Goal: Task Accomplishment & Management: Manage account settings

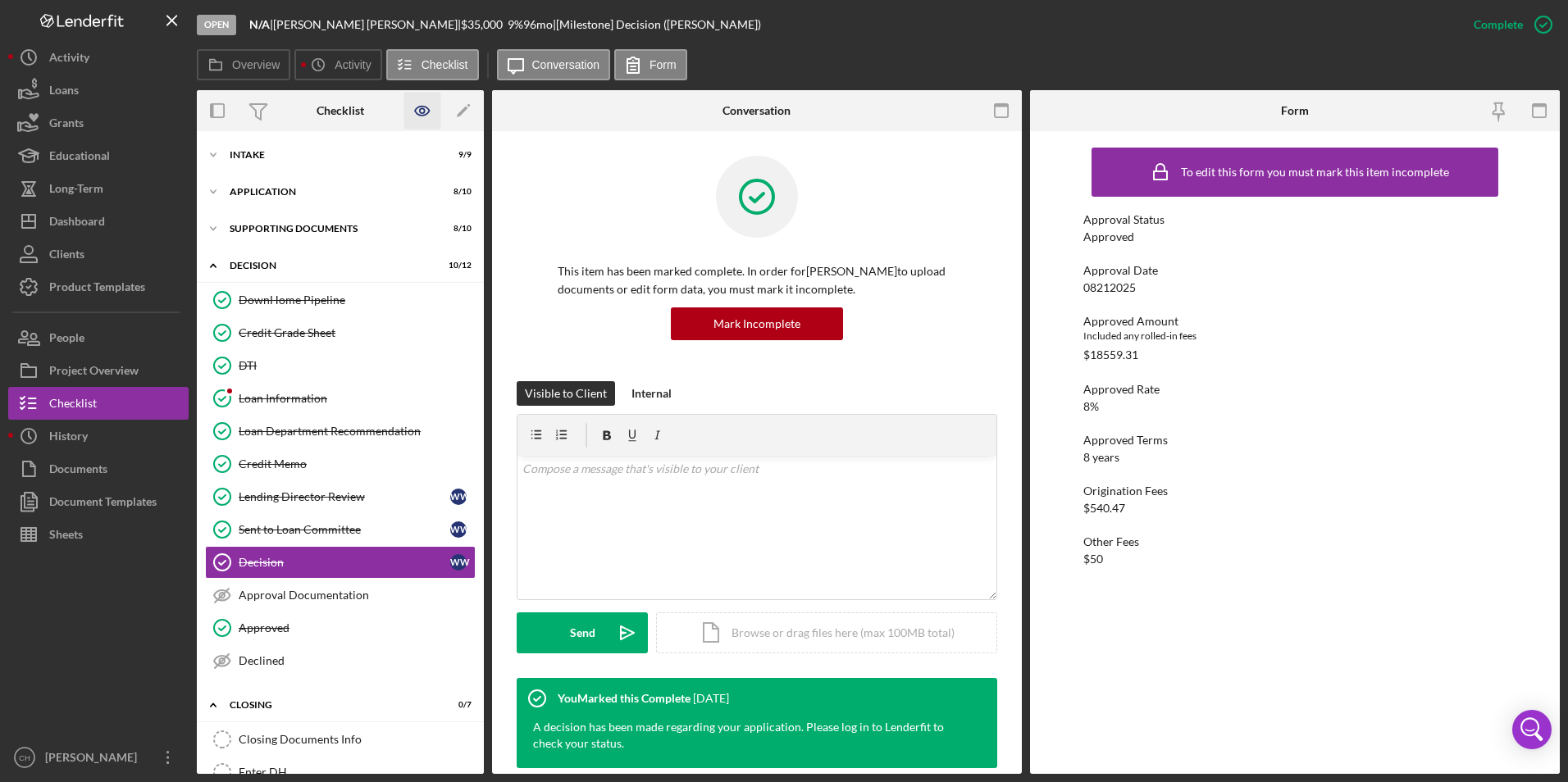
scroll to position [195, 0]
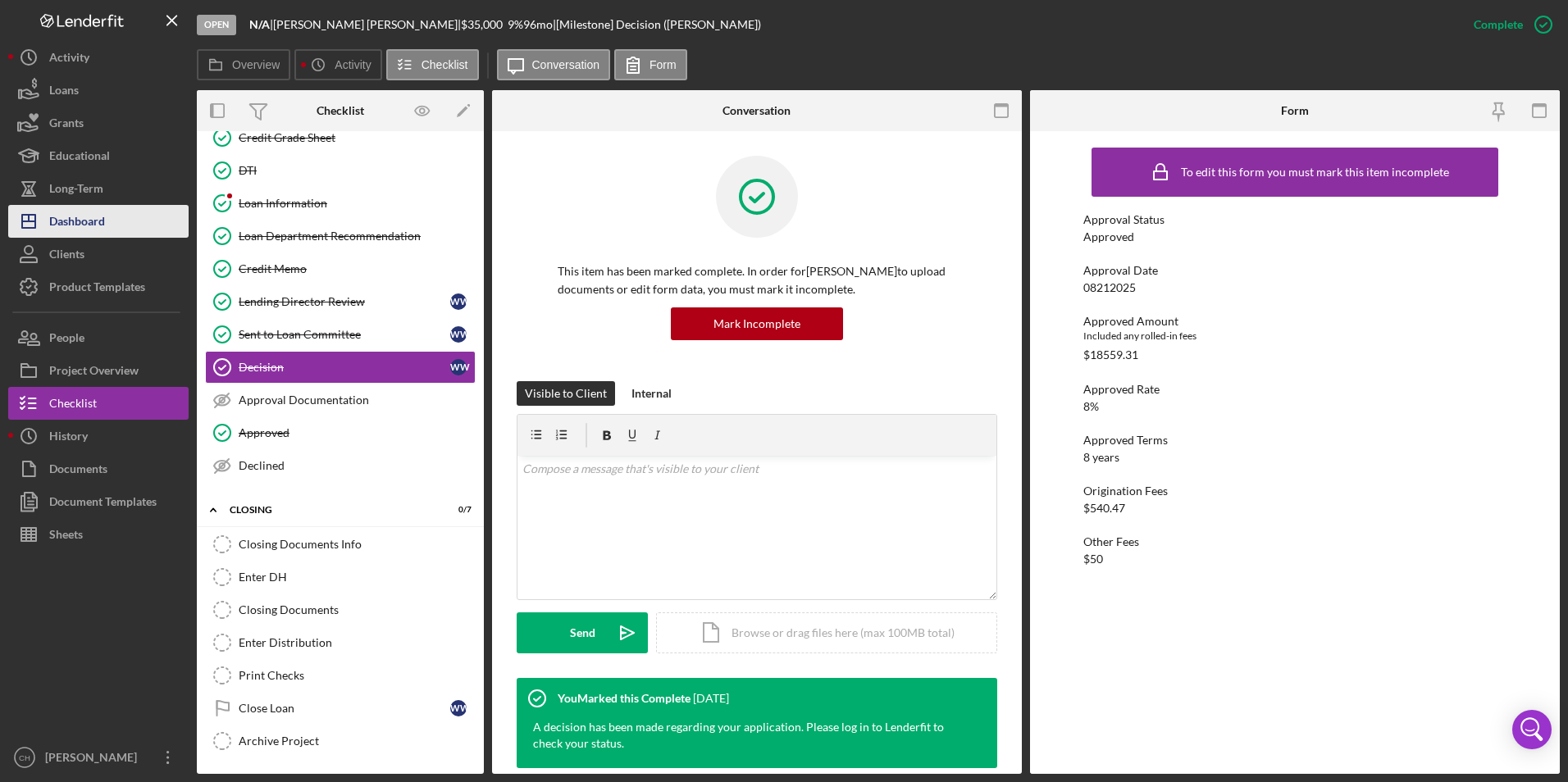
click at [71, 217] on div "Dashboard" at bounding box center [77, 223] width 56 height 37
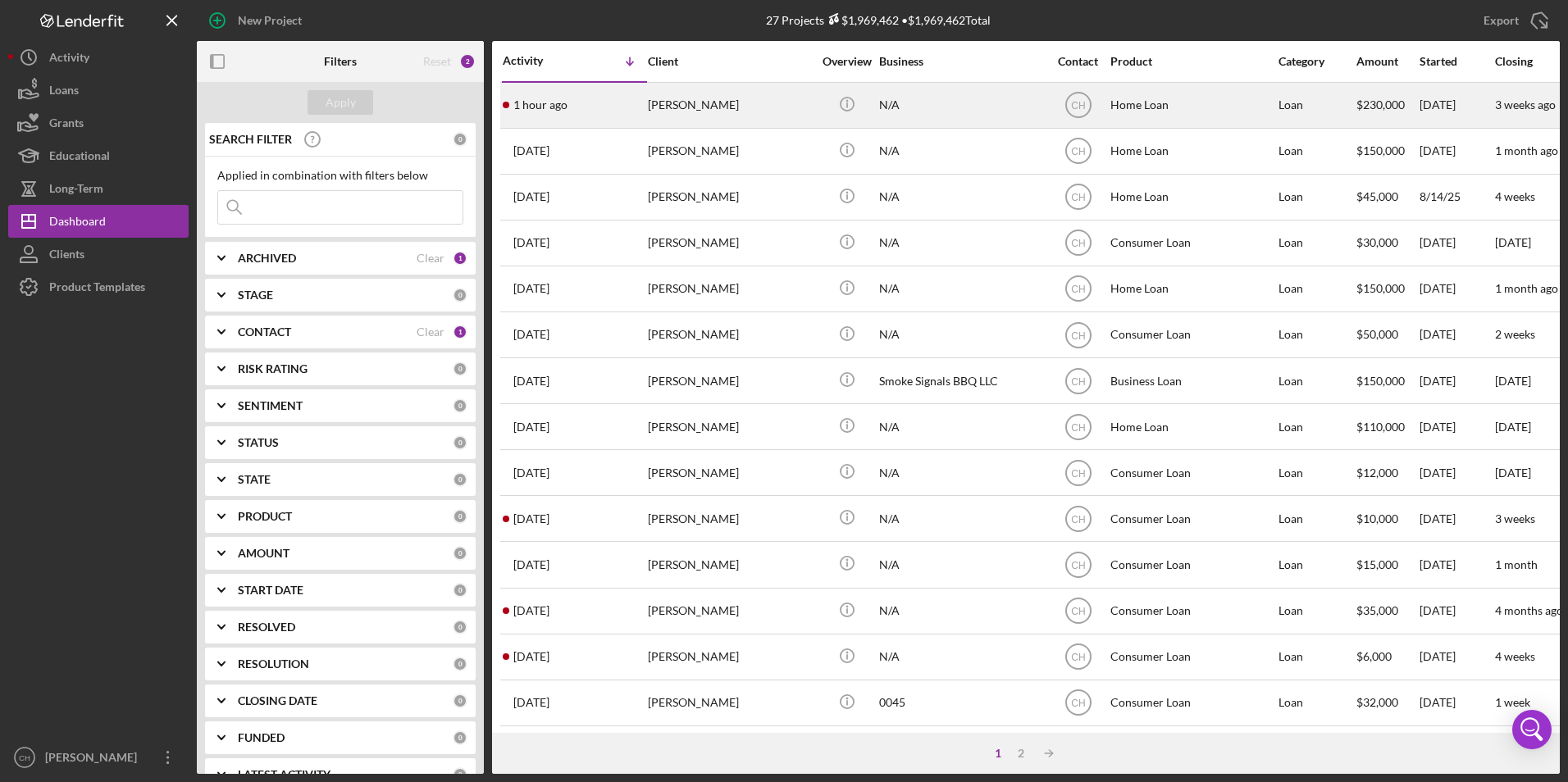
click at [704, 96] on div "[PERSON_NAME]" at bounding box center [730, 105] width 164 height 44
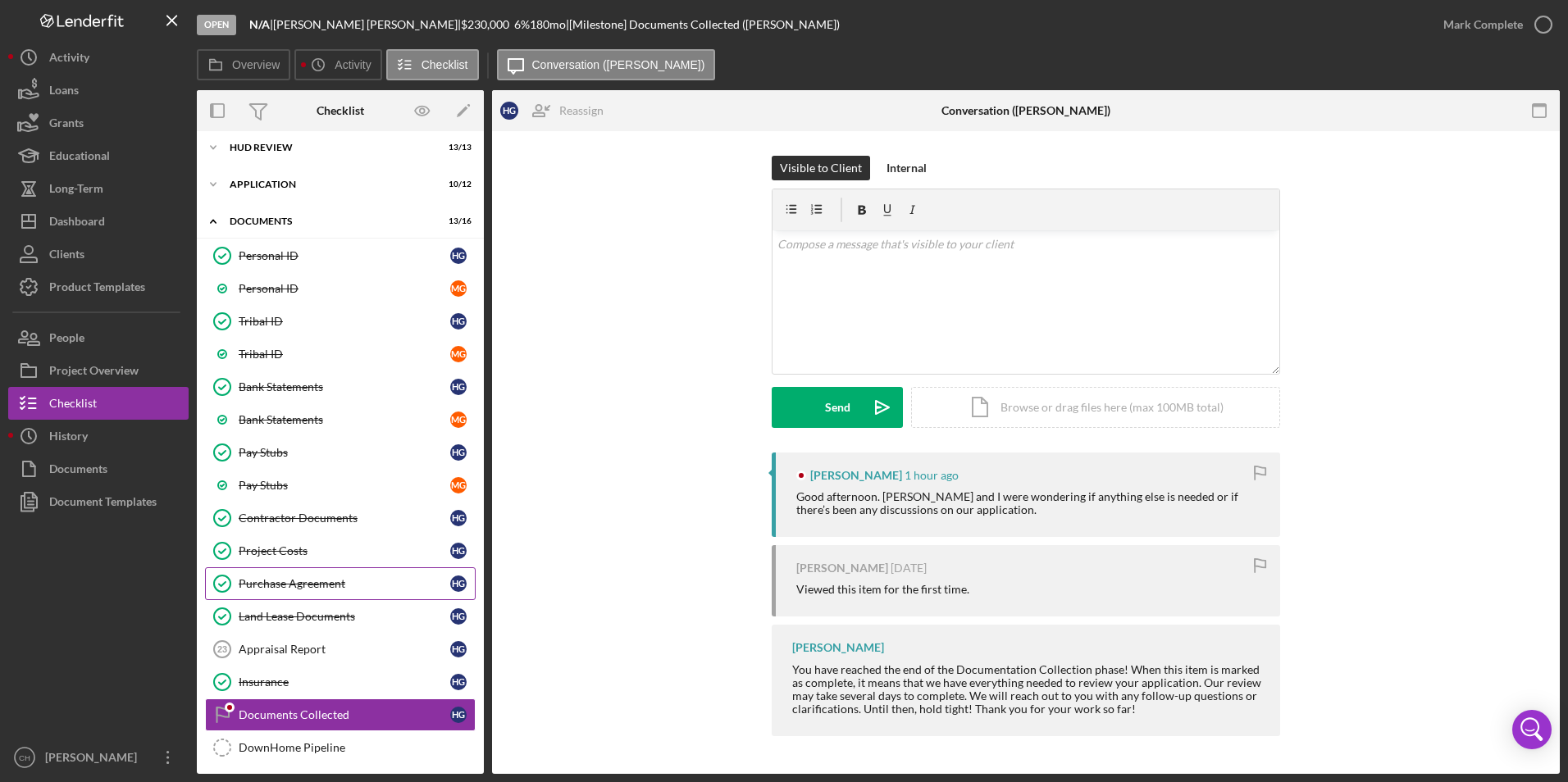
scroll to position [159, 0]
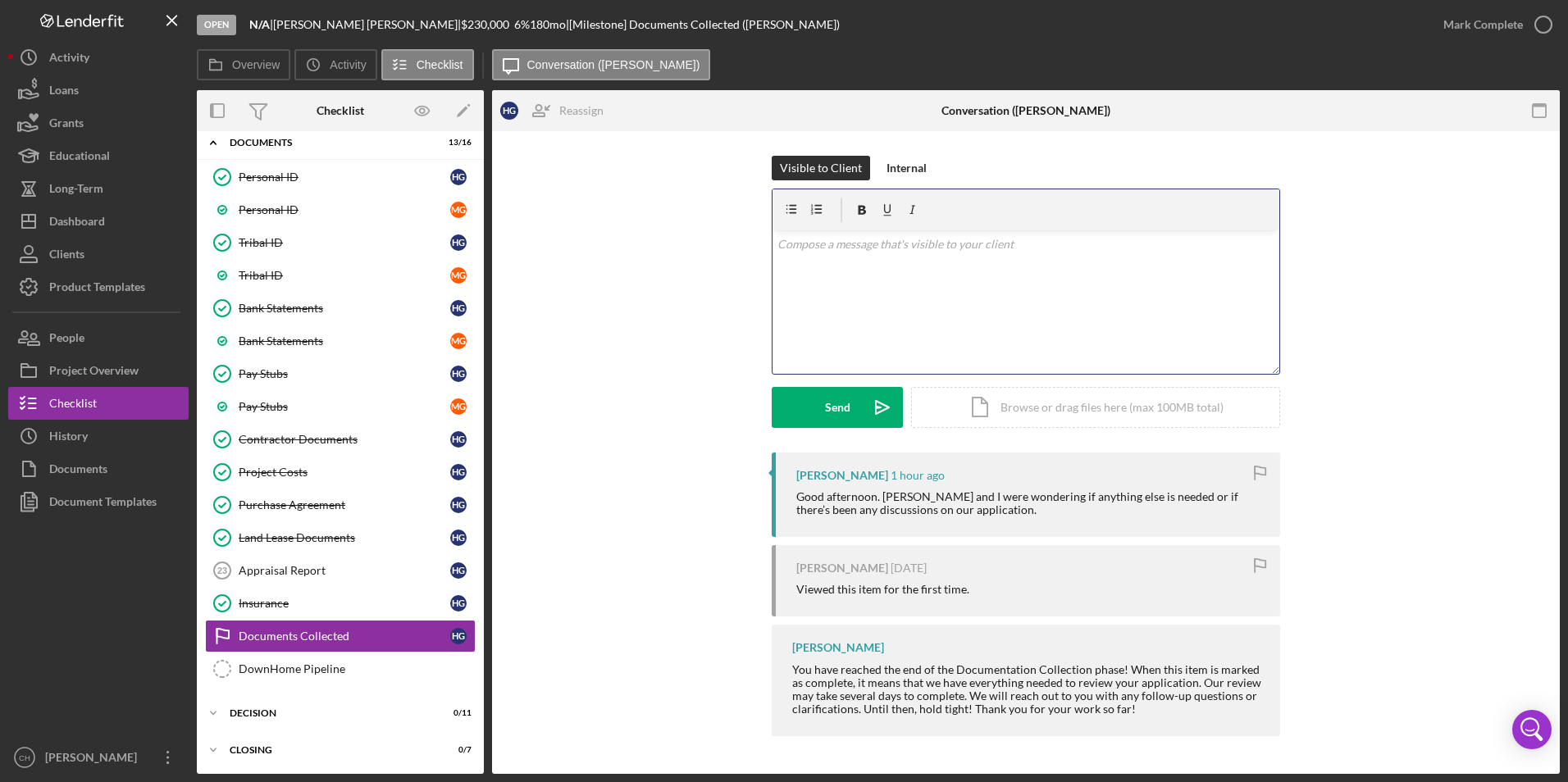
click at [827, 245] on p at bounding box center [1026, 245] width 498 height 18
click at [1204, 244] on p "Are you buying a house or buying a modular home to be put in? I need information" at bounding box center [1026, 245] width 498 height 18
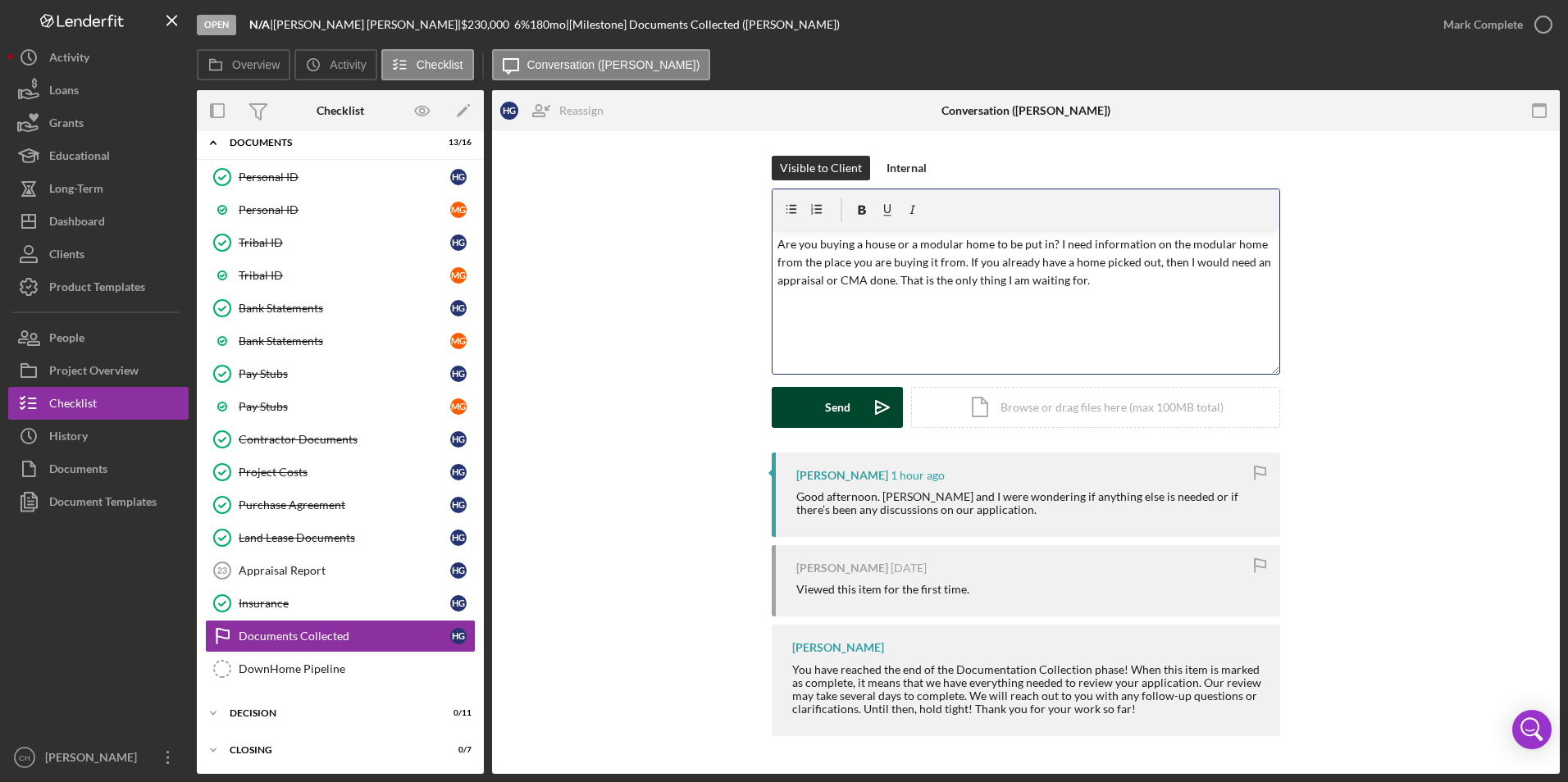
click at [838, 404] on div "Send" at bounding box center [838, 408] width 26 height 41
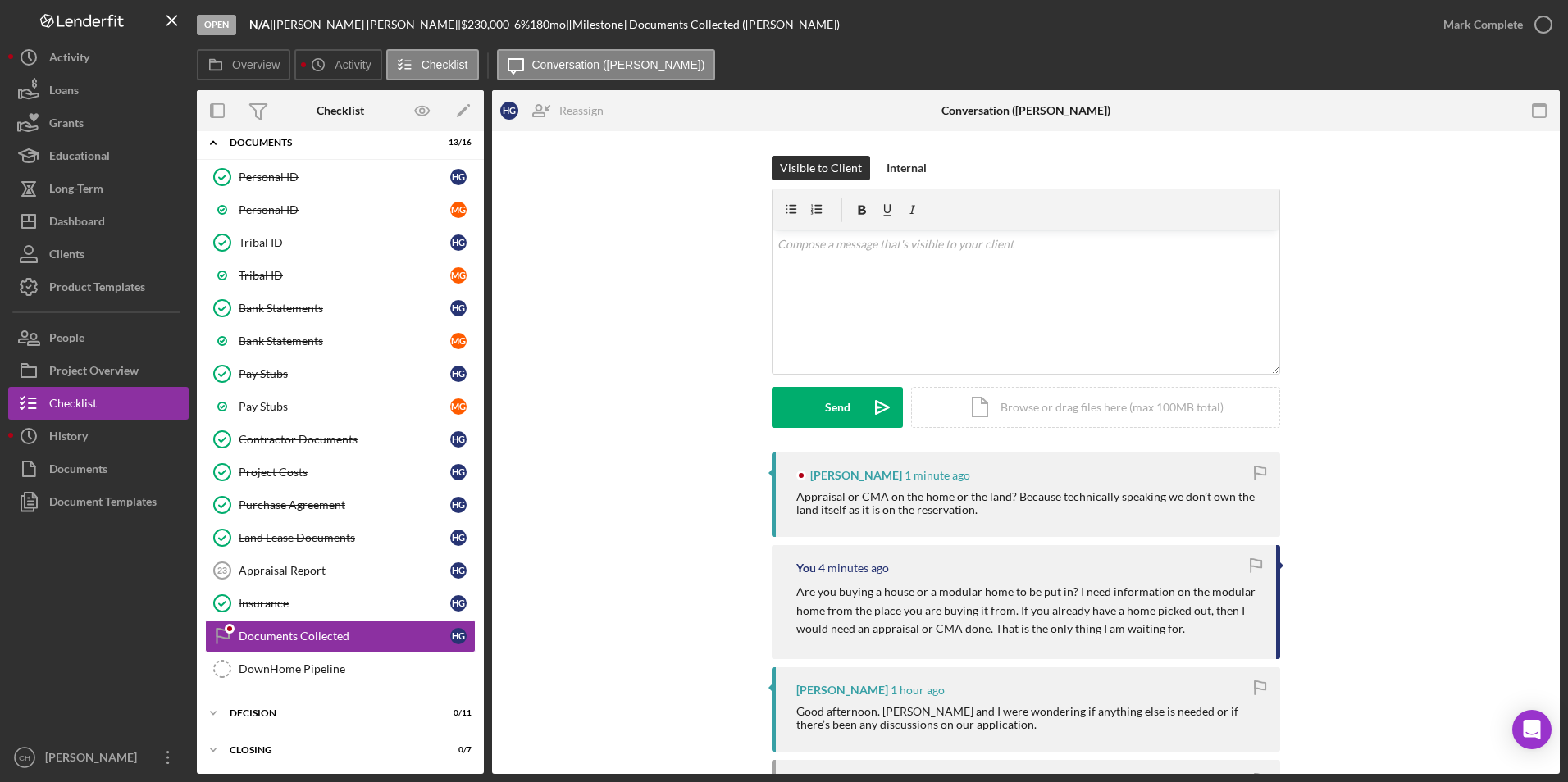
scroll to position [161, 0]
click at [813, 249] on p at bounding box center [1026, 245] width 498 height 18
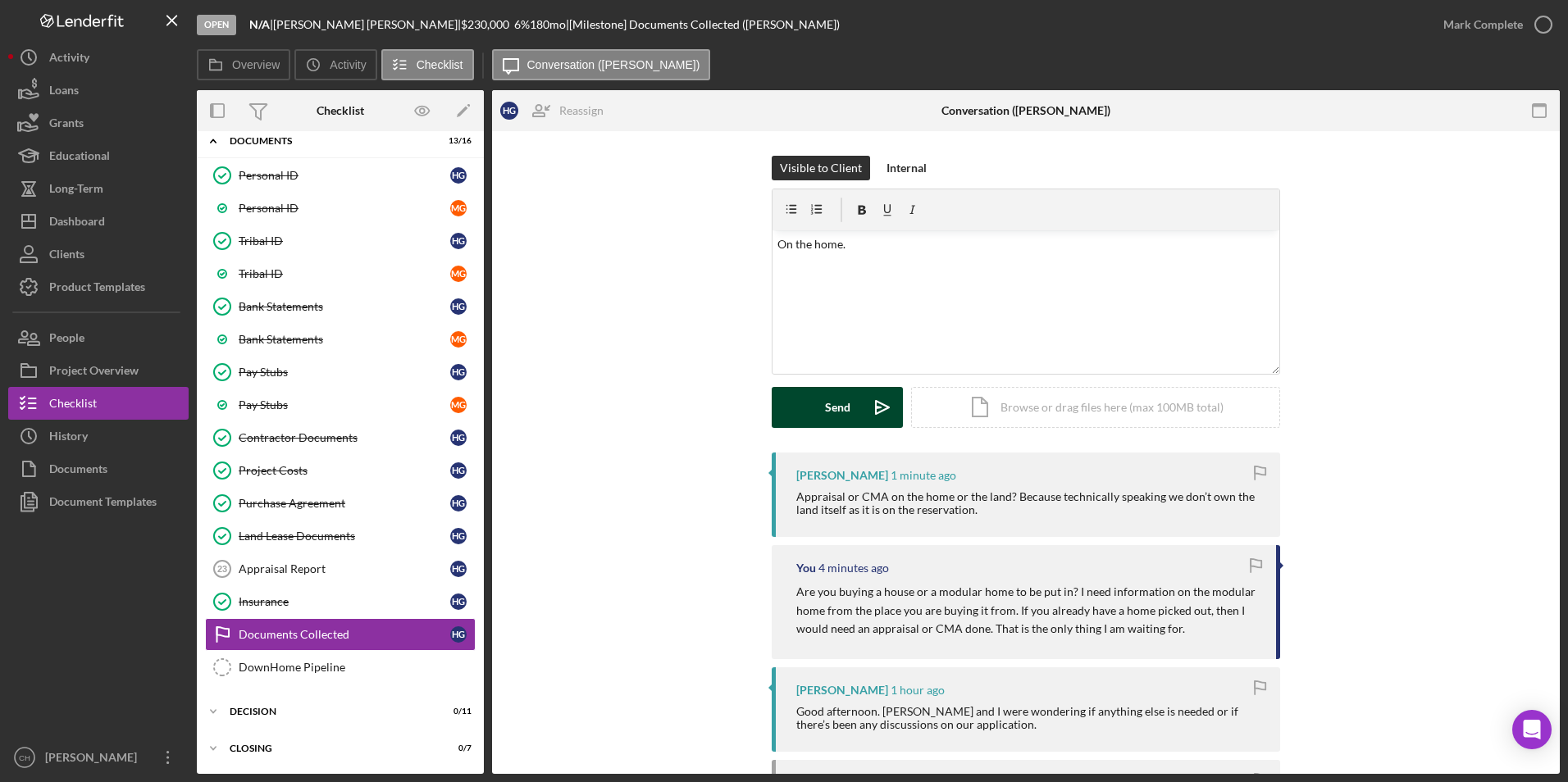
click at [831, 420] on div "Send" at bounding box center [838, 408] width 26 height 41
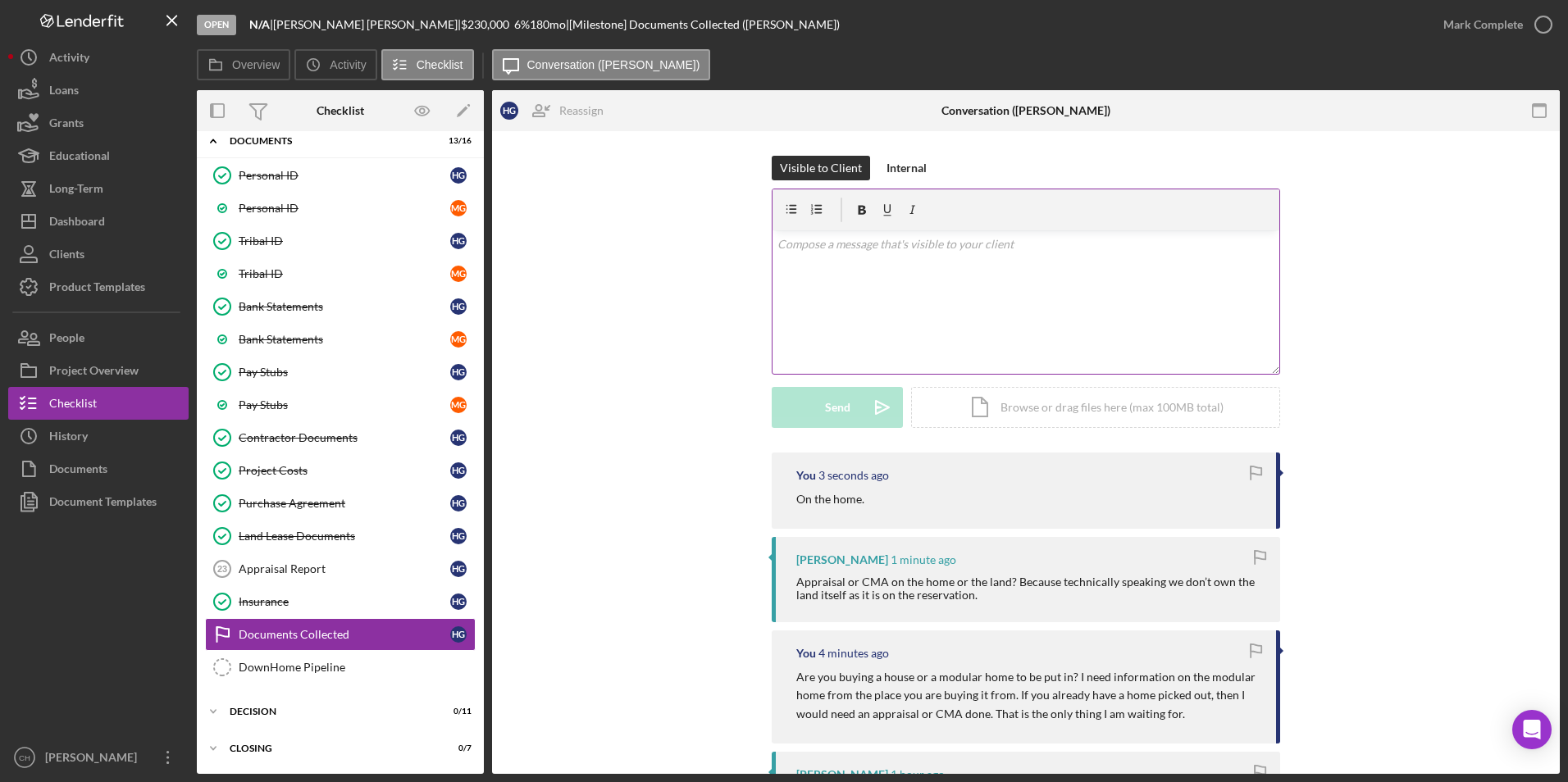
click at [827, 247] on p at bounding box center [1026, 245] width 498 height 18
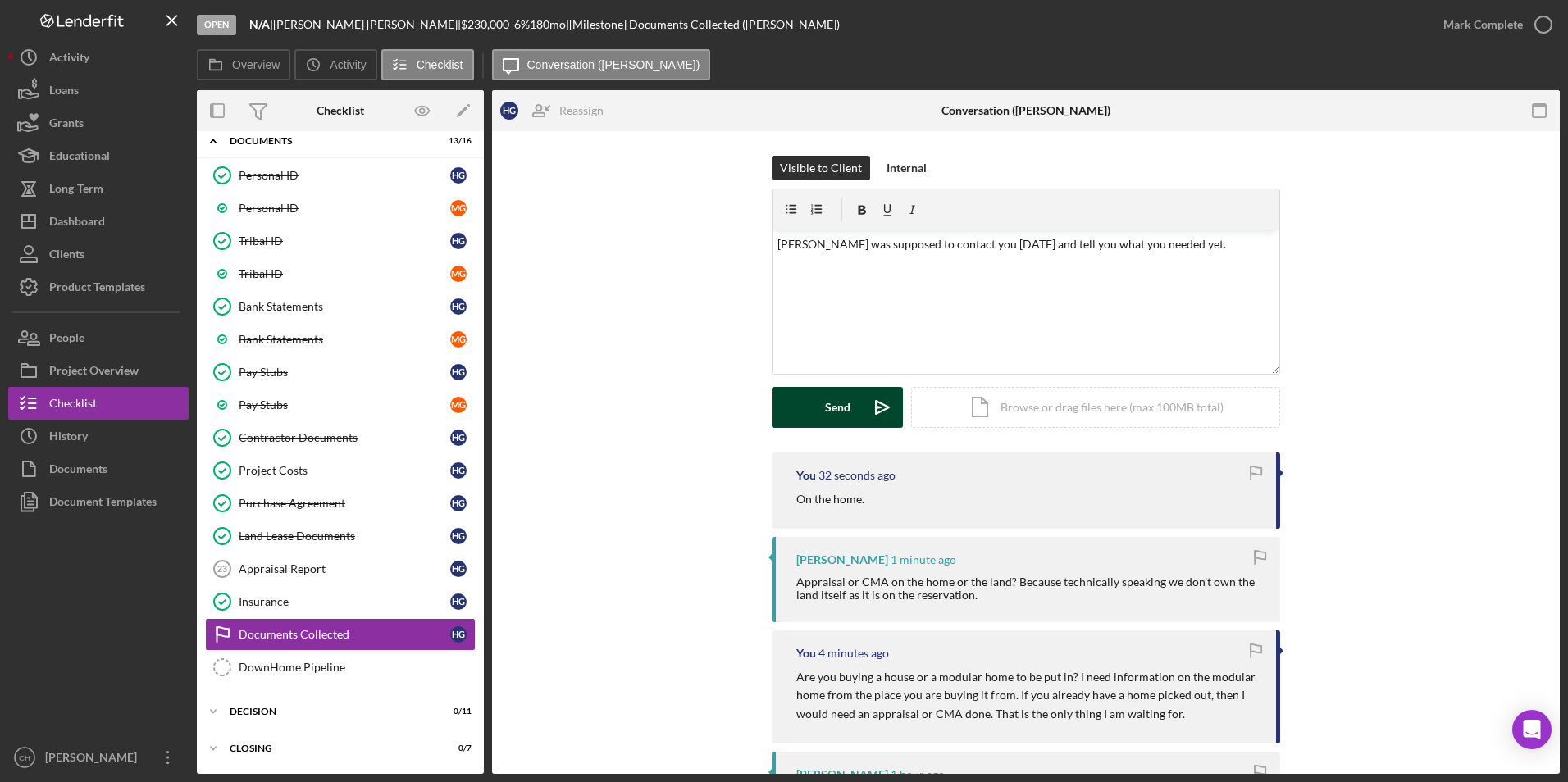
drag, startPoint x: 810, startPoint y: 400, endPoint x: 822, endPoint y: 402, distance: 12.2
click at [810, 400] on button "Send Icon/icon-invite-send" at bounding box center [837, 408] width 131 height 41
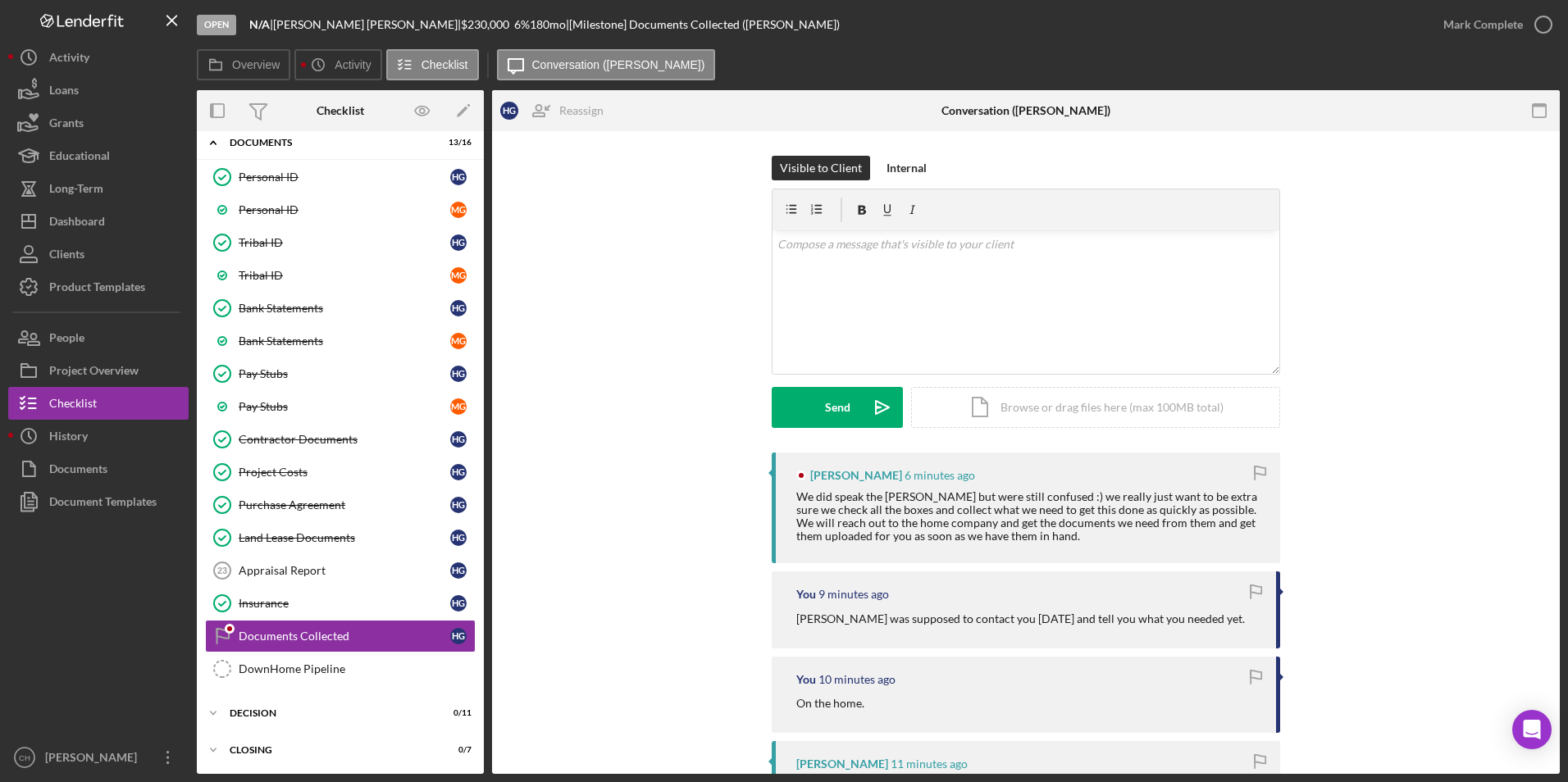
scroll to position [161, 0]
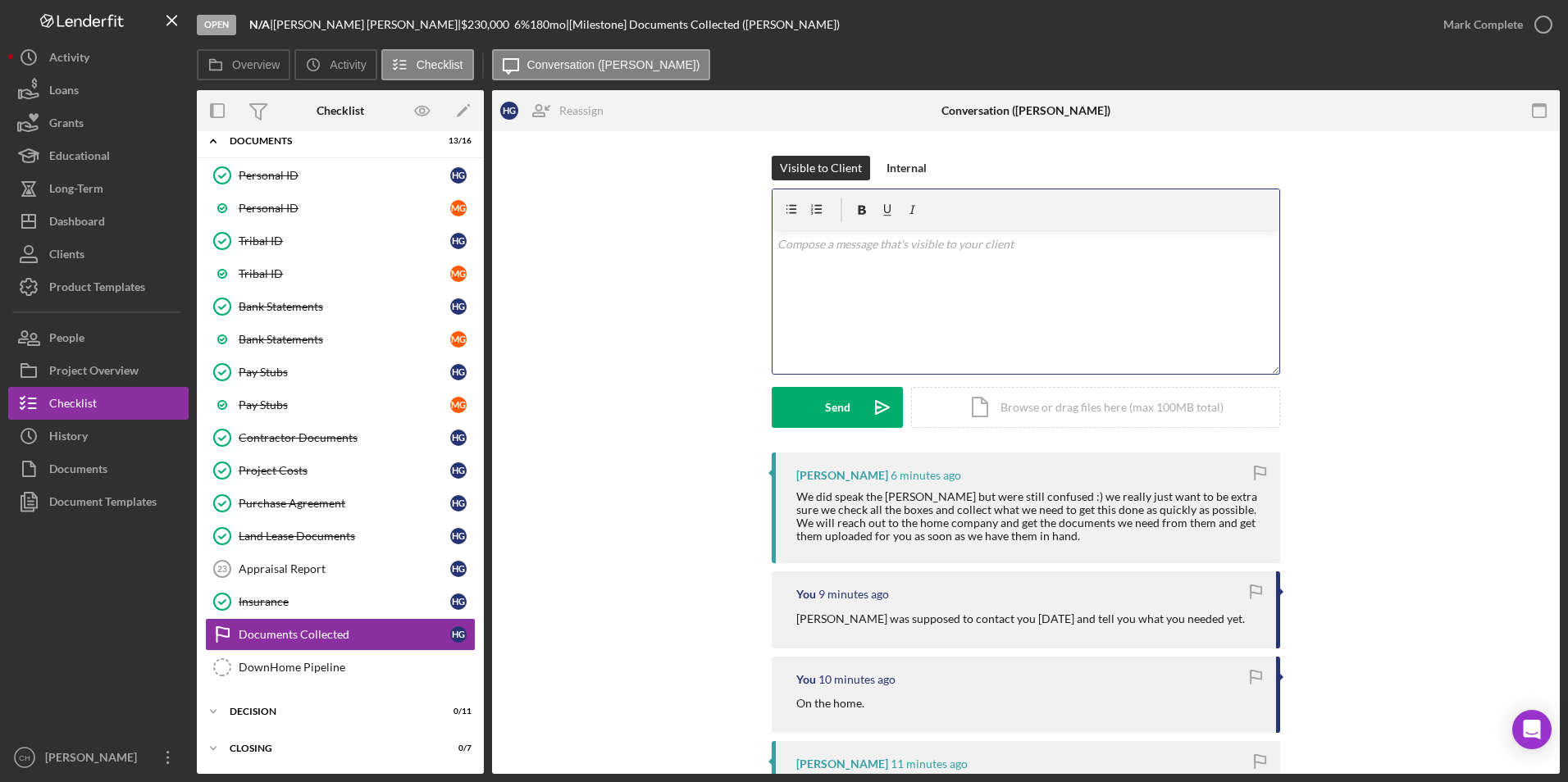
click at [817, 244] on p at bounding box center [1026, 245] width 498 height 18
click at [831, 412] on div "Send" at bounding box center [838, 408] width 26 height 41
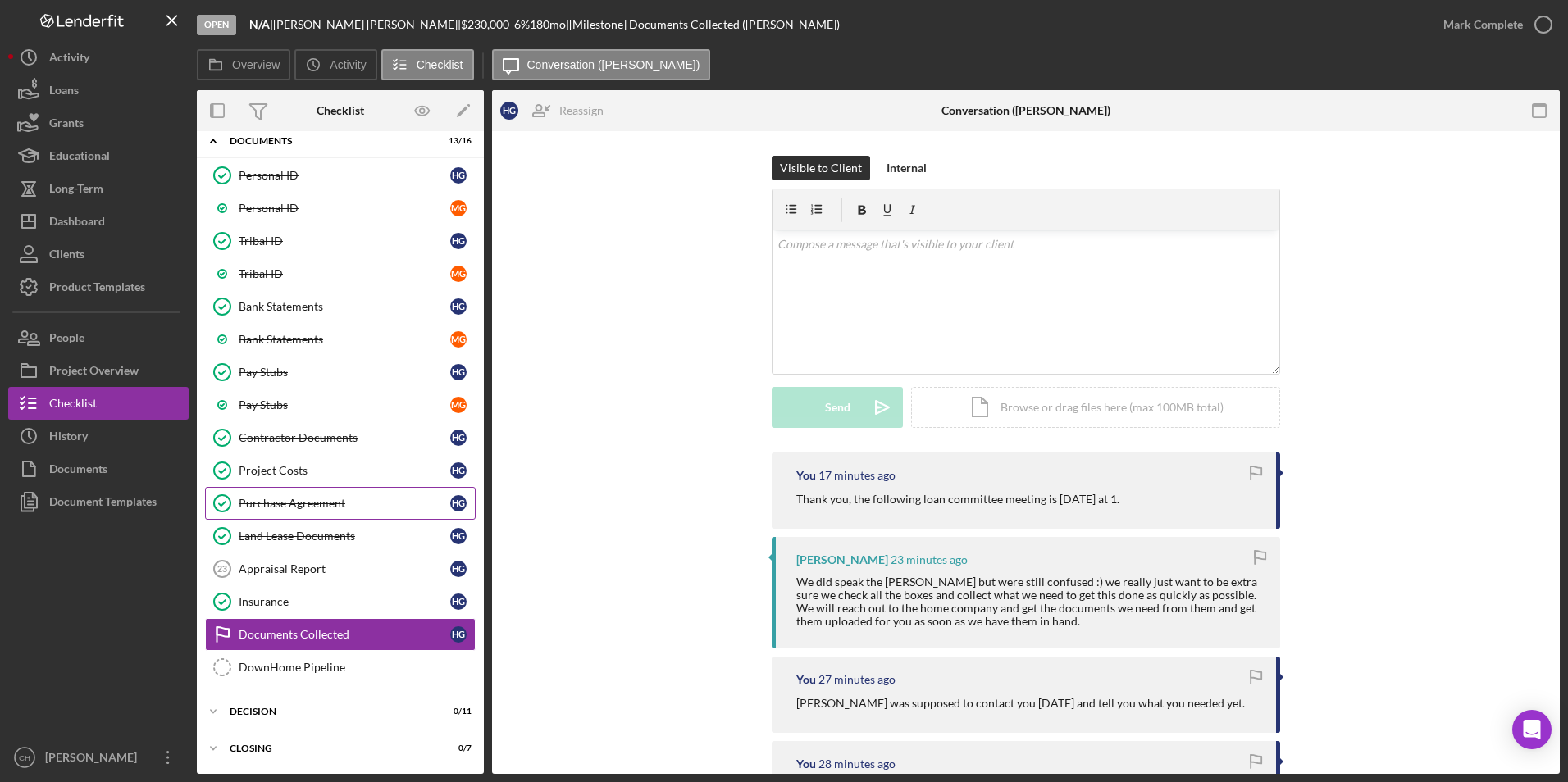
scroll to position [0, 0]
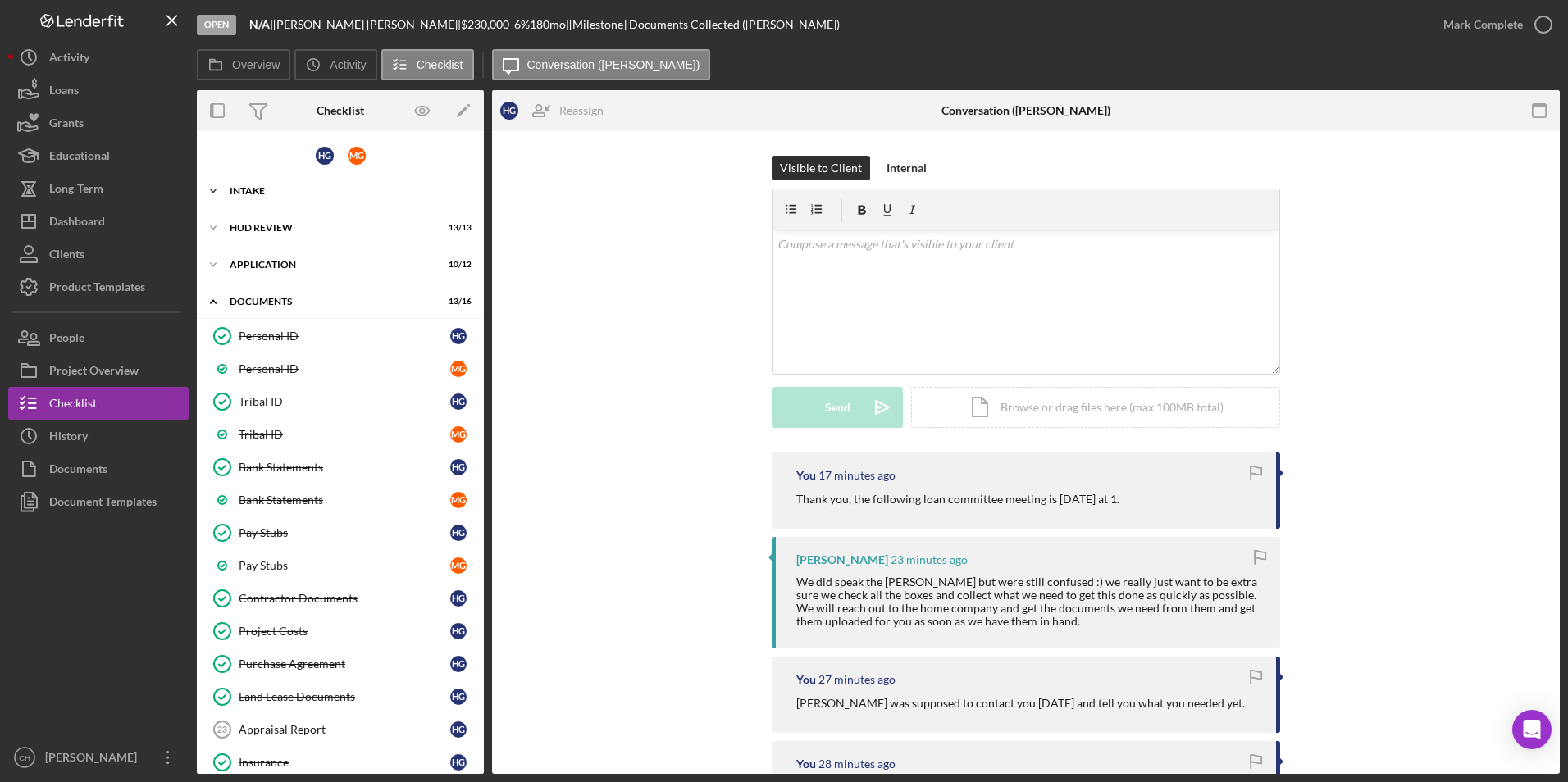
click at [284, 196] on div "Icon/Expander Intake 14 / 14" at bounding box center [340, 191] width 287 height 33
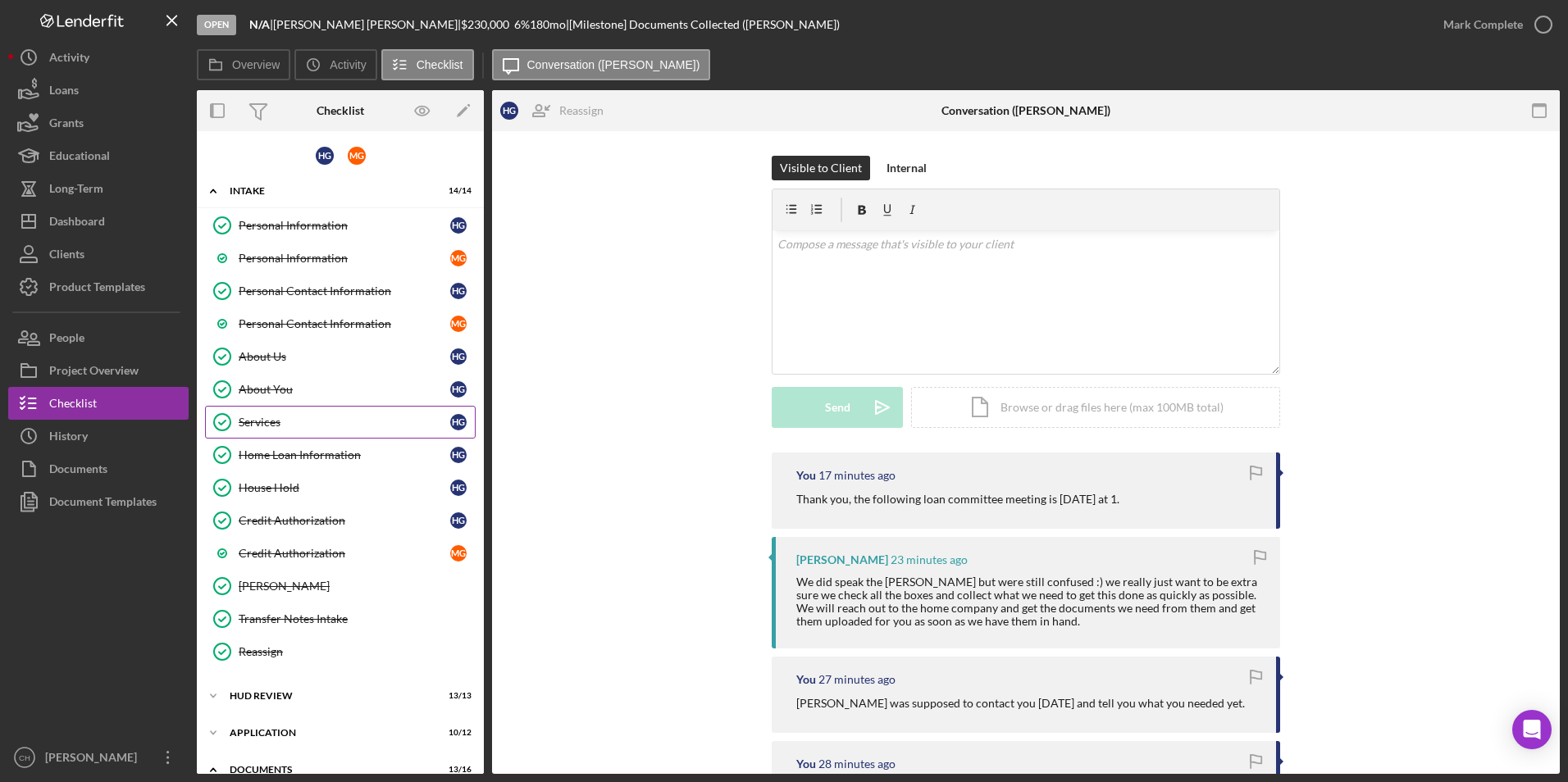
click at [289, 417] on div "Services" at bounding box center [345, 422] width 212 height 13
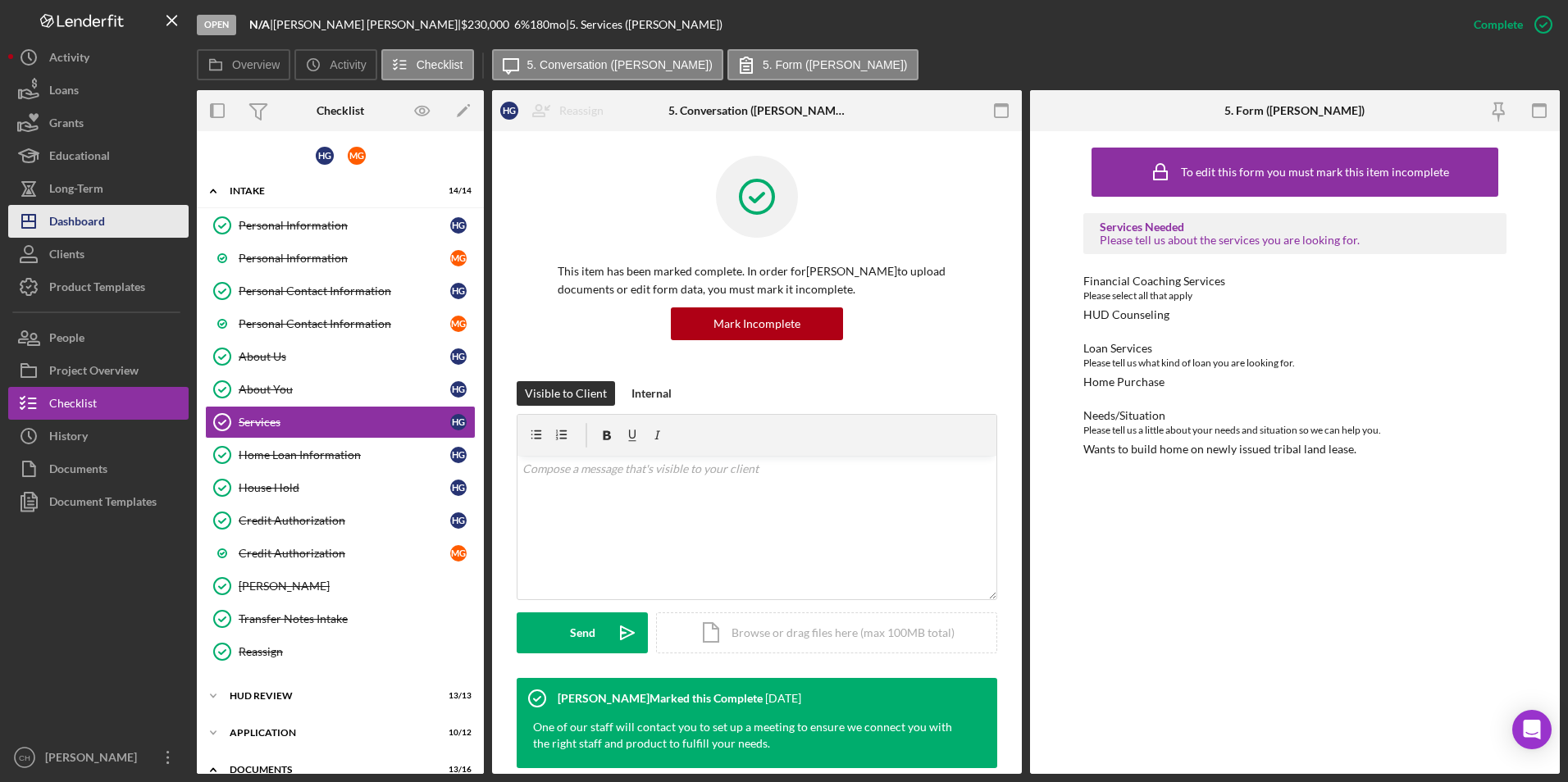
click at [120, 224] on button "Icon/Dashboard Dashboard" at bounding box center [98, 222] width 181 height 33
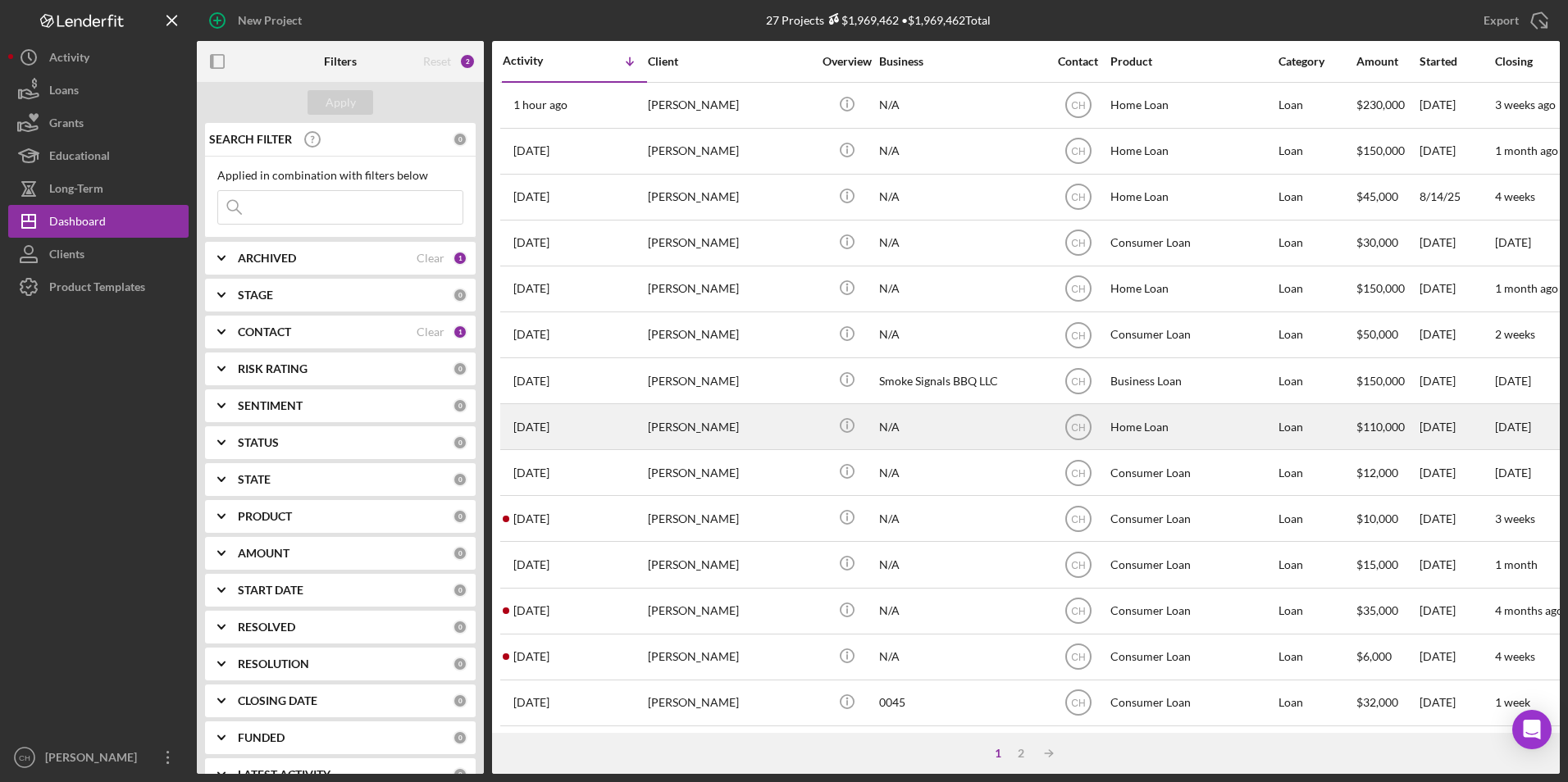
click at [692, 431] on div "[PERSON_NAME]" at bounding box center [730, 427] width 164 height 44
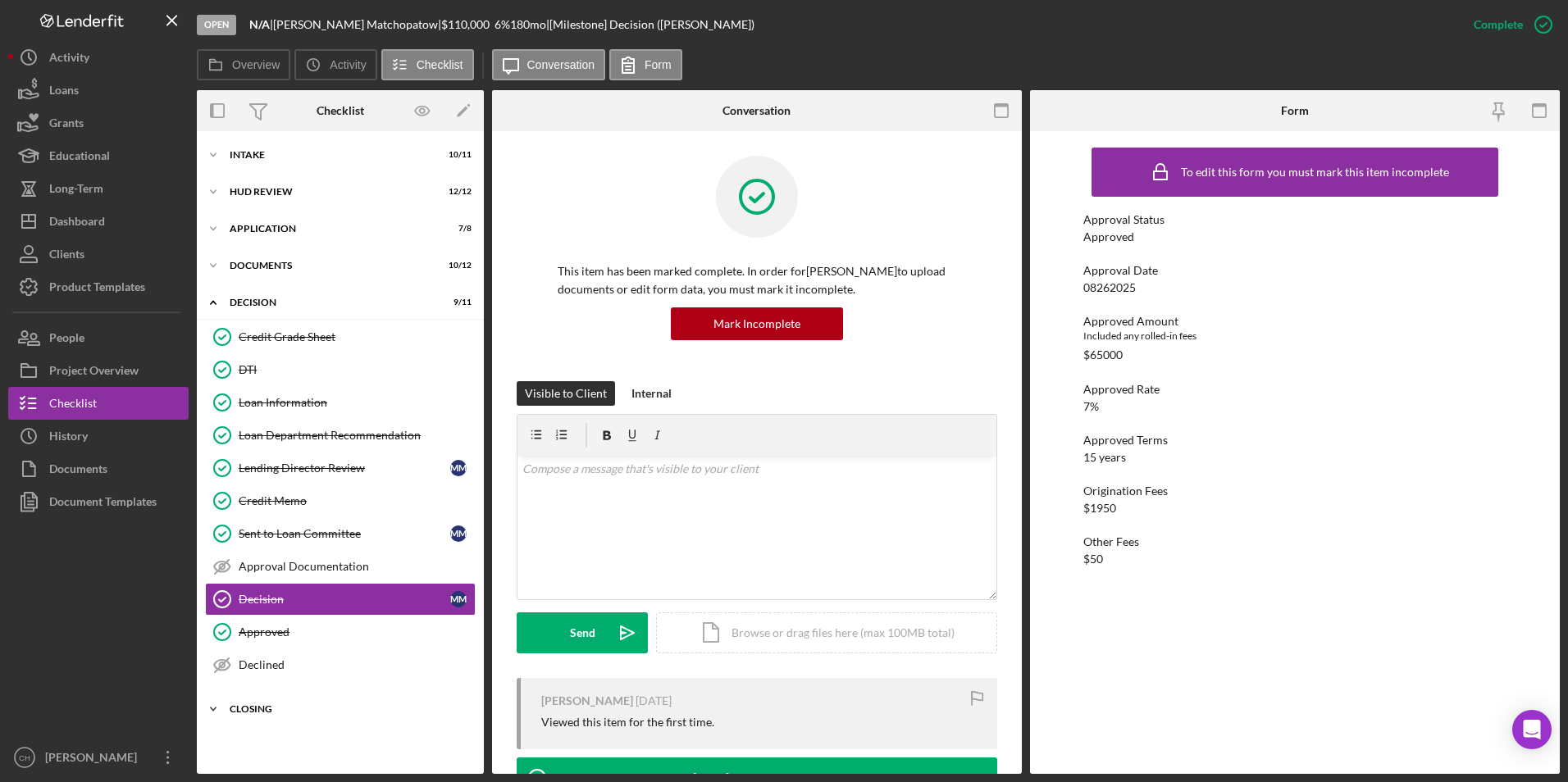
click at [253, 702] on div "Icon/Expander Closing 0 / 7" at bounding box center [340, 709] width 287 height 33
click at [106, 232] on button "Icon/Dashboard Dashboard" at bounding box center [98, 222] width 181 height 33
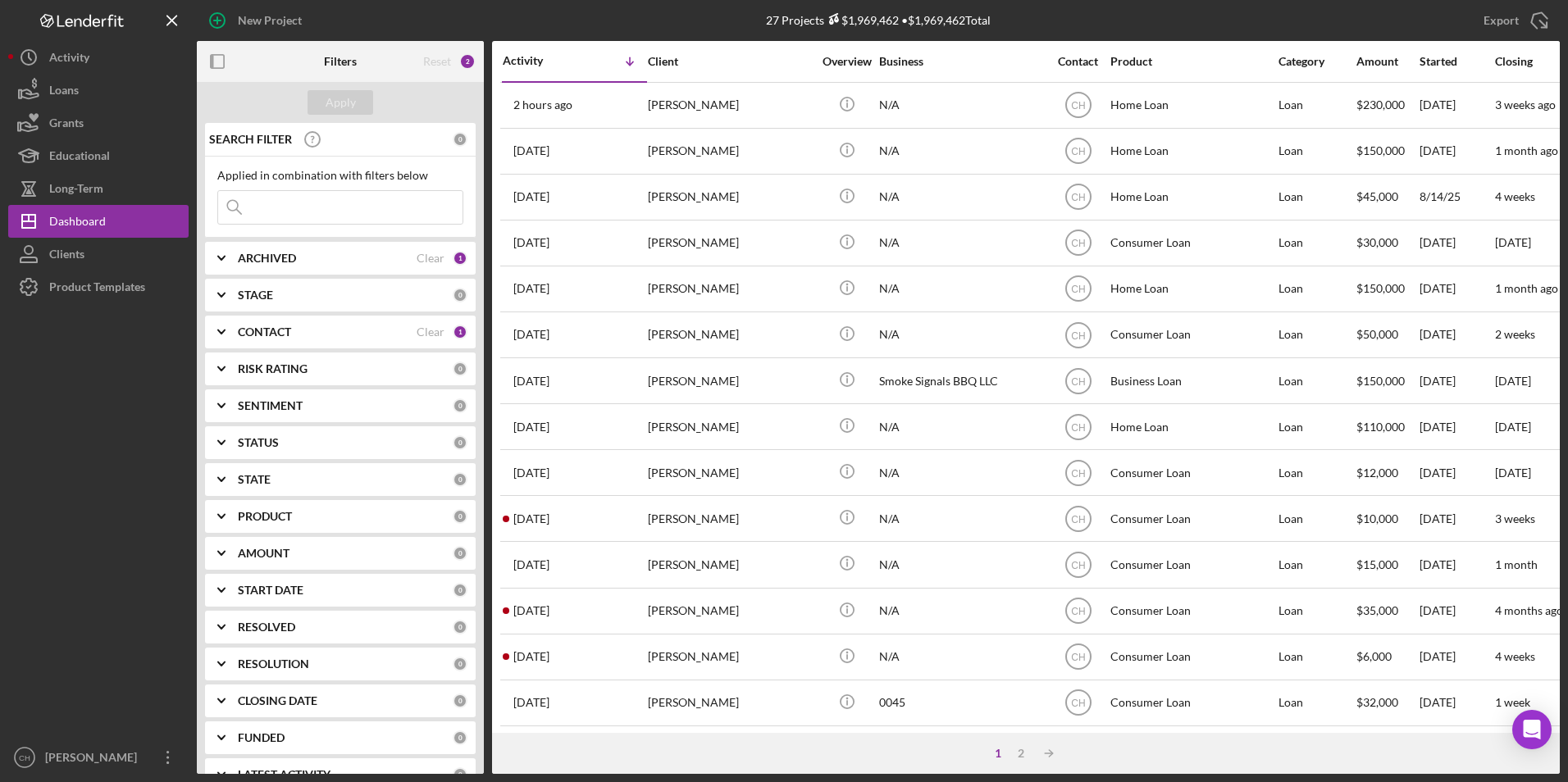
click at [259, 335] on b "CONTACT" at bounding box center [265, 332] width 54 height 13
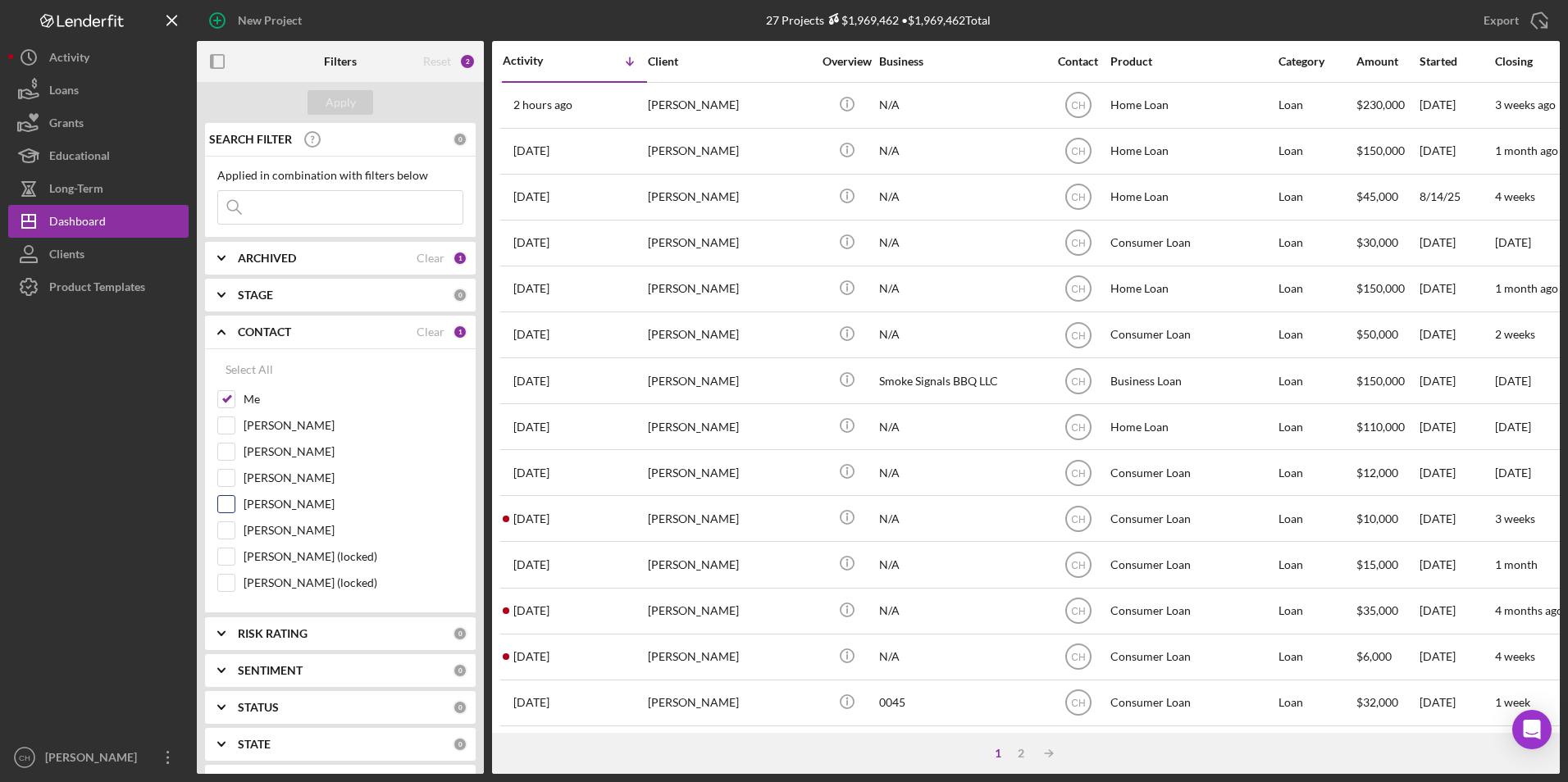
drag, startPoint x: 228, startPoint y: 481, endPoint x: 227, endPoint y: 495, distance: 14.0
click at [227, 481] on input "[PERSON_NAME]" at bounding box center [227, 478] width 16 height 16
checkbox input "true"
click at [228, 589] on input "[PERSON_NAME] (locked)" at bounding box center [227, 583] width 16 height 16
checkbox input "true"
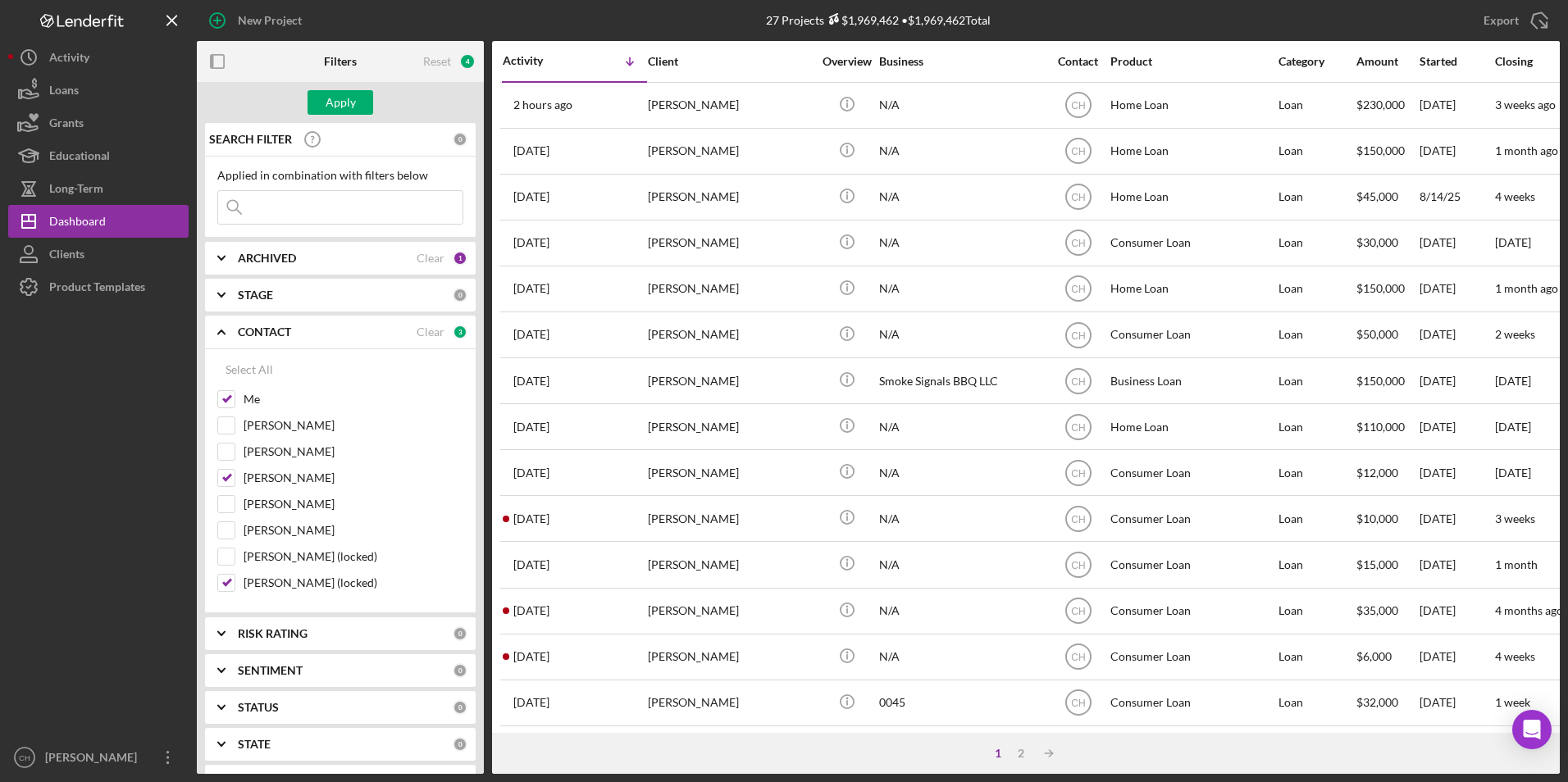
click at [274, 210] on input at bounding box center [340, 208] width 245 height 33
type input "k"
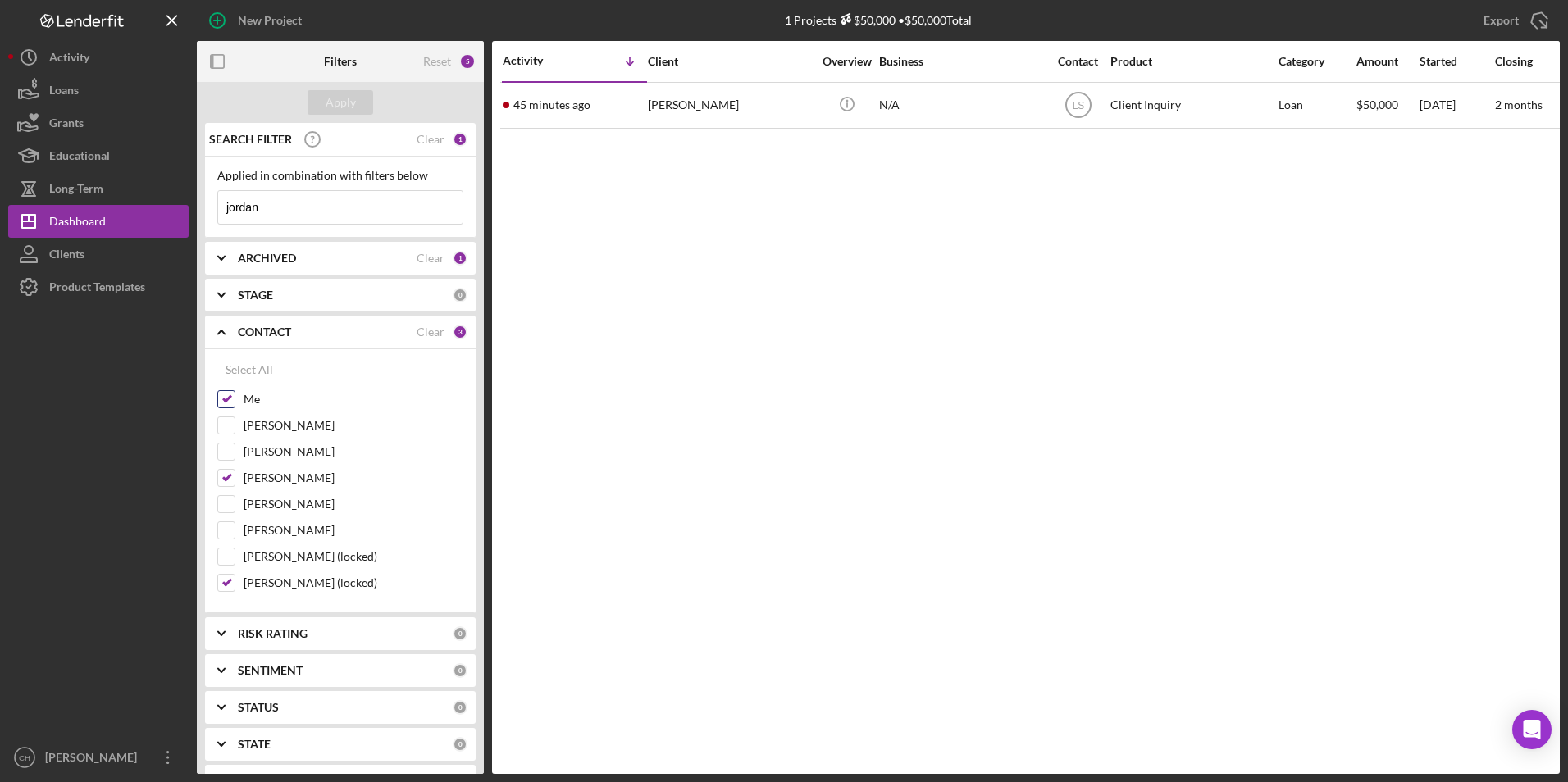
type input "jordan"
click at [231, 399] on input "Me" at bounding box center [227, 400] width 16 height 16
checkbox input "false"
click at [353, 112] on div "Apply" at bounding box center [340, 102] width 31 height 25
click at [425, 135] on div "Clear" at bounding box center [430, 139] width 28 height 13
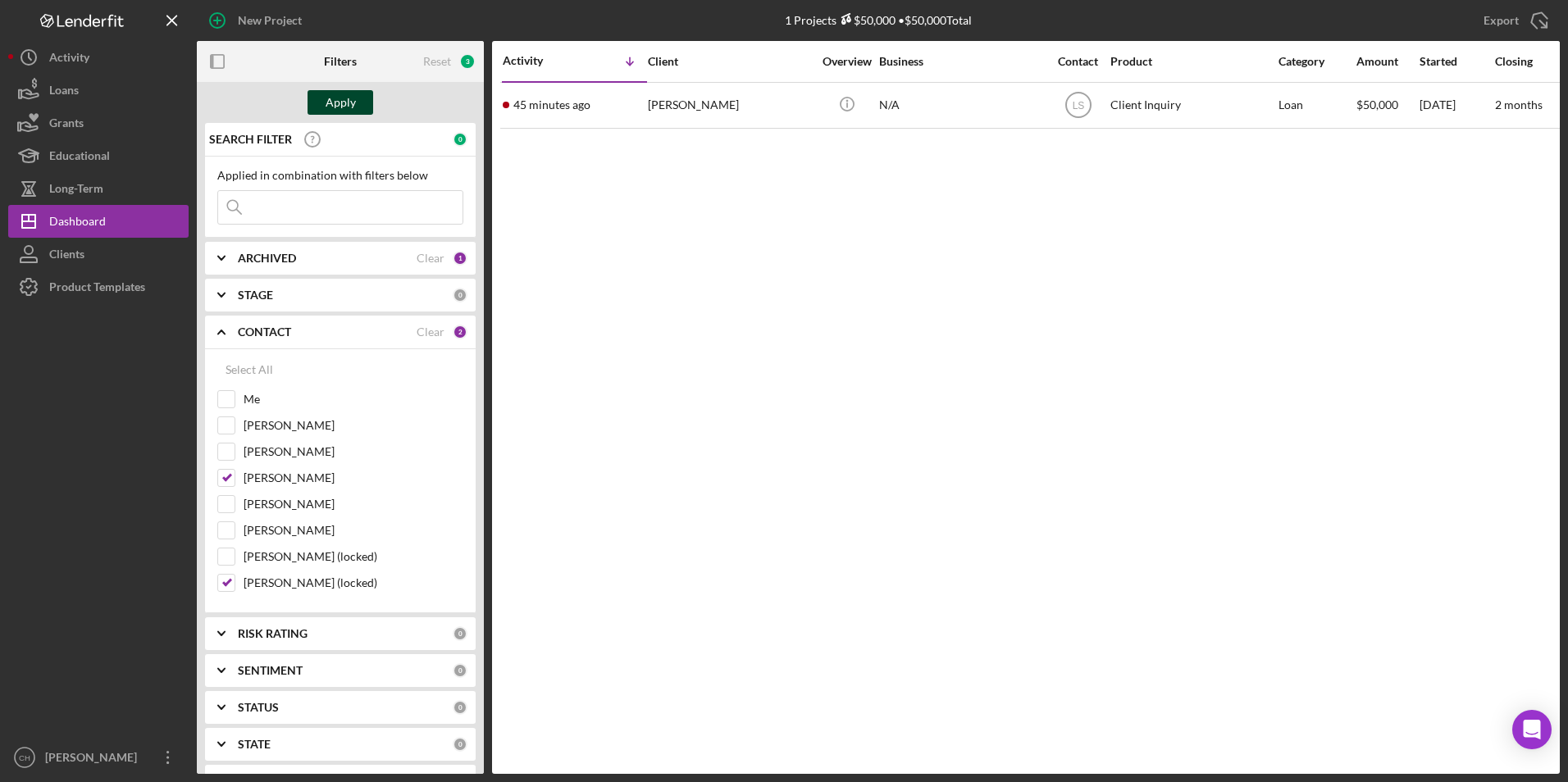
click at [346, 97] on div "Apply" at bounding box center [340, 102] width 31 height 25
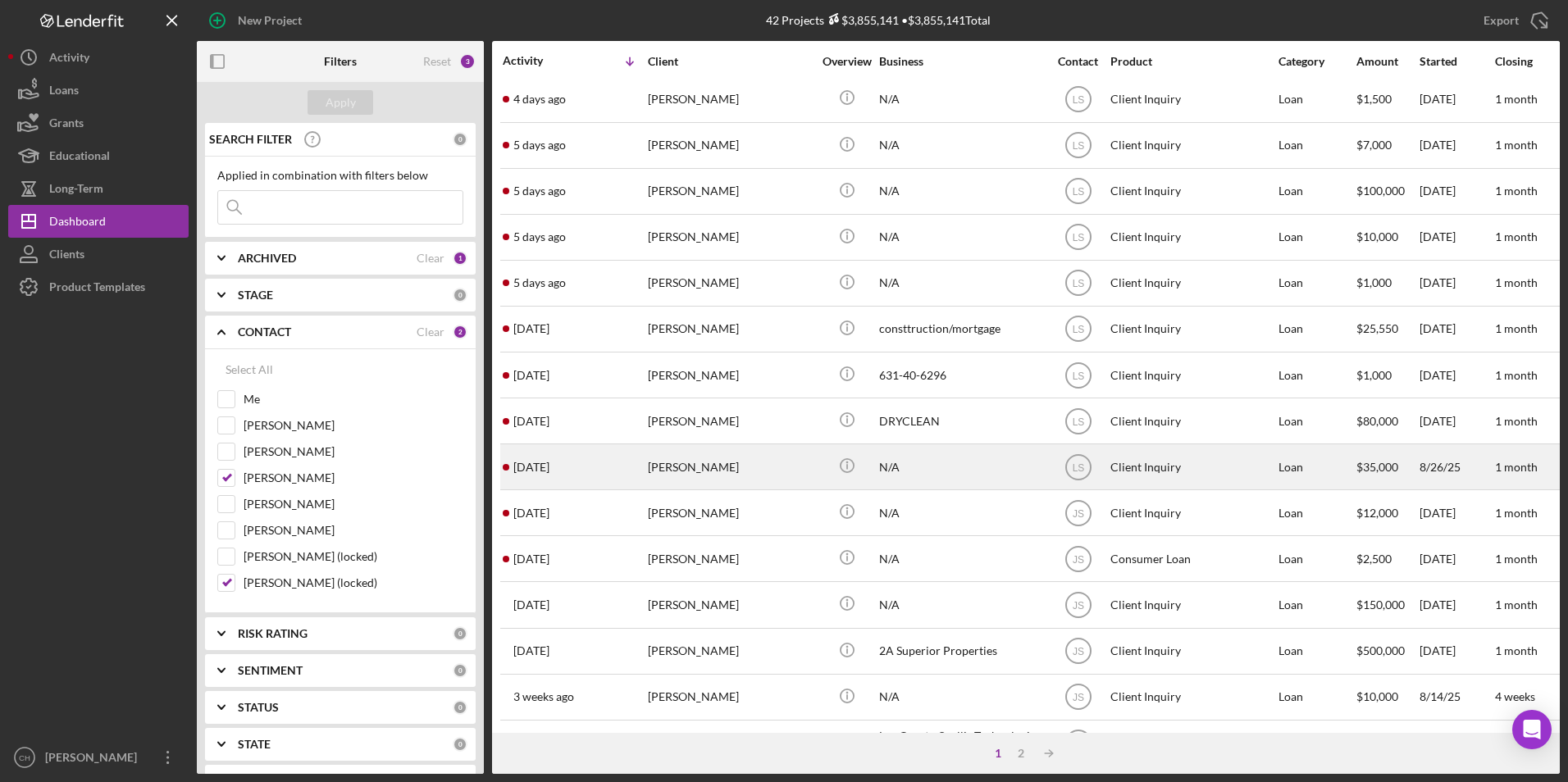
scroll to position [520, 0]
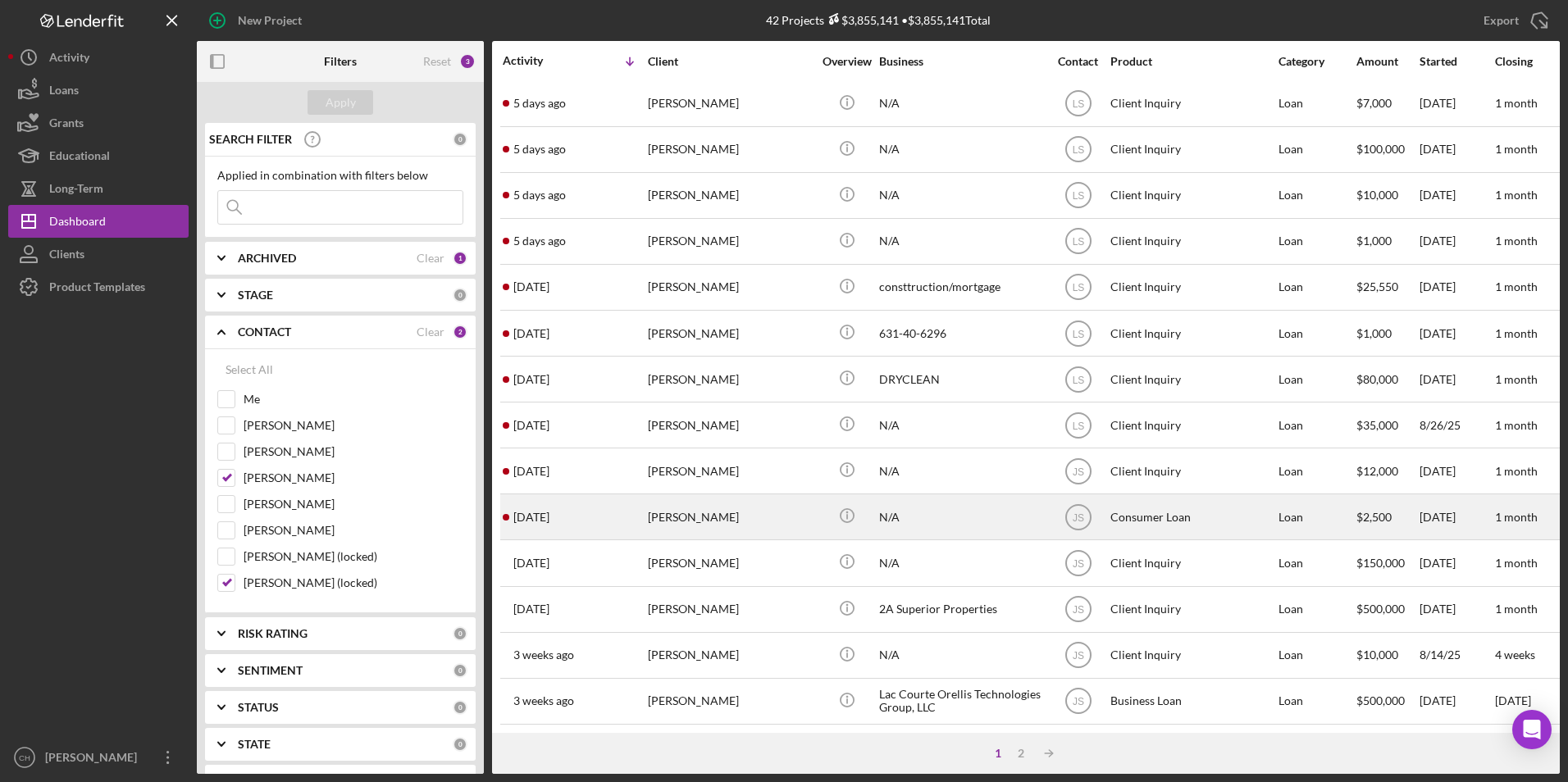
click at [692, 513] on div "[PERSON_NAME]" at bounding box center [730, 517] width 164 height 44
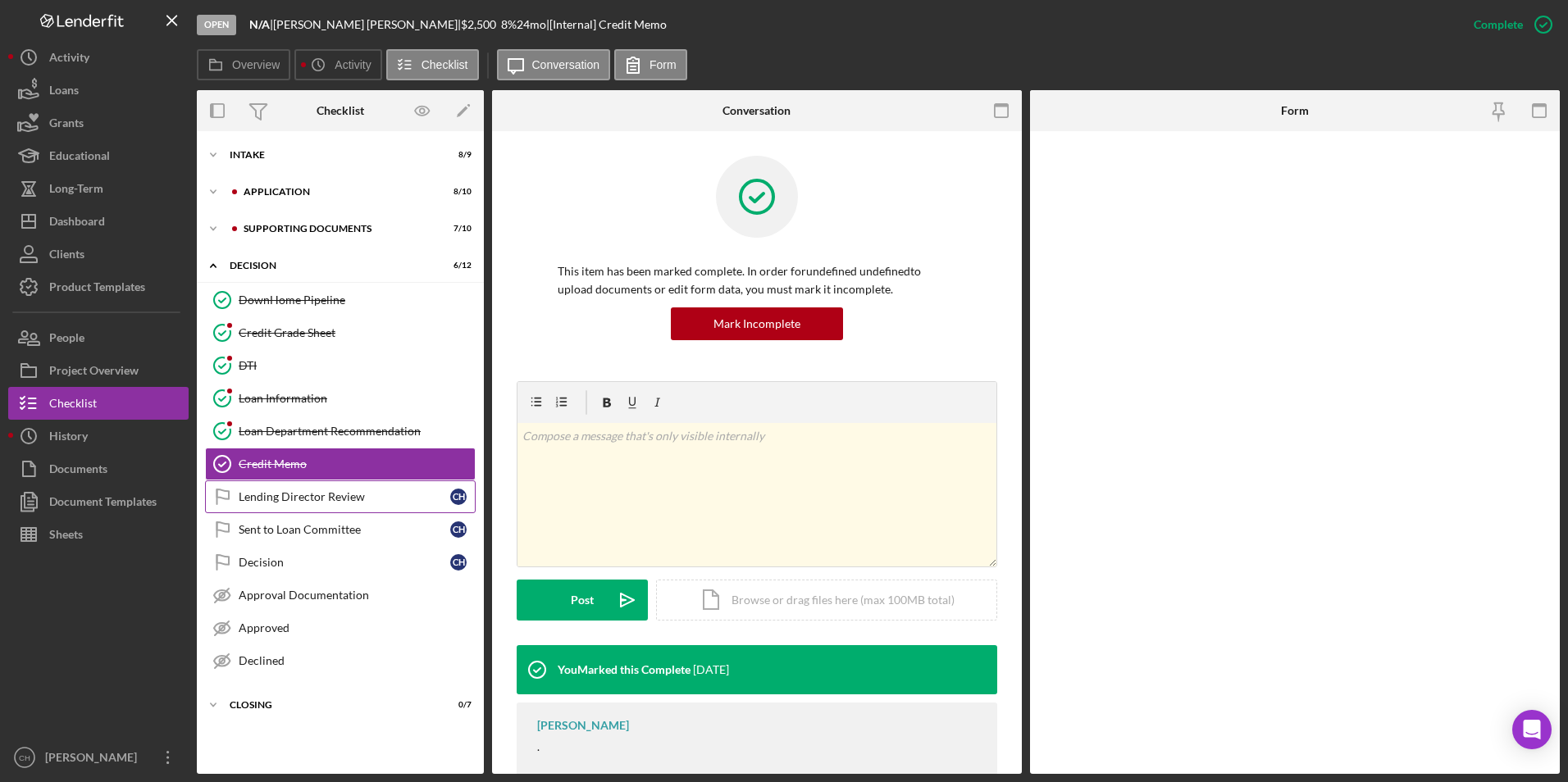
click at [295, 499] on div "Lending Director Review" at bounding box center [345, 497] width 212 height 13
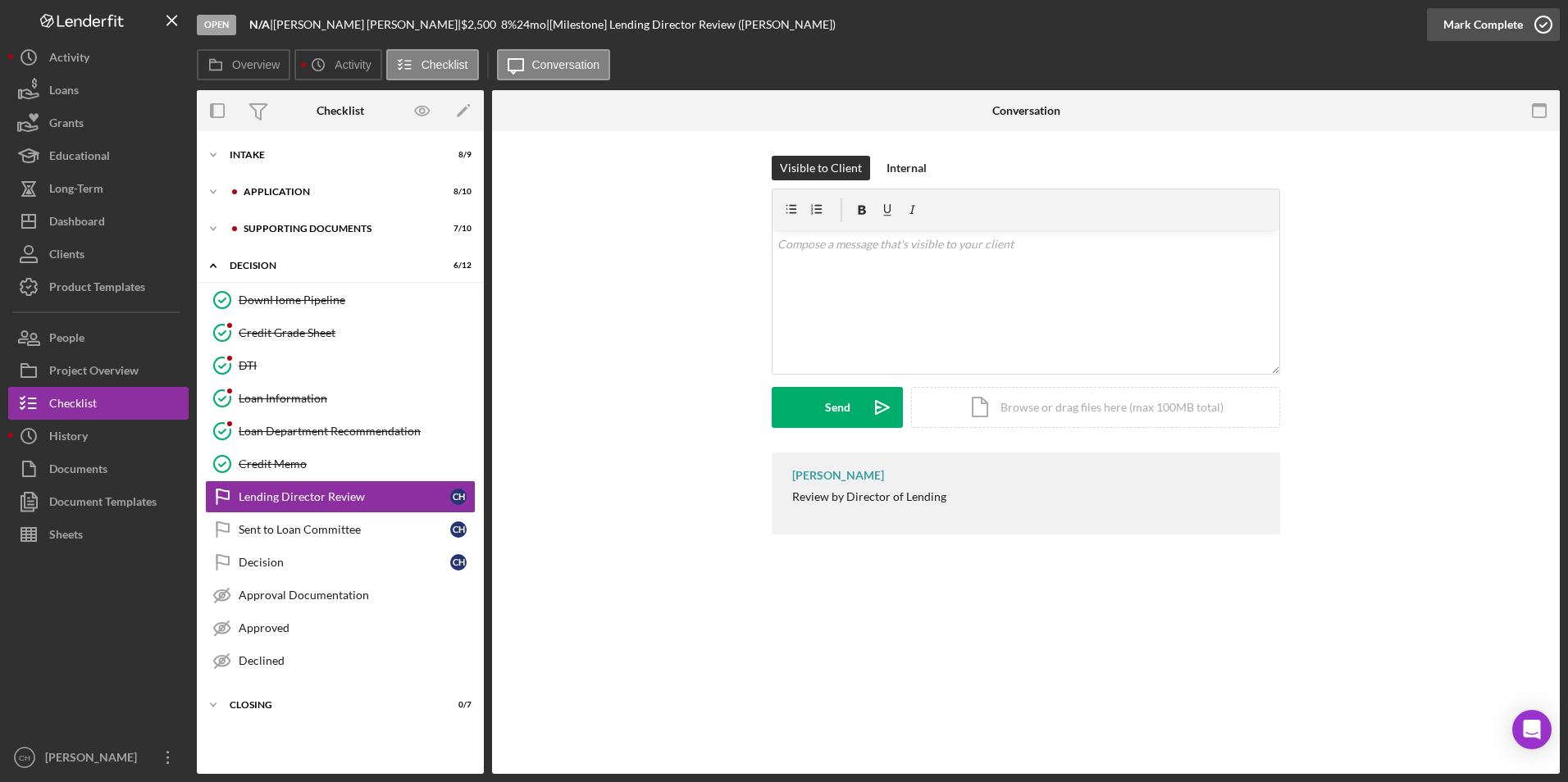
click at [1458, 28] on div "Mark Complete" at bounding box center [1483, 25] width 80 height 33
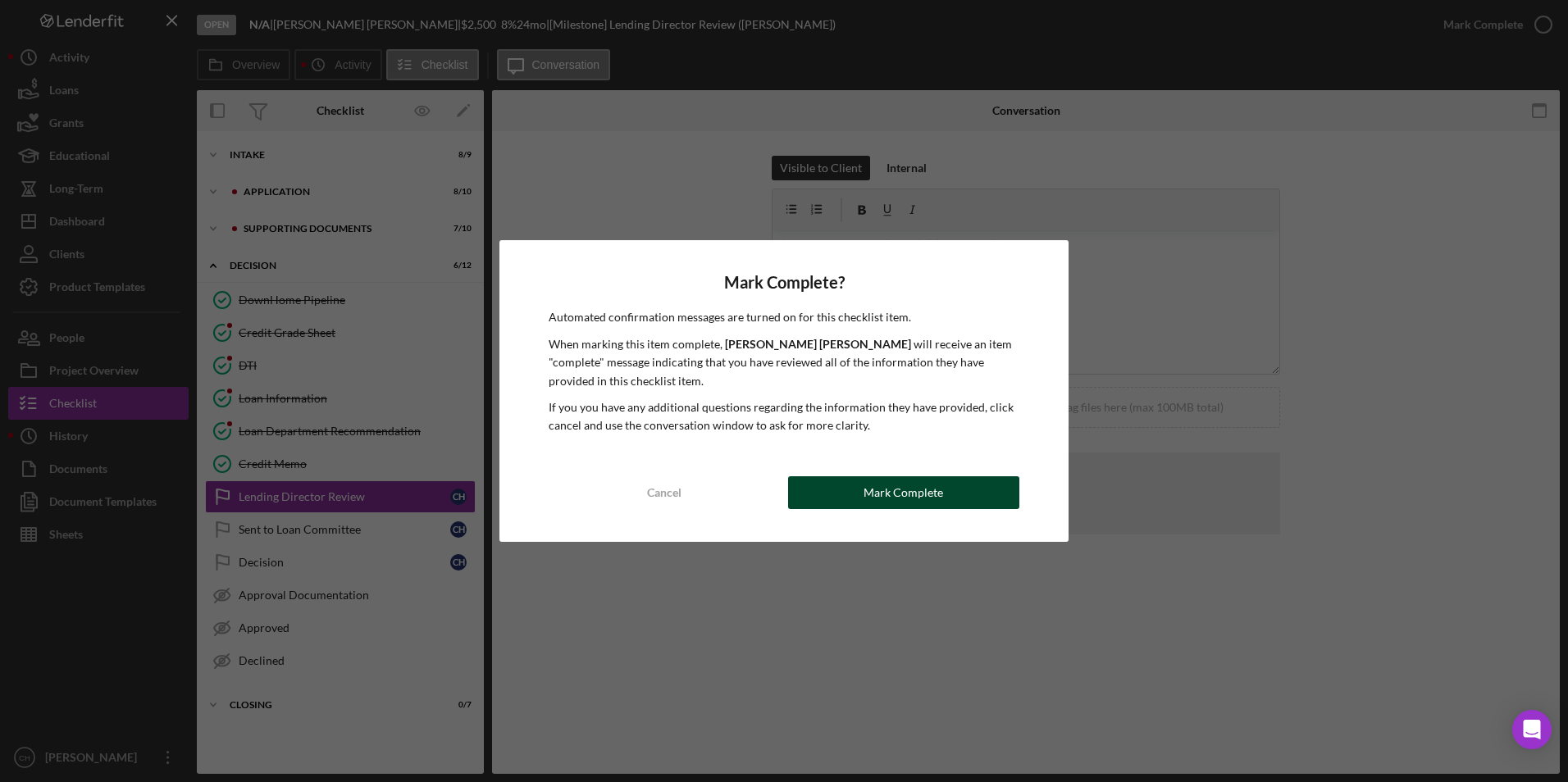
click at [865, 498] on button "Mark Complete" at bounding box center [904, 493] width 232 height 33
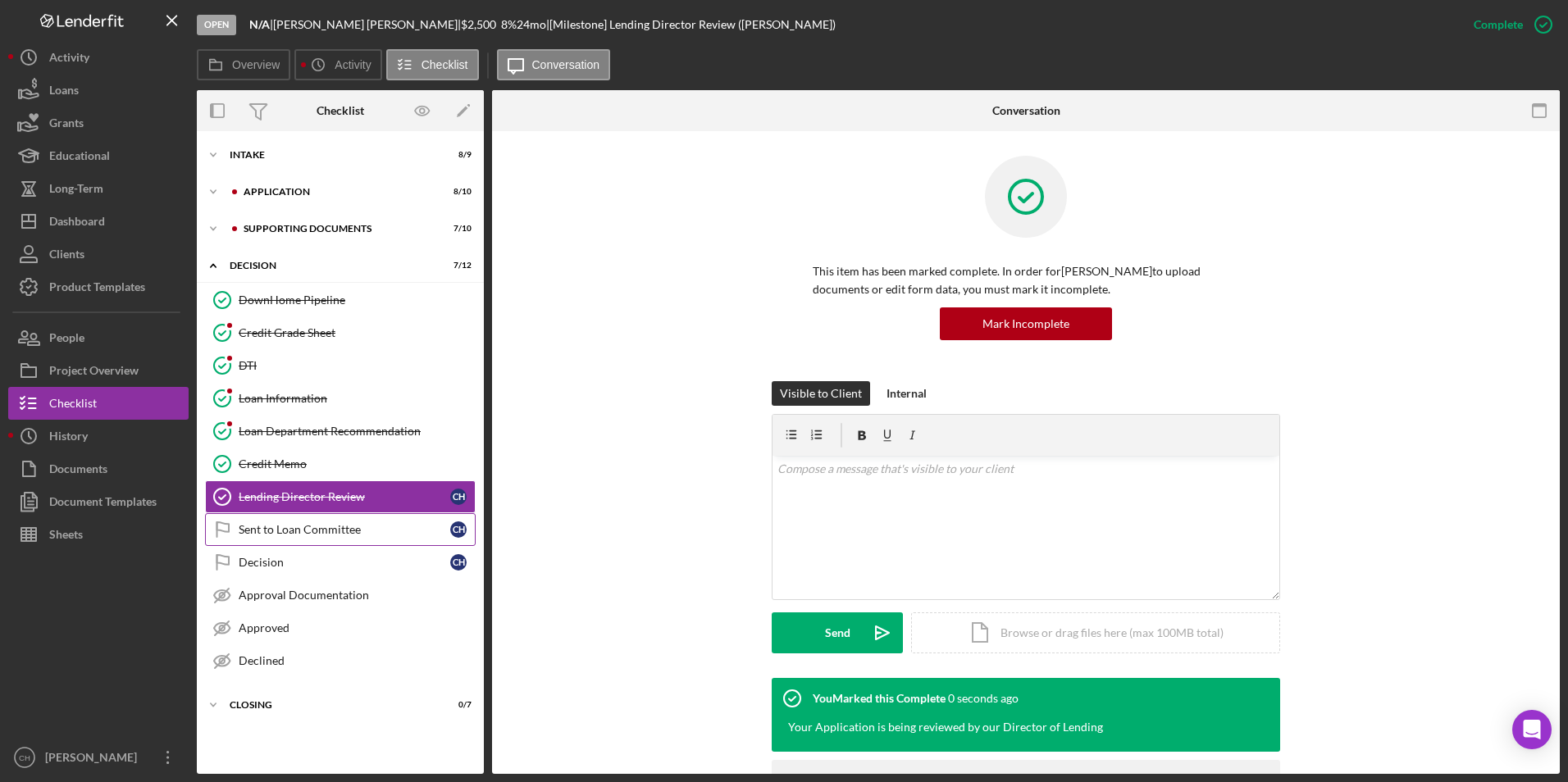
click at [300, 531] on div "Sent to Loan Committee" at bounding box center [345, 530] width 212 height 13
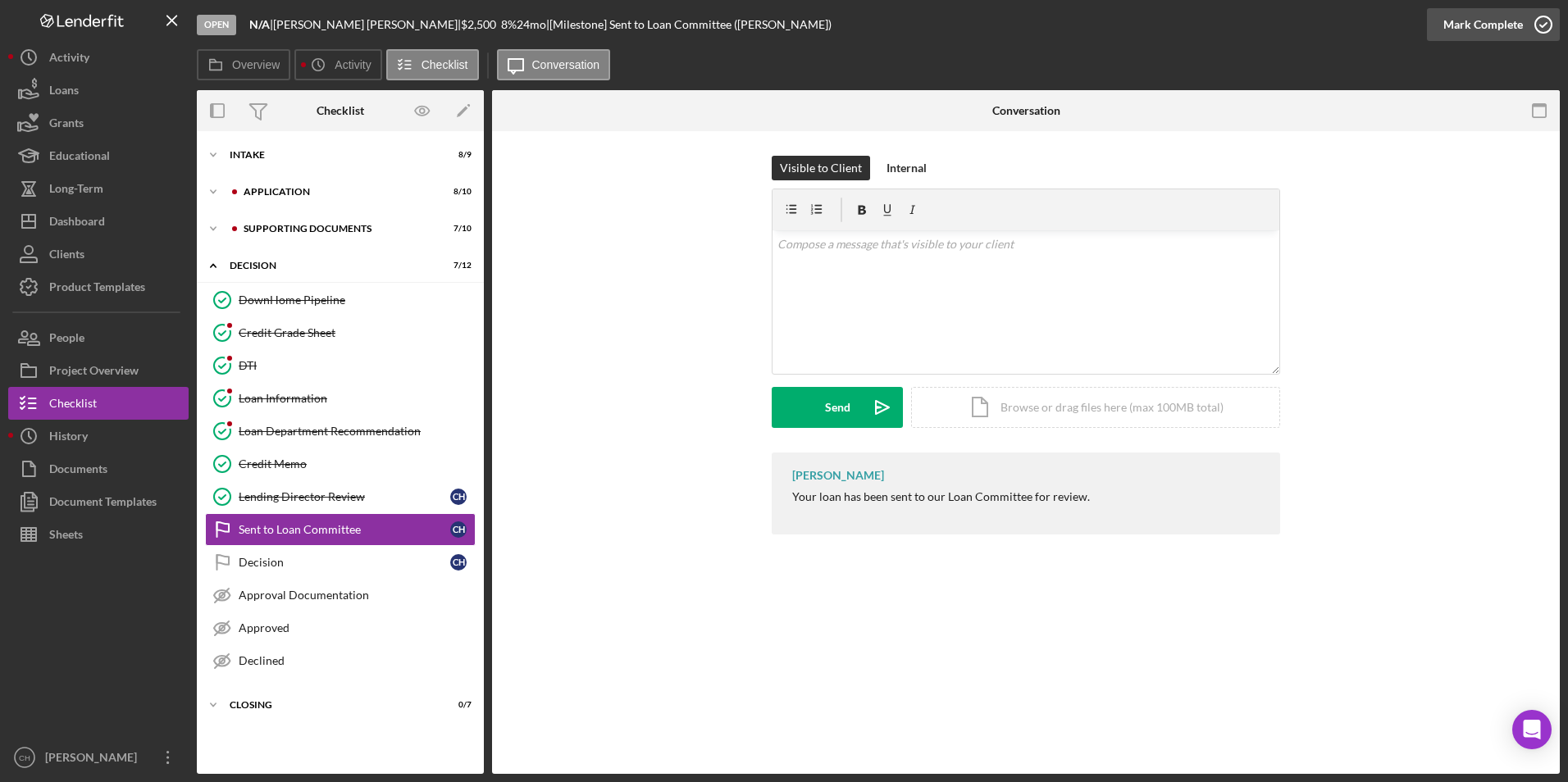
click at [1497, 31] on div "Mark Complete" at bounding box center [1483, 25] width 80 height 33
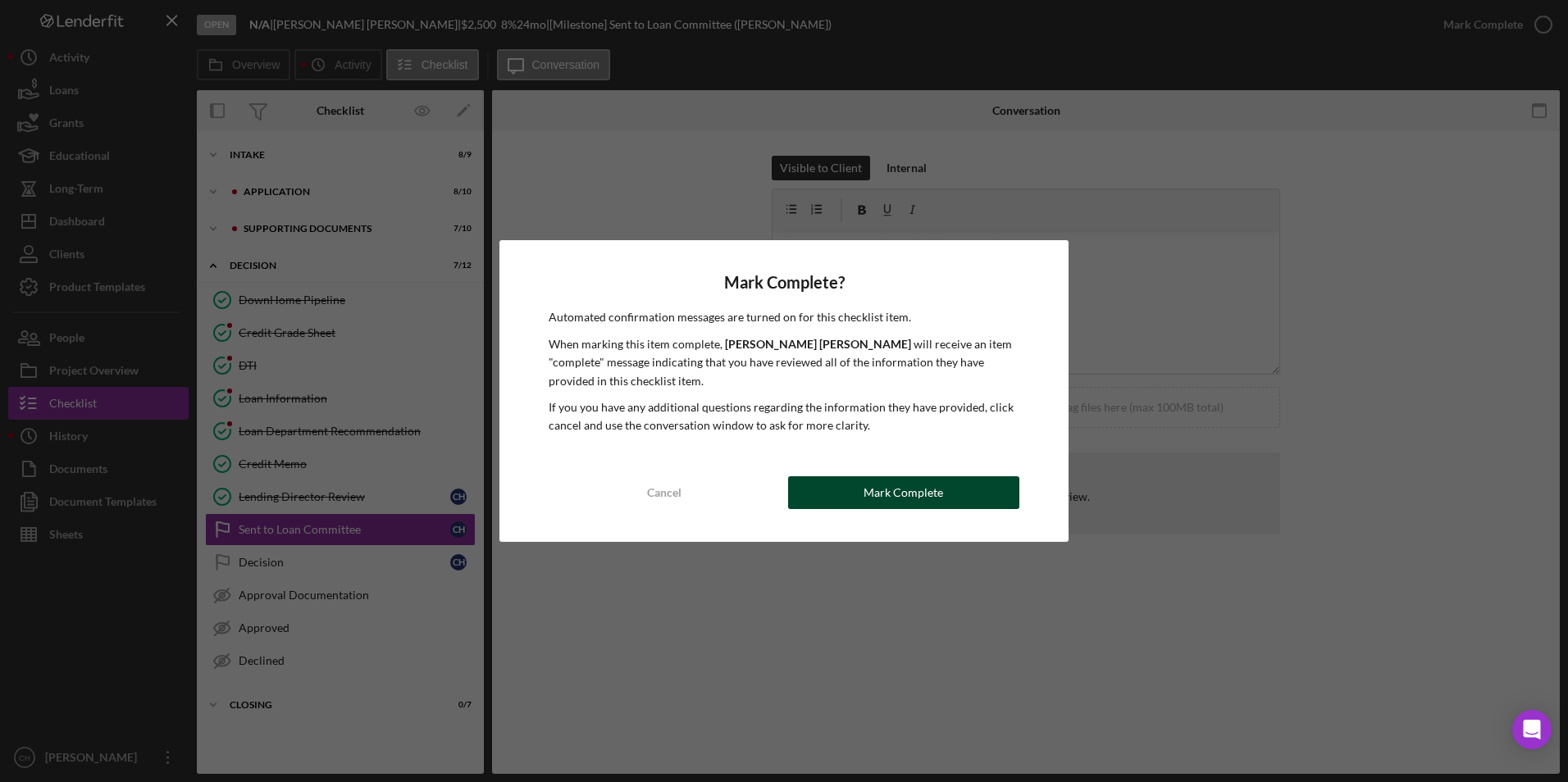
click at [877, 488] on div "Mark Complete" at bounding box center [904, 493] width 80 height 33
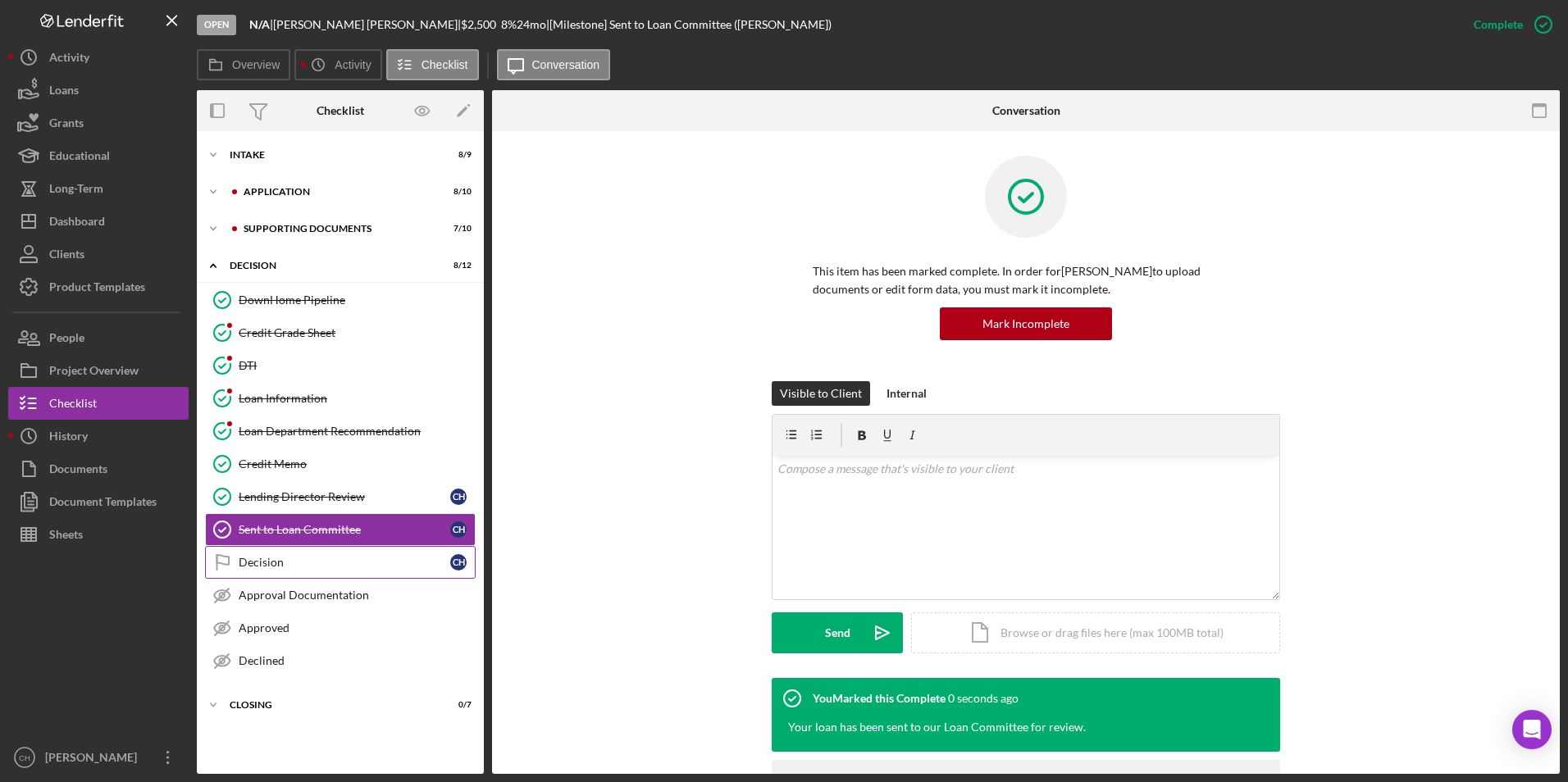
click at [281, 569] on div "Decision" at bounding box center [345, 563] width 212 height 13
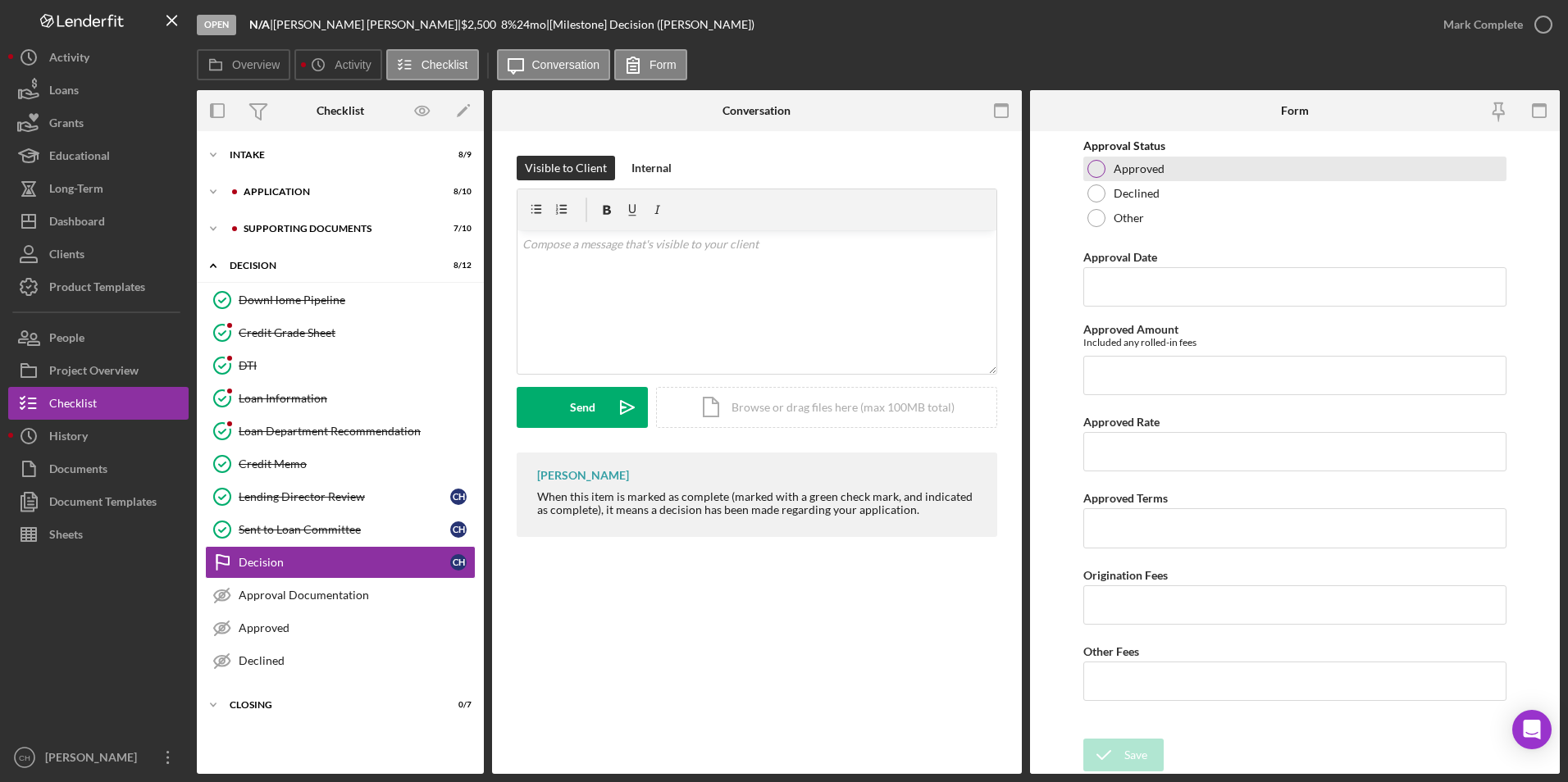
click at [1101, 171] on div at bounding box center [1096, 169] width 18 height 18
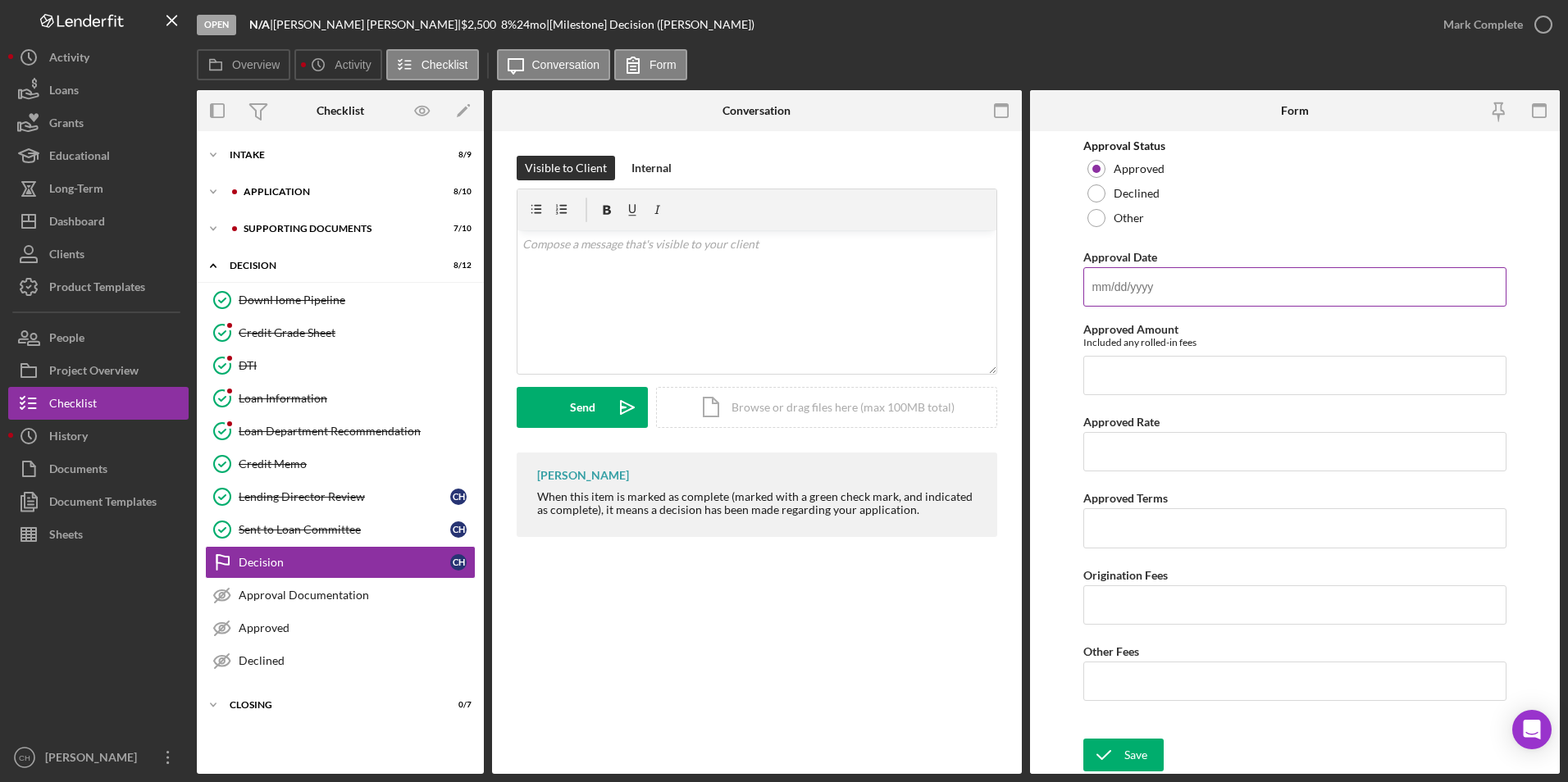
click at [1101, 286] on input "Approval Date" at bounding box center [1295, 287] width 424 height 40
type input "[DATE]"
click at [1106, 368] on input "Approved Amount" at bounding box center [1295, 376] width 424 height 40
type input "$2,575"
click at [1119, 459] on input "Approved Rate" at bounding box center [1295, 452] width 424 height 40
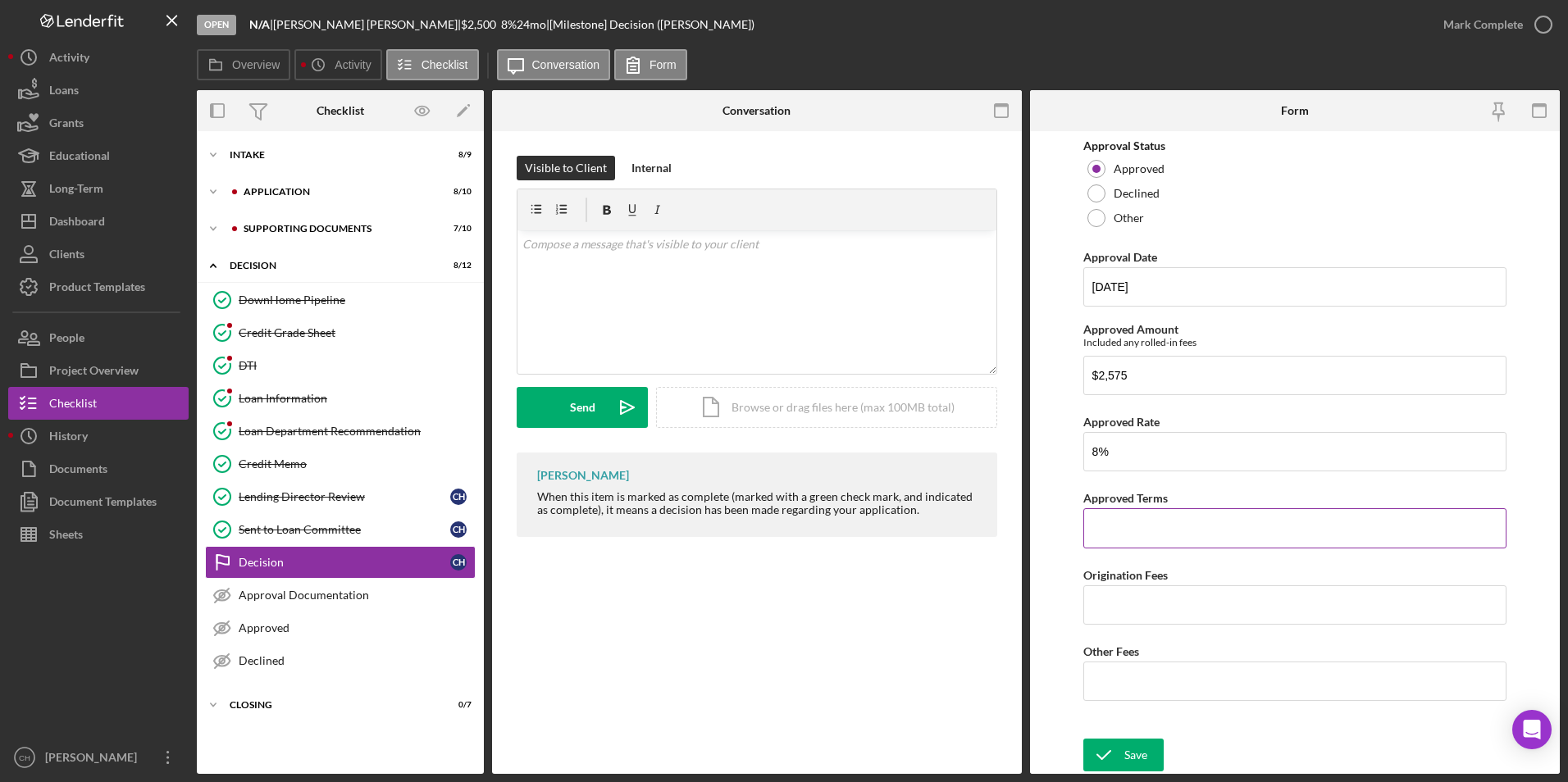
type input "8.00000%"
click at [1123, 528] on input "Approved Terms" at bounding box center [1295, 528] width 424 height 40
type input "24 months"
type input "$75"
type input "$50"
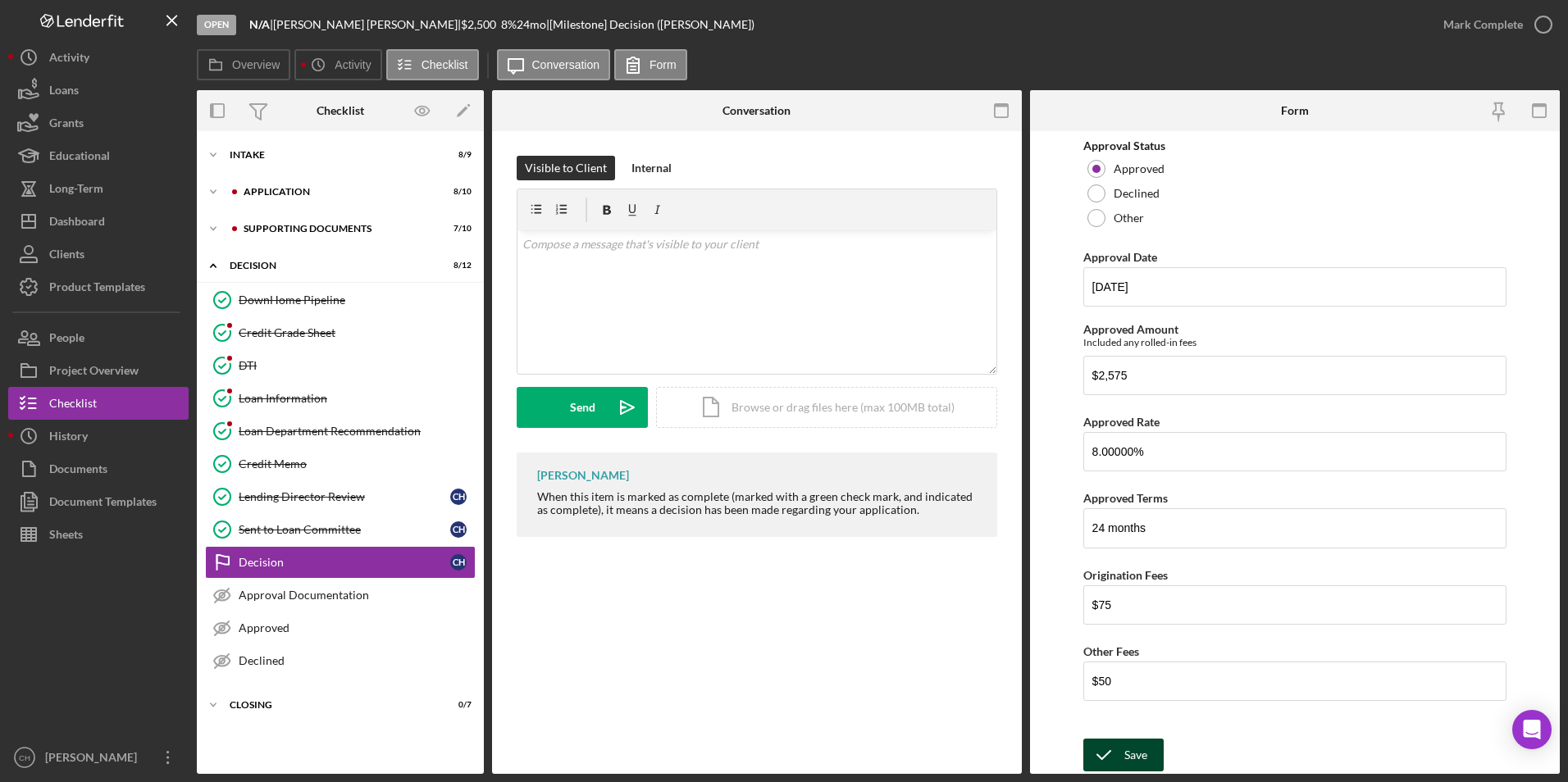
click at [1125, 746] on div "Save" at bounding box center [1136, 755] width 23 height 33
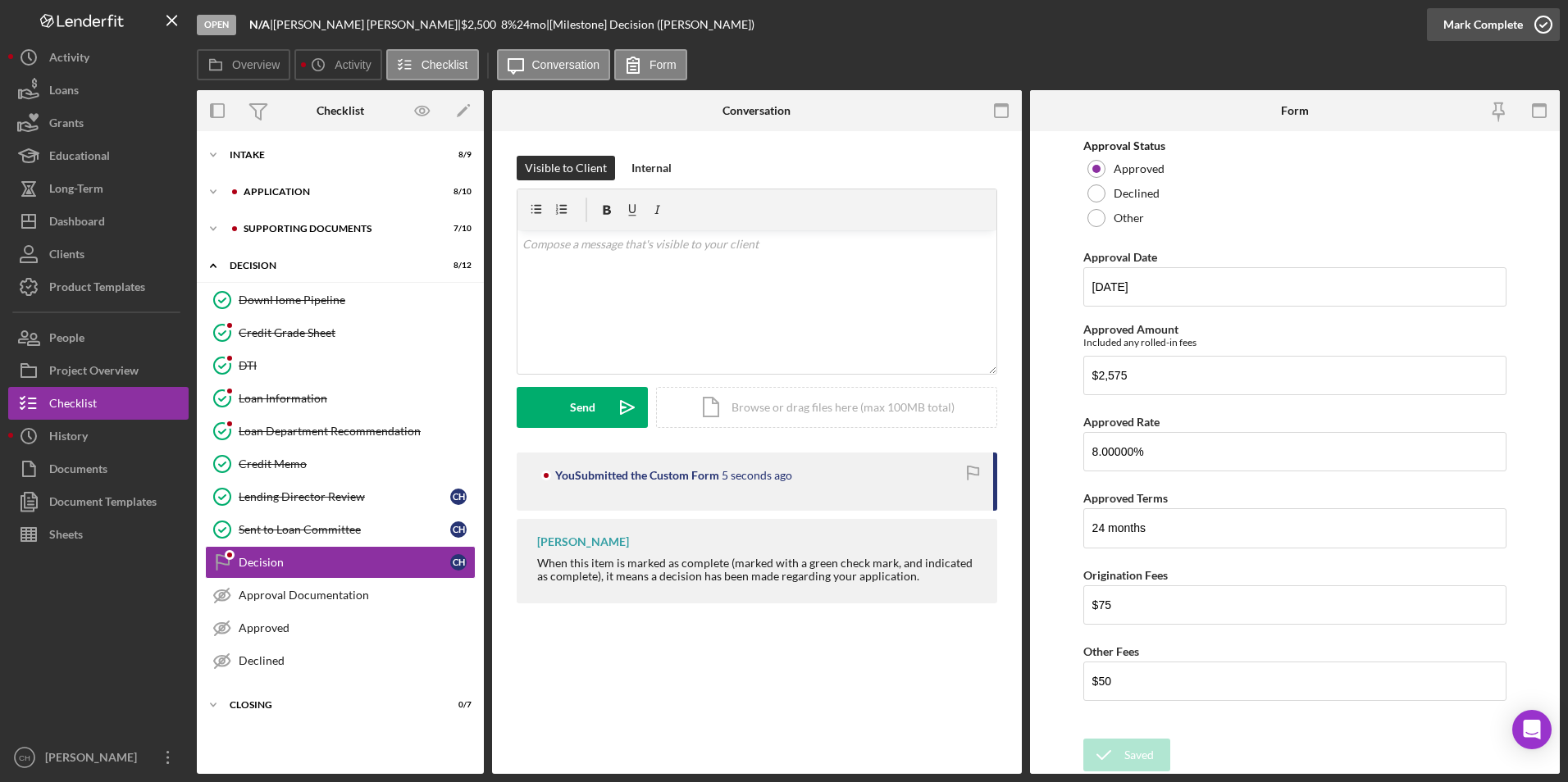
click at [1497, 21] on div "Mark Complete" at bounding box center [1483, 25] width 80 height 33
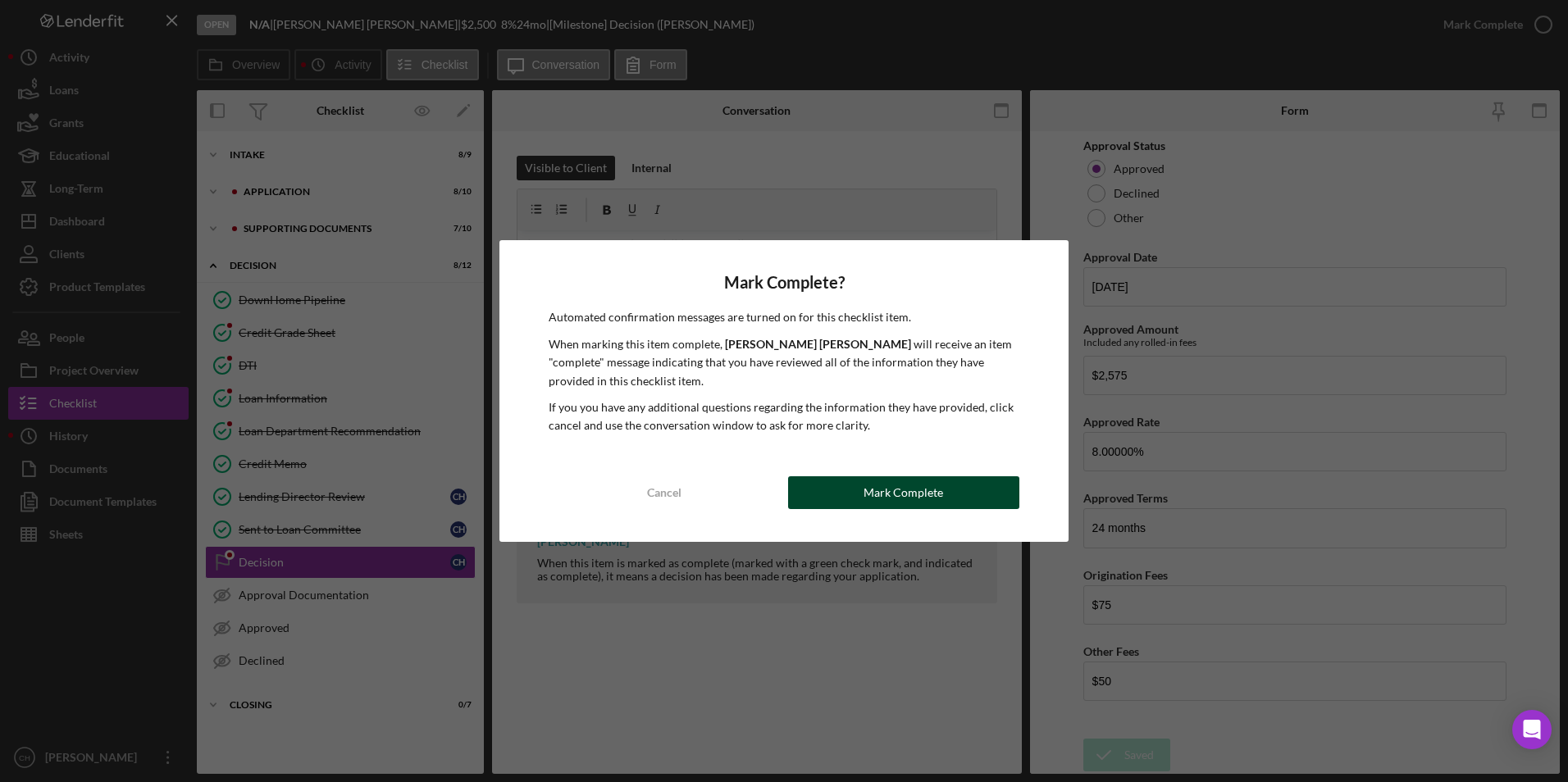
click at [819, 488] on button "Mark Complete" at bounding box center [904, 493] width 232 height 33
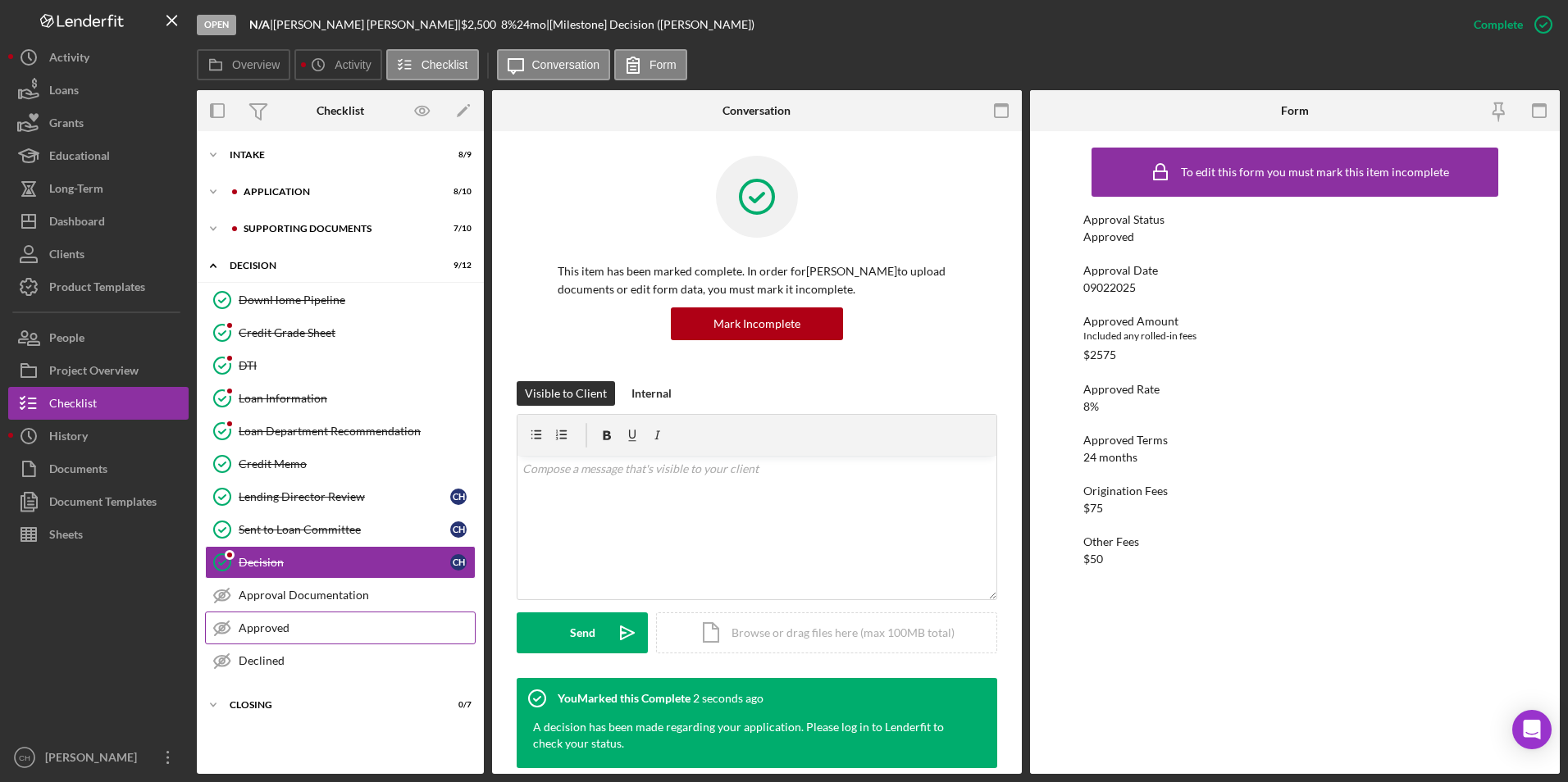
click at [260, 622] on div "Approved" at bounding box center [357, 628] width 237 height 13
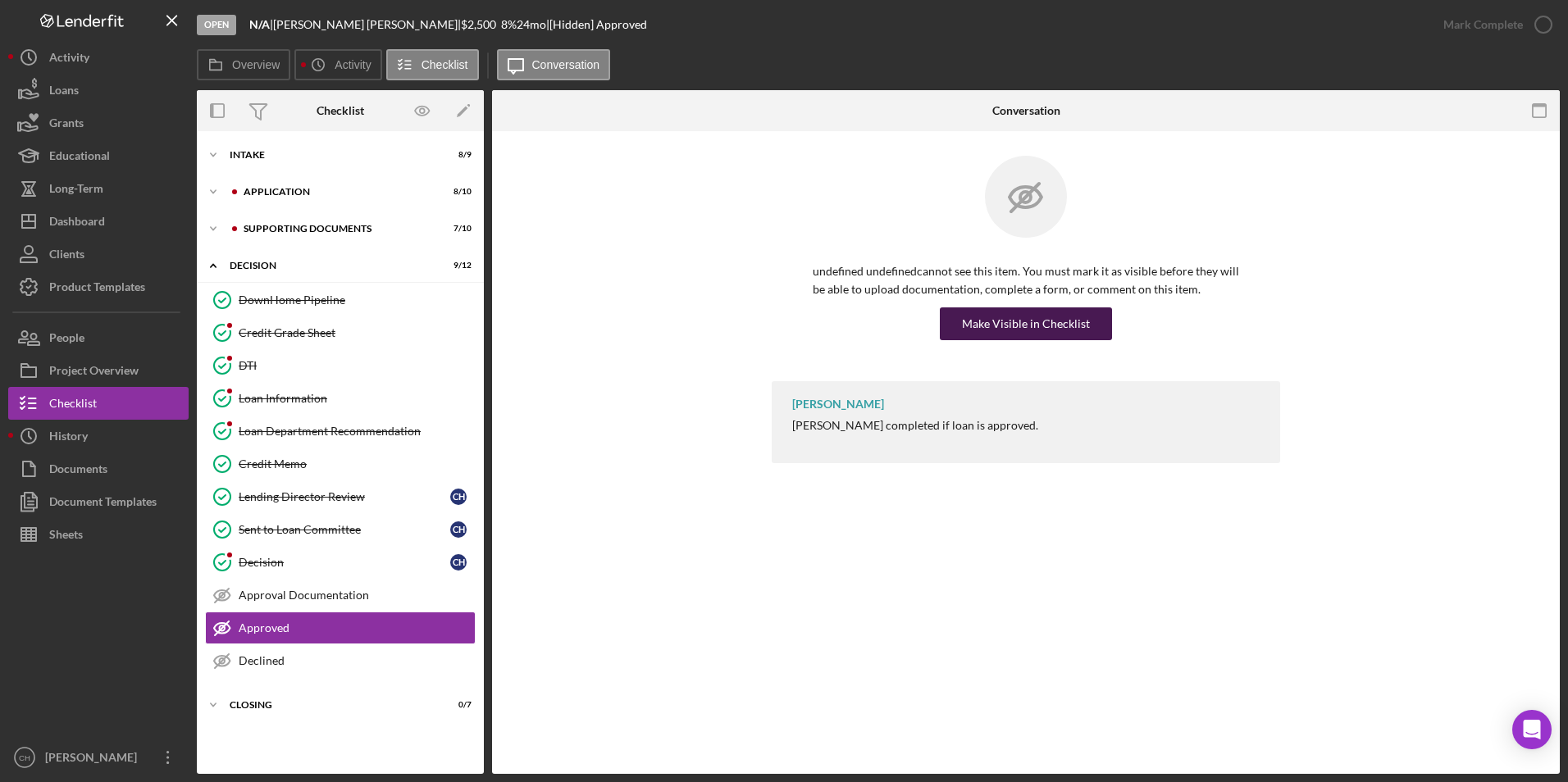
click at [1049, 318] on div "Make Visible in Checklist" at bounding box center [1026, 324] width 128 height 33
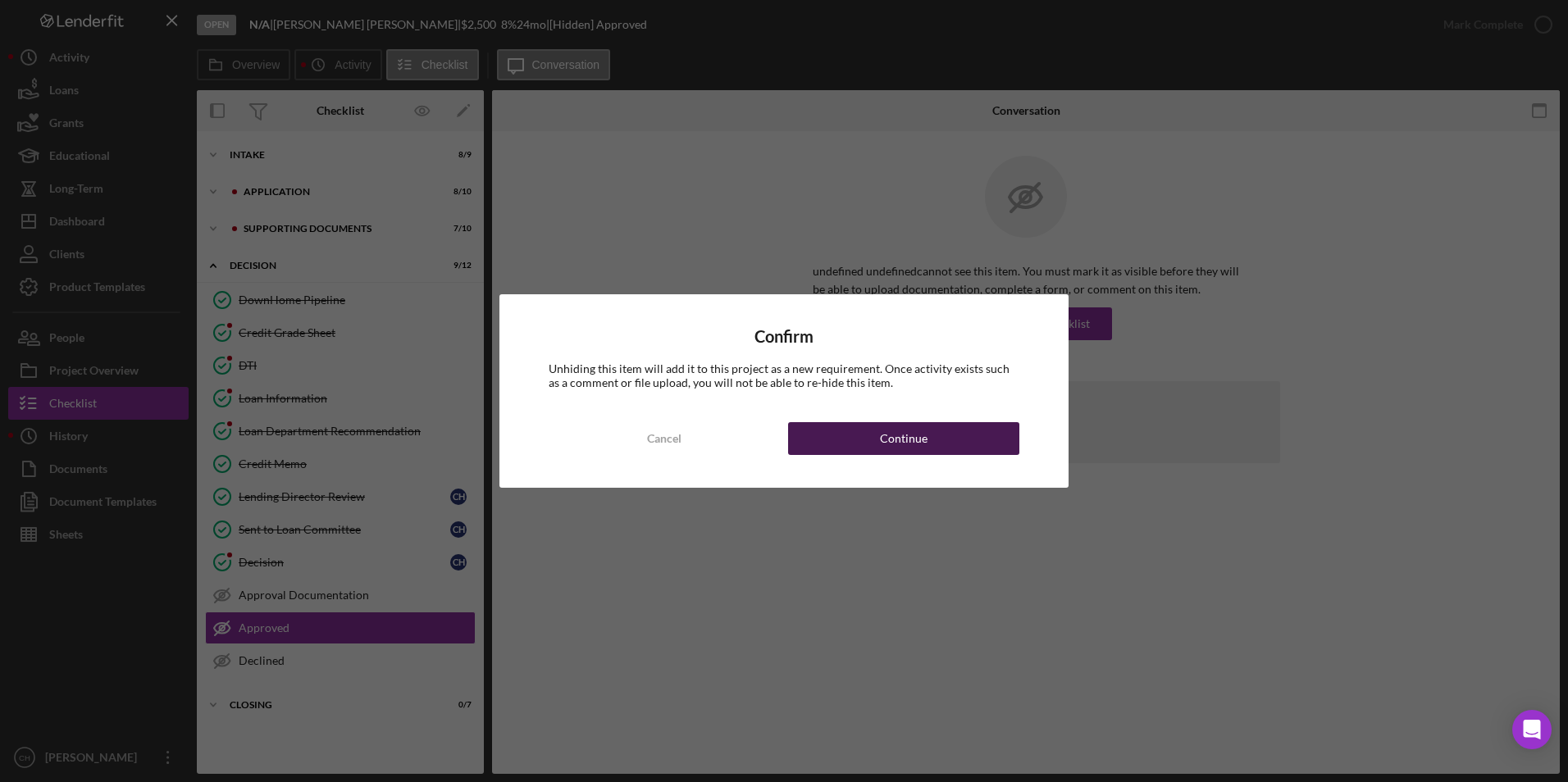
click at [941, 444] on button "Continue" at bounding box center [904, 438] width 232 height 33
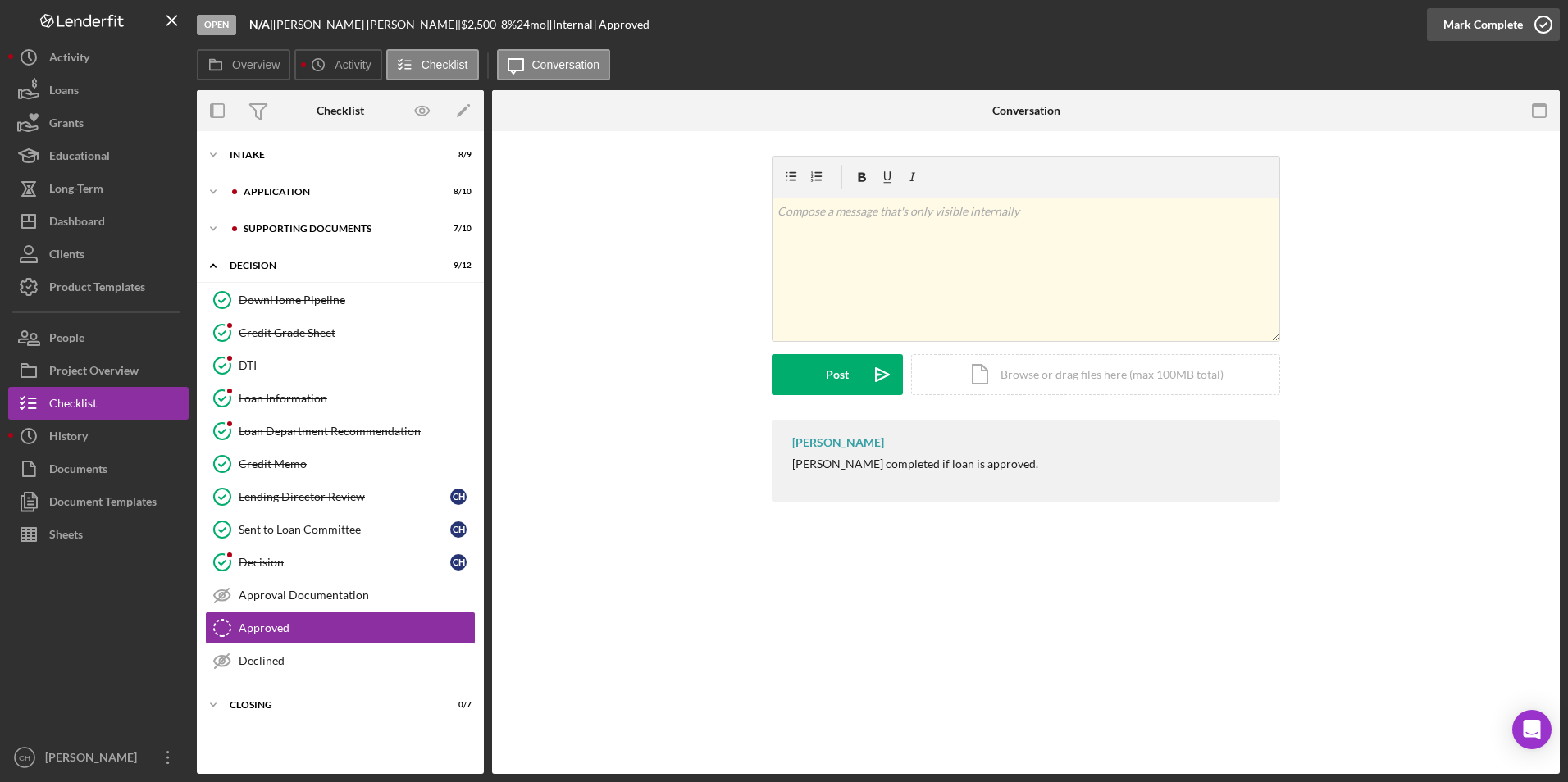
click at [1469, 24] on div "Mark Complete" at bounding box center [1483, 25] width 80 height 33
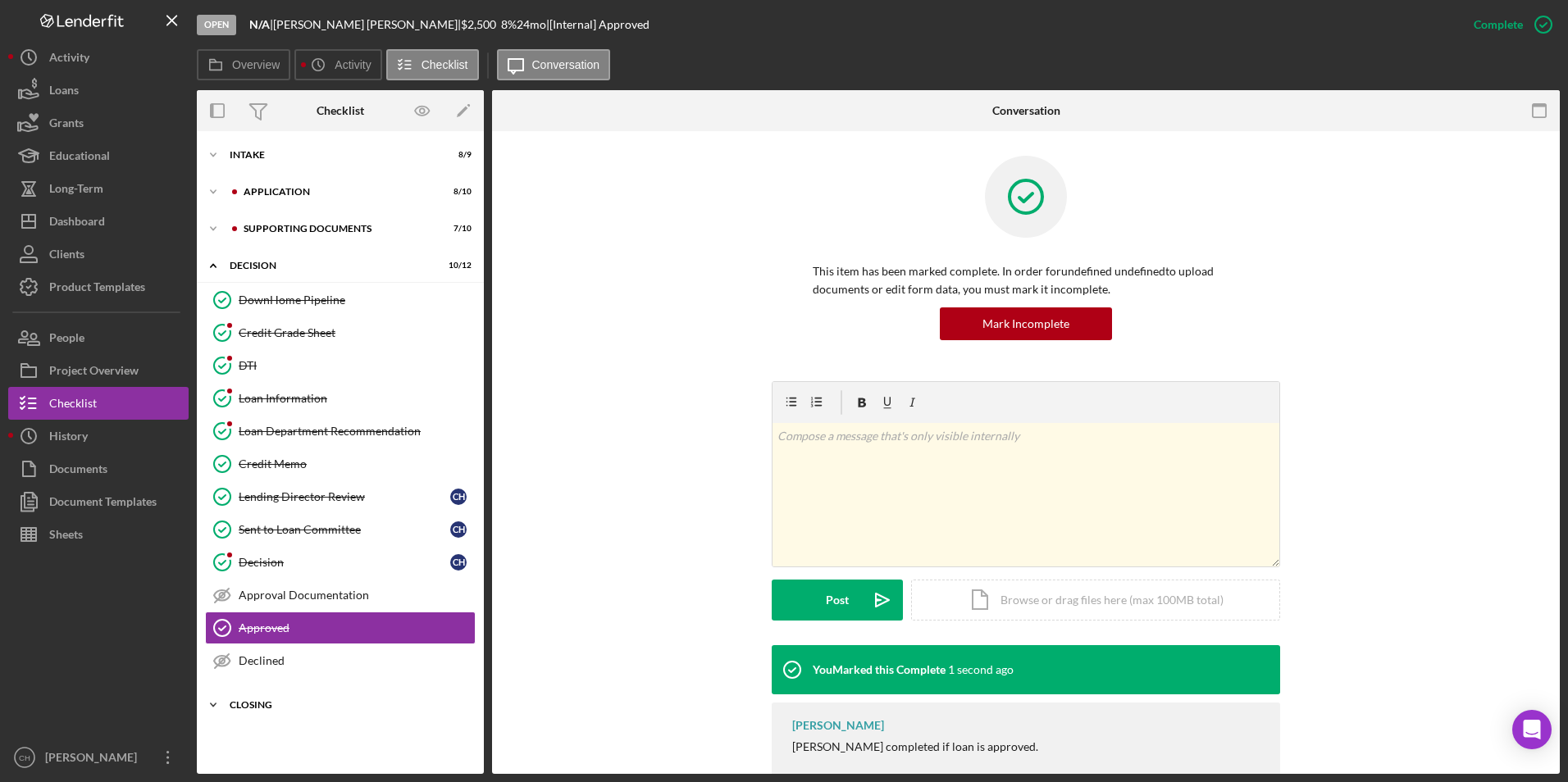
click at [248, 701] on div "Closing" at bounding box center [347, 705] width 234 height 10
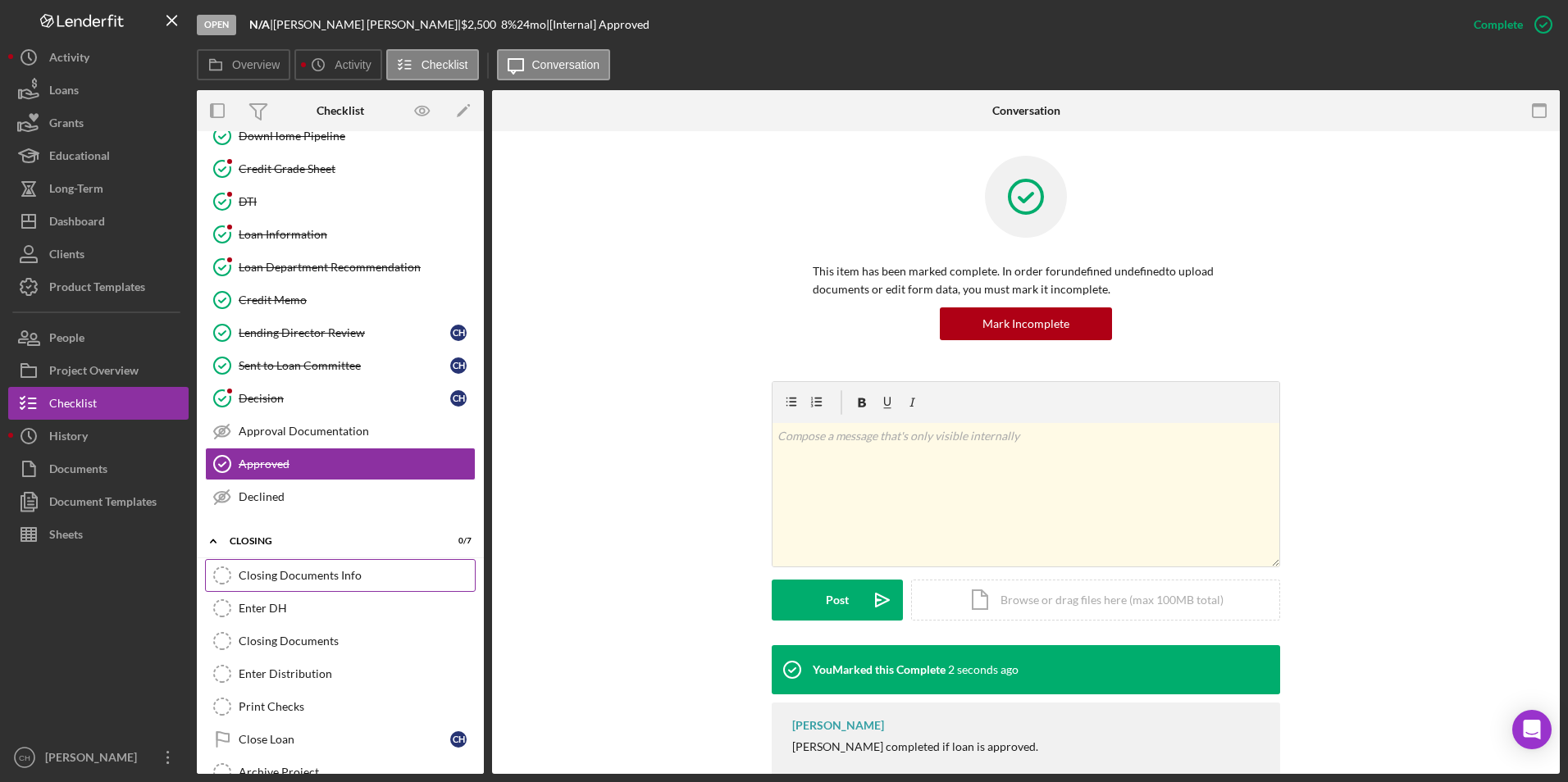
click at [291, 577] on div "Closing Documents Info" at bounding box center [357, 576] width 237 height 13
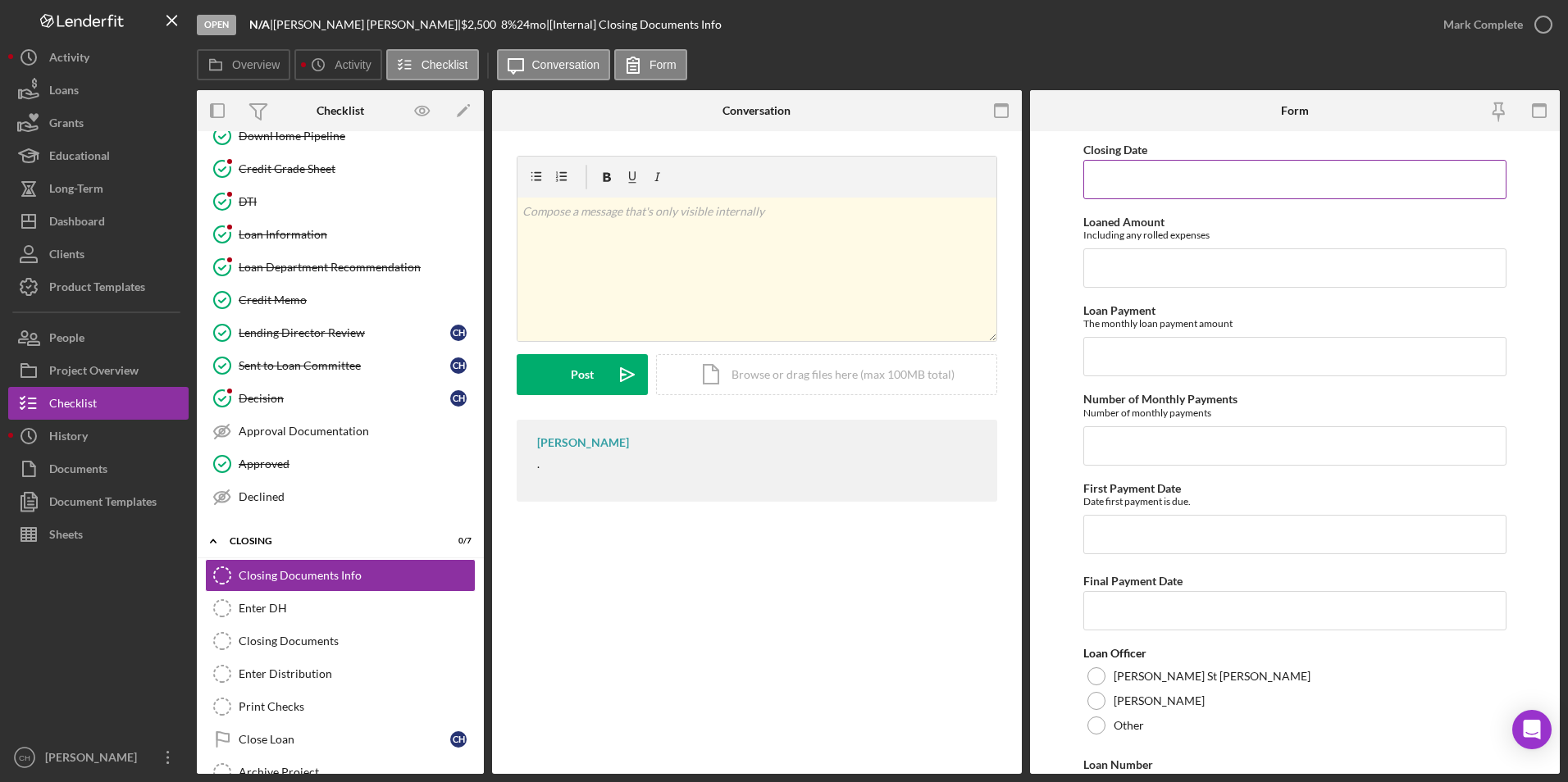
click at [1135, 182] on input "Closing Date" at bounding box center [1295, 180] width 424 height 40
type input "[DATE]"
type input "$2,575"
type input "$116.46"
type input "24"
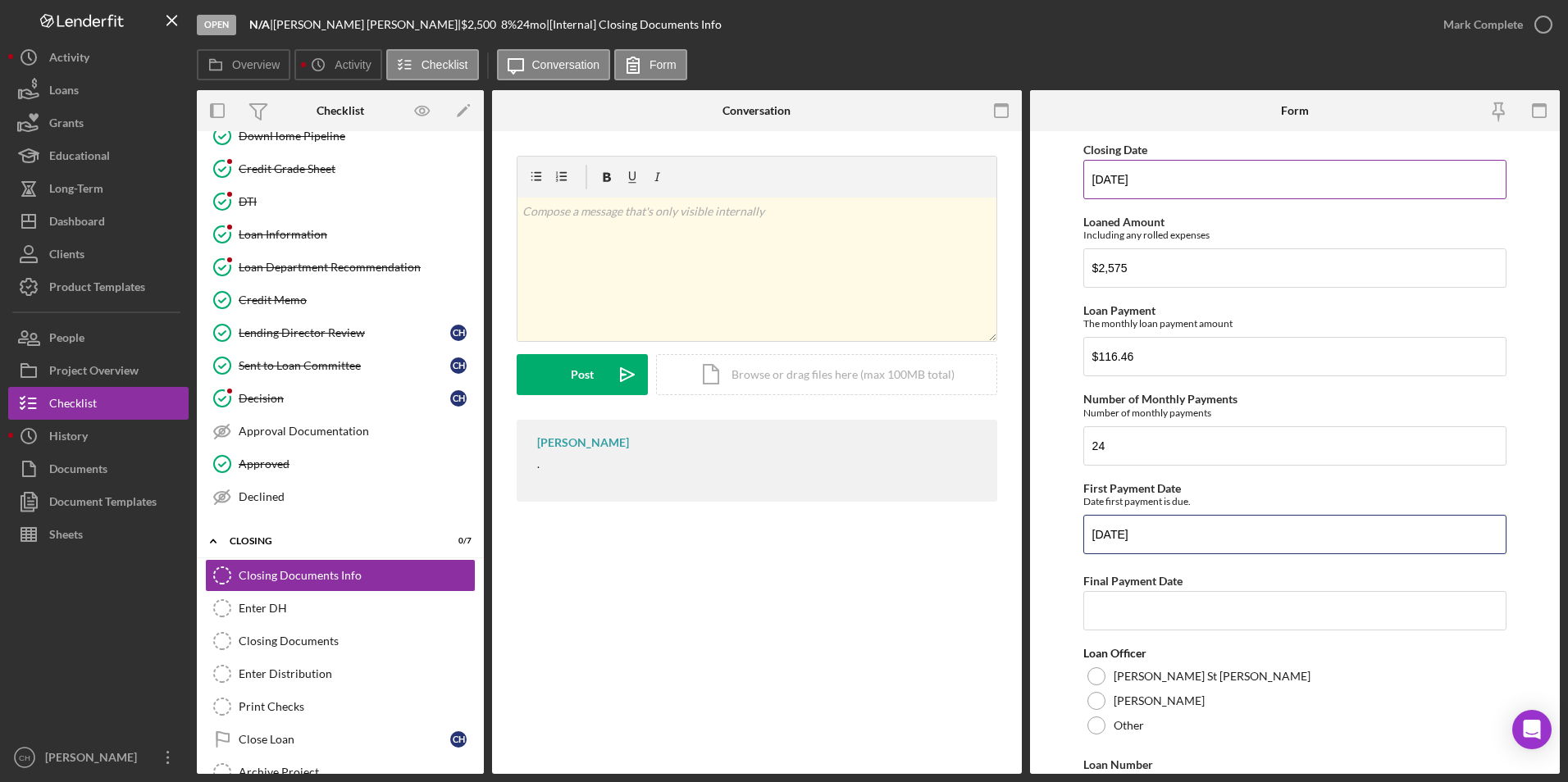
type input "[DATE]"
click at [1089, 682] on div at bounding box center [1096, 677] width 18 height 18
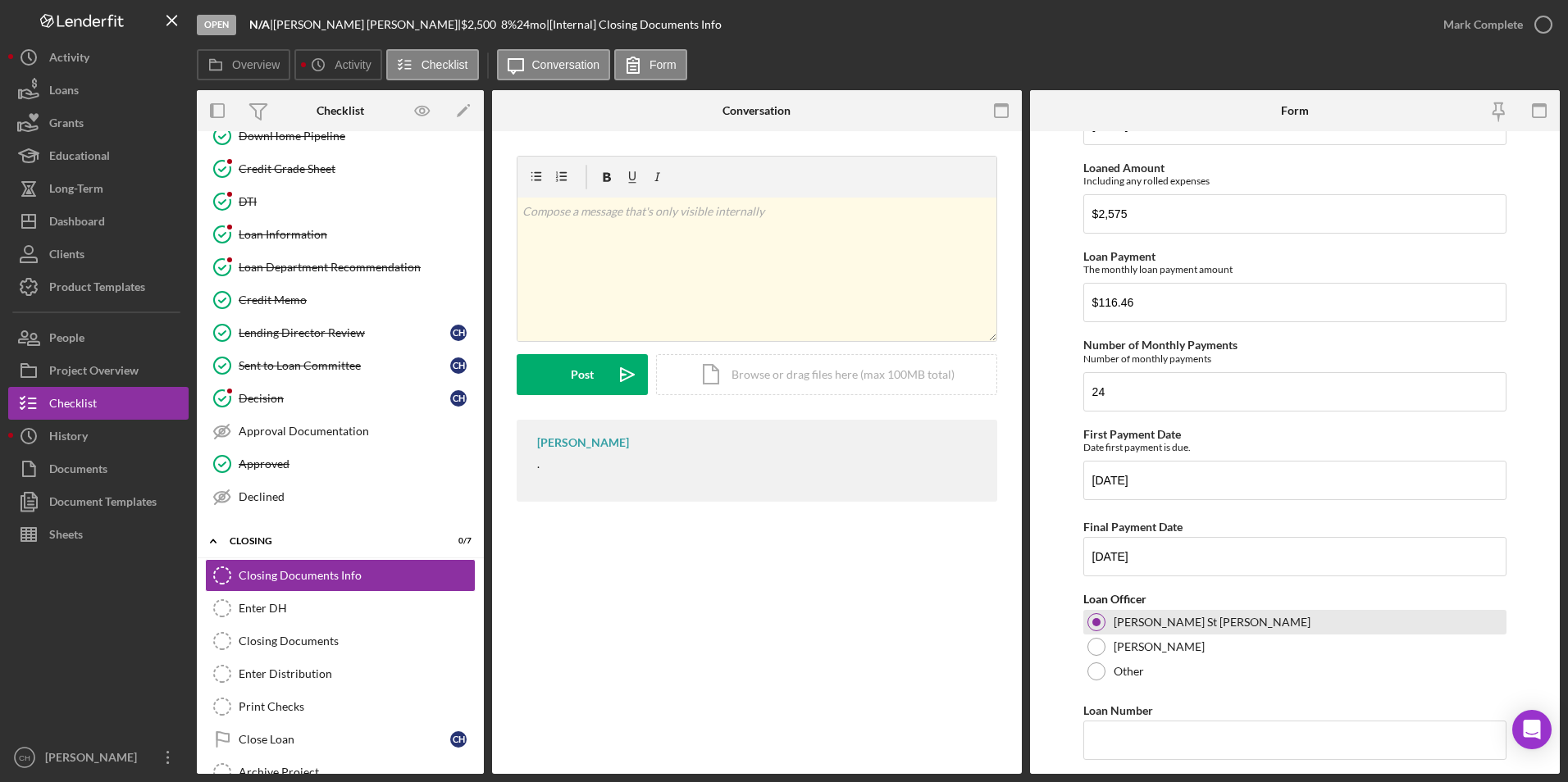
scroll to position [82, 0]
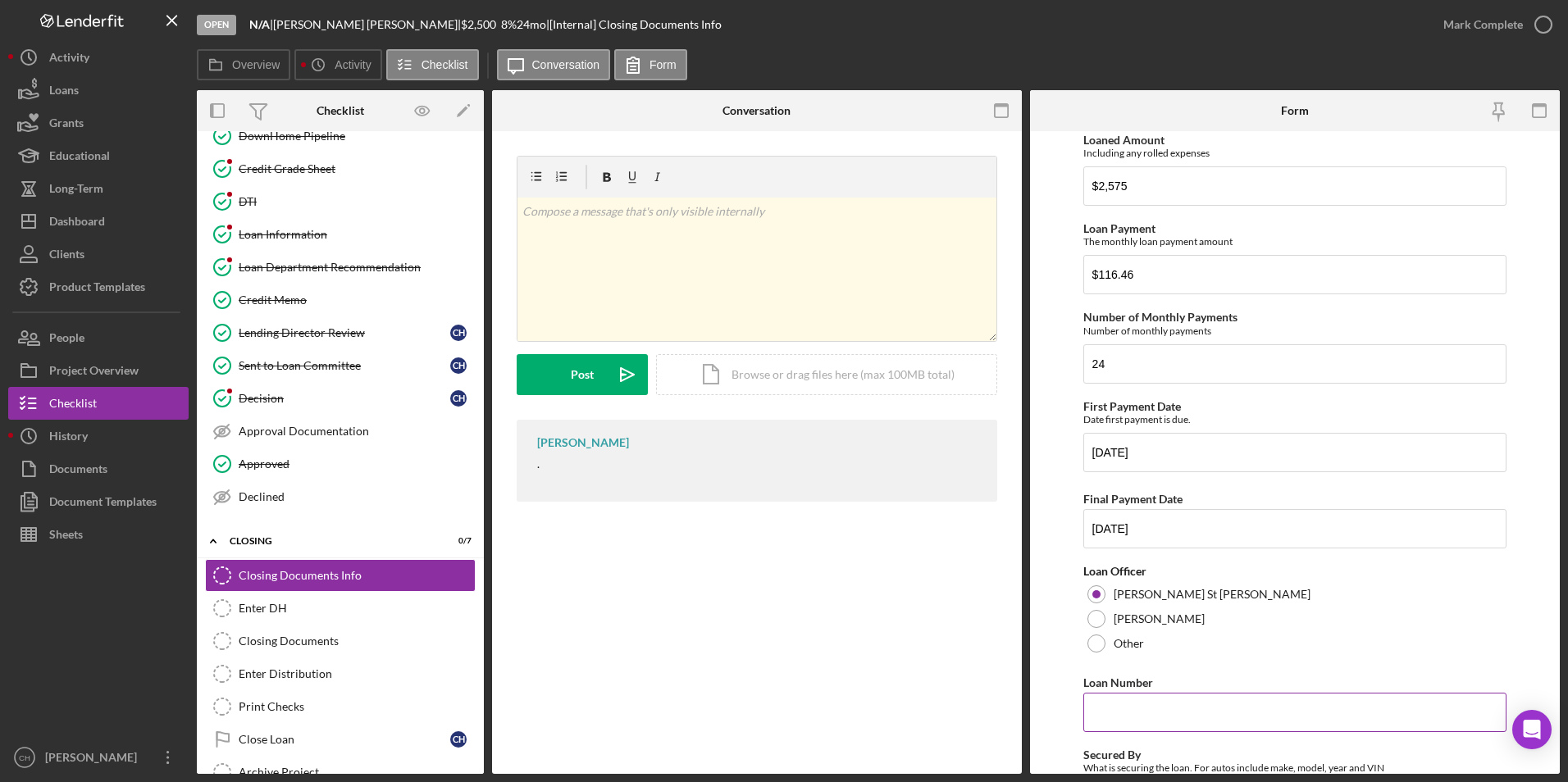
click at [1129, 701] on input "Loan Number" at bounding box center [1295, 713] width 424 height 40
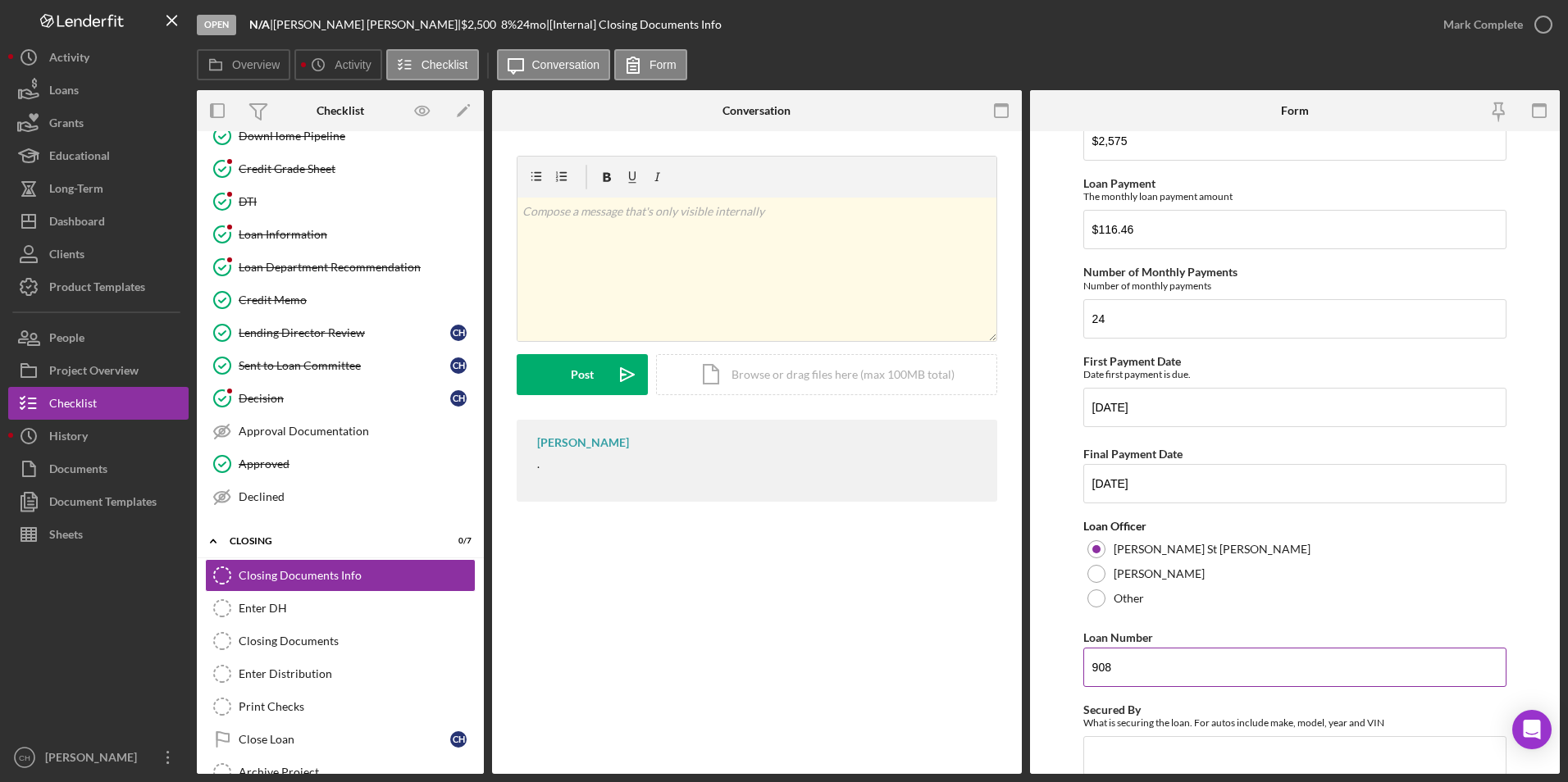
scroll to position [164, 0]
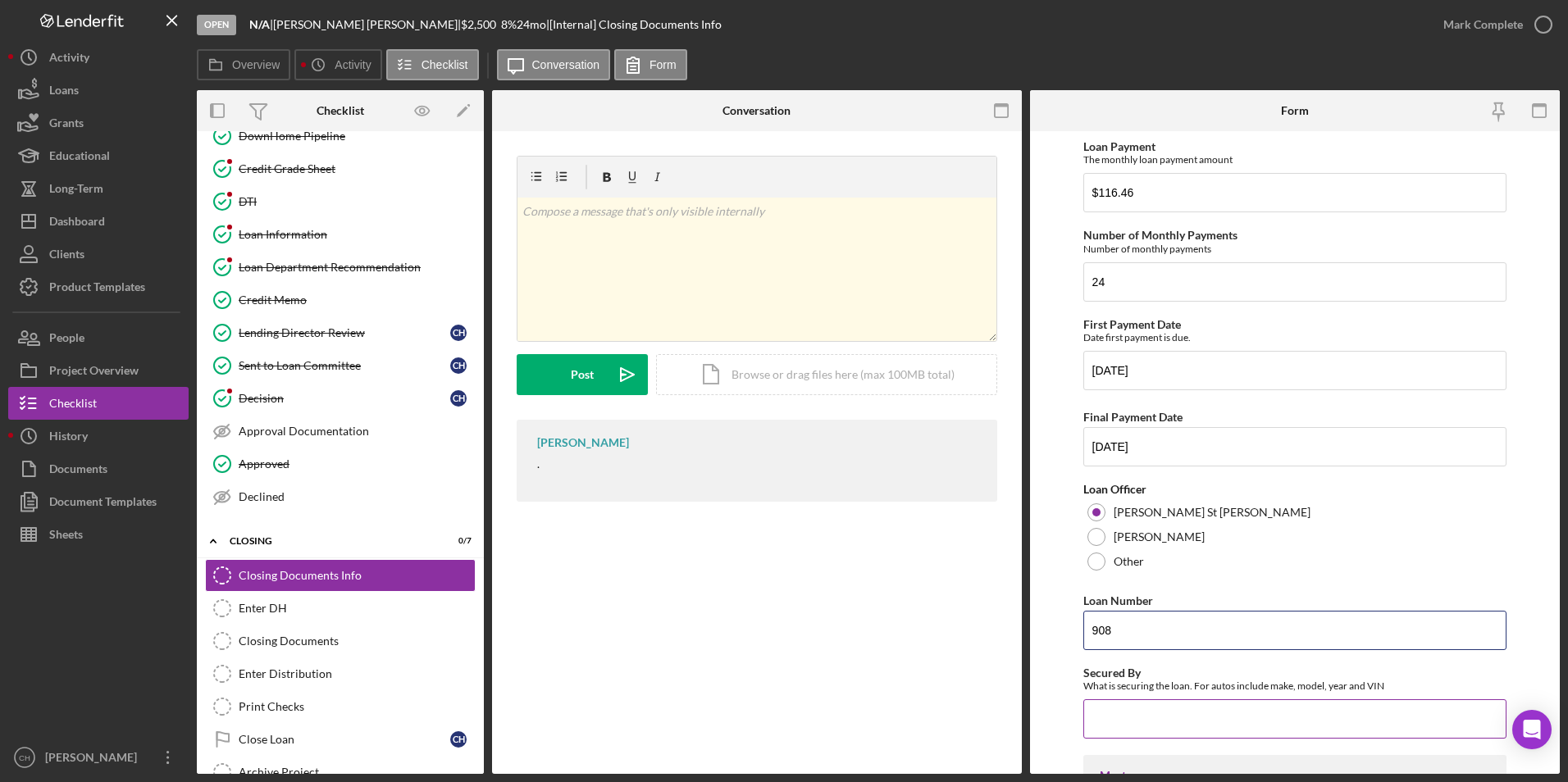
type input "908"
click at [1123, 722] on input "Secured By" at bounding box center [1295, 719] width 424 height 40
type input "2009 Toyota Rav$"
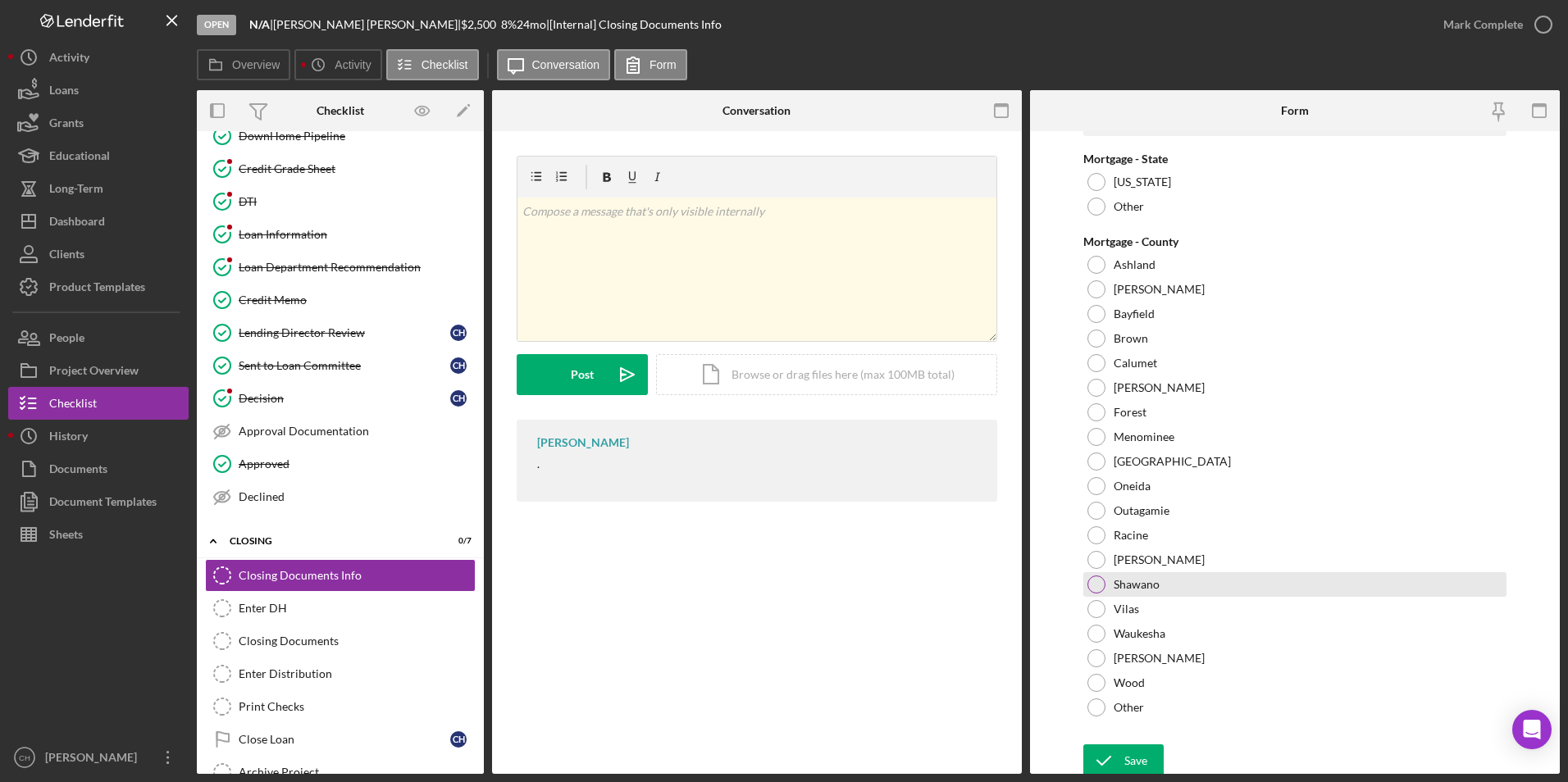
scroll to position [1154, 0]
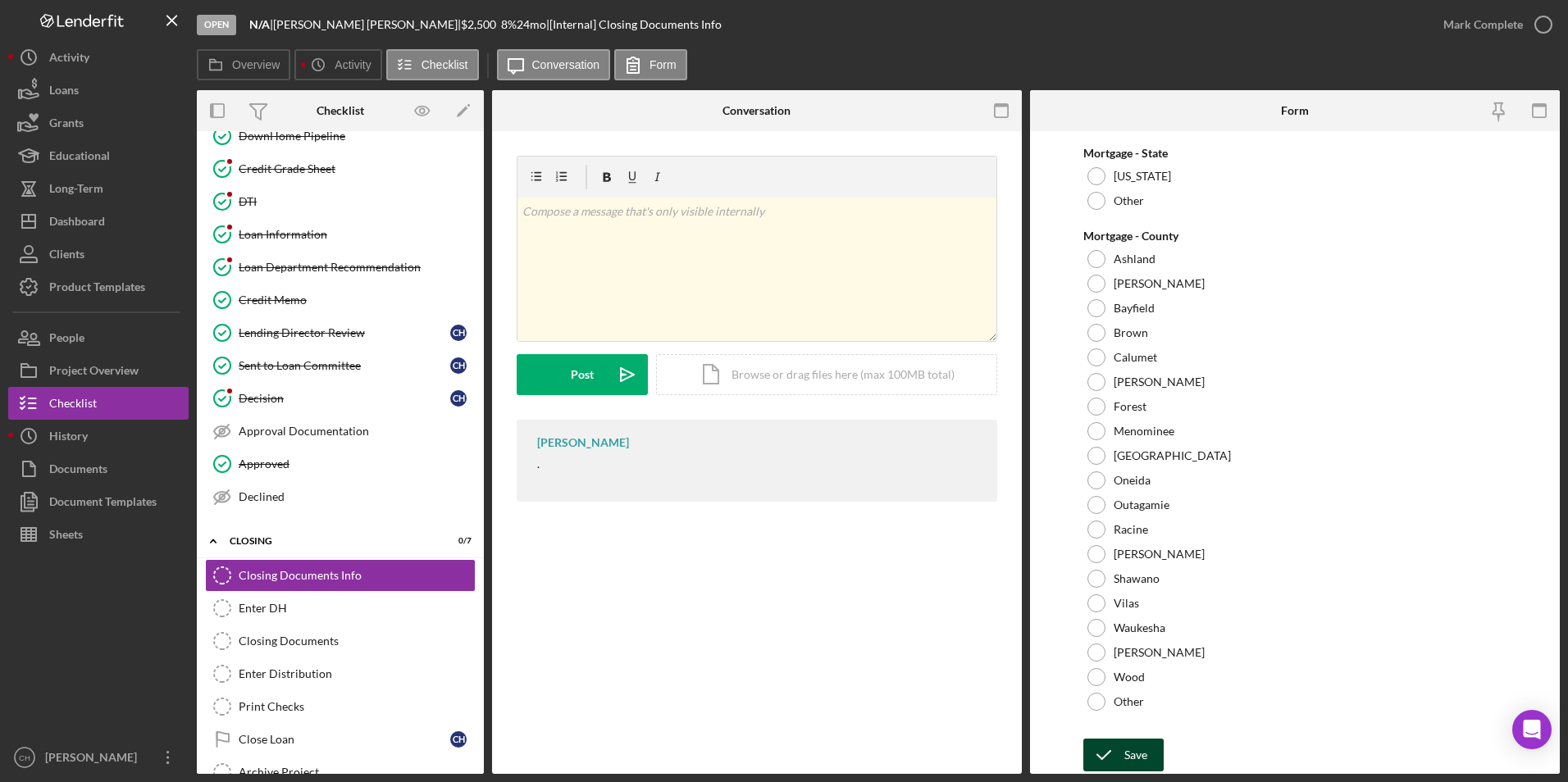
click at [1092, 756] on icon "submit" at bounding box center [1104, 756] width 41 height 41
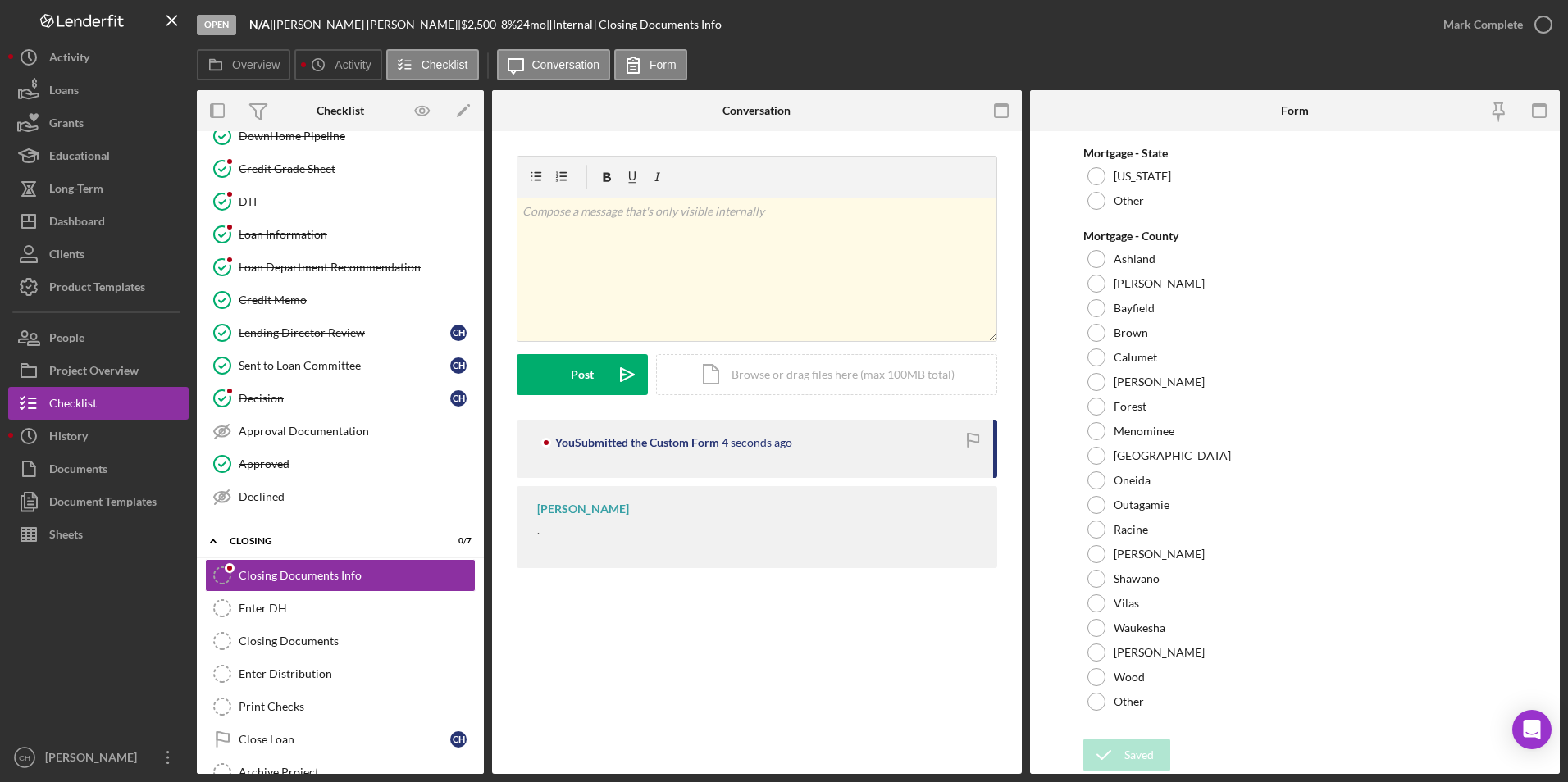
click at [1461, 21] on div "Mark Complete" at bounding box center [1483, 25] width 80 height 33
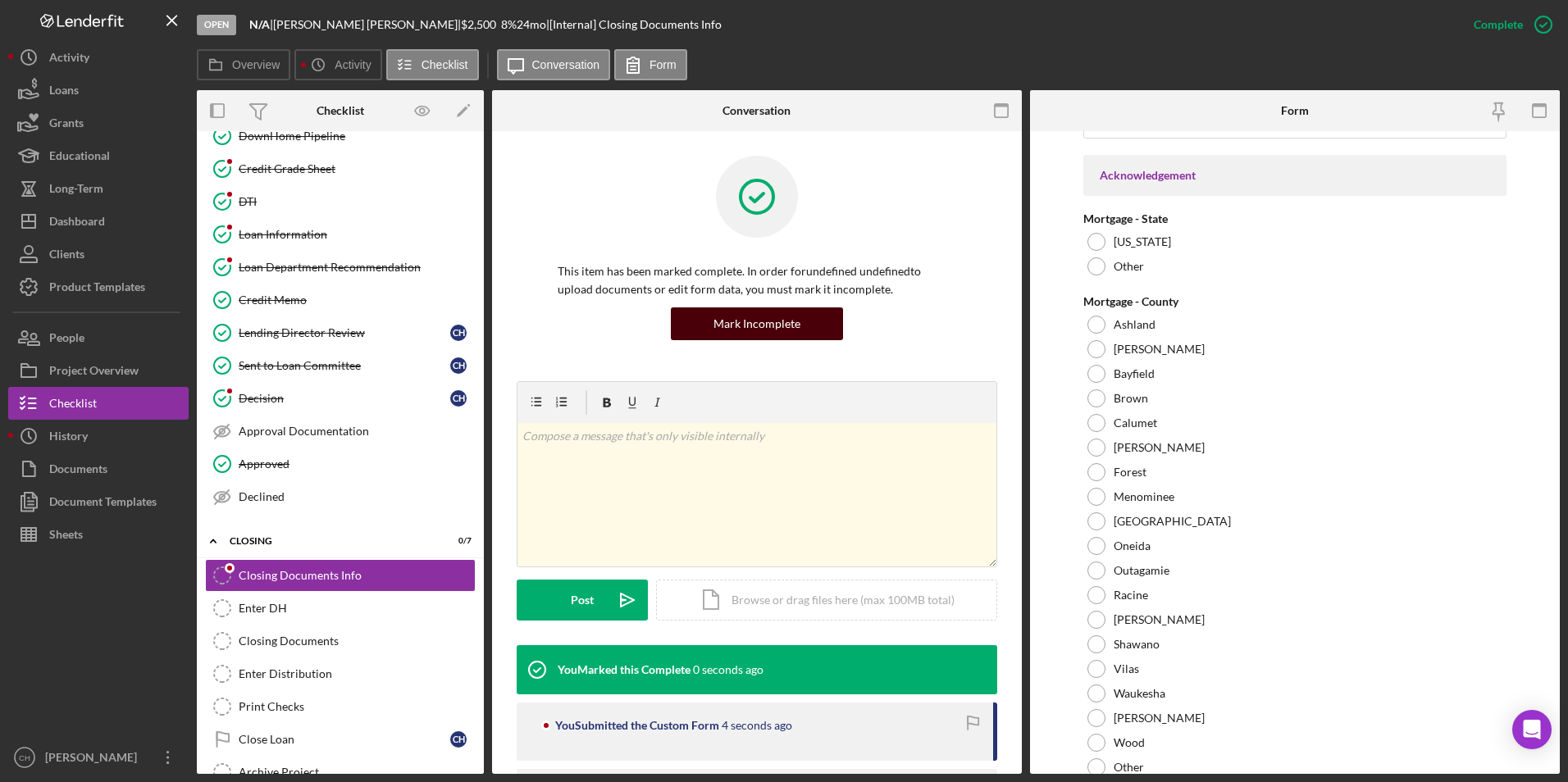
scroll to position [1220, 0]
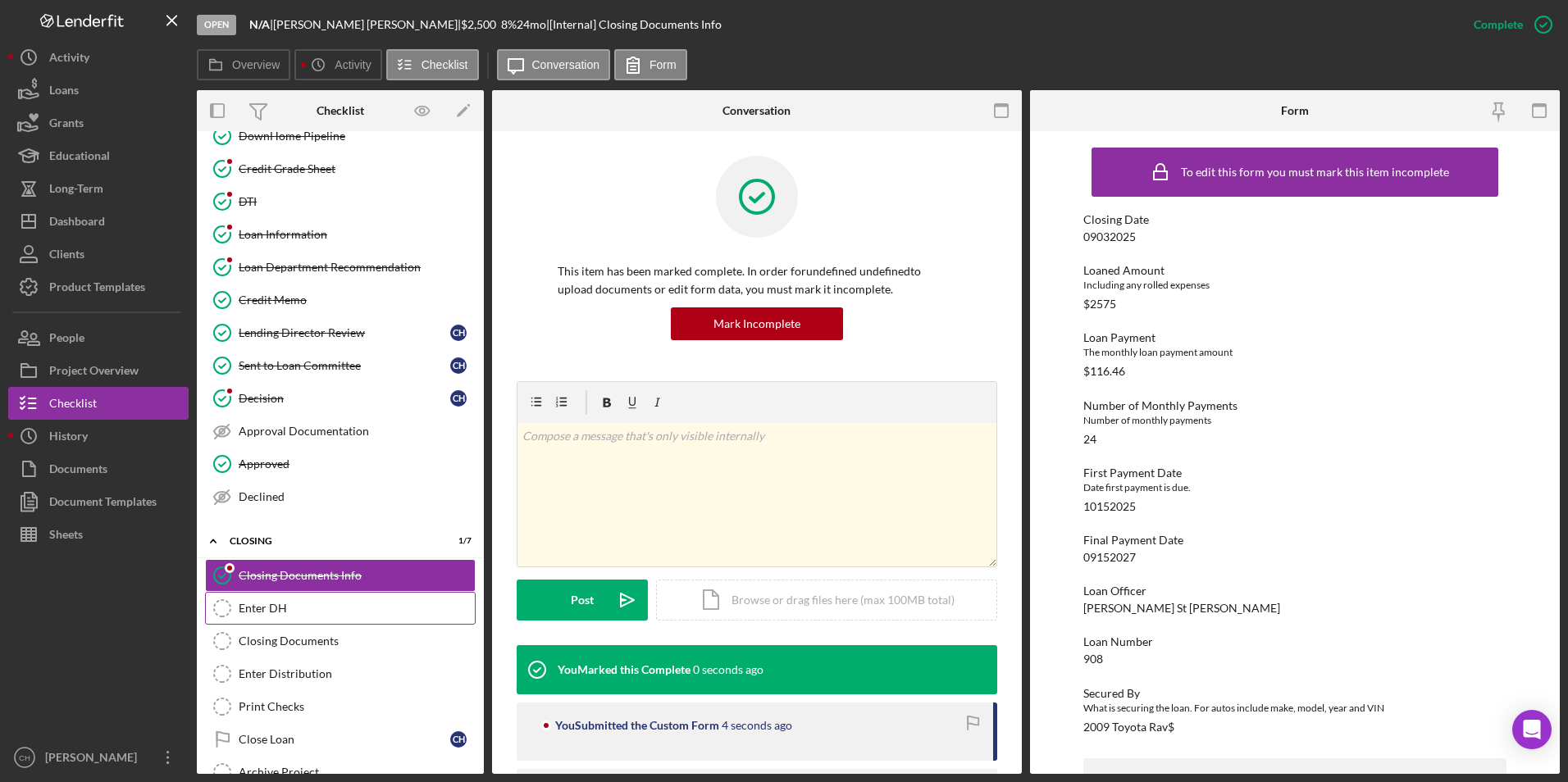
click at [284, 605] on div "Enter DH" at bounding box center [357, 608] width 237 height 13
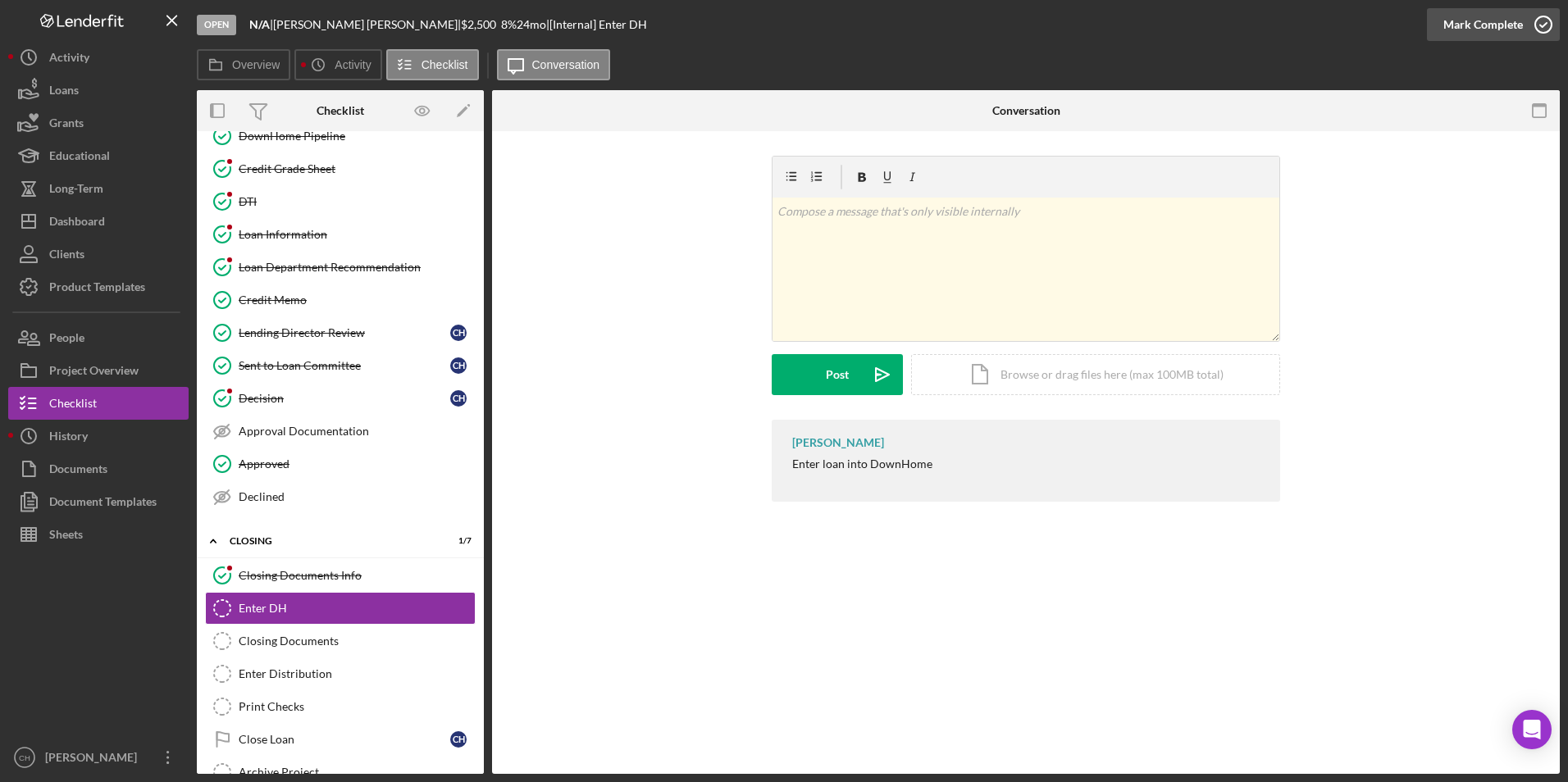
click at [1495, 26] on div "Mark Complete" at bounding box center [1483, 25] width 80 height 33
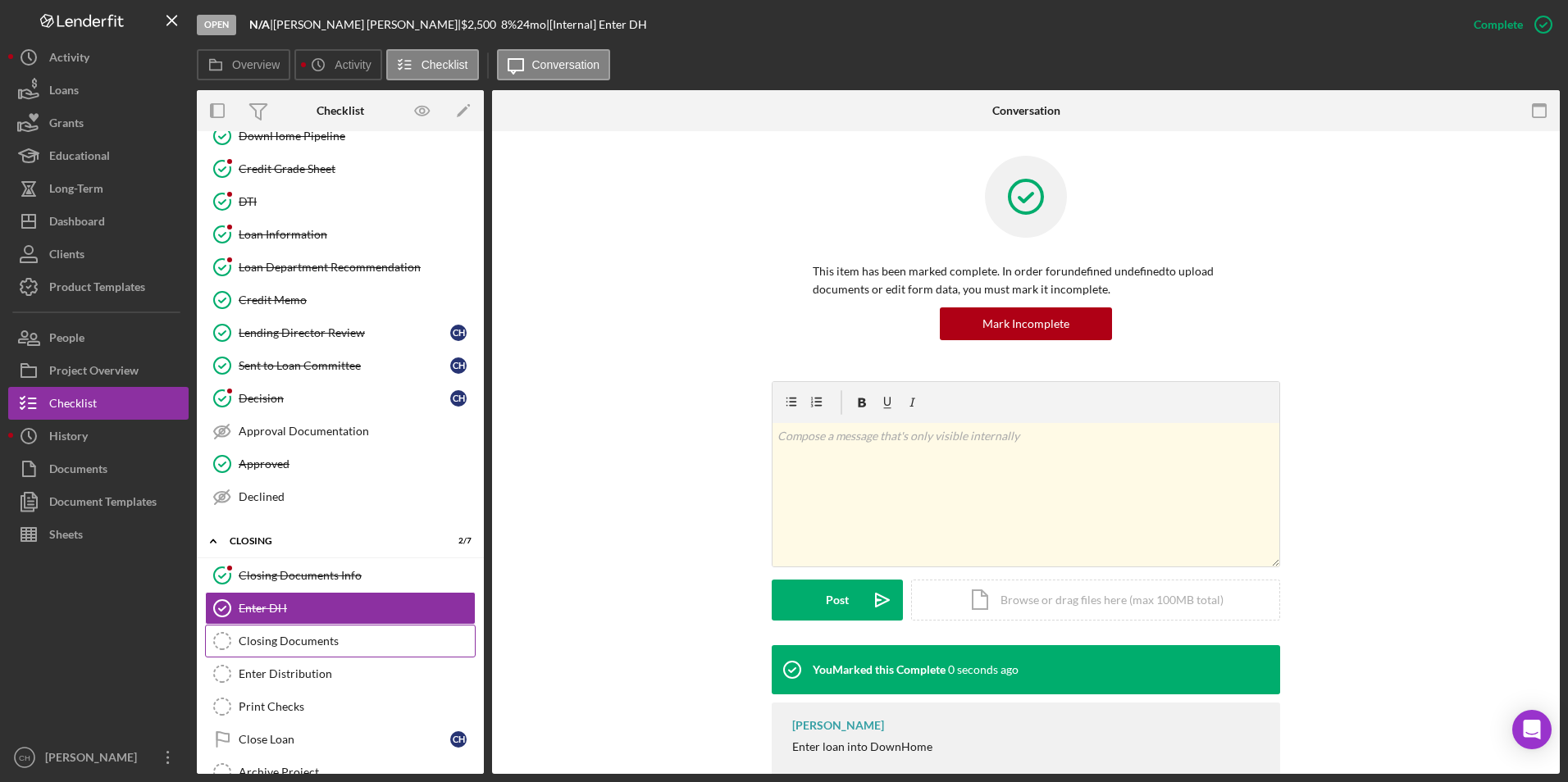
click at [252, 641] on div "Closing Documents" at bounding box center [357, 641] width 237 height 13
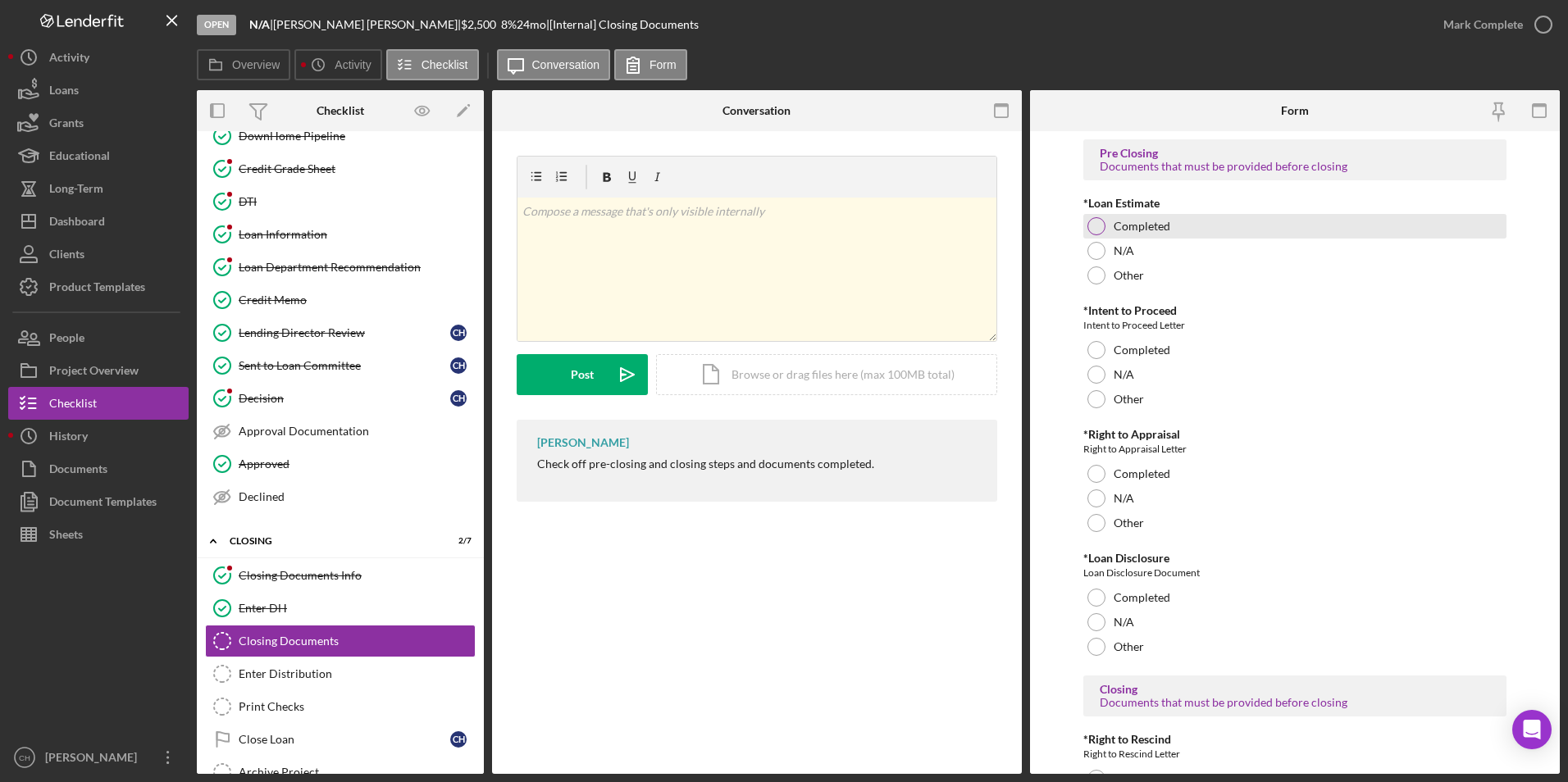
click at [1098, 230] on div at bounding box center [1096, 227] width 18 height 18
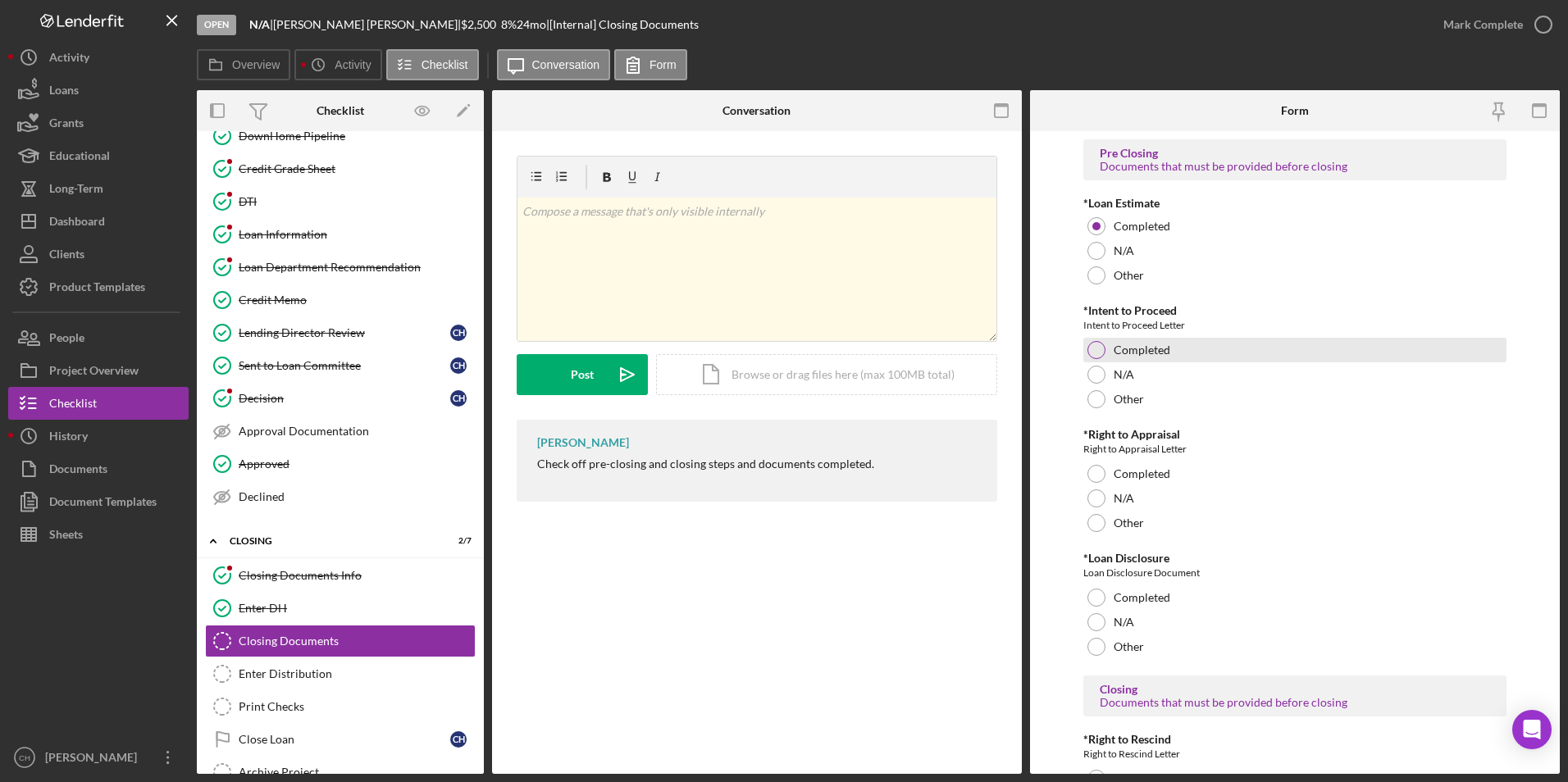
click at [1091, 344] on div at bounding box center [1096, 350] width 18 height 18
click at [1092, 504] on div at bounding box center [1096, 499] width 18 height 18
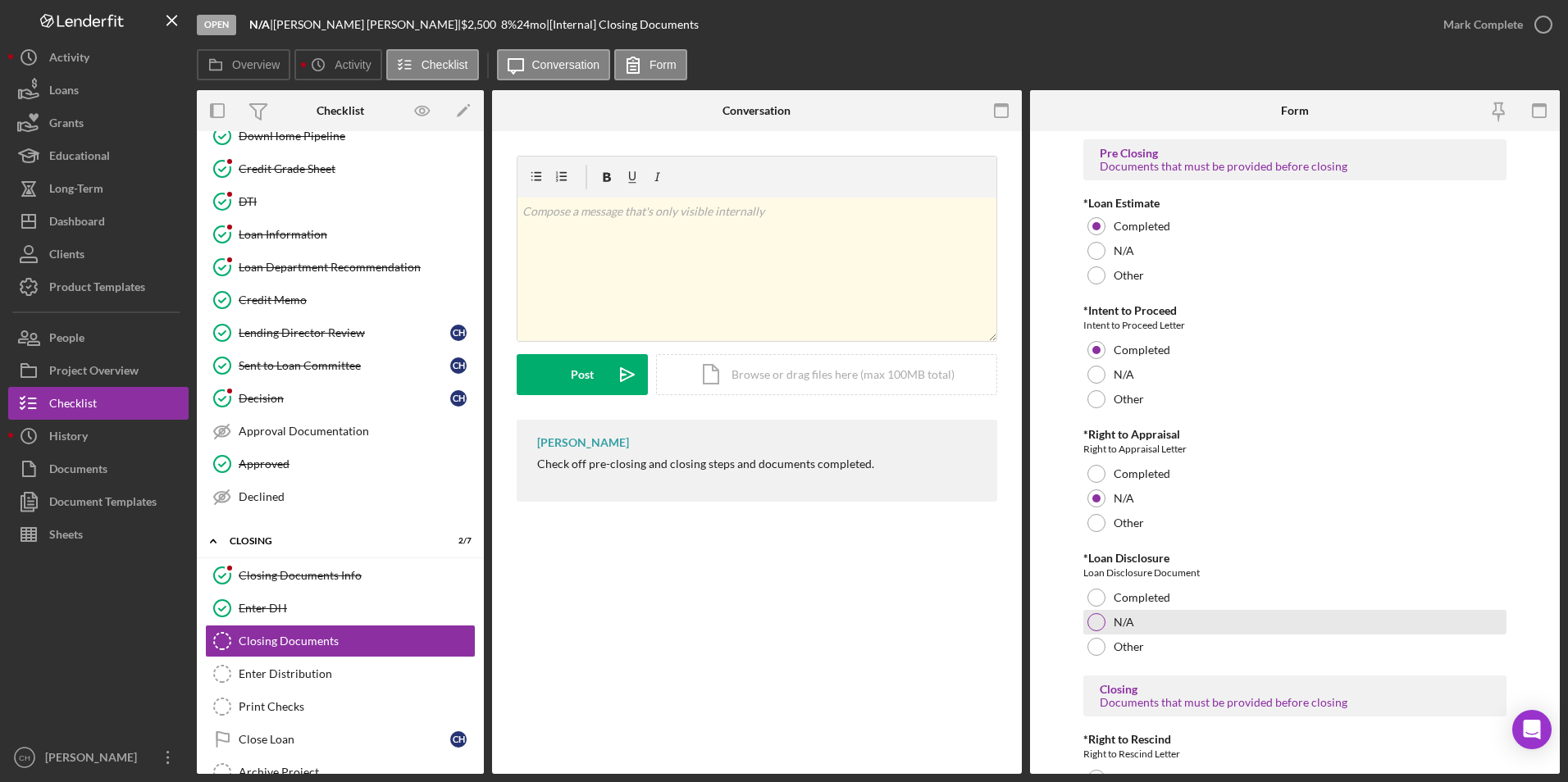
click at [1091, 621] on div at bounding box center [1096, 622] width 18 height 18
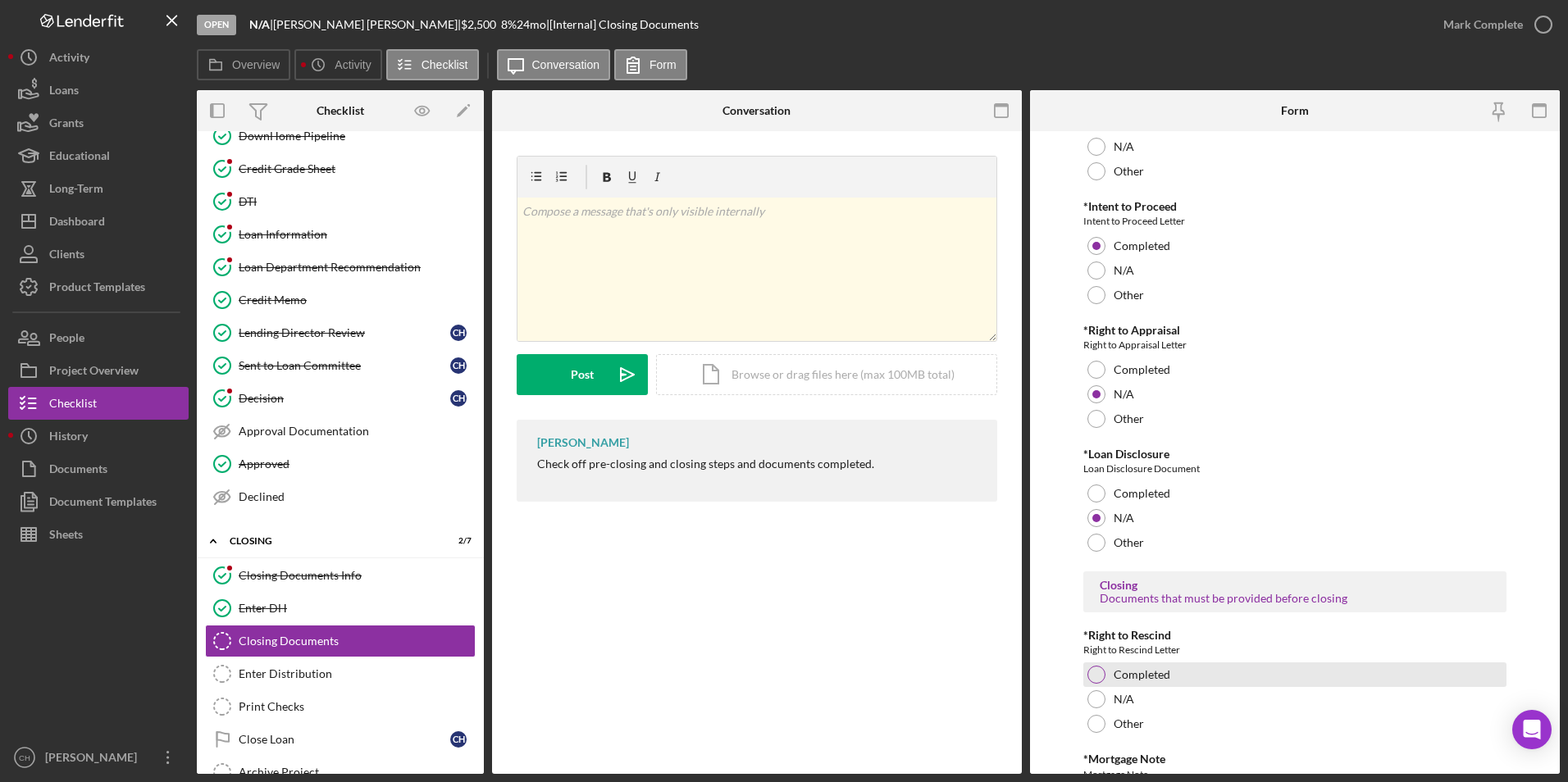
scroll to position [246, 0]
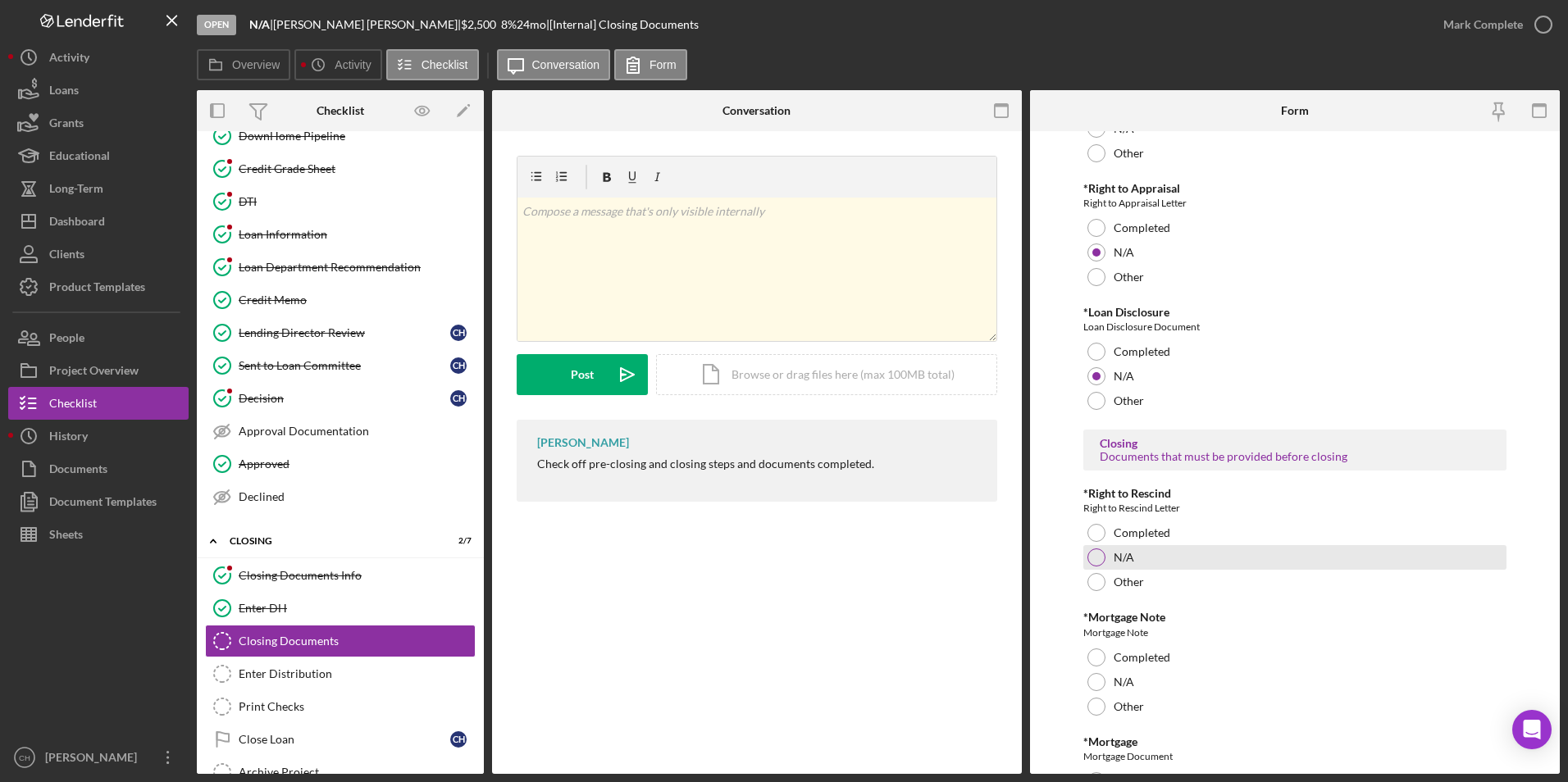
click at [1092, 563] on div at bounding box center [1096, 558] width 18 height 18
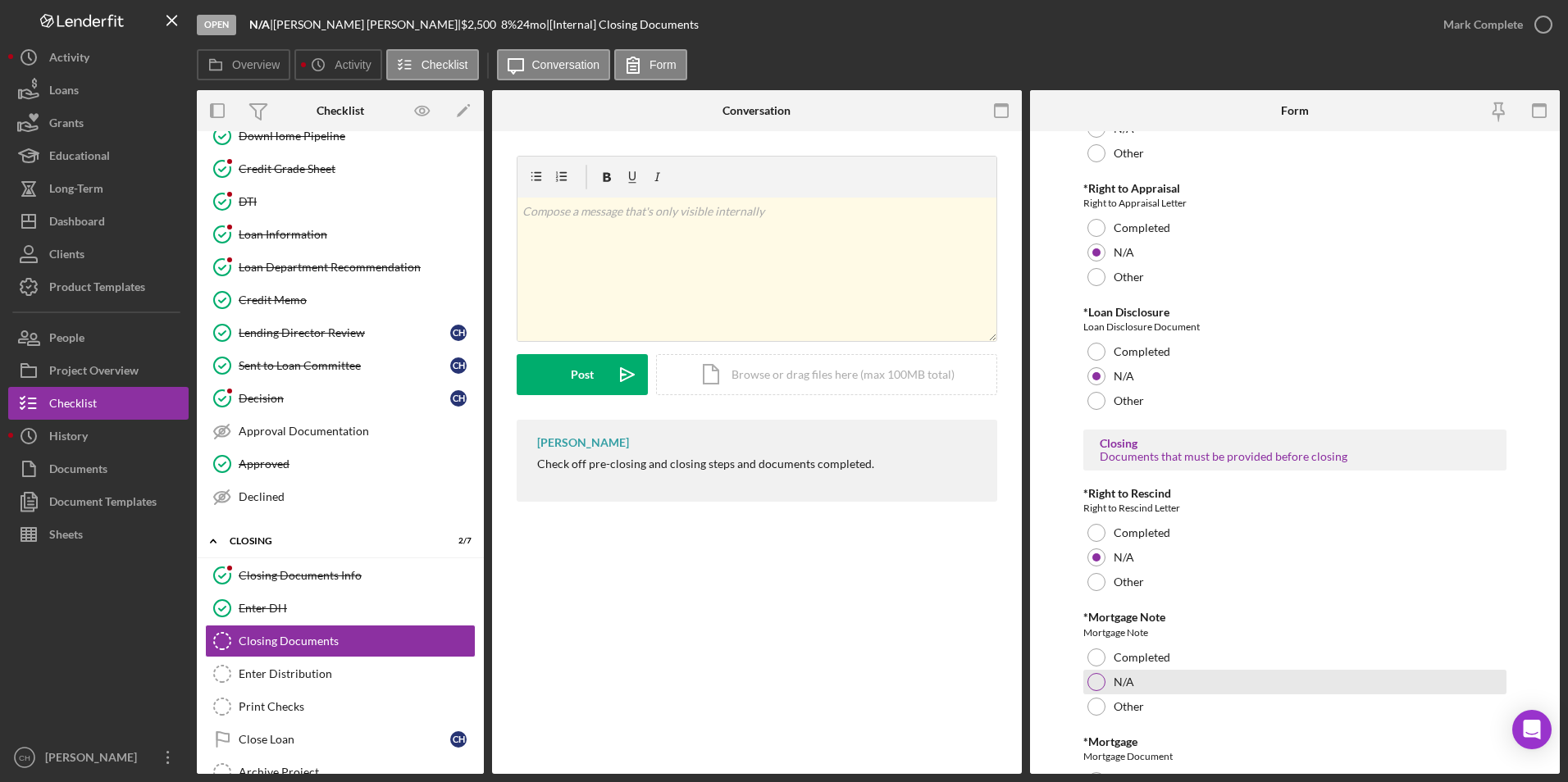
click at [1091, 679] on div at bounding box center [1096, 682] width 18 height 18
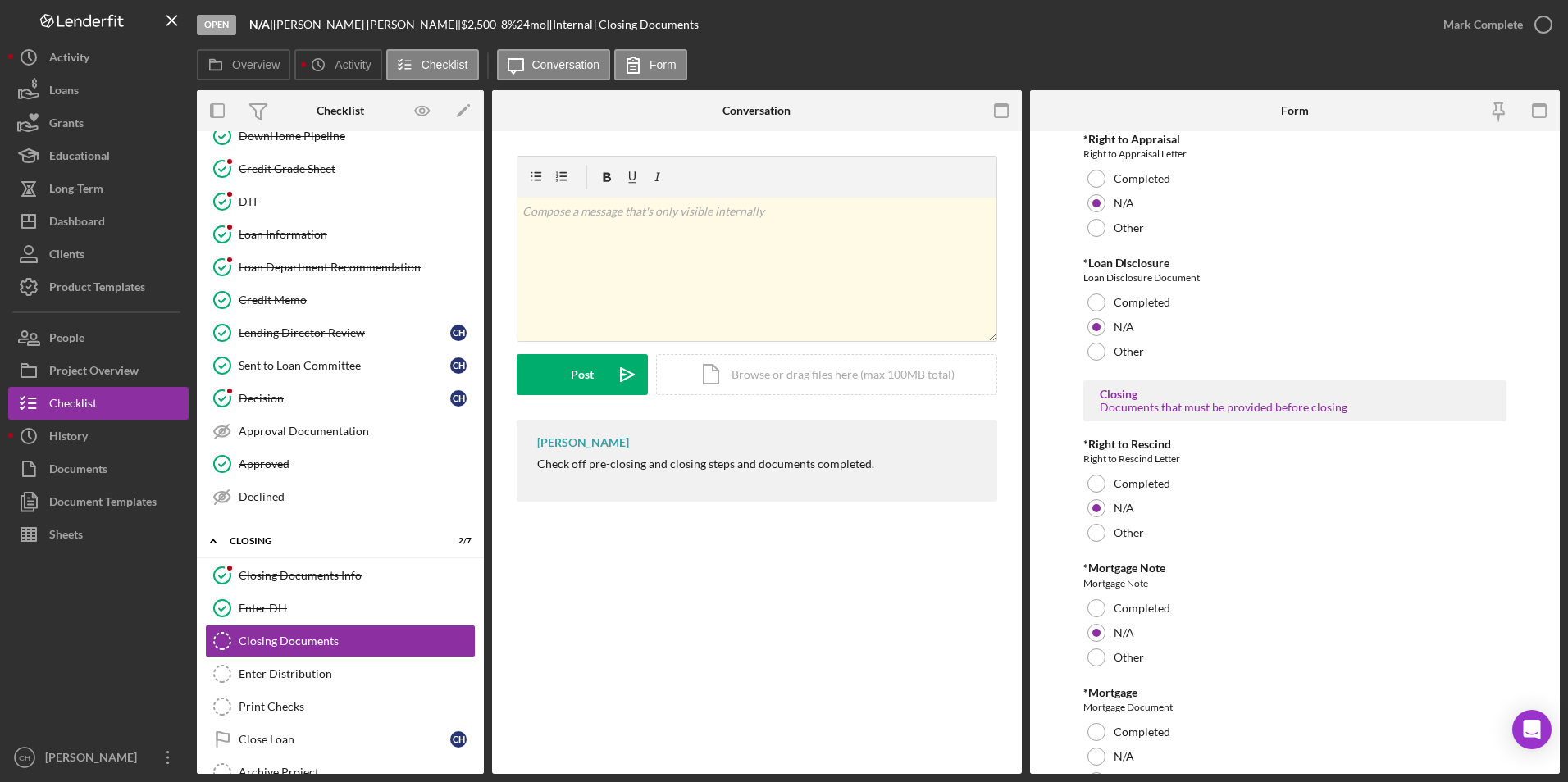
scroll to position [375, 0]
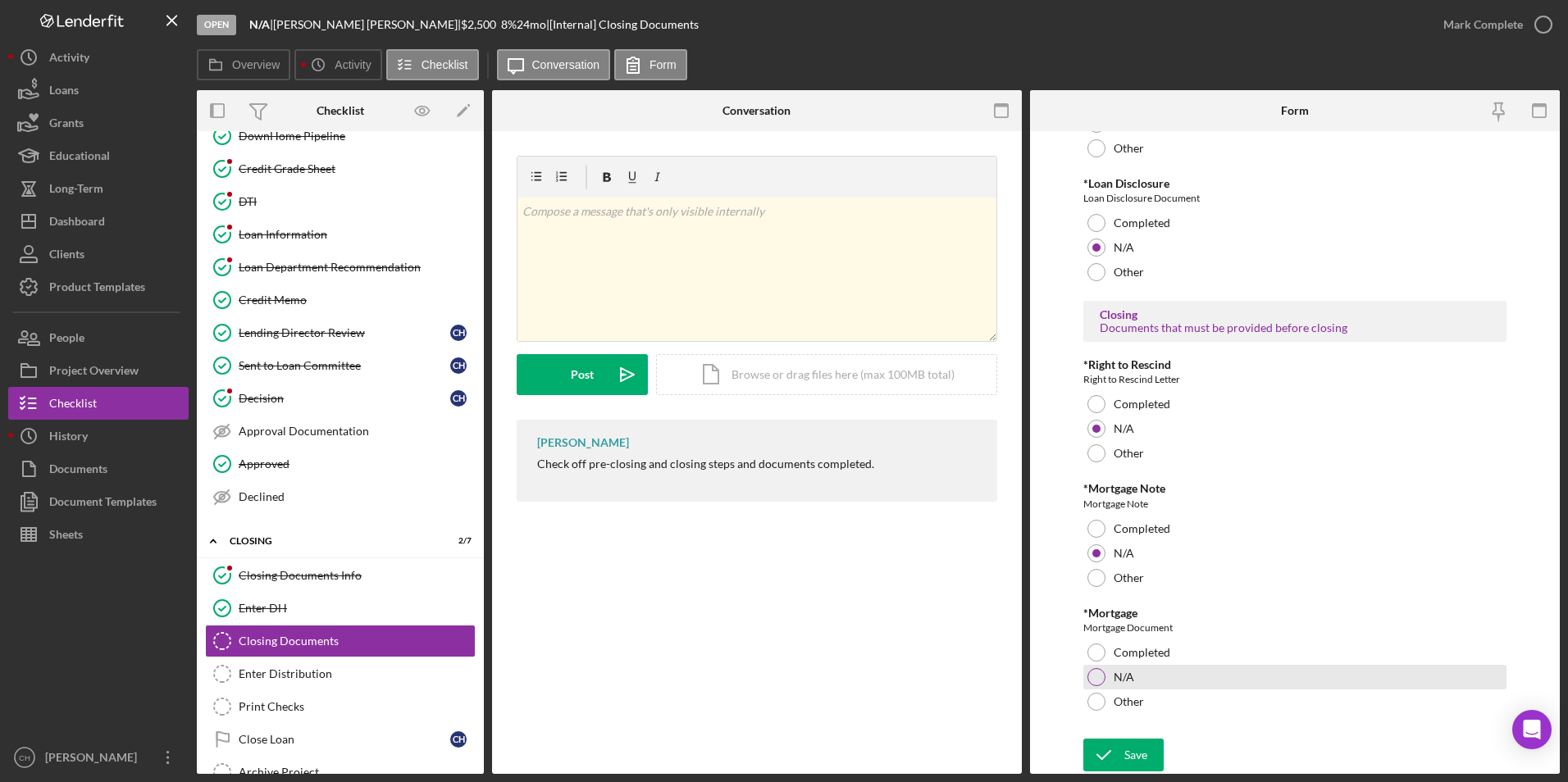
click at [1087, 682] on div at bounding box center [1096, 677] width 18 height 18
click at [1114, 740] on icon "submit" at bounding box center [1104, 756] width 41 height 41
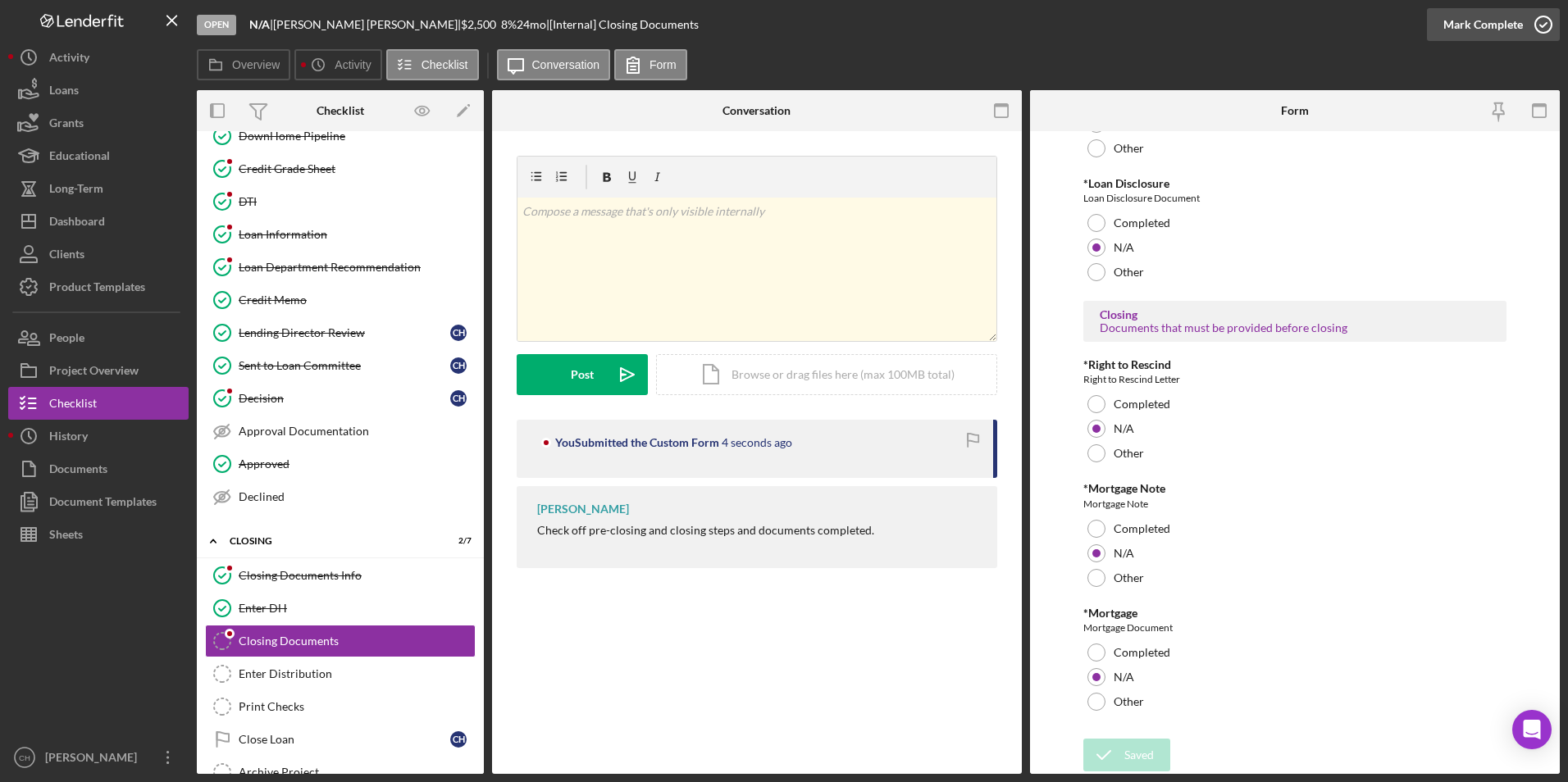
click at [1476, 17] on div "Mark Complete" at bounding box center [1483, 25] width 80 height 33
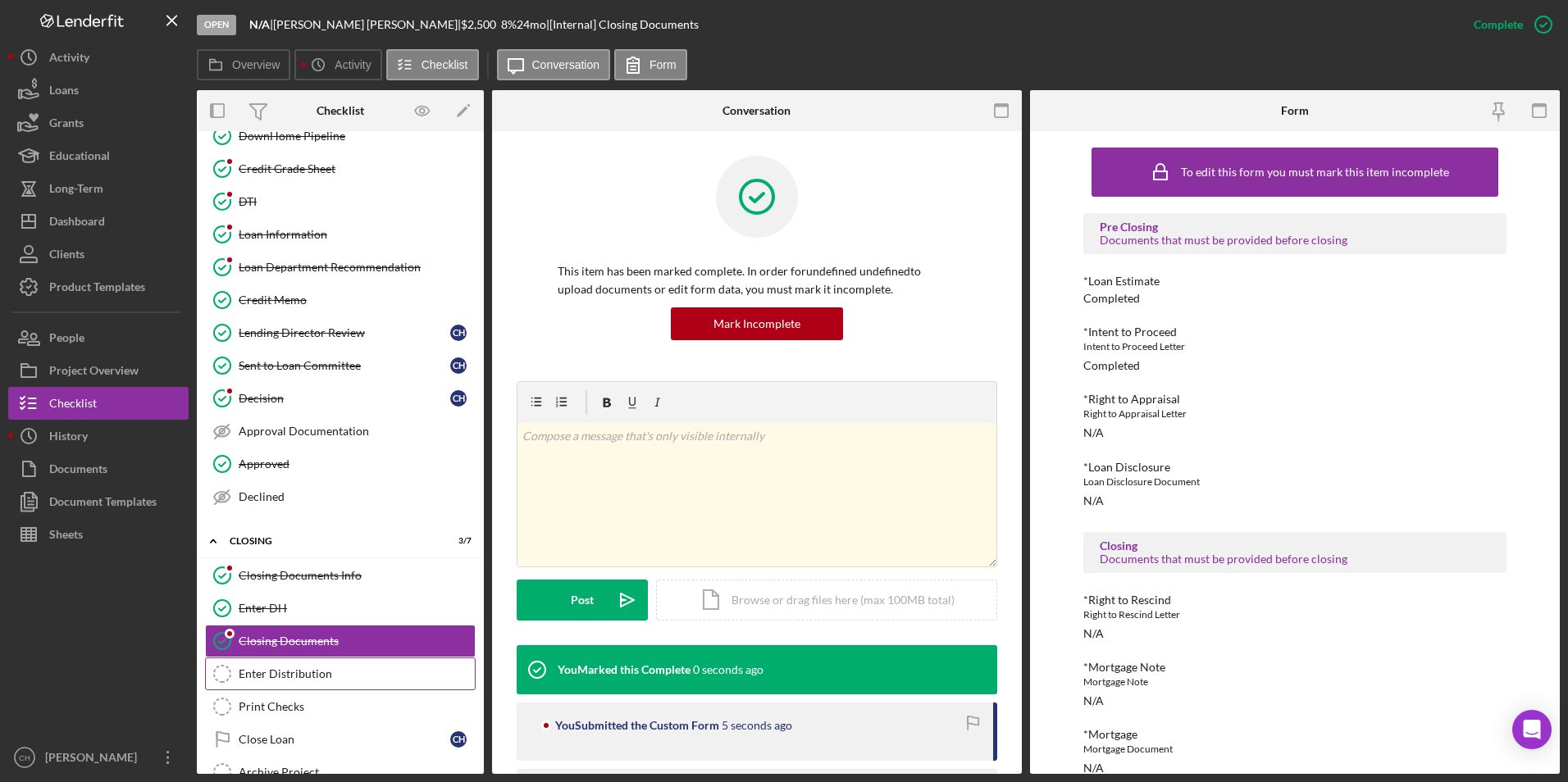
click at [318, 671] on div "Enter Distribution" at bounding box center [357, 674] width 237 height 13
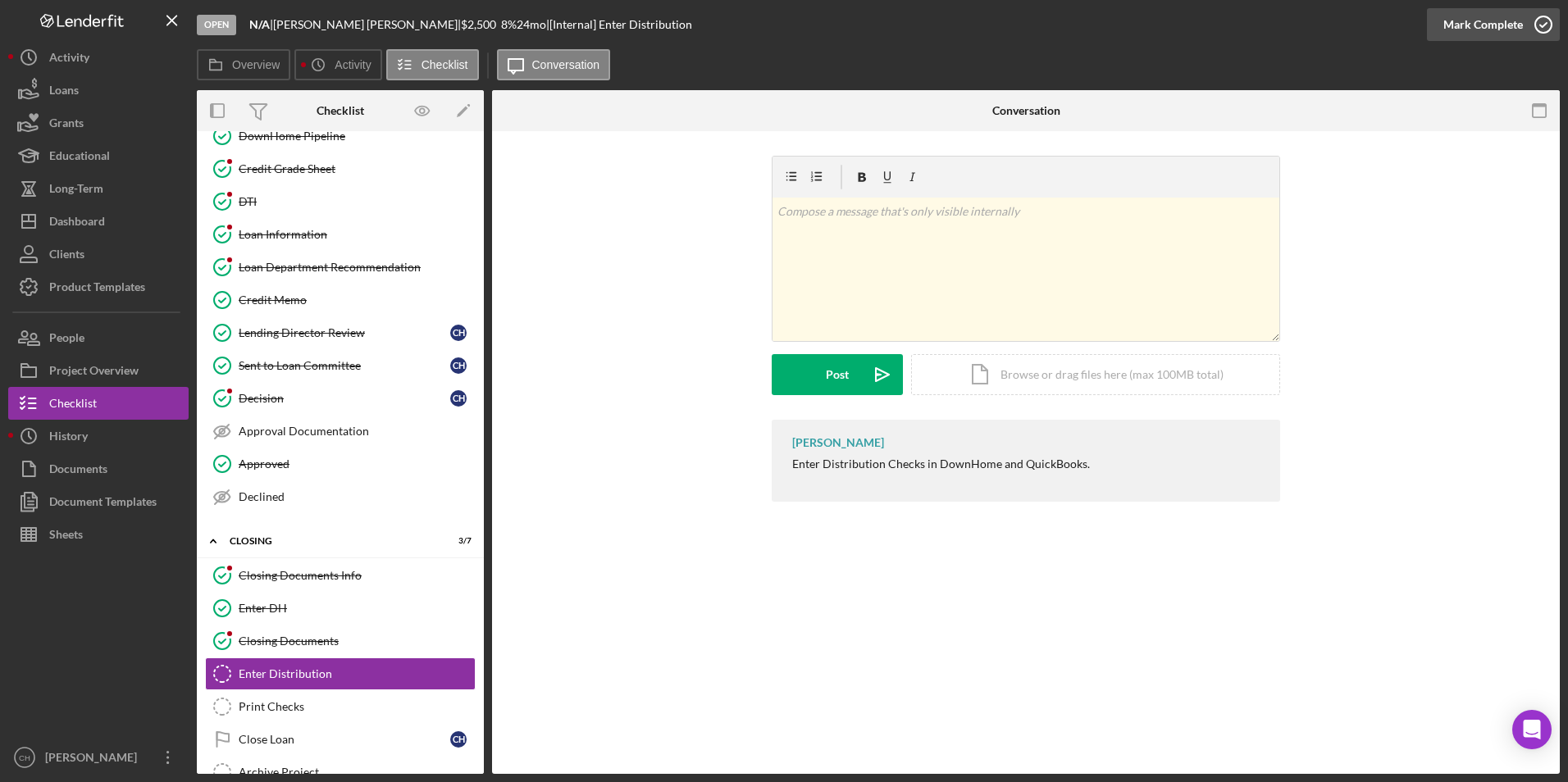
click at [1488, 26] on div "Mark Complete" at bounding box center [1483, 25] width 80 height 33
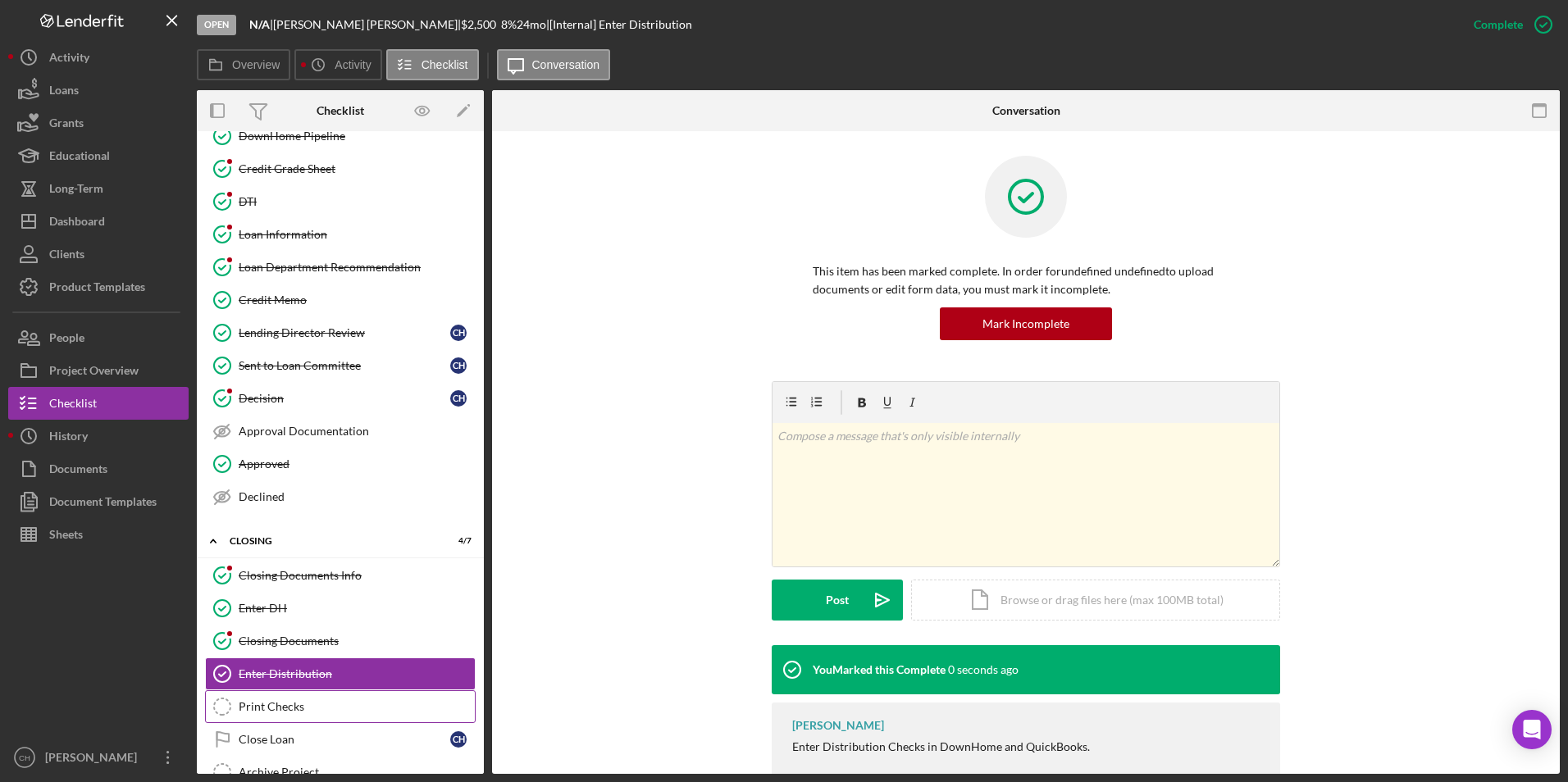
click at [299, 708] on div "Print Checks" at bounding box center [357, 707] width 237 height 13
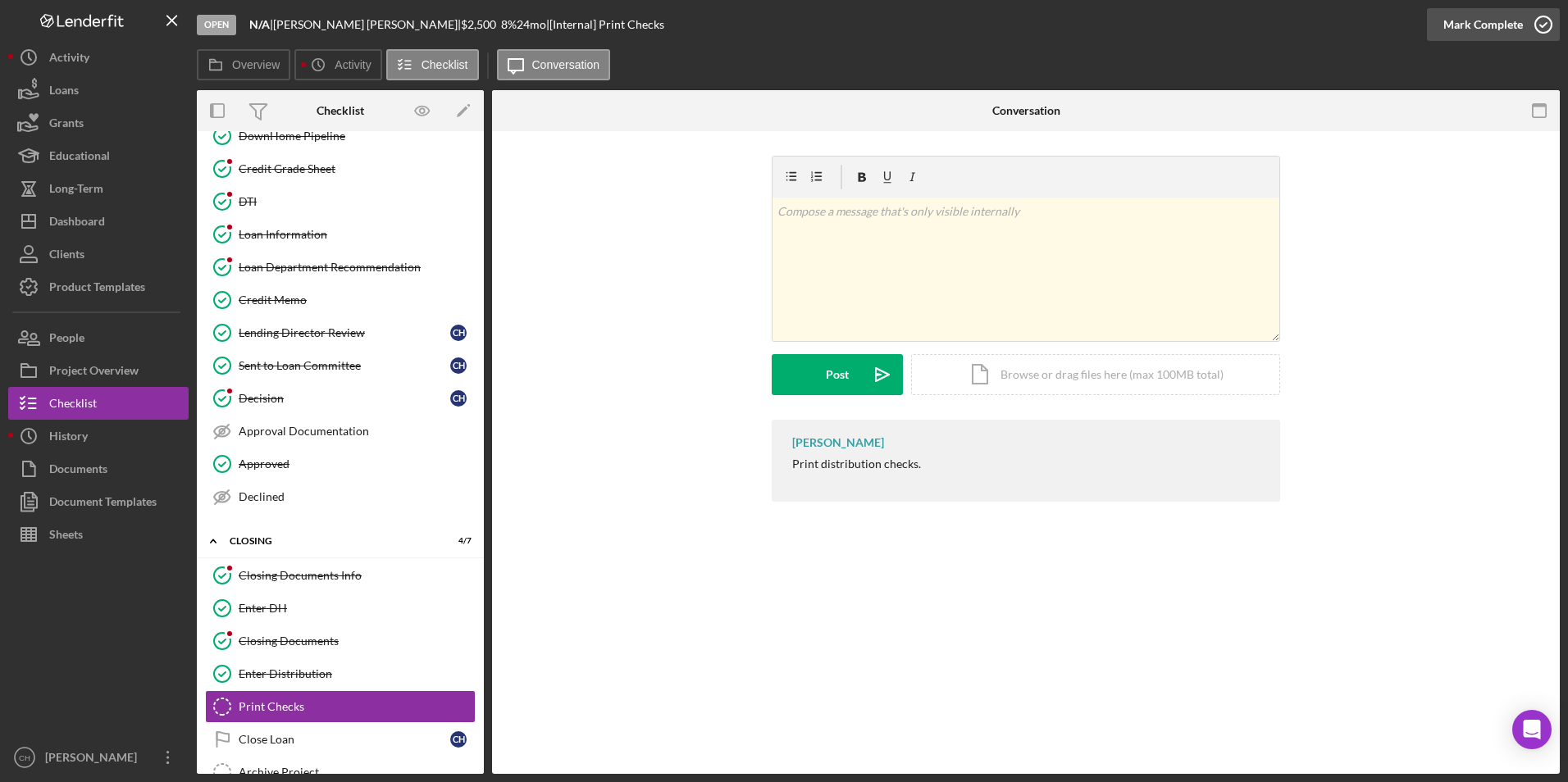
click at [1467, 26] on div "Mark Complete" at bounding box center [1483, 25] width 80 height 33
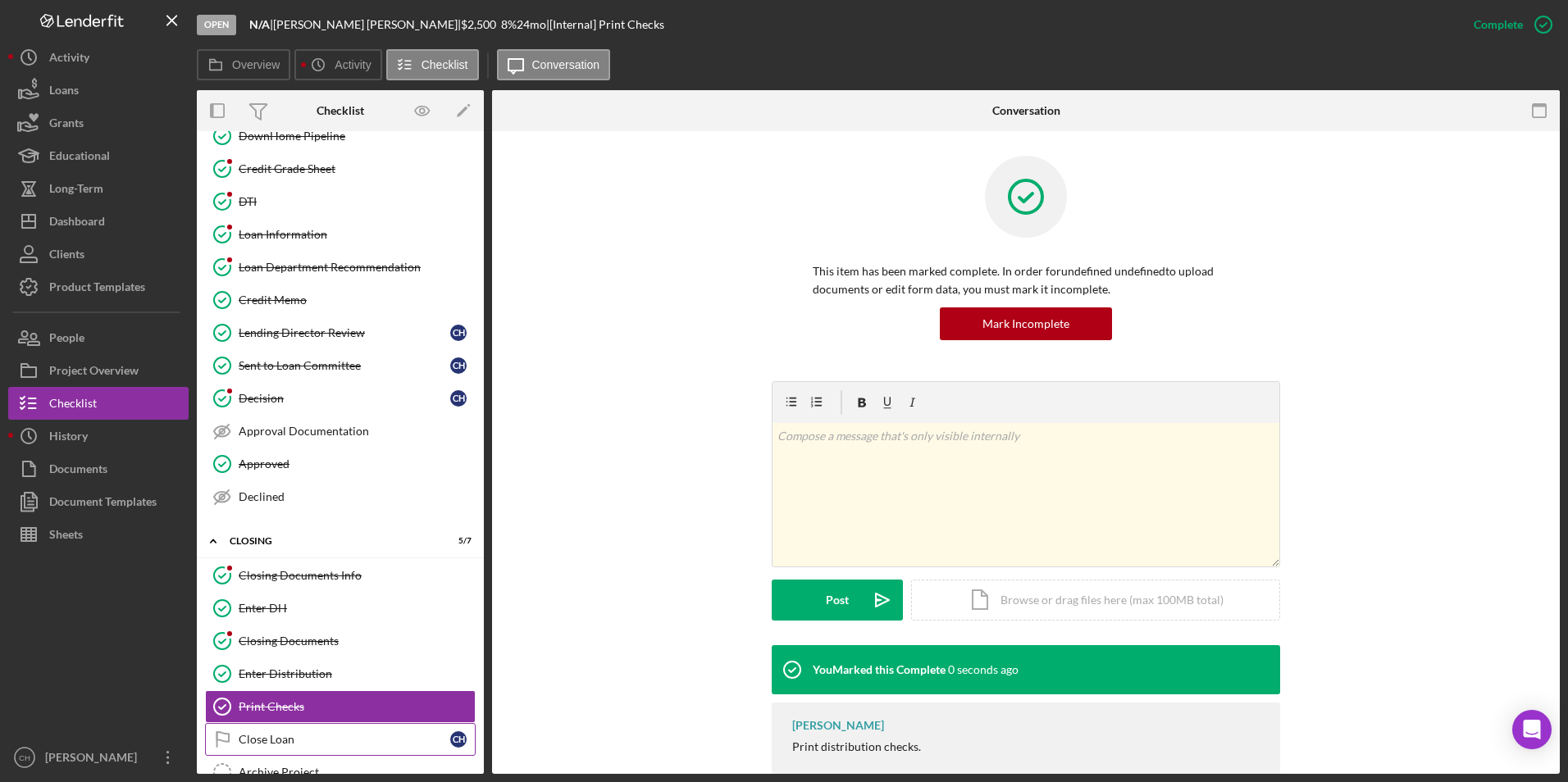
click at [247, 749] on link "Close Loan Close Loan C H" at bounding box center [340, 740] width 270 height 33
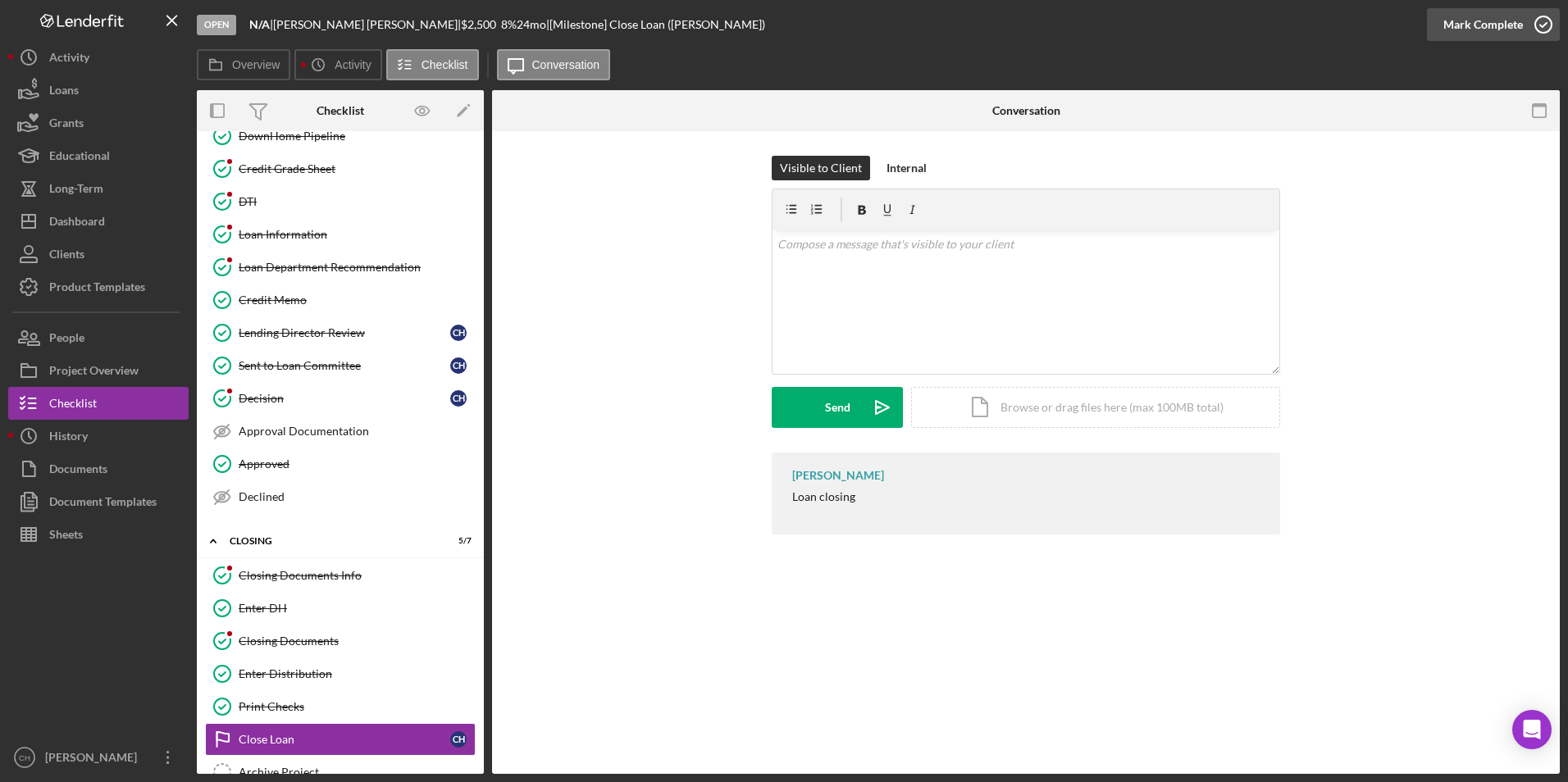
click at [1472, 32] on div "Mark Complete" at bounding box center [1483, 25] width 80 height 33
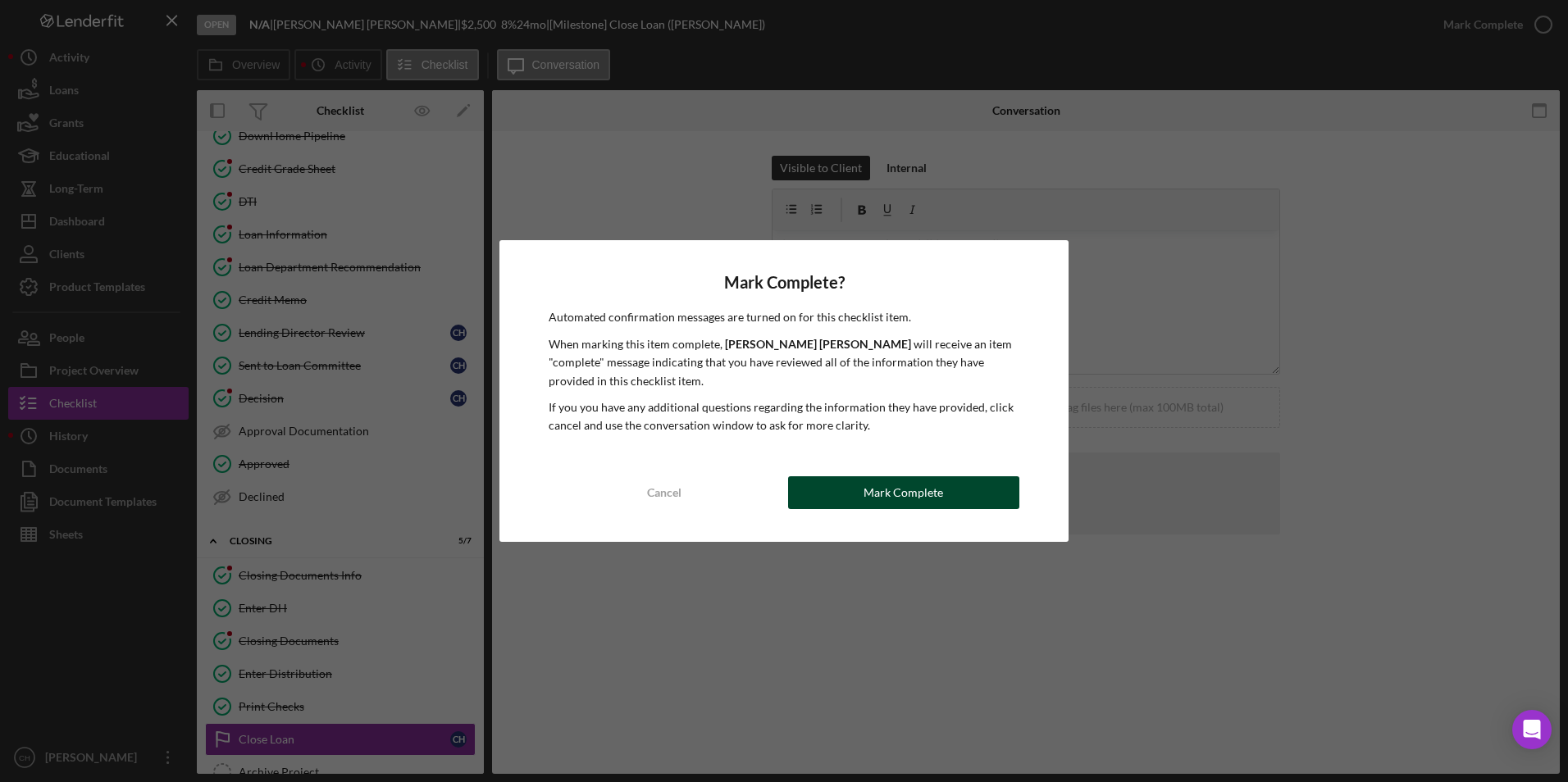
click at [868, 485] on div "Mark Complete" at bounding box center [904, 493] width 80 height 33
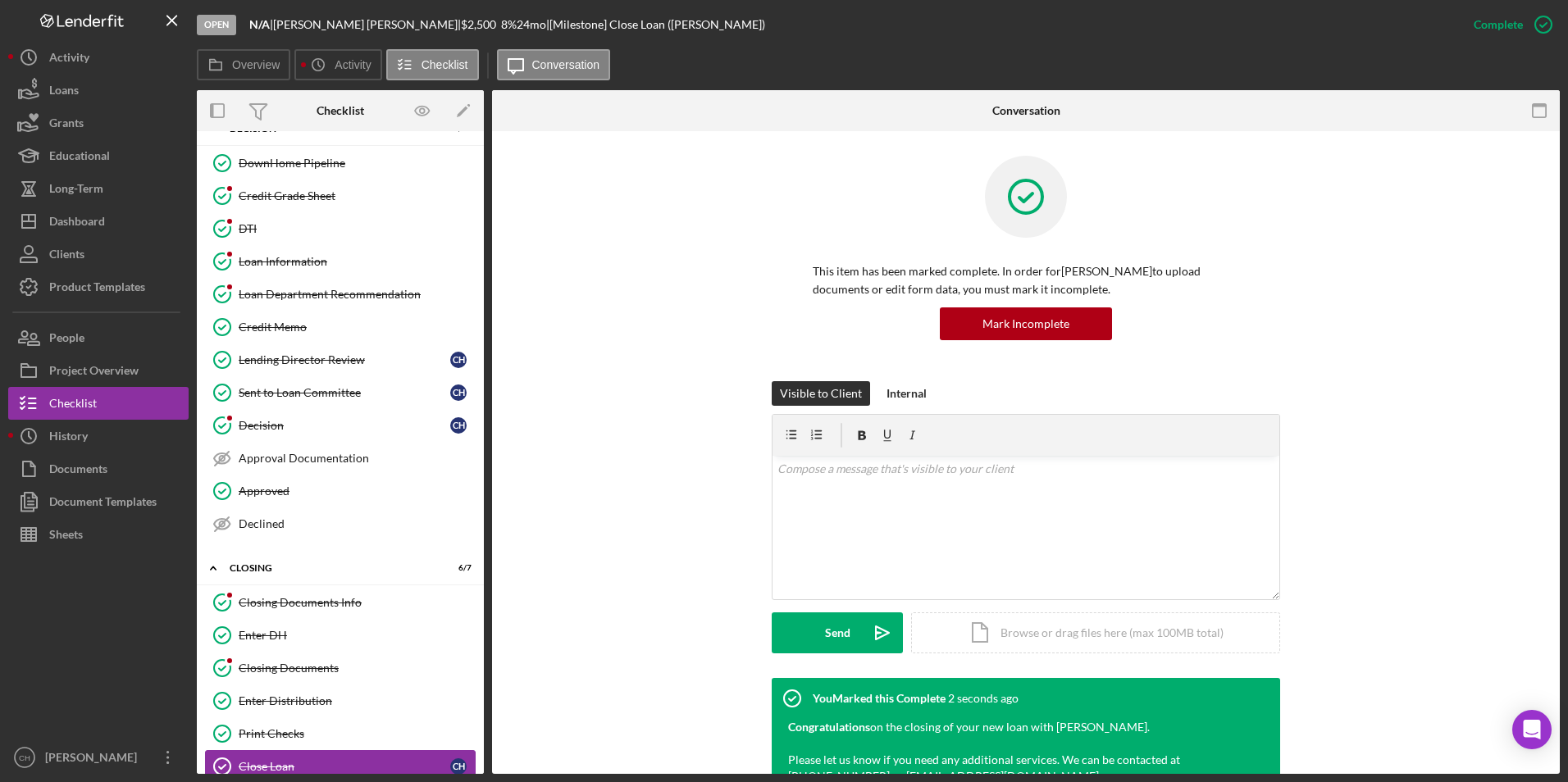
scroll to position [195, 0]
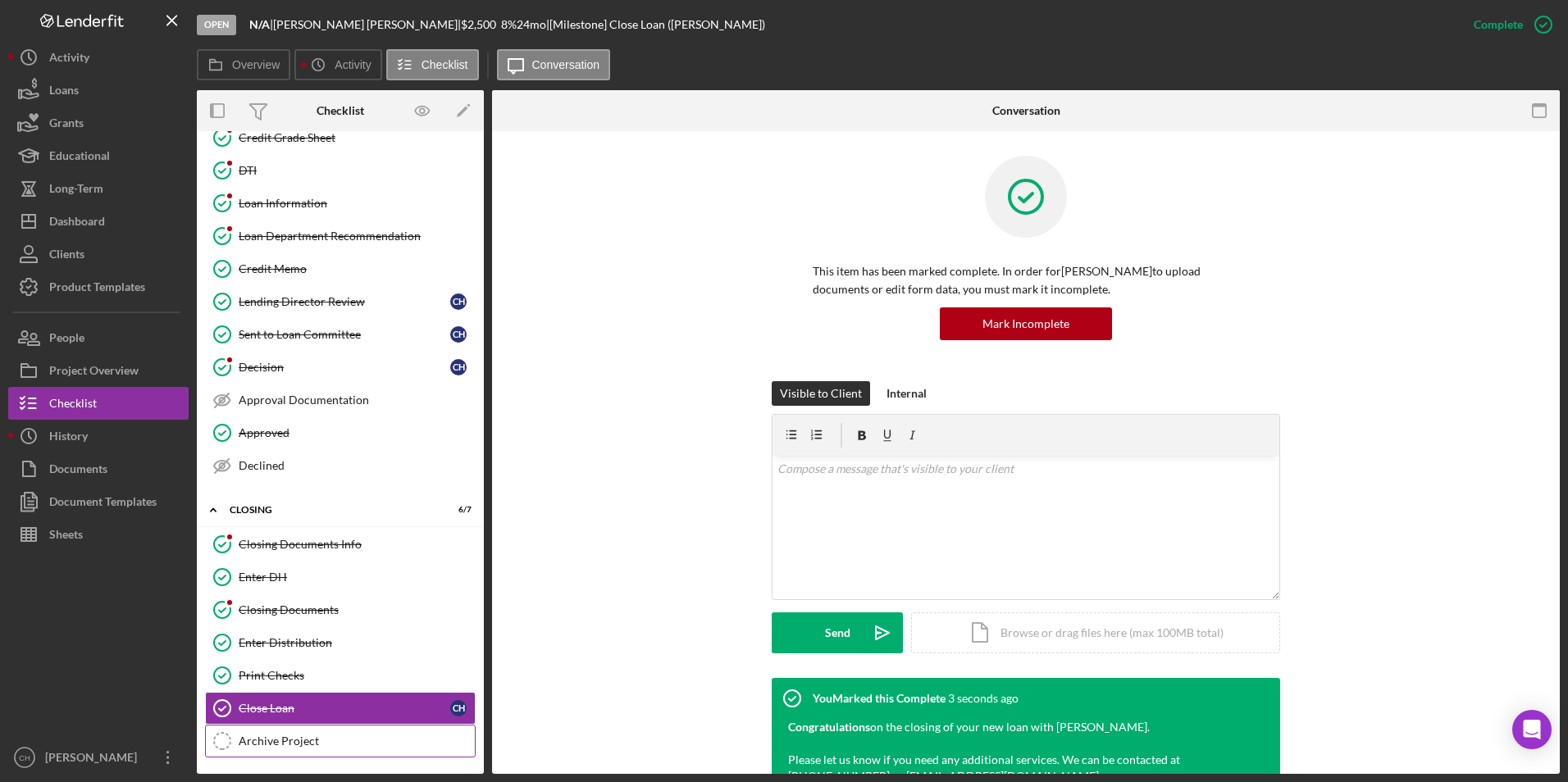
click at [258, 747] on div "Archive Project" at bounding box center [357, 742] width 237 height 13
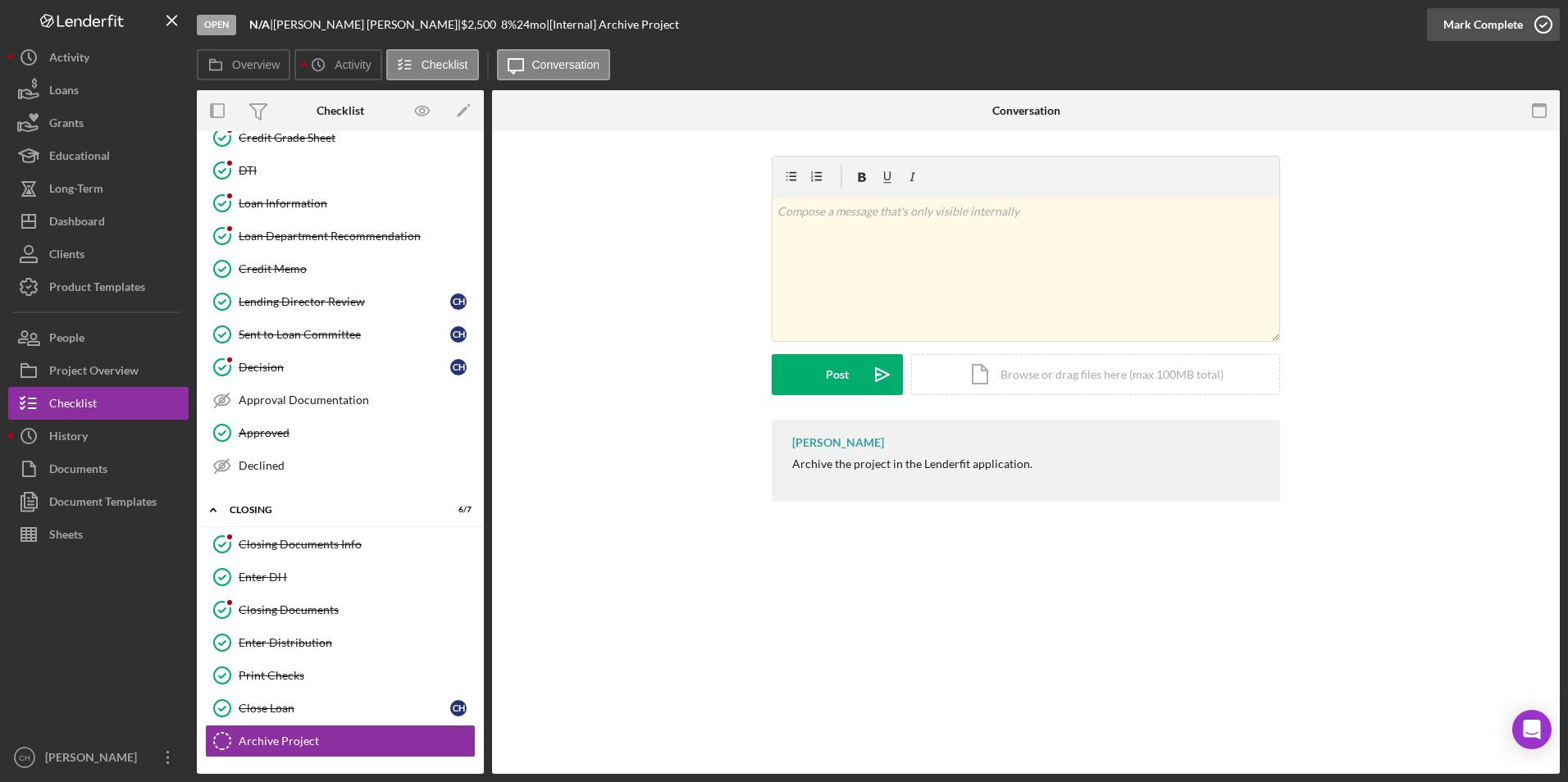
click at [1479, 28] on div "Mark Complete" at bounding box center [1483, 25] width 80 height 33
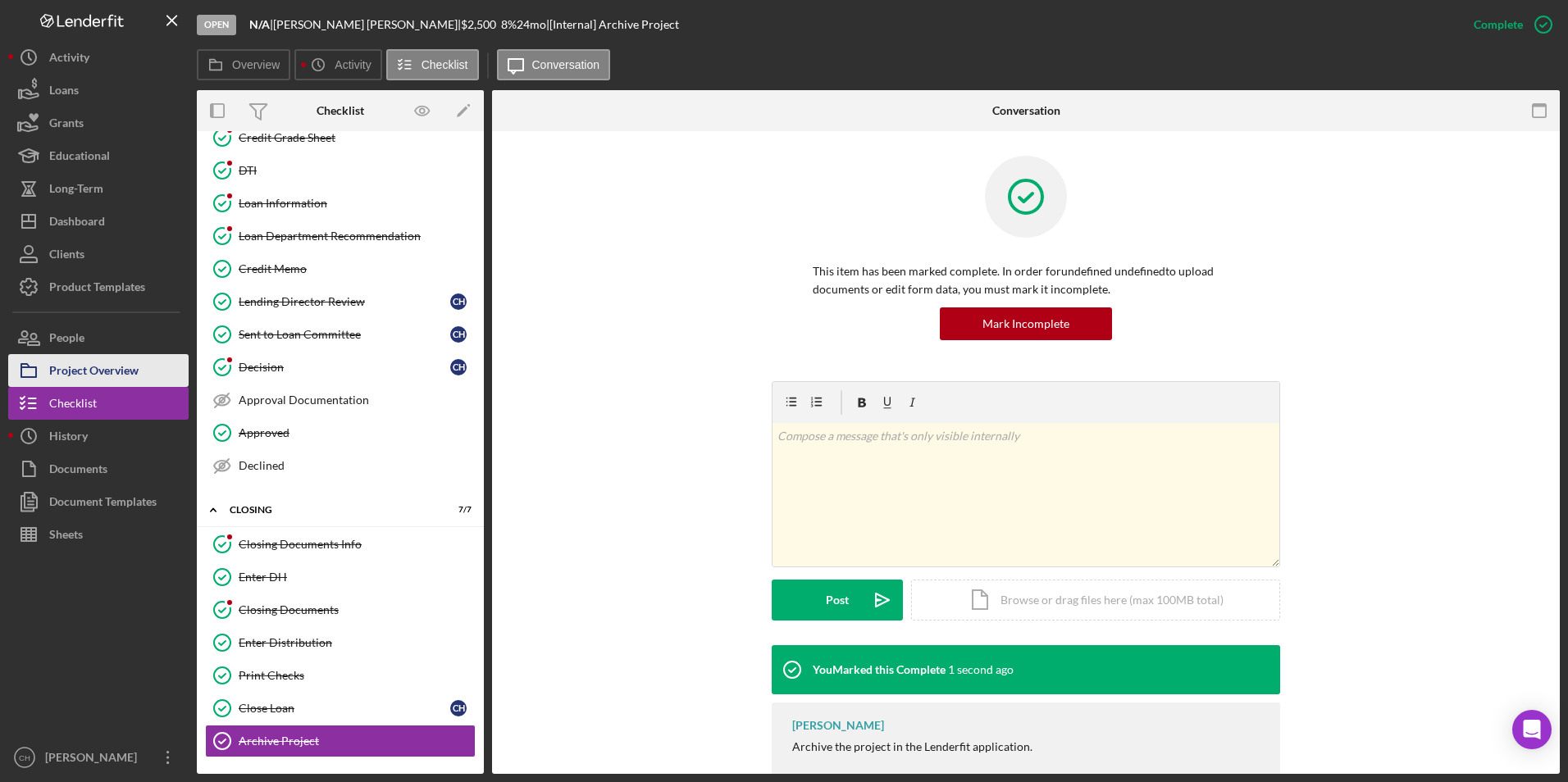
click at [80, 370] on div "Project Overview" at bounding box center [94, 372] width 89 height 37
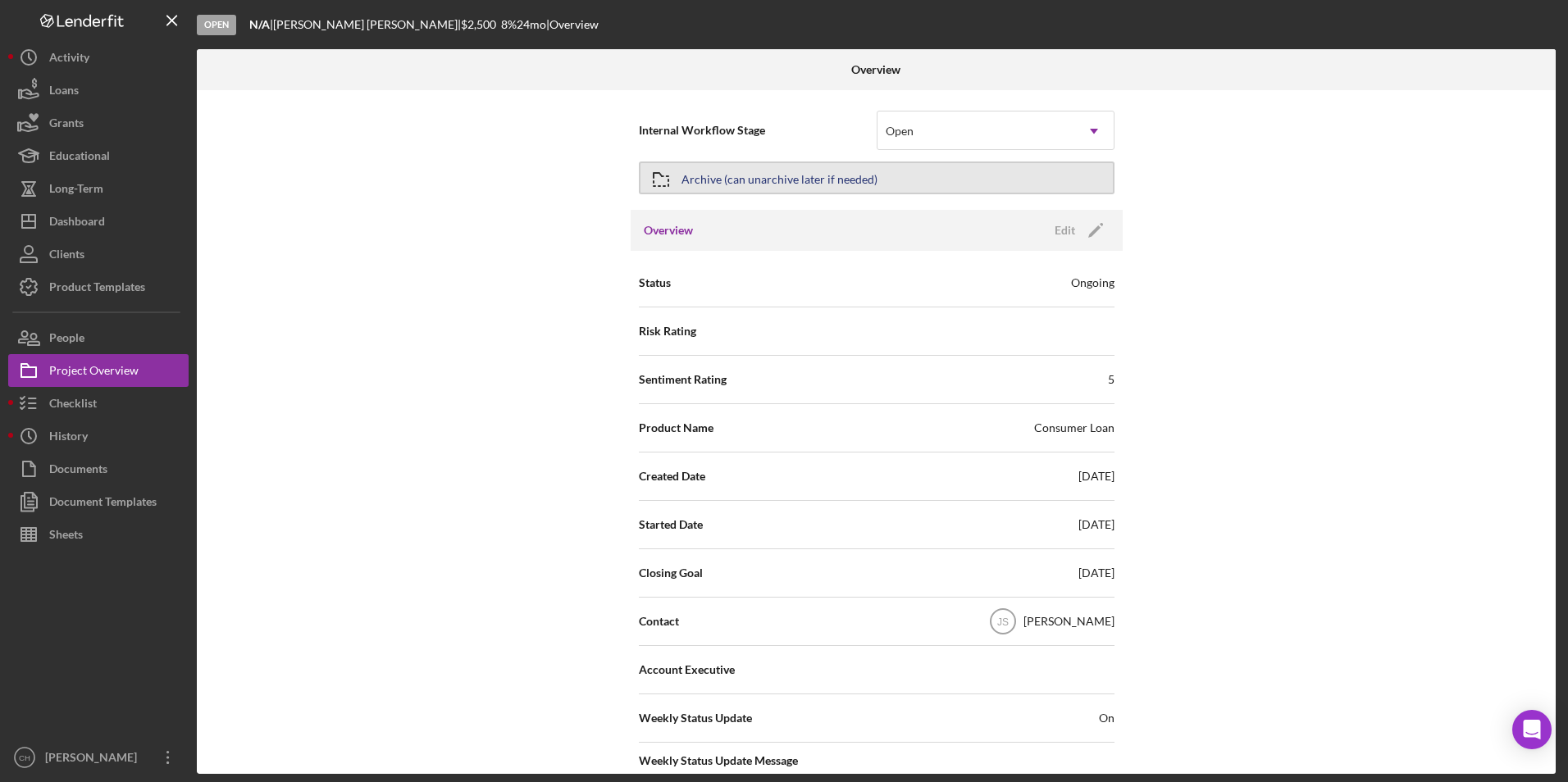
click at [768, 175] on div "Archive (can unarchive later if needed)" at bounding box center [780, 178] width 196 height 30
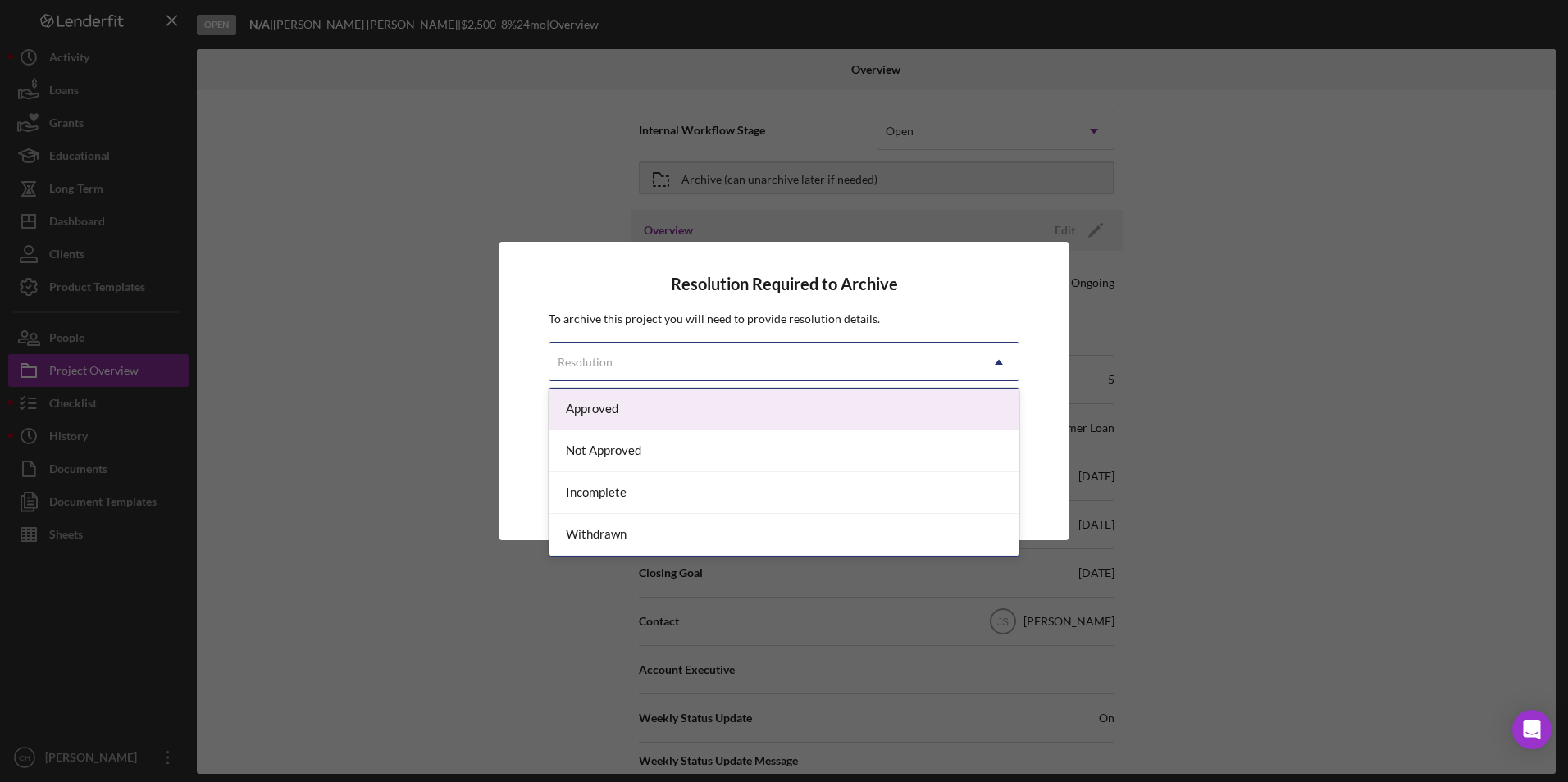
click at [650, 359] on div "Resolution" at bounding box center [764, 363] width 430 height 38
click at [622, 414] on div "Approved" at bounding box center [784, 410] width 469 height 42
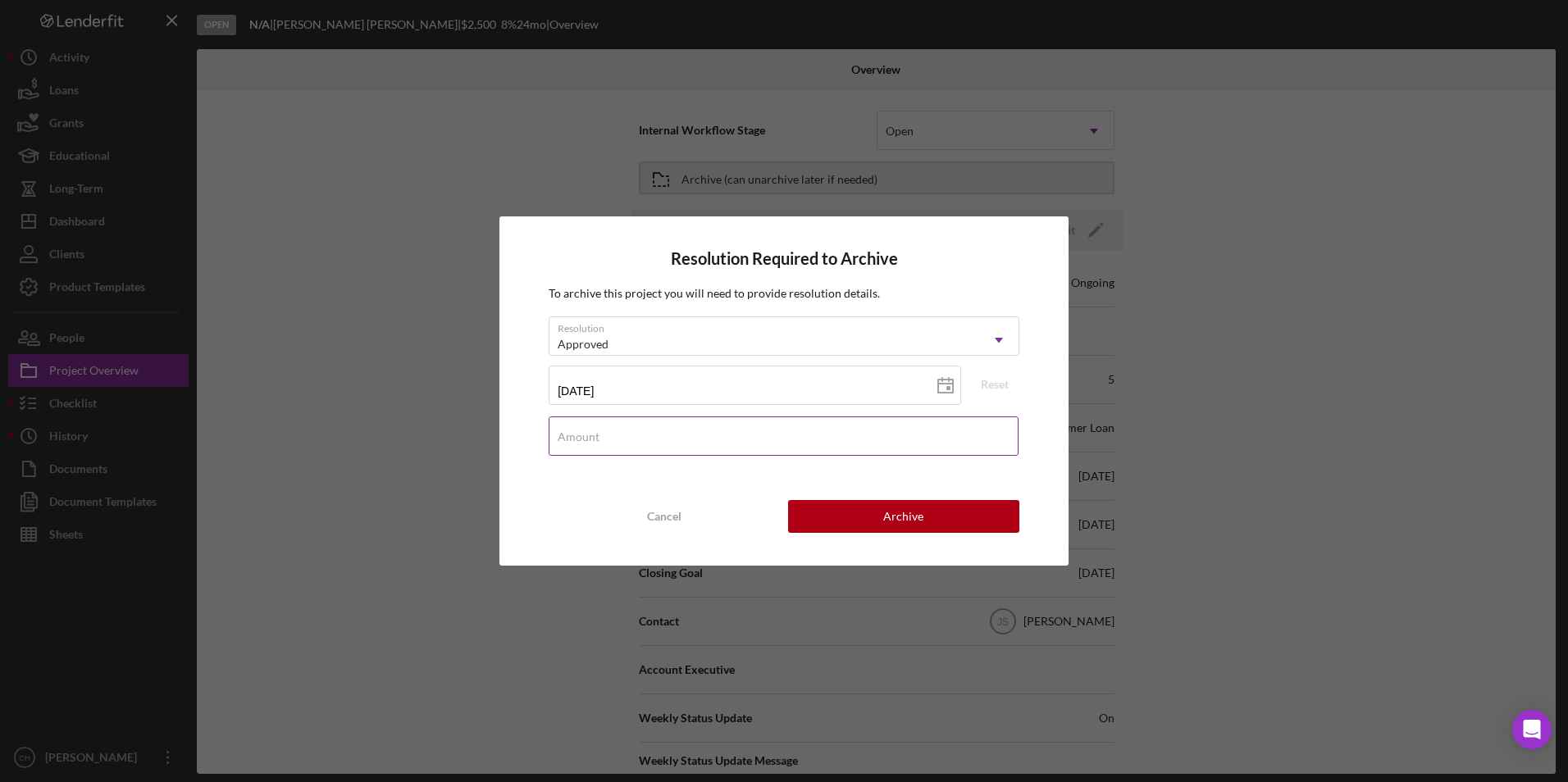
click at [633, 443] on input "Amount" at bounding box center [784, 436] width 470 height 40
type input "$2,575"
click at [882, 517] on button "Archive" at bounding box center [904, 517] width 232 height 33
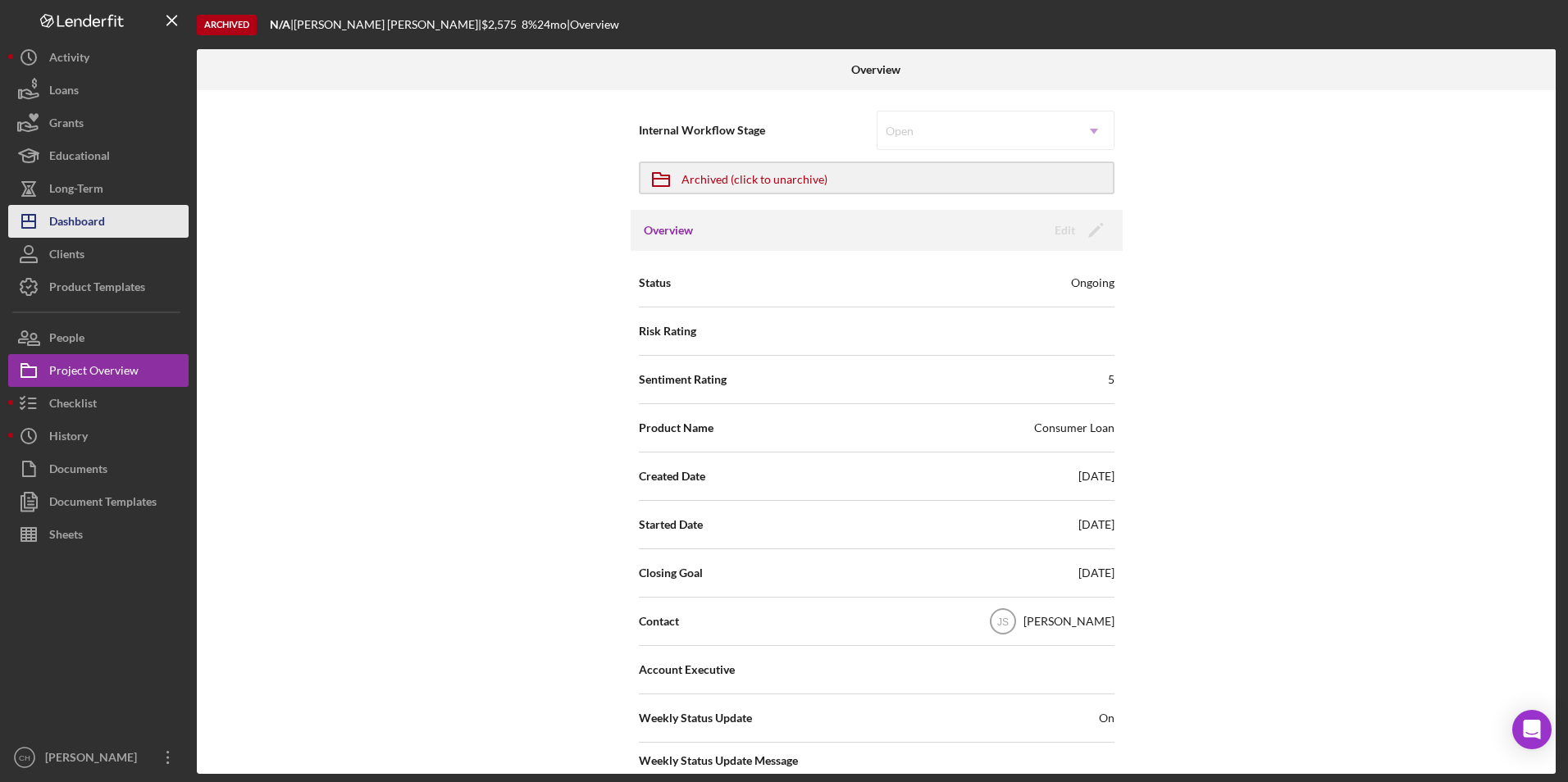
click at [113, 223] on button "Icon/Dashboard Dashboard" at bounding box center [98, 222] width 181 height 33
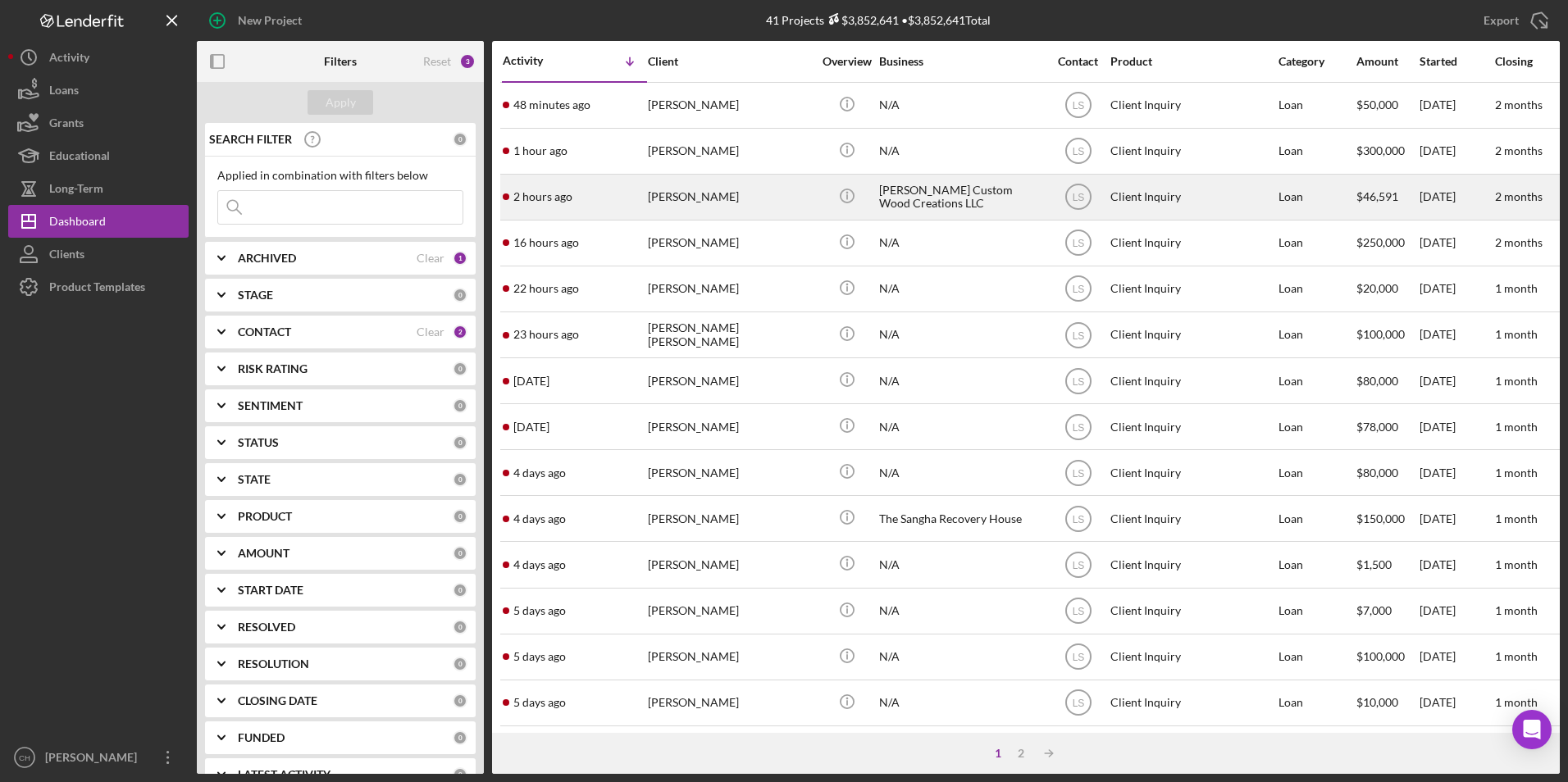
click at [692, 204] on div "[PERSON_NAME]" at bounding box center [730, 197] width 164 height 44
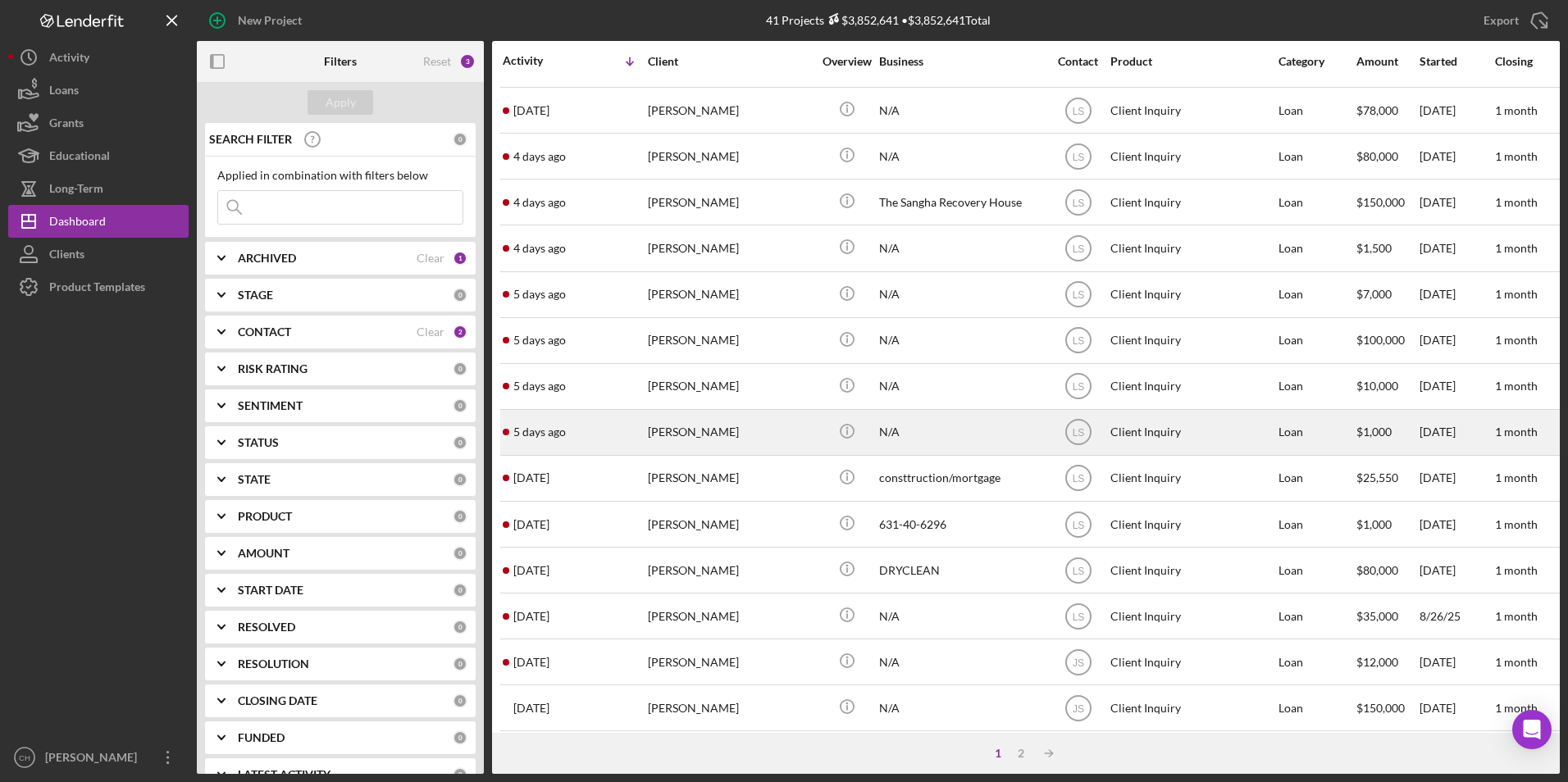
scroll to position [410, 0]
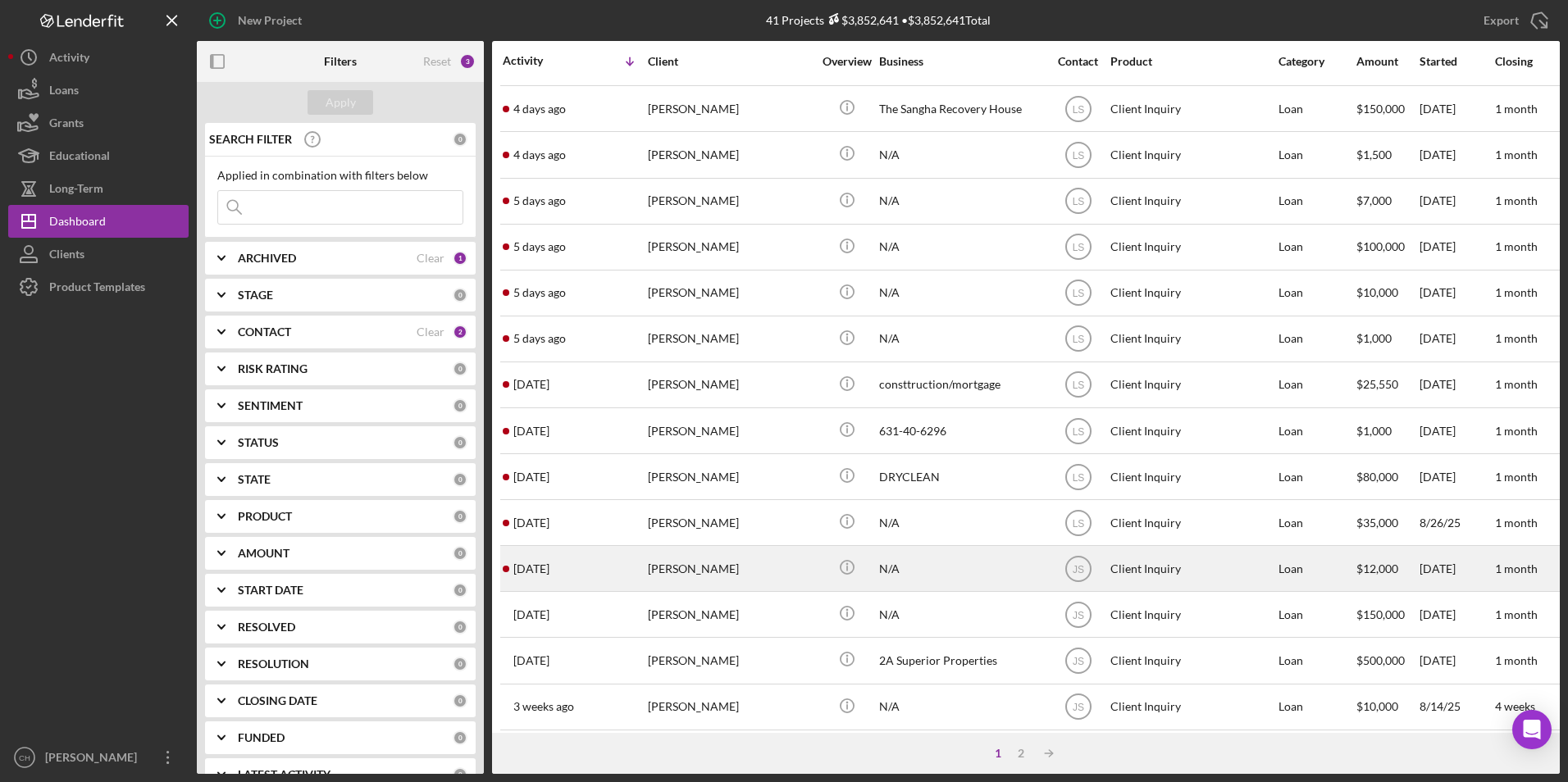
click at [716, 575] on div "[PERSON_NAME]" at bounding box center [730, 569] width 164 height 44
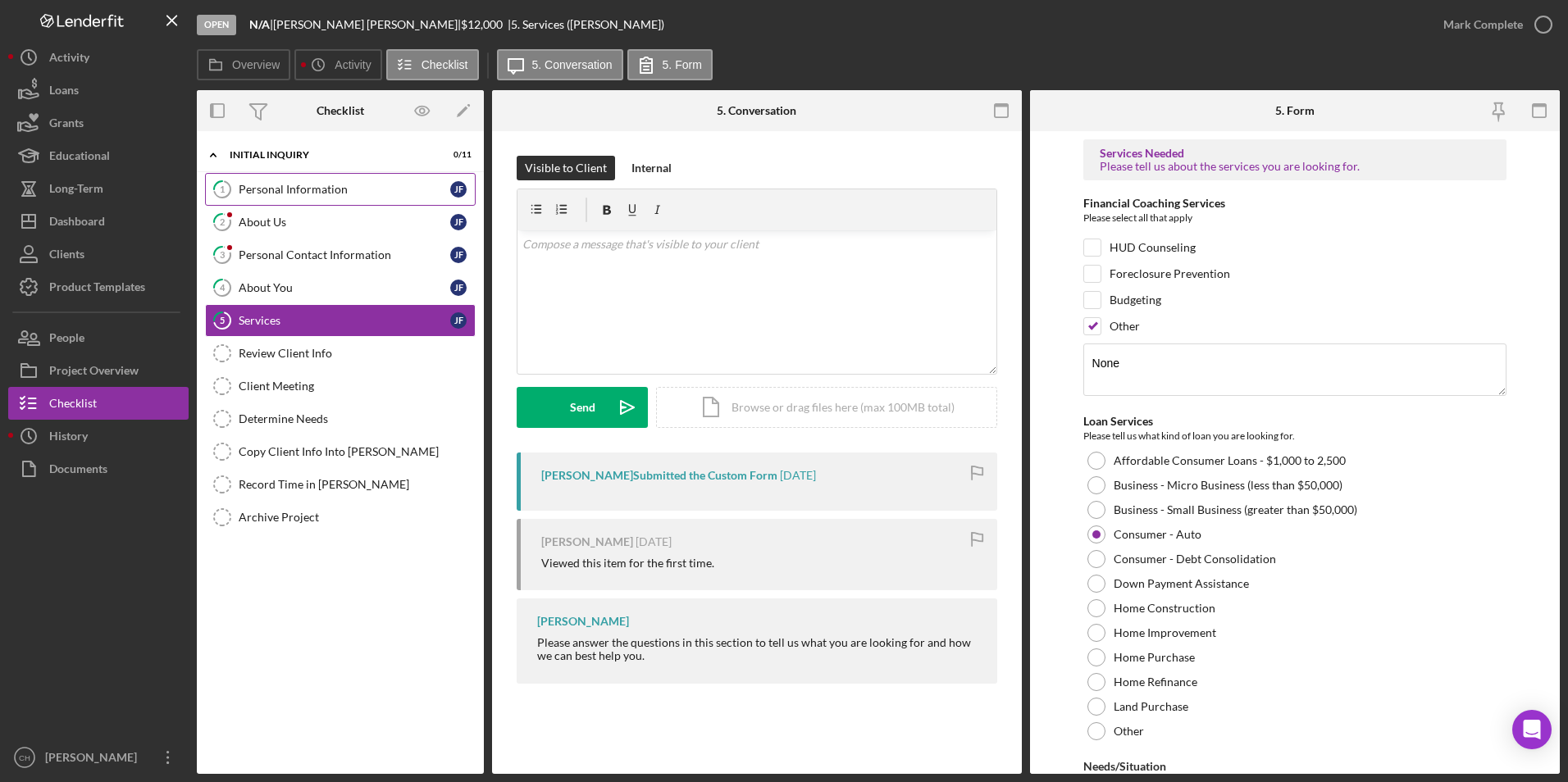
click at [249, 181] on link "1 Personal Information [PERSON_NAME]" at bounding box center [340, 190] width 270 height 33
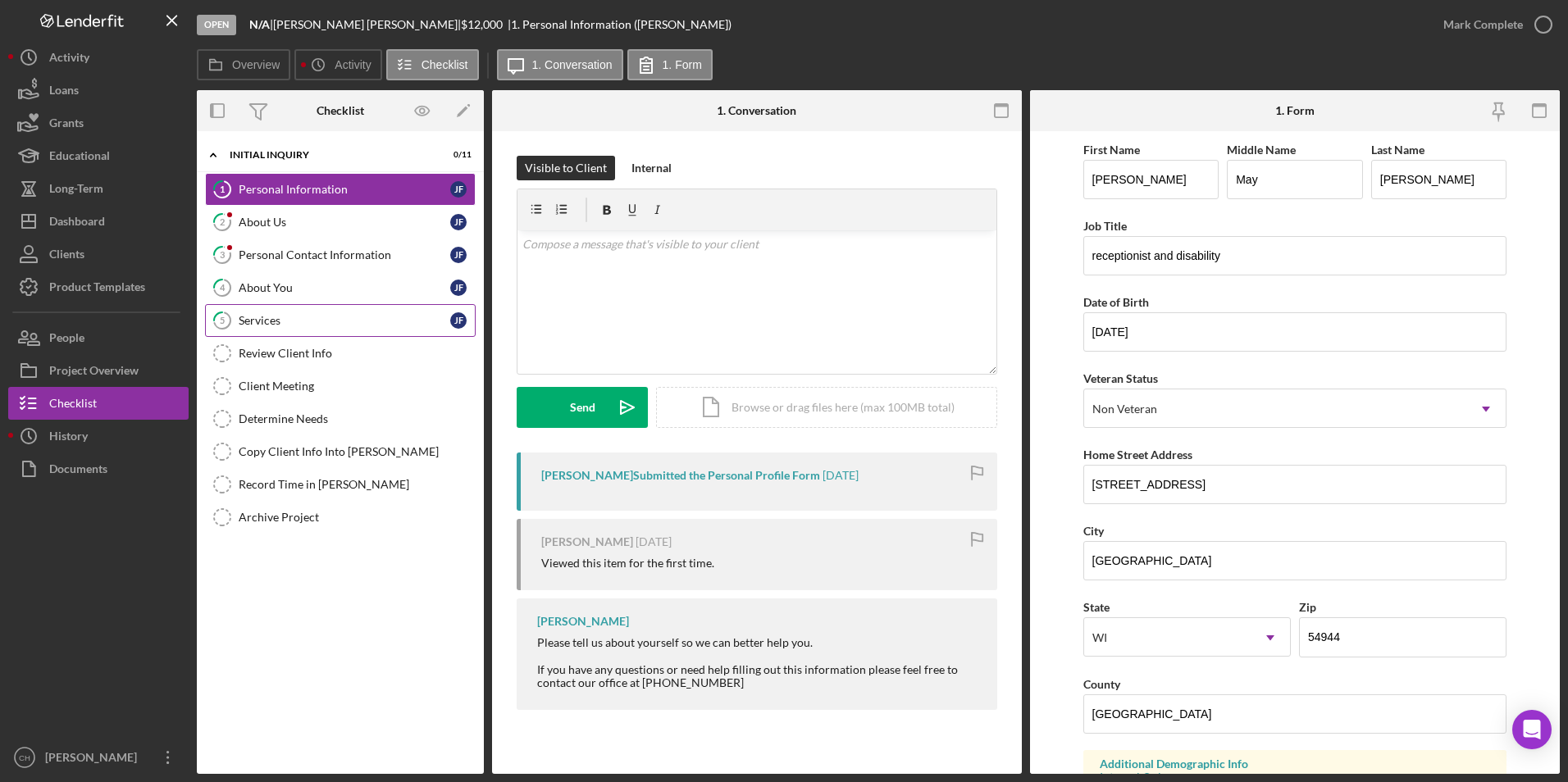
click at [265, 324] on div "Services" at bounding box center [345, 321] width 212 height 13
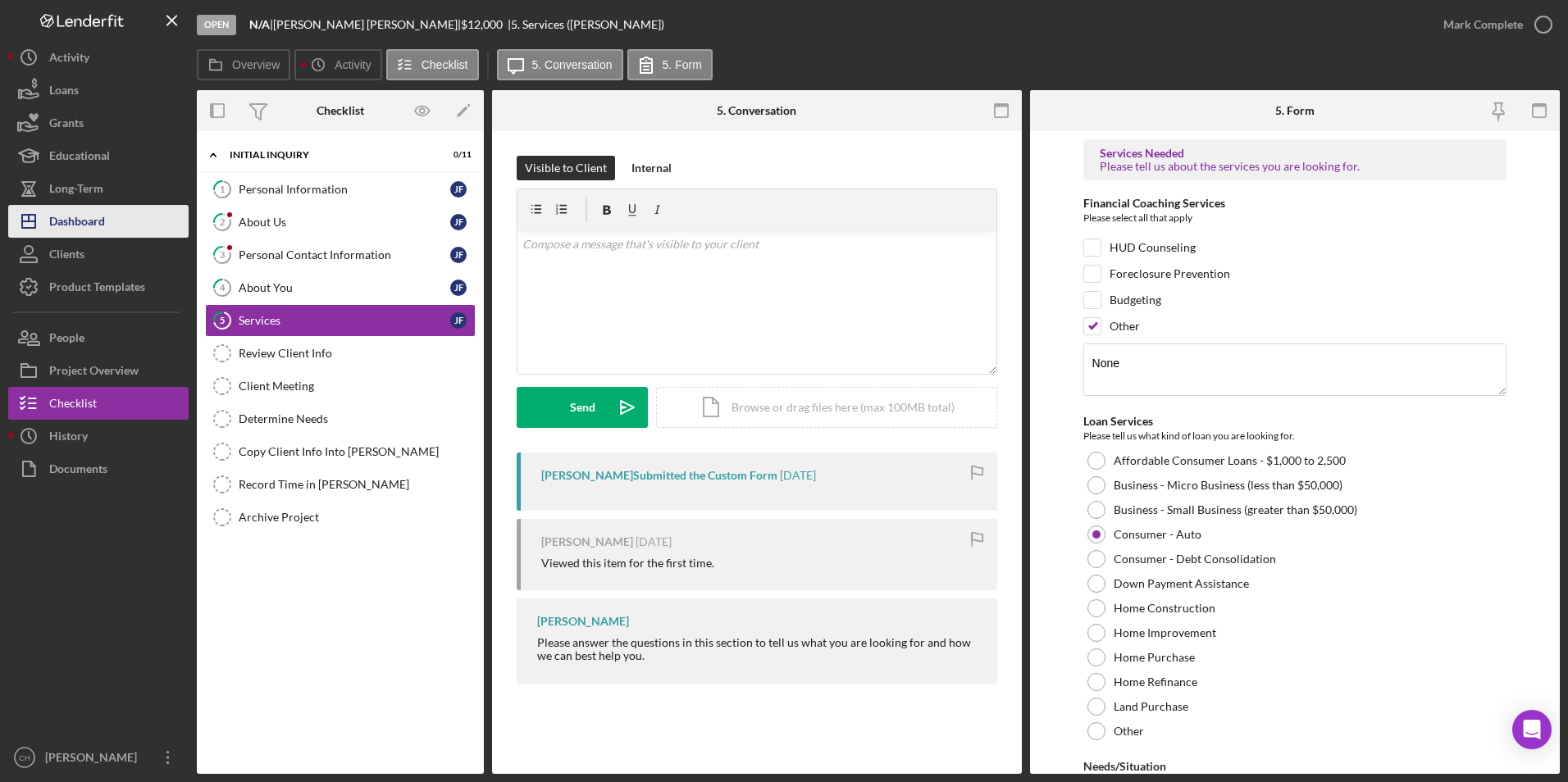
click at [93, 228] on div "Dashboard" at bounding box center [77, 223] width 56 height 37
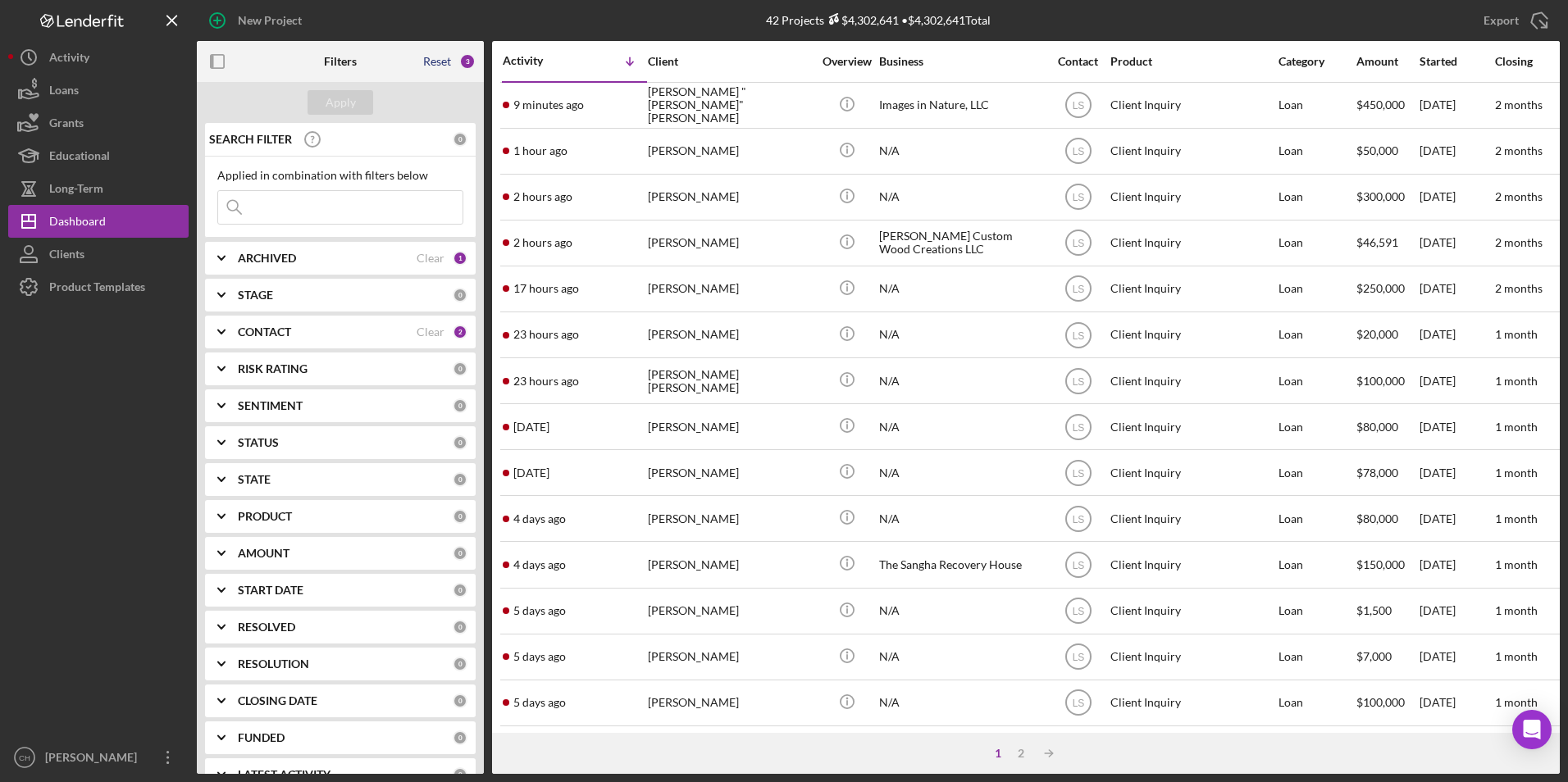
click at [434, 59] on div "Reset" at bounding box center [437, 62] width 28 height 13
click at [349, 105] on div "Apply" at bounding box center [340, 102] width 31 height 25
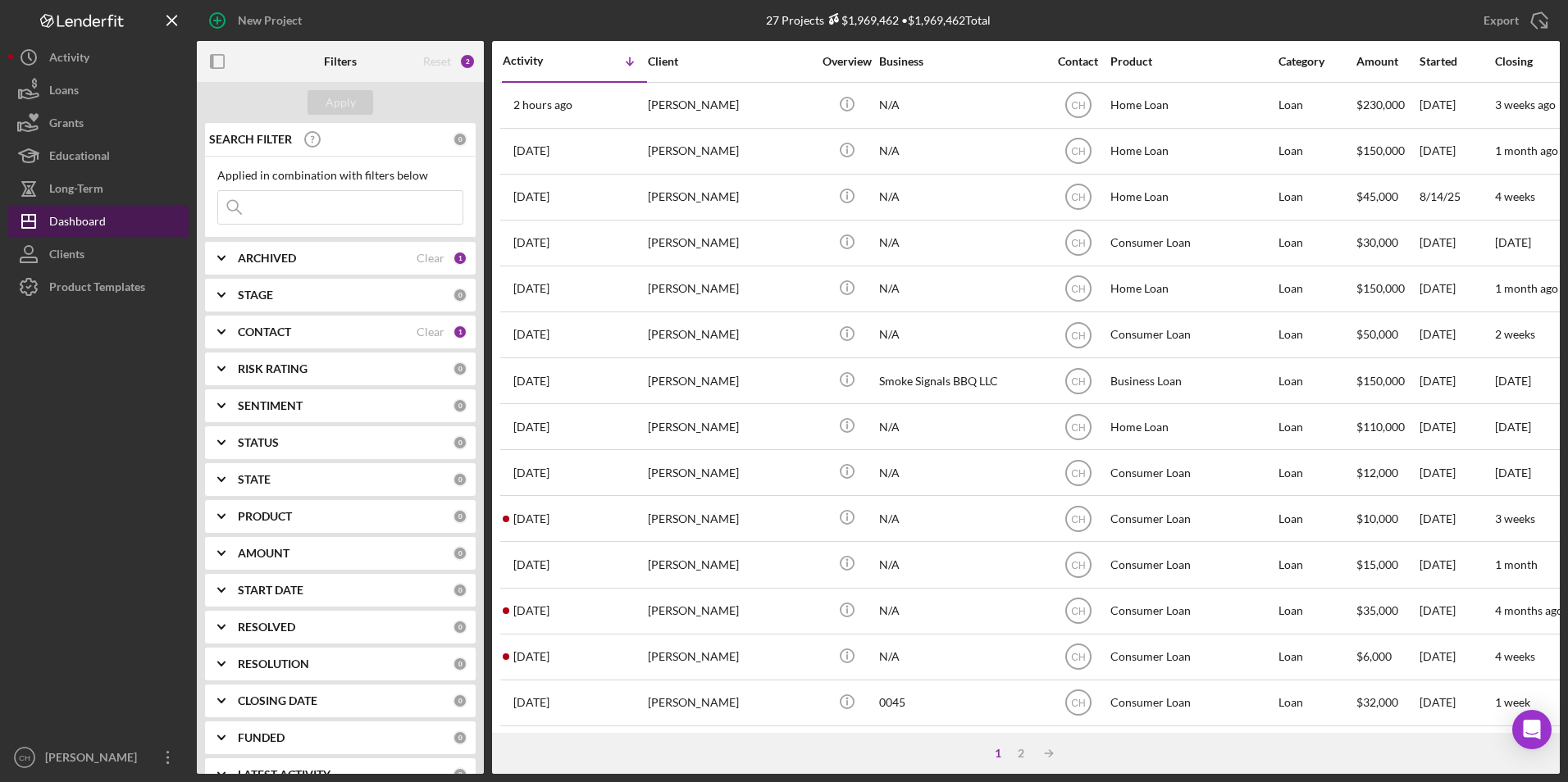
click at [105, 220] on button "Icon/Dashboard Dashboard" at bounding box center [98, 222] width 181 height 33
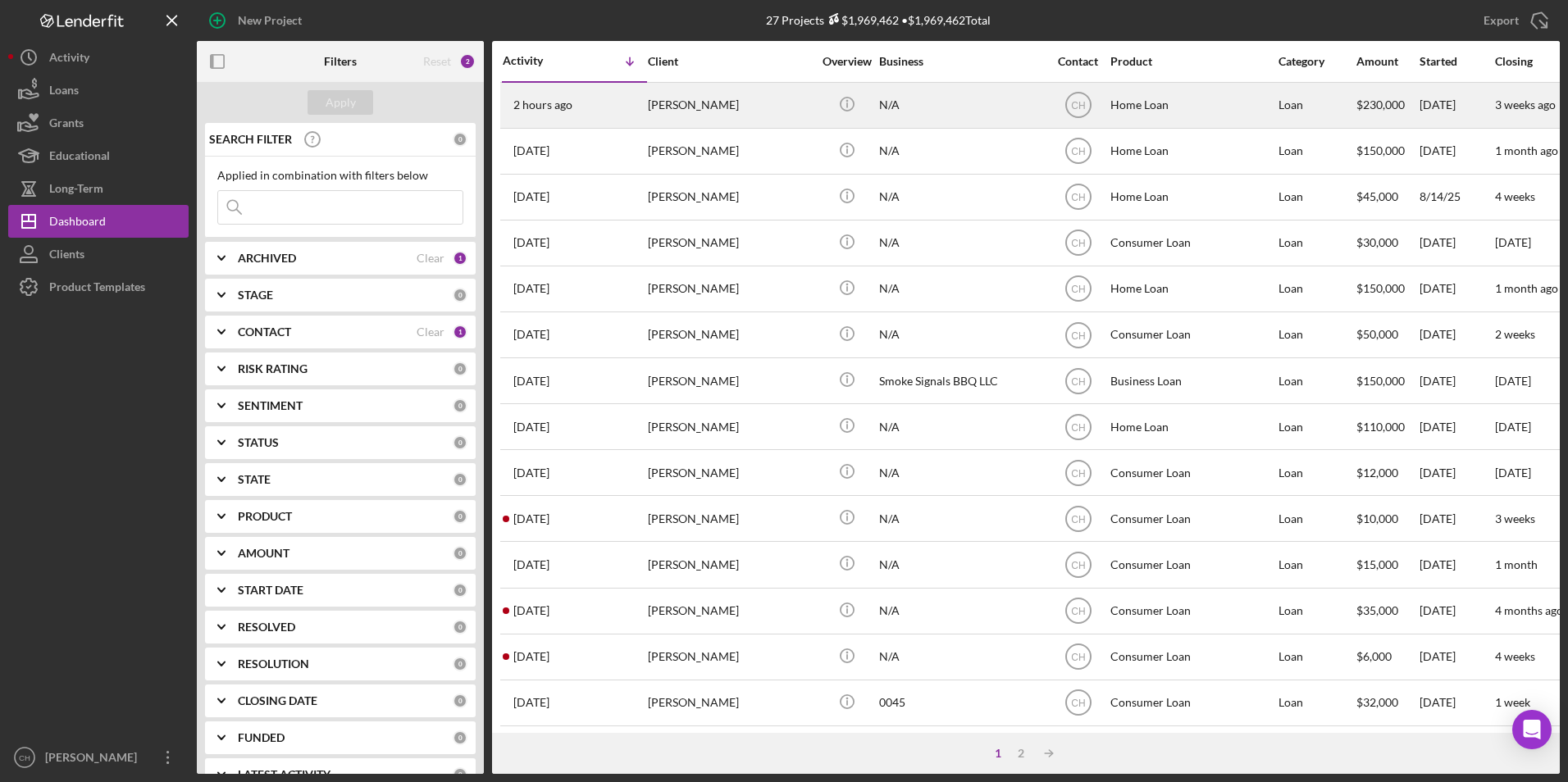
click at [672, 106] on div "[PERSON_NAME]" at bounding box center [730, 105] width 164 height 44
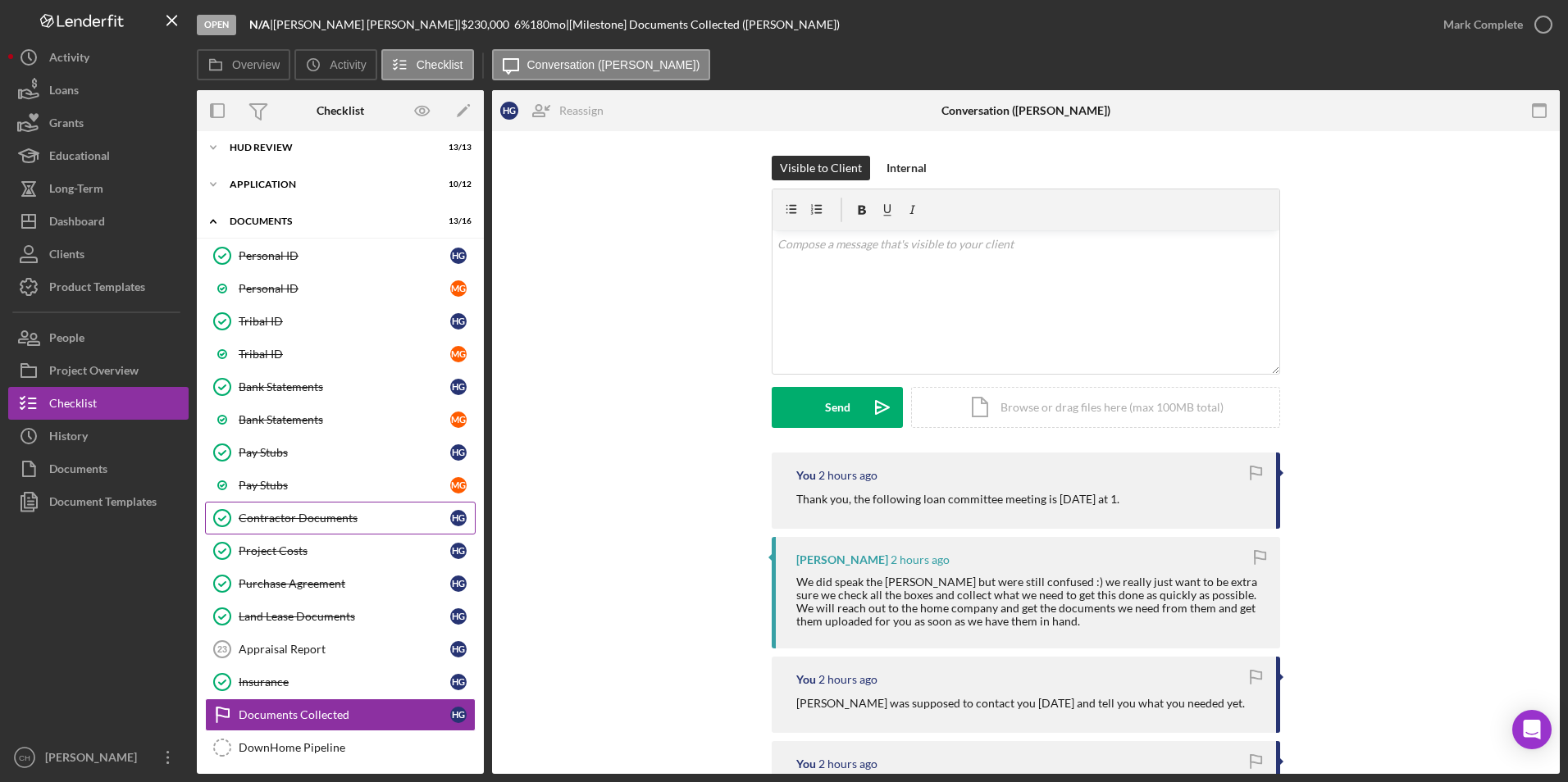
scroll to position [159, 0]
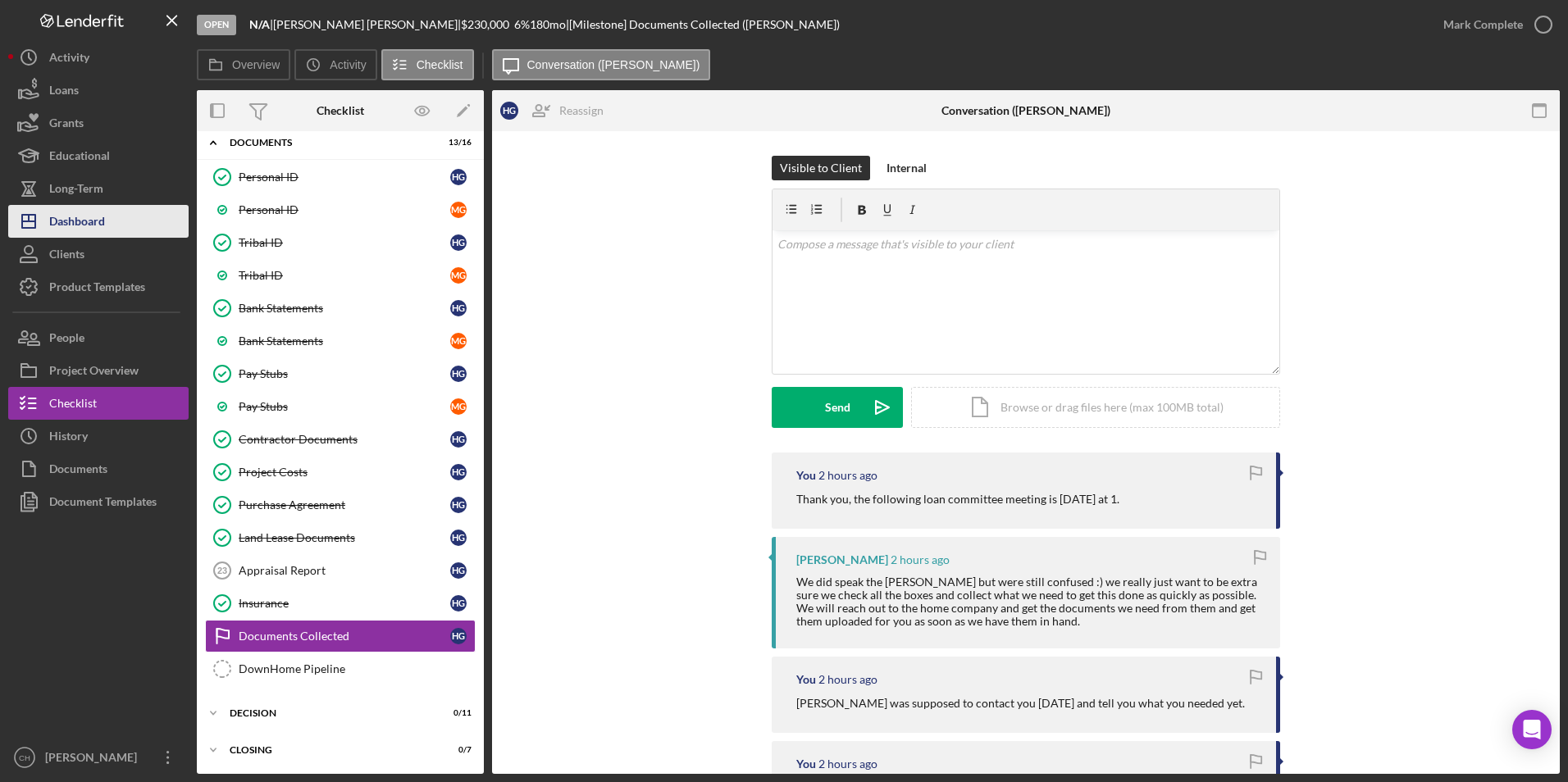
click at [63, 215] on div "Dashboard" at bounding box center [77, 223] width 56 height 37
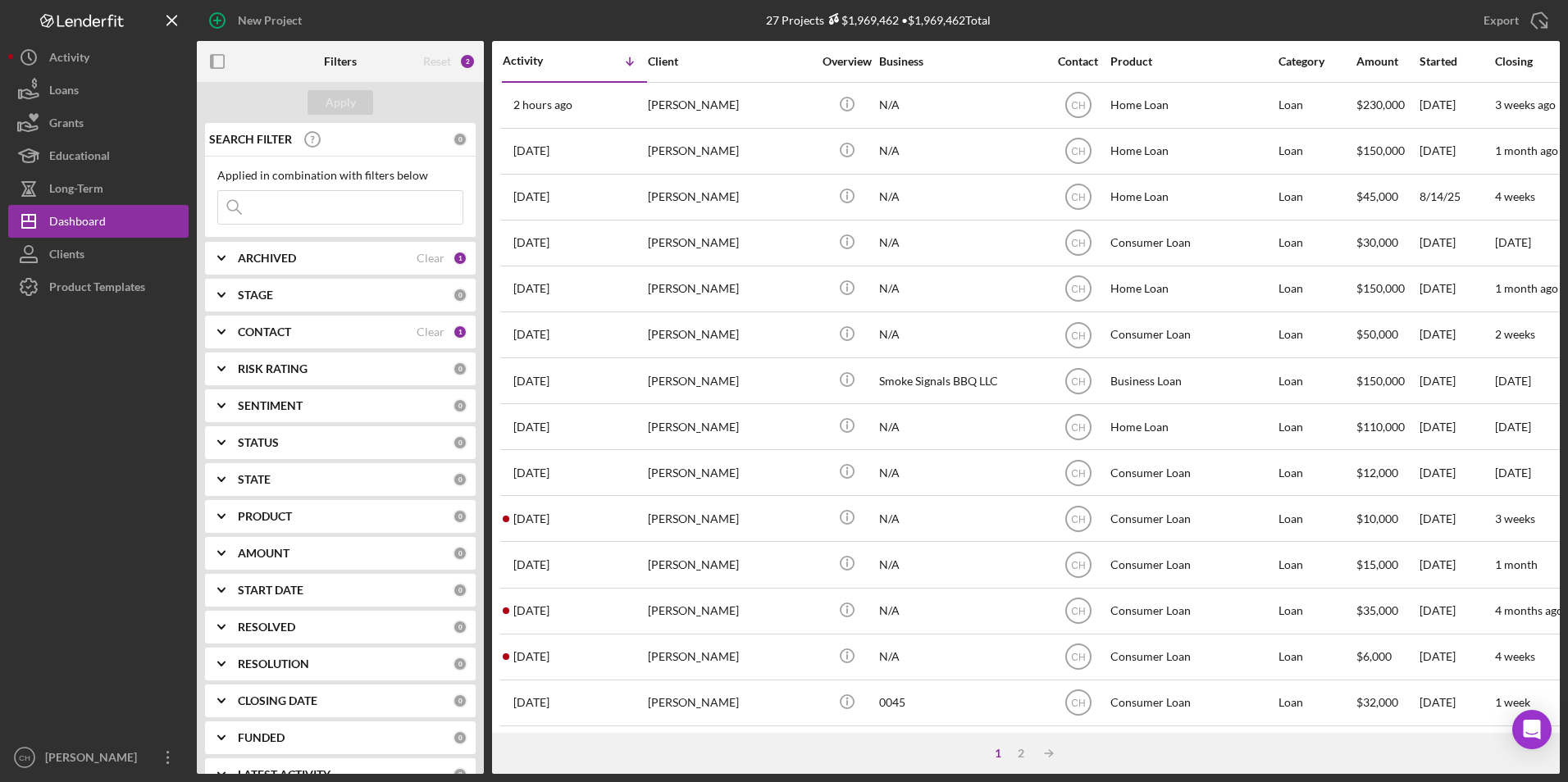
click at [266, 248] on div "ARCHIVED Clear 1" at bounding box center [353, 259] width 230 height 33
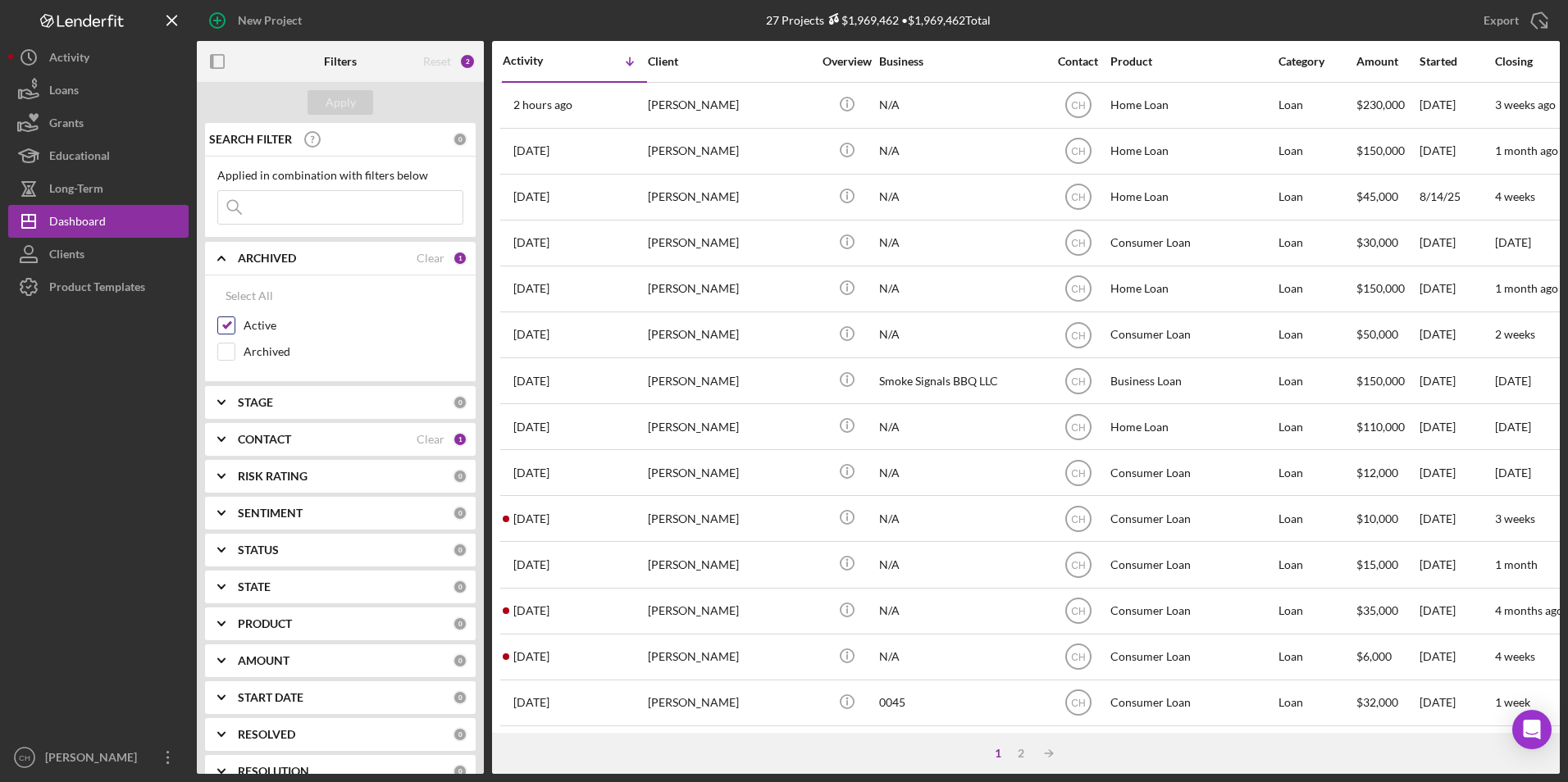
click at [226, 325] on input "Active" at bounding box center [227, 325] width 16 height 16
checkbox input "false"
click at [220, 346] on input "Archived" at bounding box center [227, 352] width 16 height 16
checkbox input "true"
click at [333, 97] on div "Apply" at bounding box center [340, 102] width 31 height 25
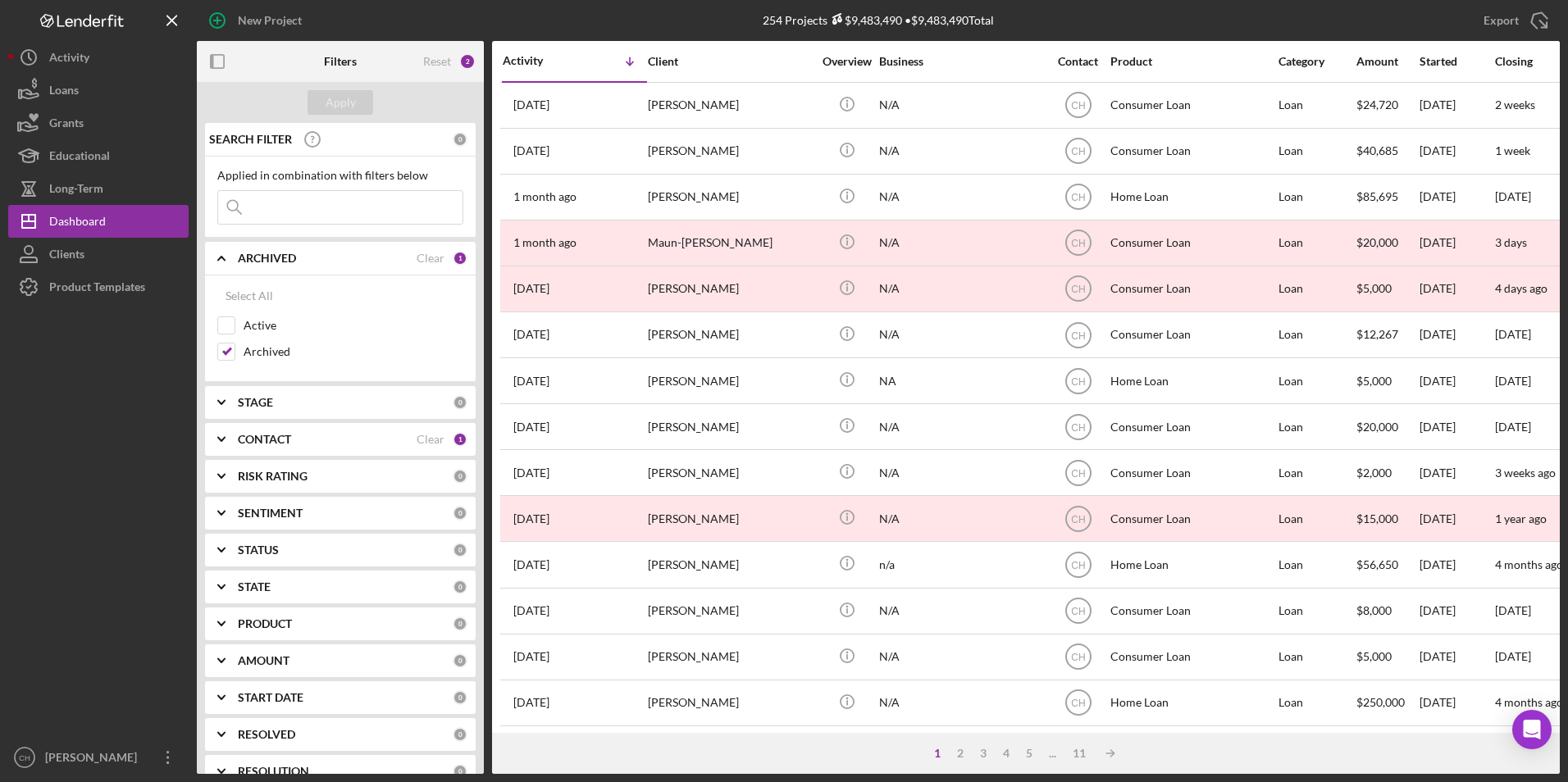
click at [290, 208] on input at bounding box center [340, 208] width 245 height 33
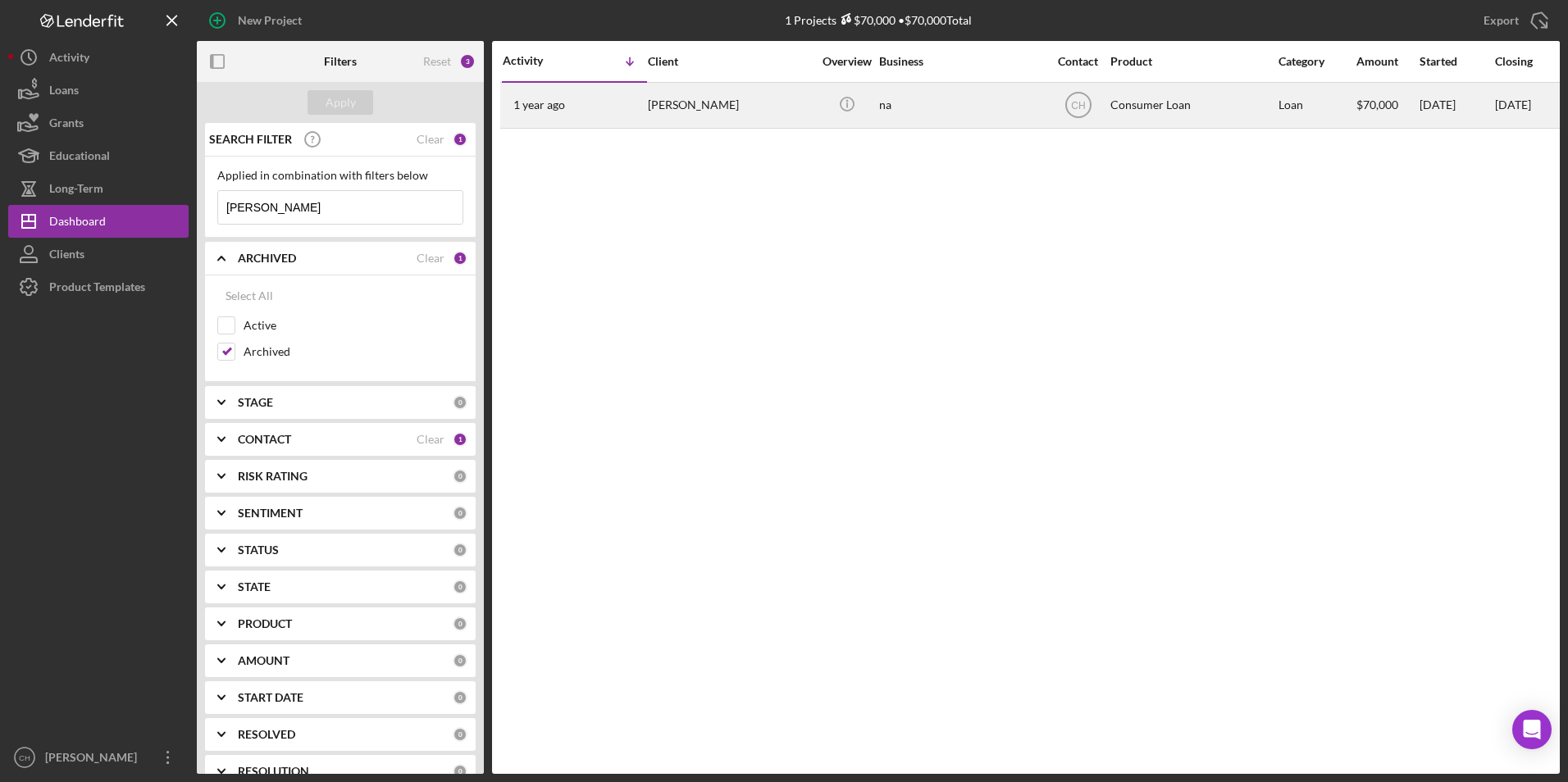
type input "[PERSON_NAME]"
click at [709, 96] on div "[PERSON_NAME]" at bounding box center [730, 105] width 164 height 44
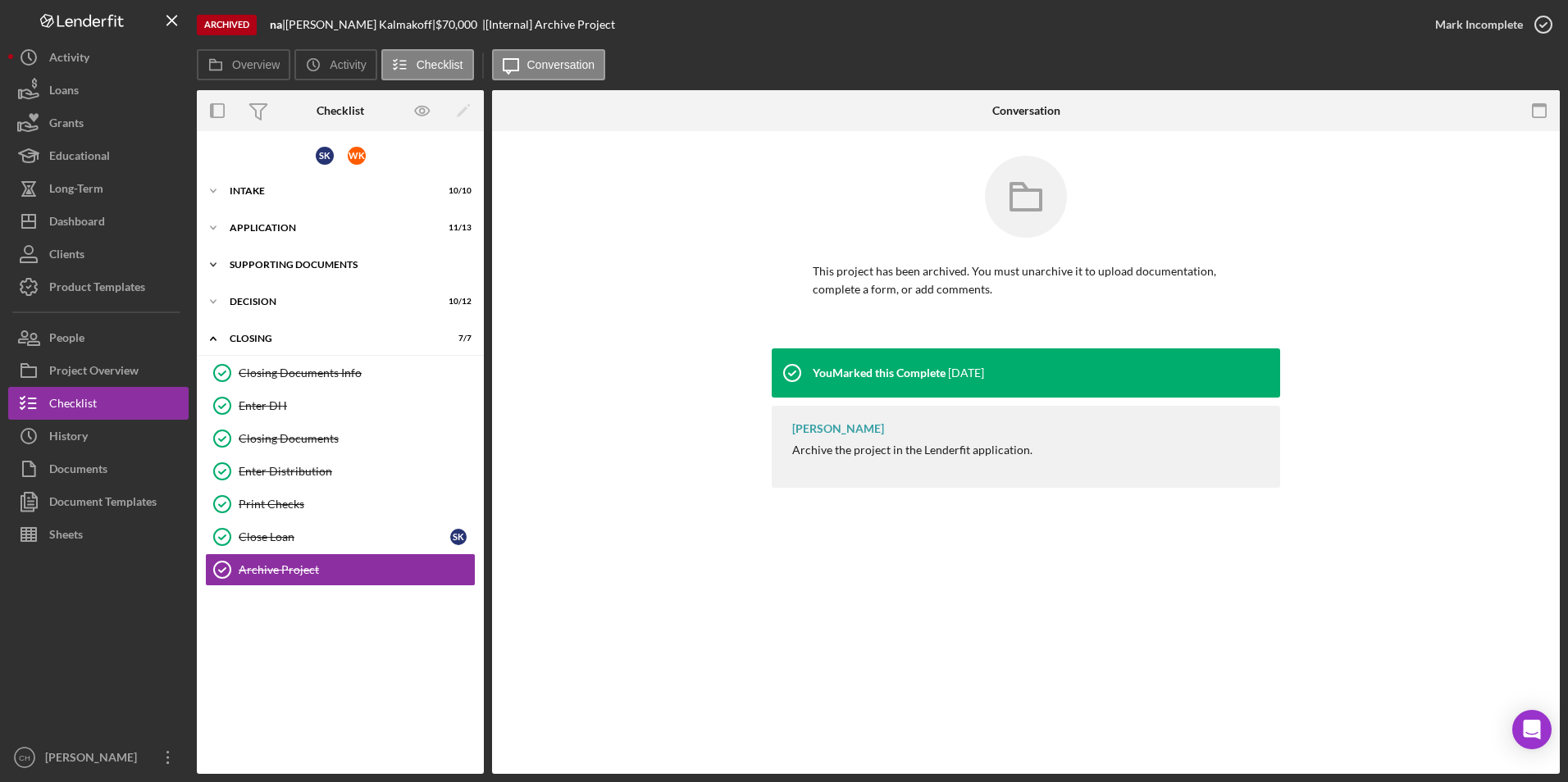
click at [214, 269] on icon "Icon/Expander" at bounding box center [214, 265] width 33 height 33
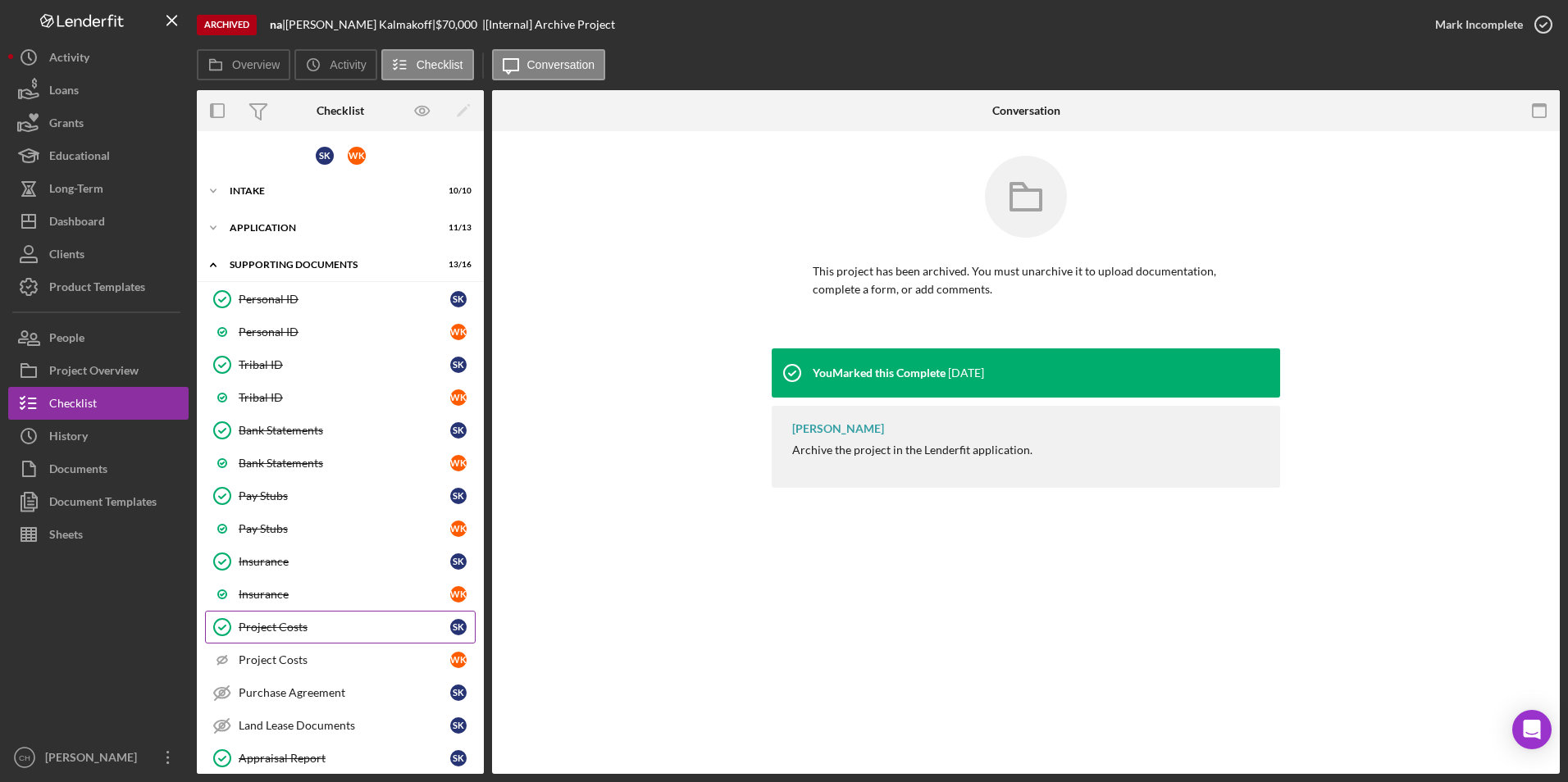
click at [283, 625] on div "Project Costs" at bounding box center [345, 627] width 212 height 13
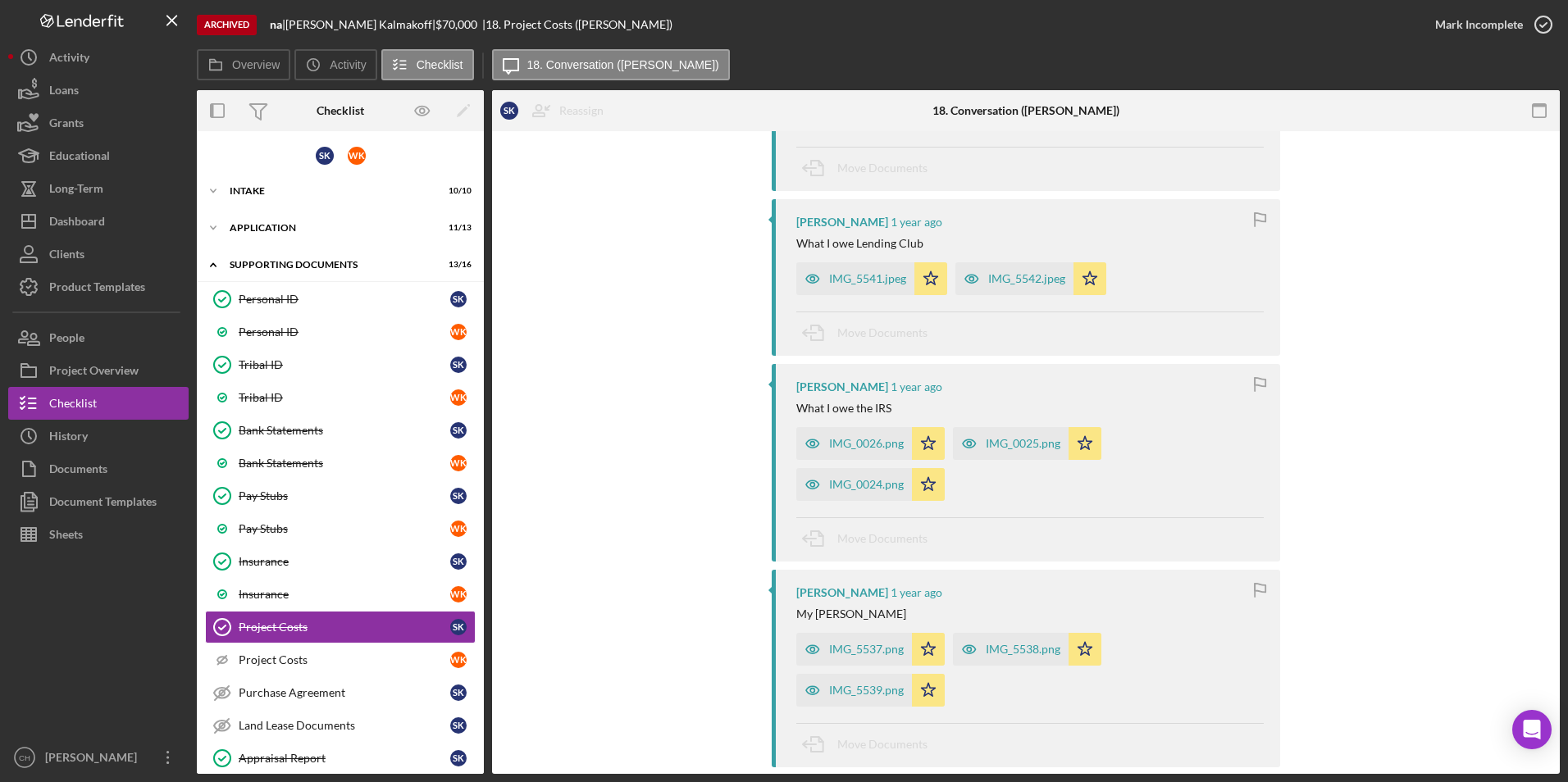
scroll to position [738, 0]
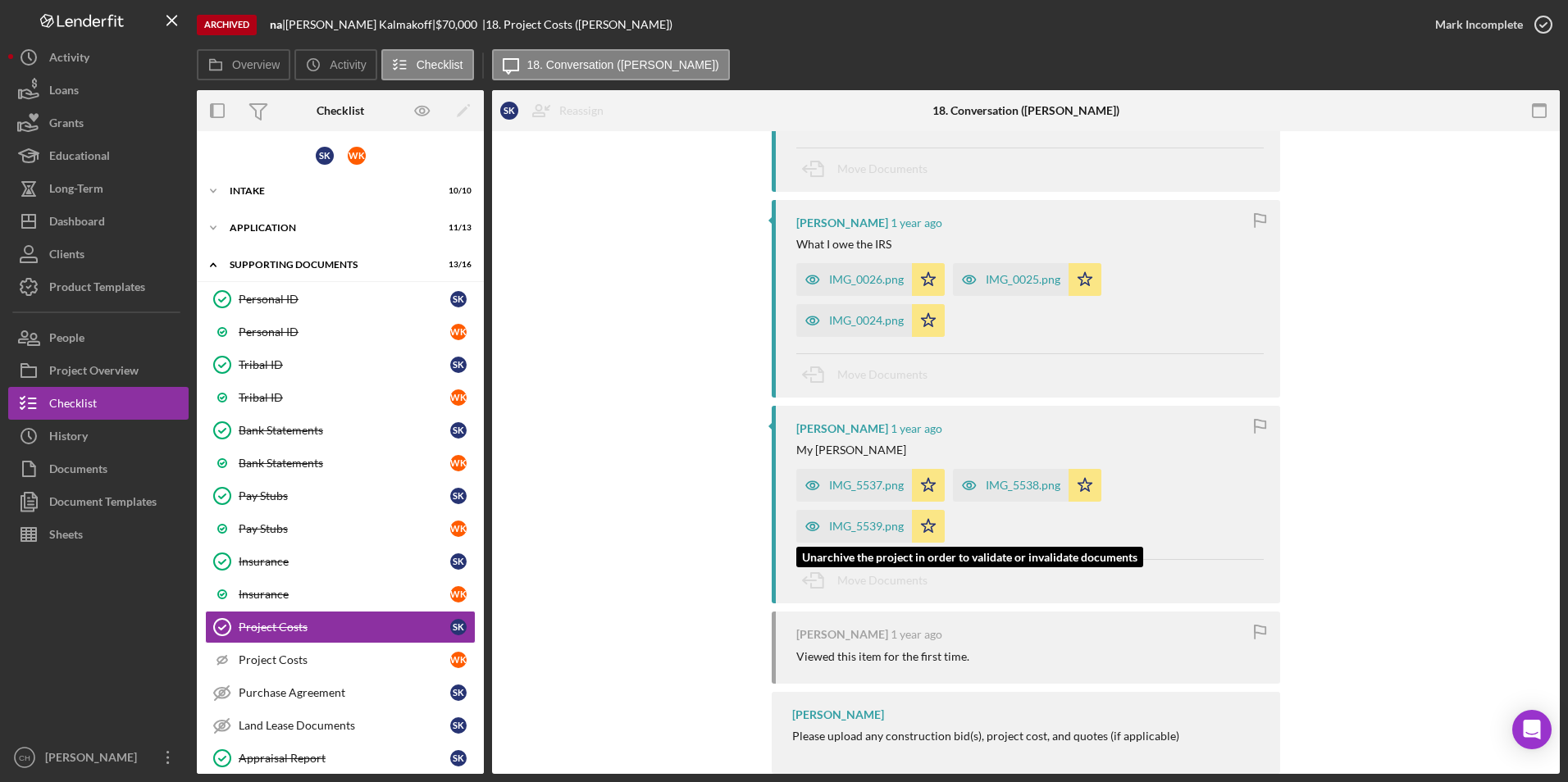
click at [861, 529] on div "IMG_5539.png" at bounding box center [854, 527] width 115 height 33
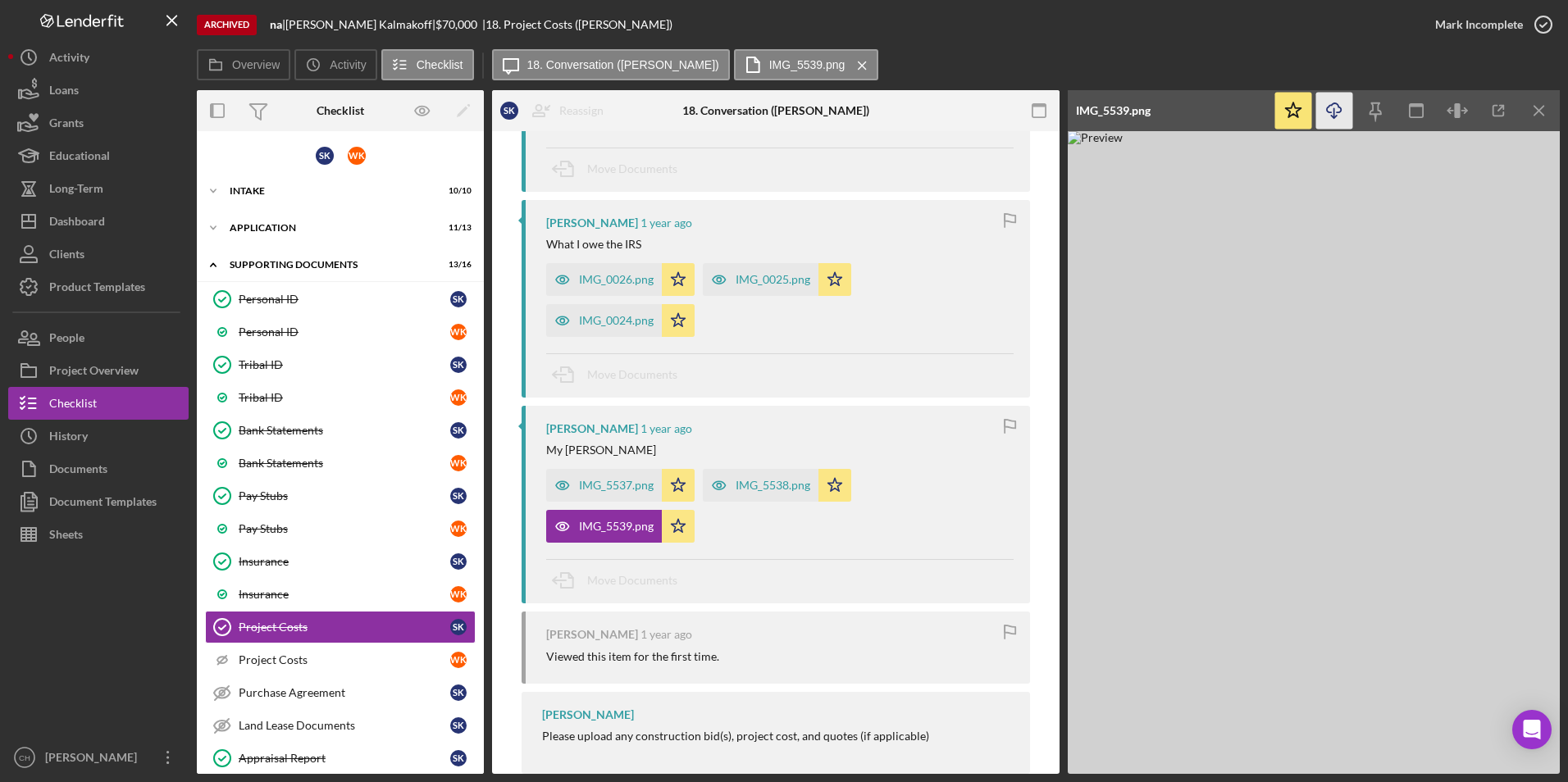
click at [1336, 113] on icon "Icon/Download" at bounding box center [1335, 110] width 37 height 37
click at [750, 492] on div "IMG_5538.png" at bounding box center [772, 485] width 75 height 13
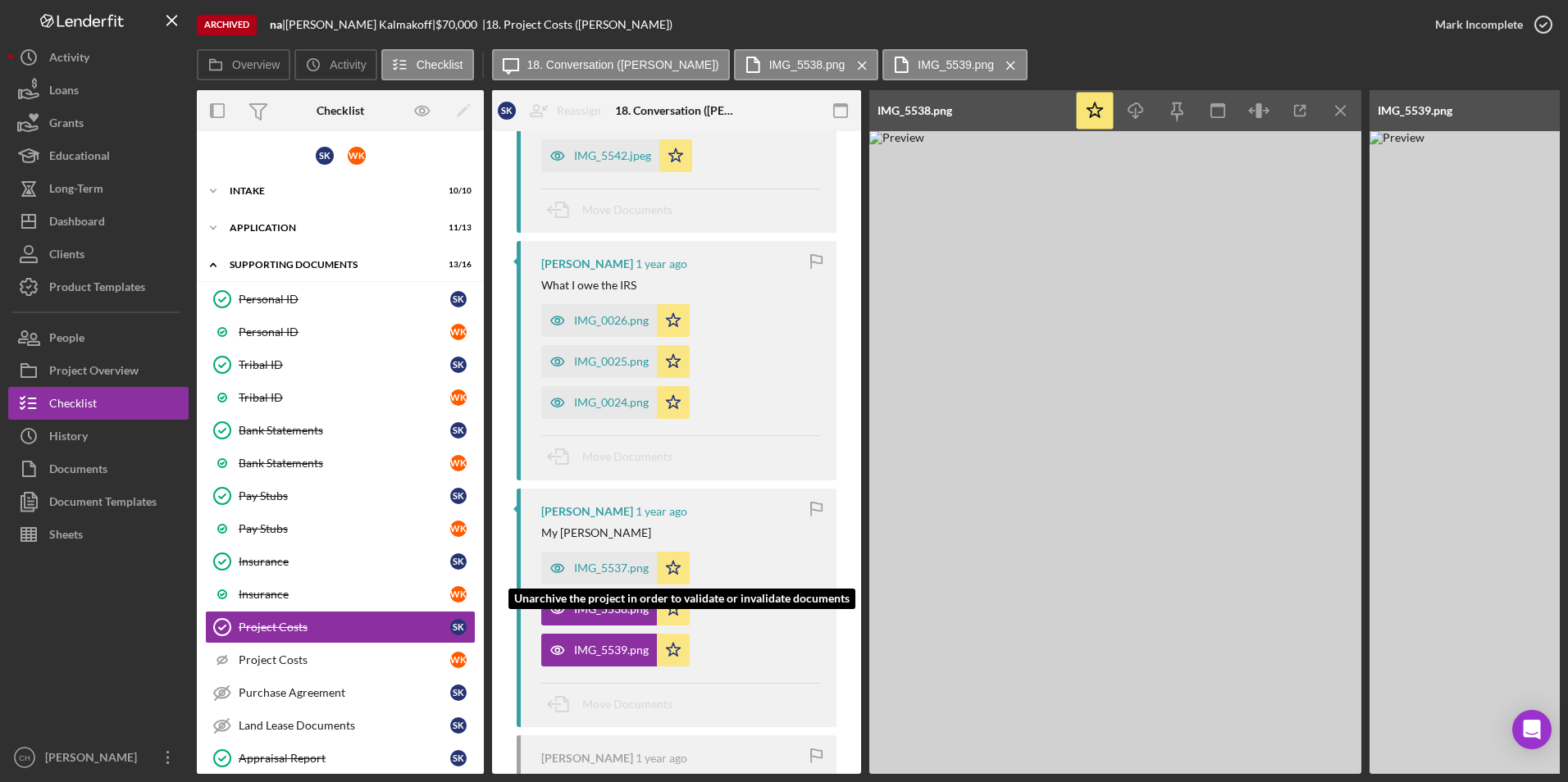
click at [594, 574] on div "IMG_5537.png" at bounding box center [611, 569] width 75 height 13
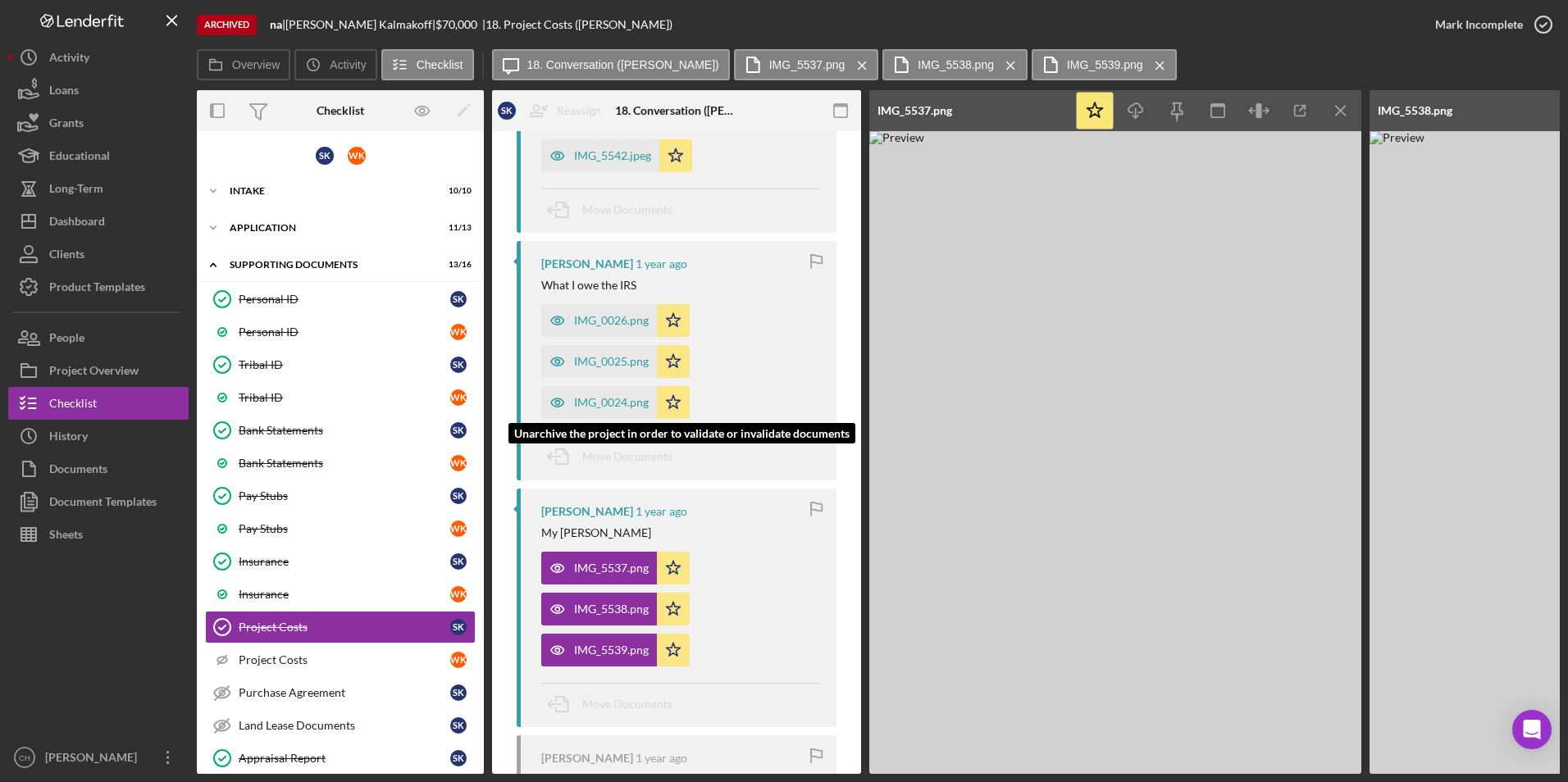
click at [572, 407] on icon "button" at bounding box center [558, 403] width 33 height 33
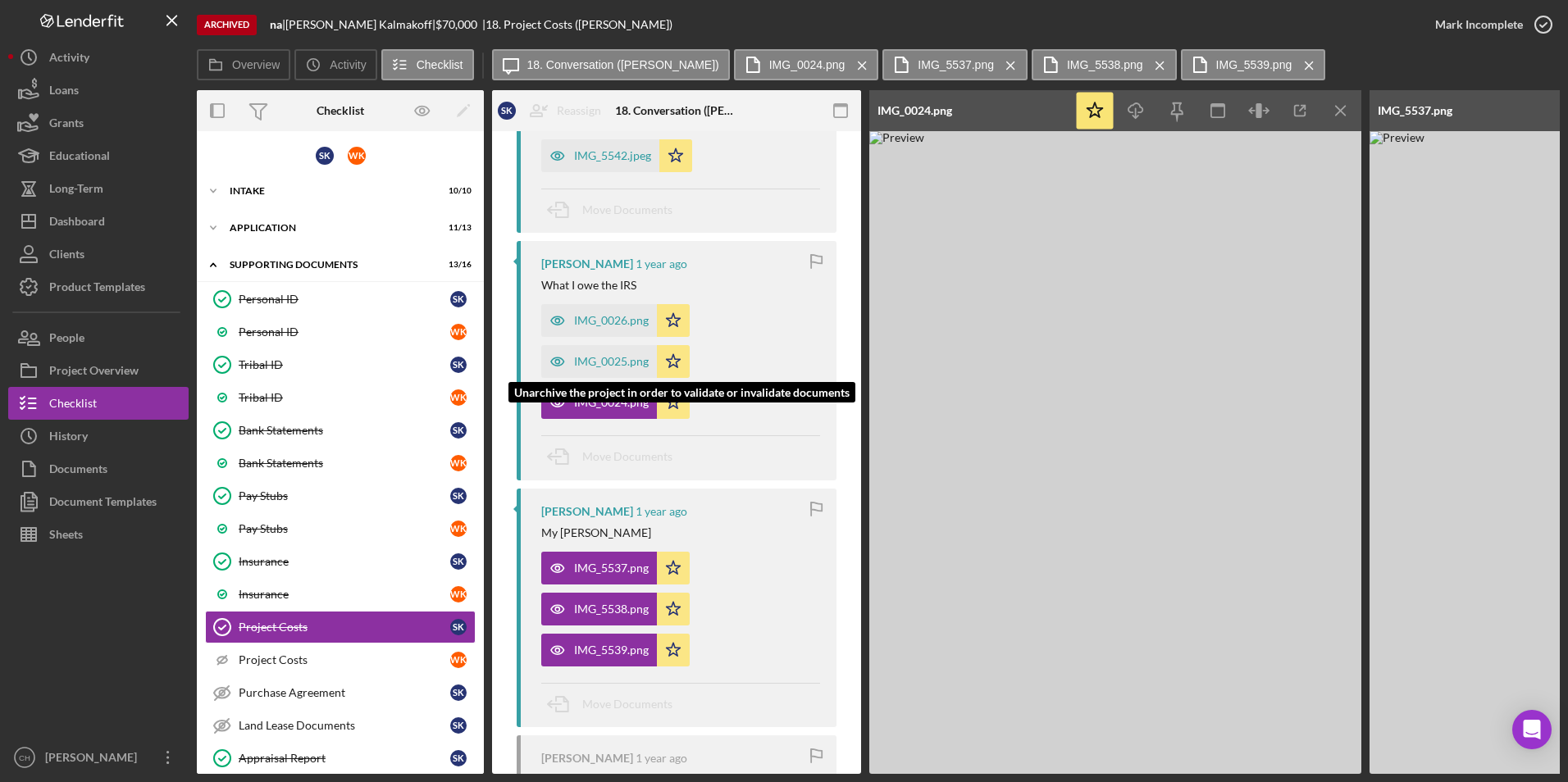
click at [621, 368] on div "IMG_0025.png" at bounding box center [611, 362] width 75 height 13
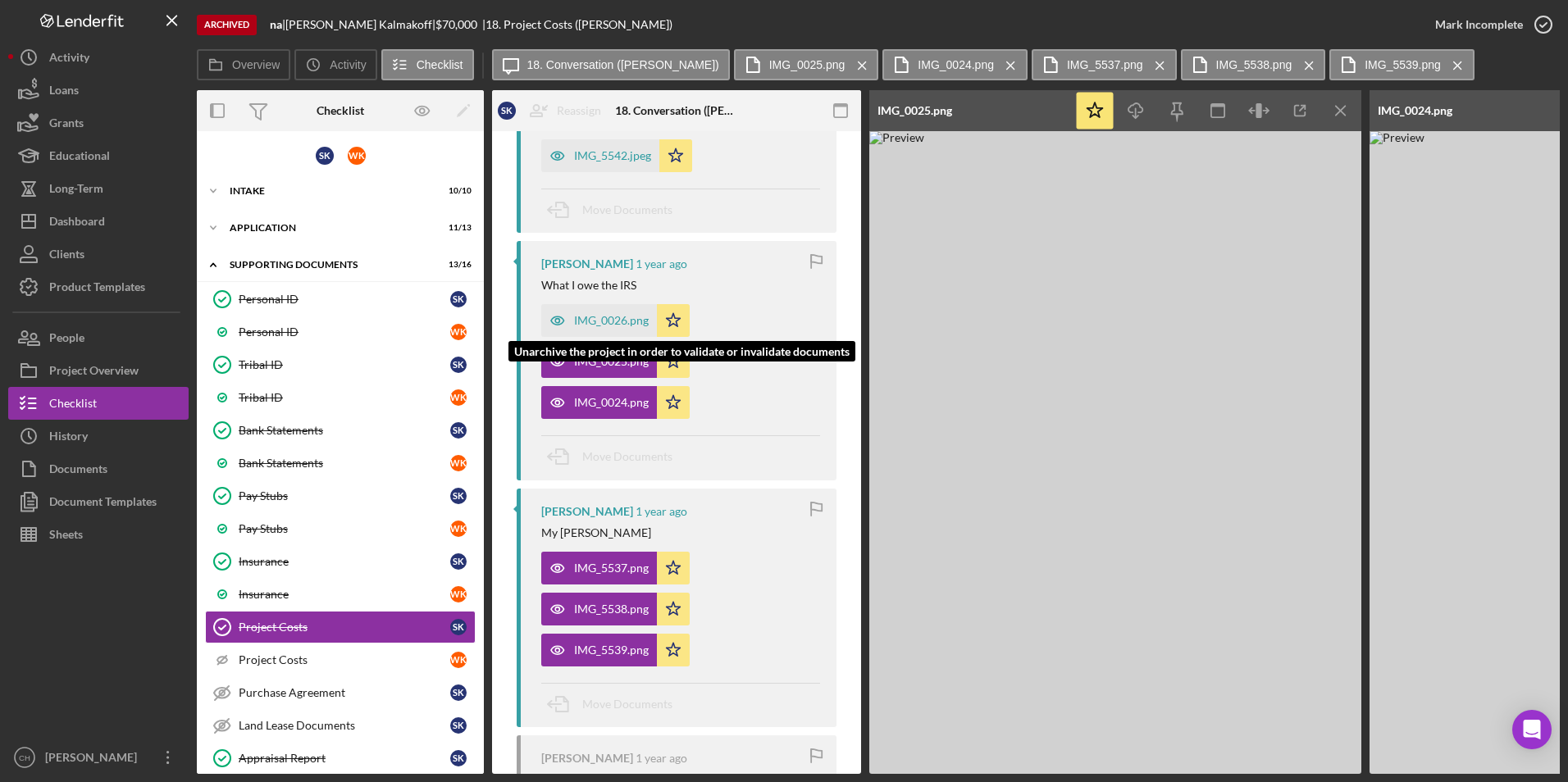
click at [579, 327] on div "IMG_0026.png" at bounding box center [611, 321] width 75 height 13
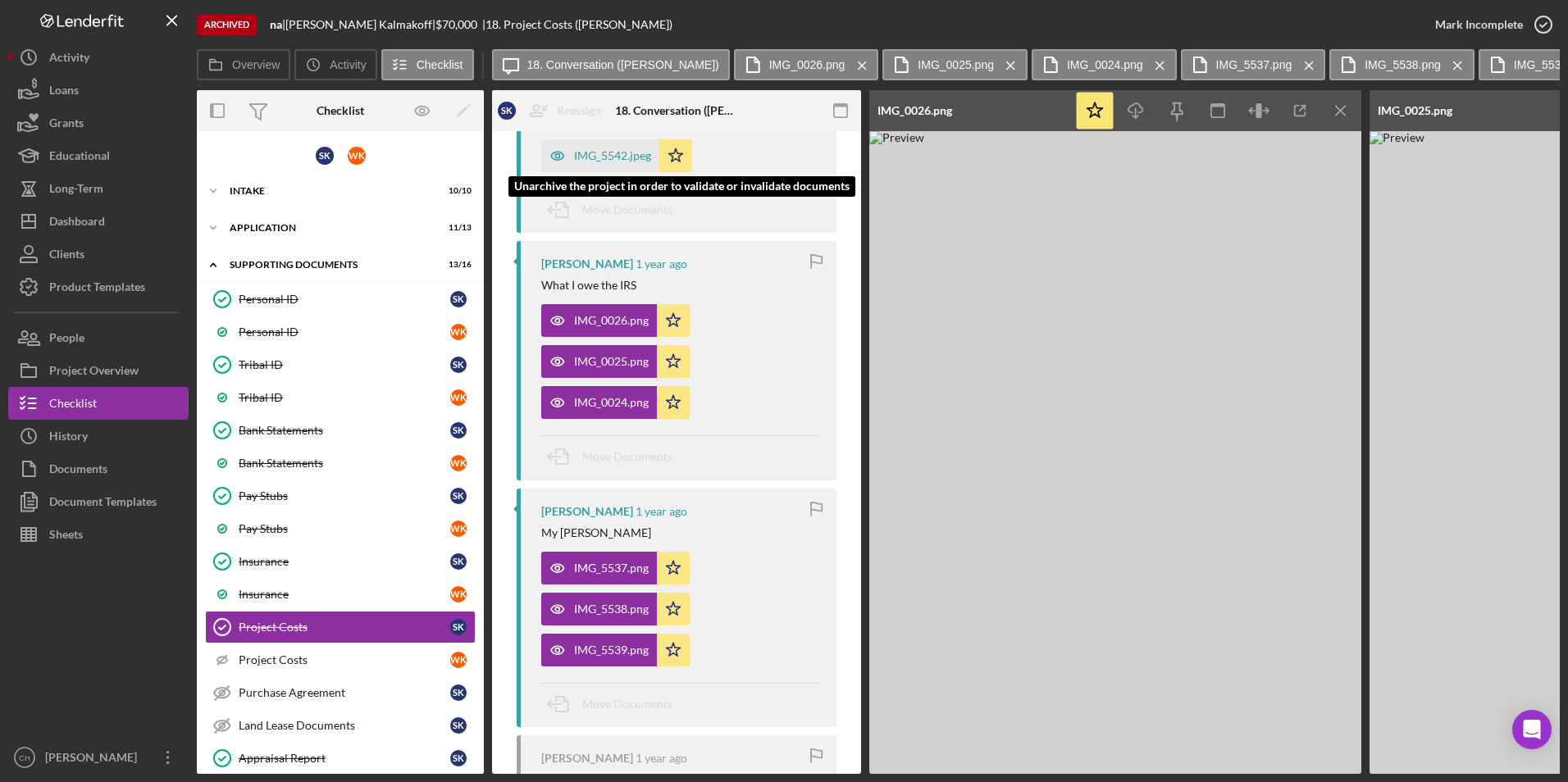
click at [607, 162] on div "IMG_5542.jpeg" at bounding box center [613, 156] width 77 height 13
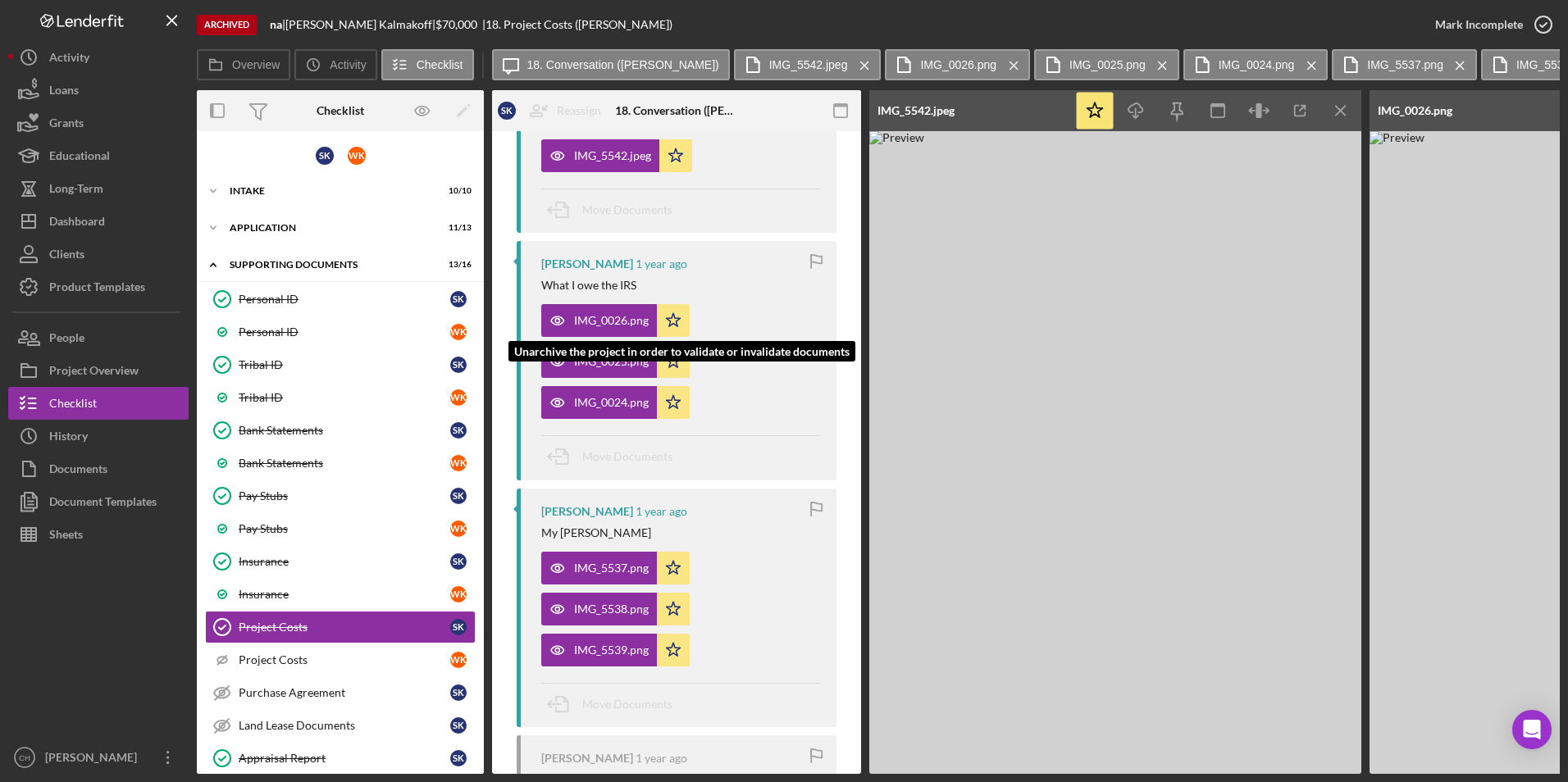
click at [608, 327] on div "IMG_0026.png" at bounding box center [611, 321] width 75 height 13
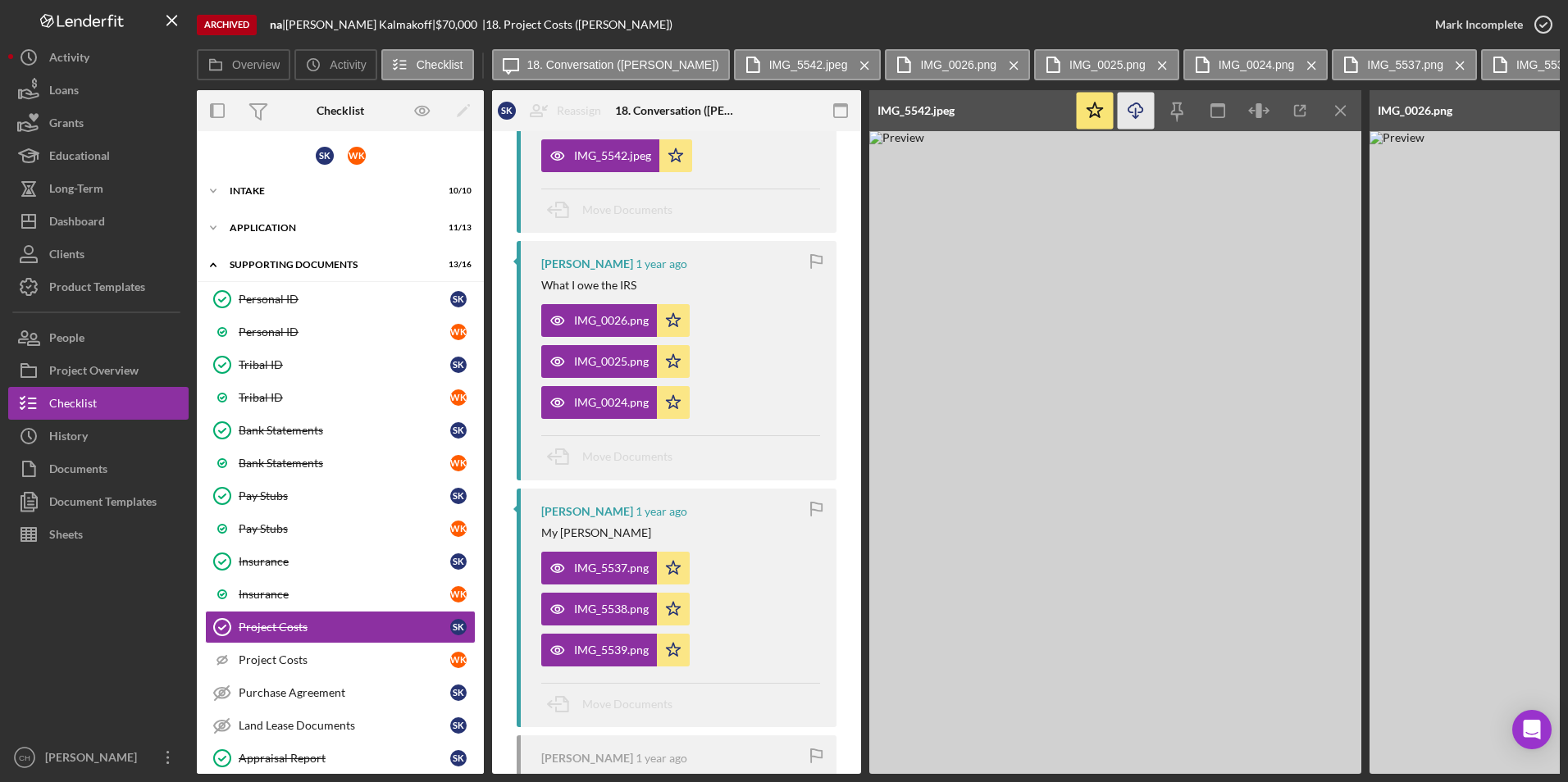
click at [1134, 117] on icon "Icon/Download" at bounding box center [1136, 110] width 37 height 37
click at [617, 162] on div "IMG_5542.jpeg" at bounding box center [613, 156] width 77 height 13
click at [589, 327] on div "IMG_0026.png" at bounding box center [611, 321] width 75 height 13
click at [591, 158] on div "IMG_5542.jpeg" at bounding box center [600, 156] width 118 height 33
click at [851, 70] on icon "Icon/Menu Close" at bounding box center [865, 66] width 29 height 41
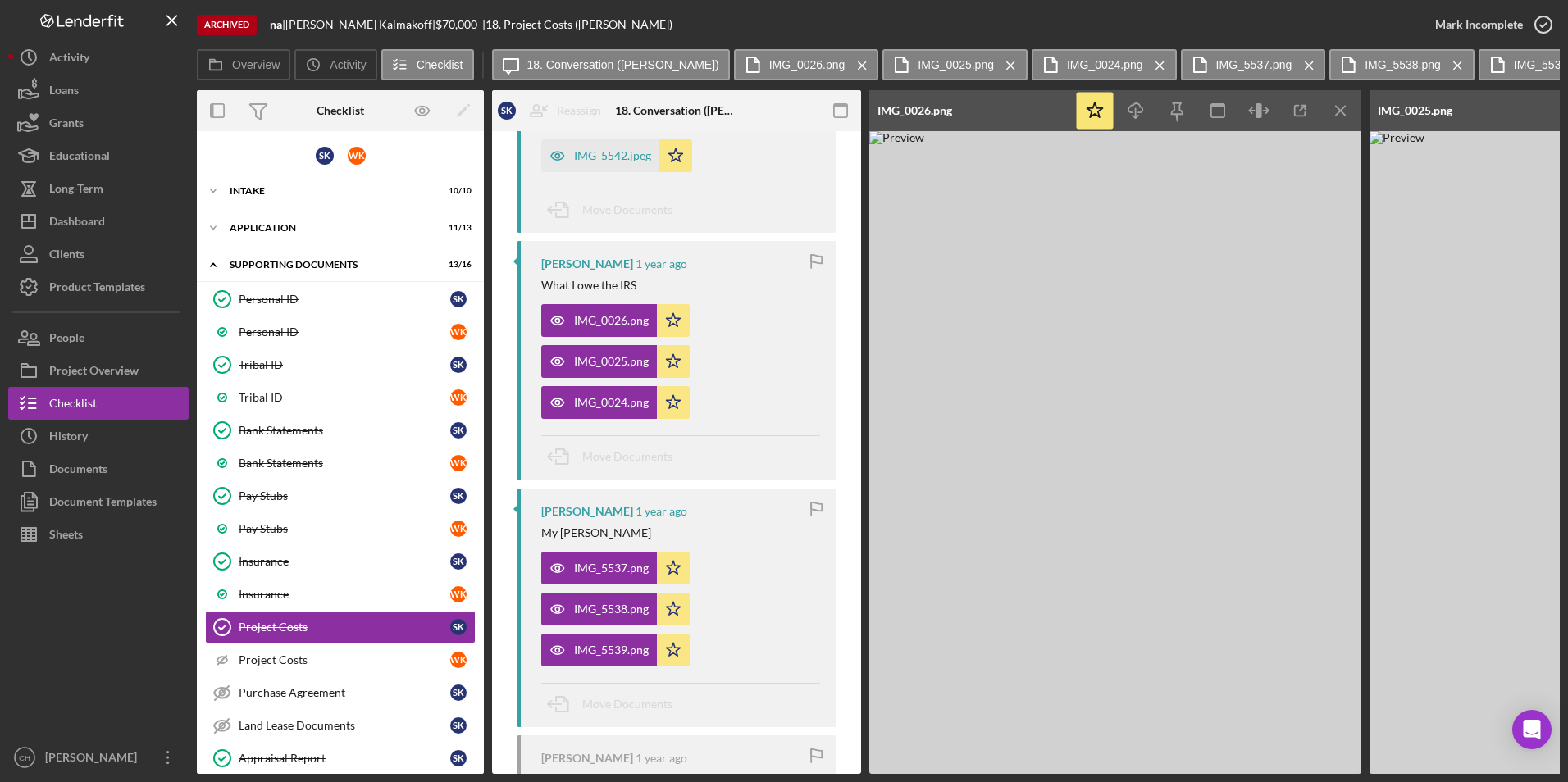
click at [848, 70] on icon "Icon/Menu Close" at bounding box center [862, 66] width 29 height 41
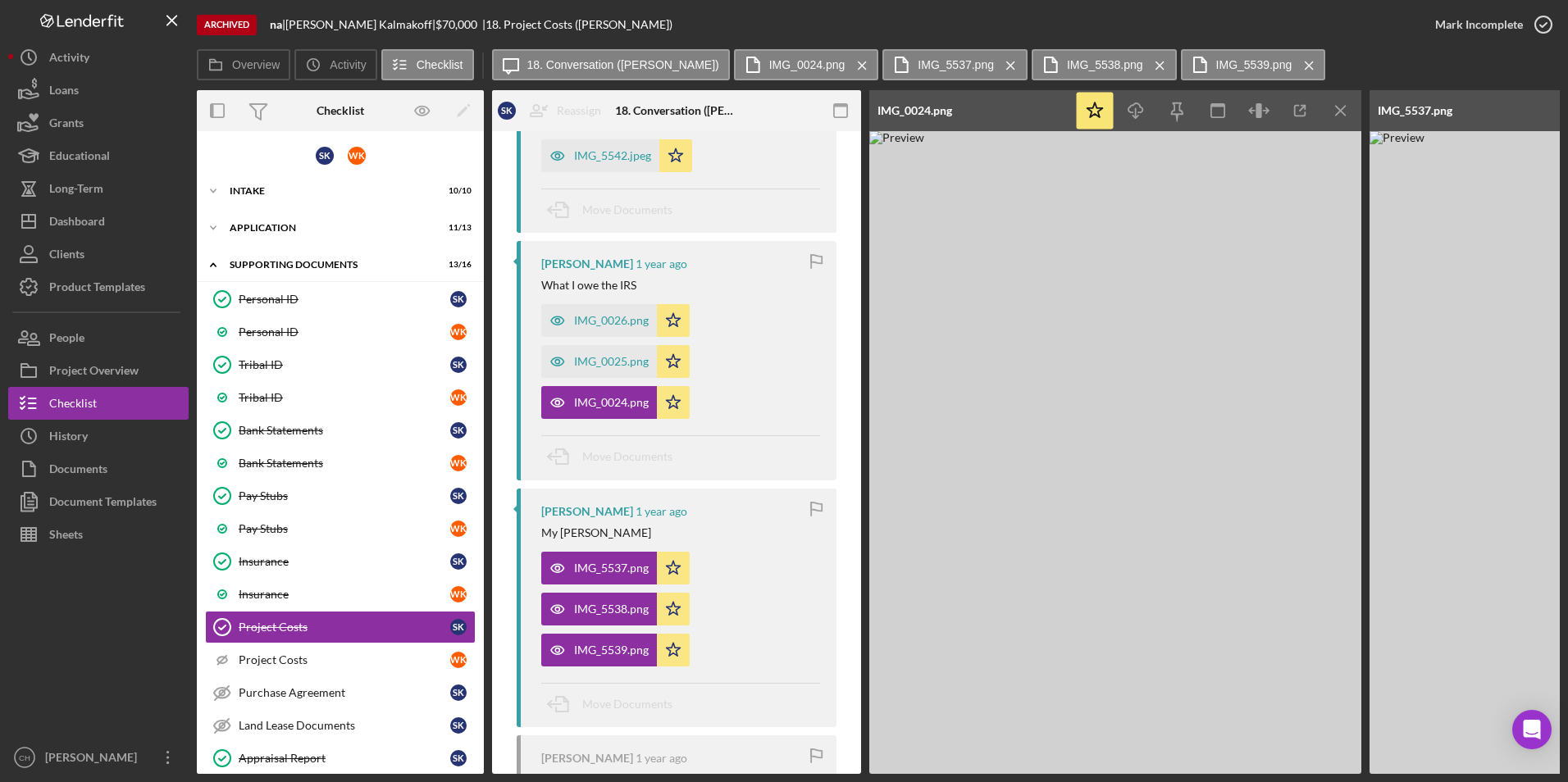
click at [848, 70] on icon "Icon/Menu Close" at bounding box center [862, 66] width 29 height 41
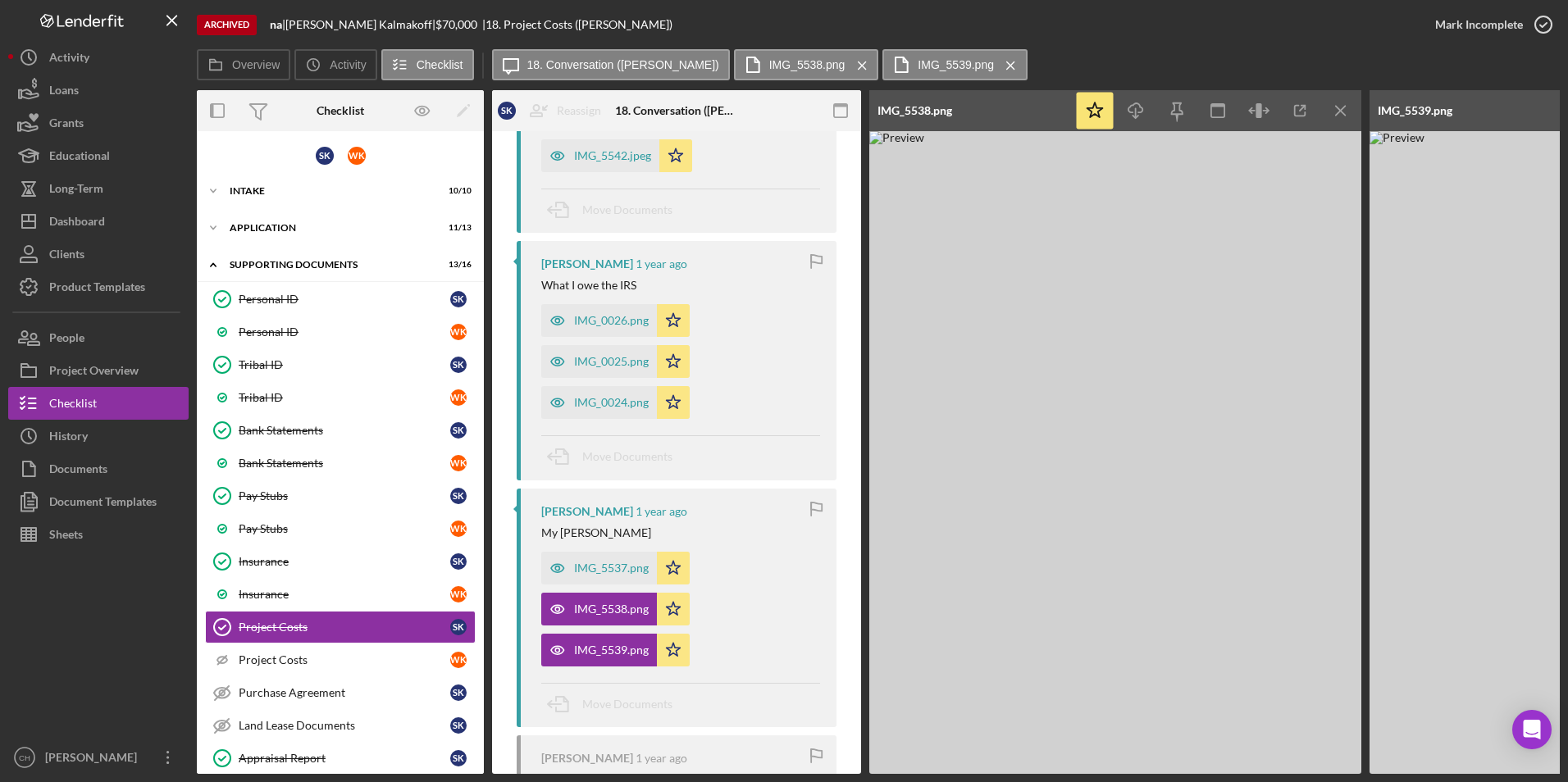
click at [848, 70] on icon "Icon/Menu Close" at bounding box center [862, 66] width 29 height 41
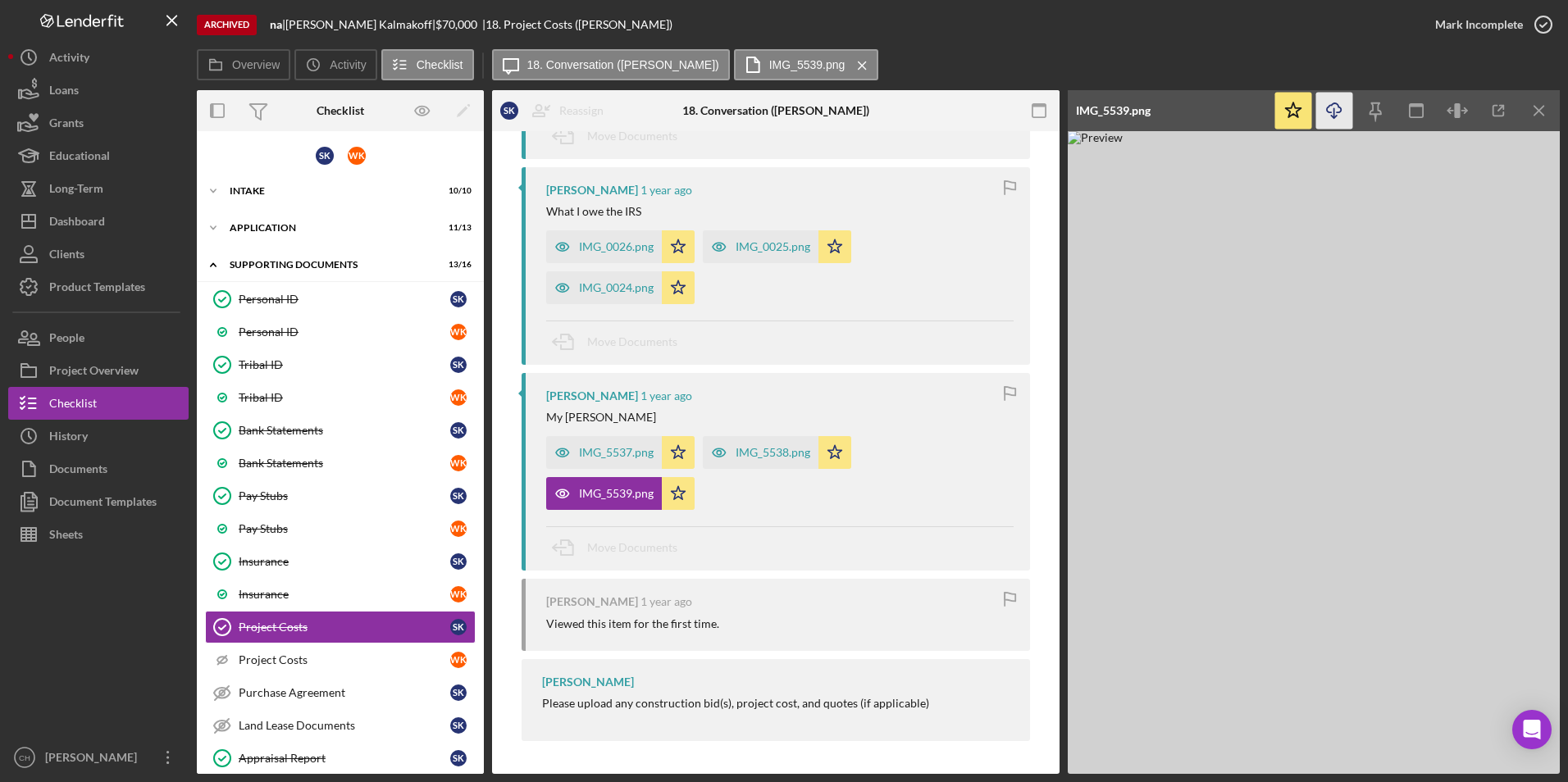
scroll to position [738, 0]
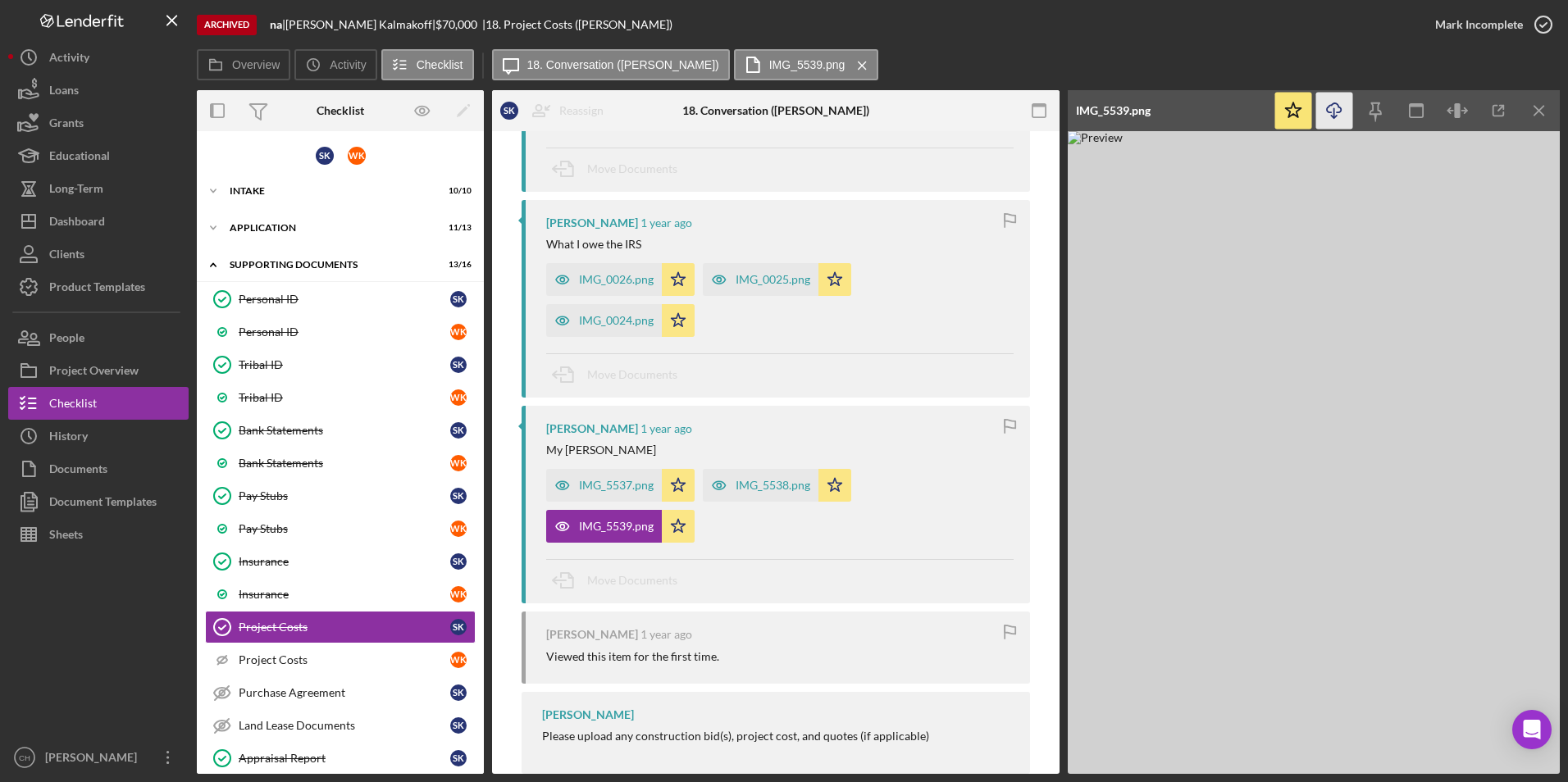
click at [848, 70] on icon "Icon/Menu Close" at bounding box center [862, 66] width 29 height 41
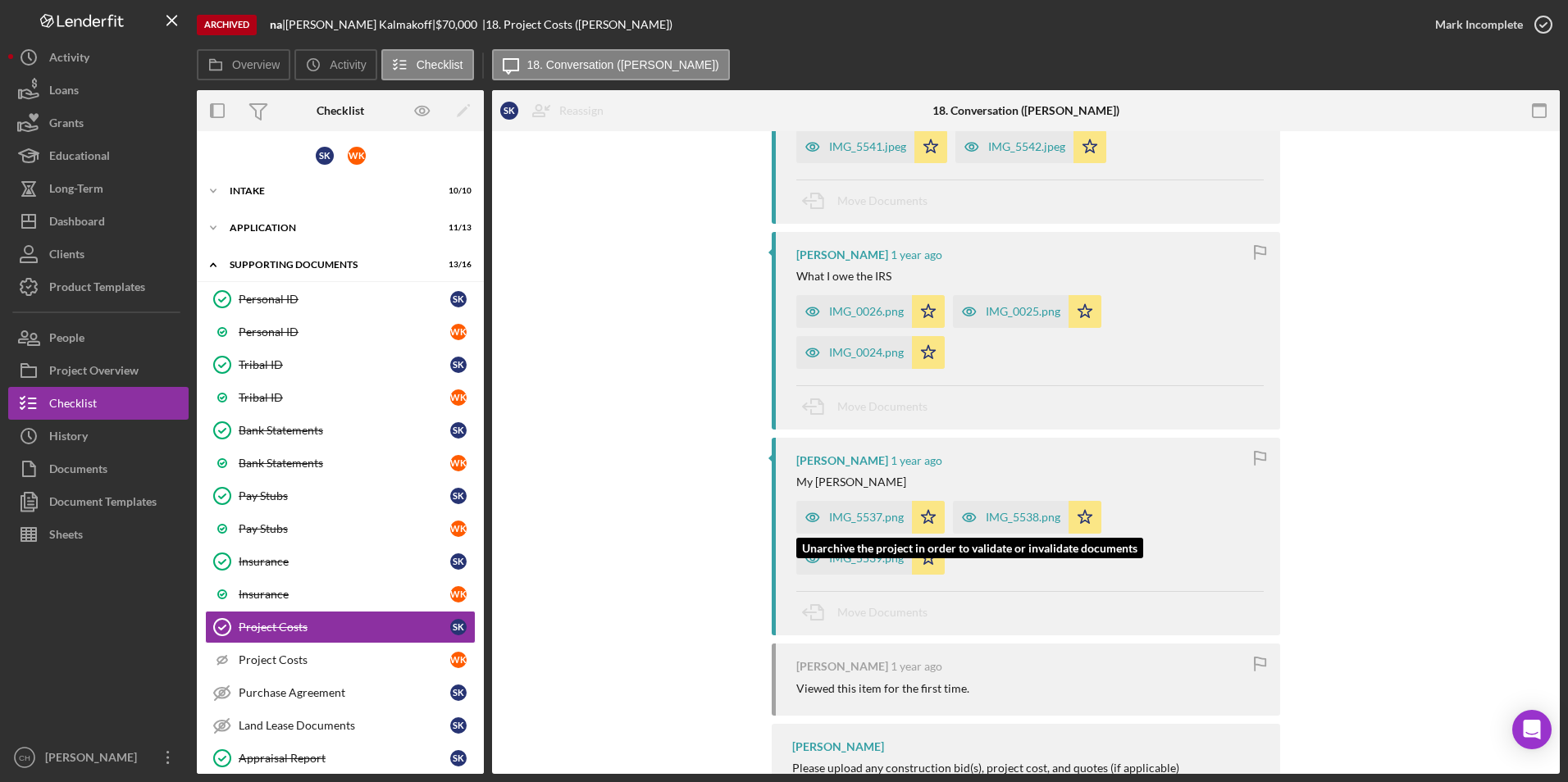
scroll to position [538, 0]
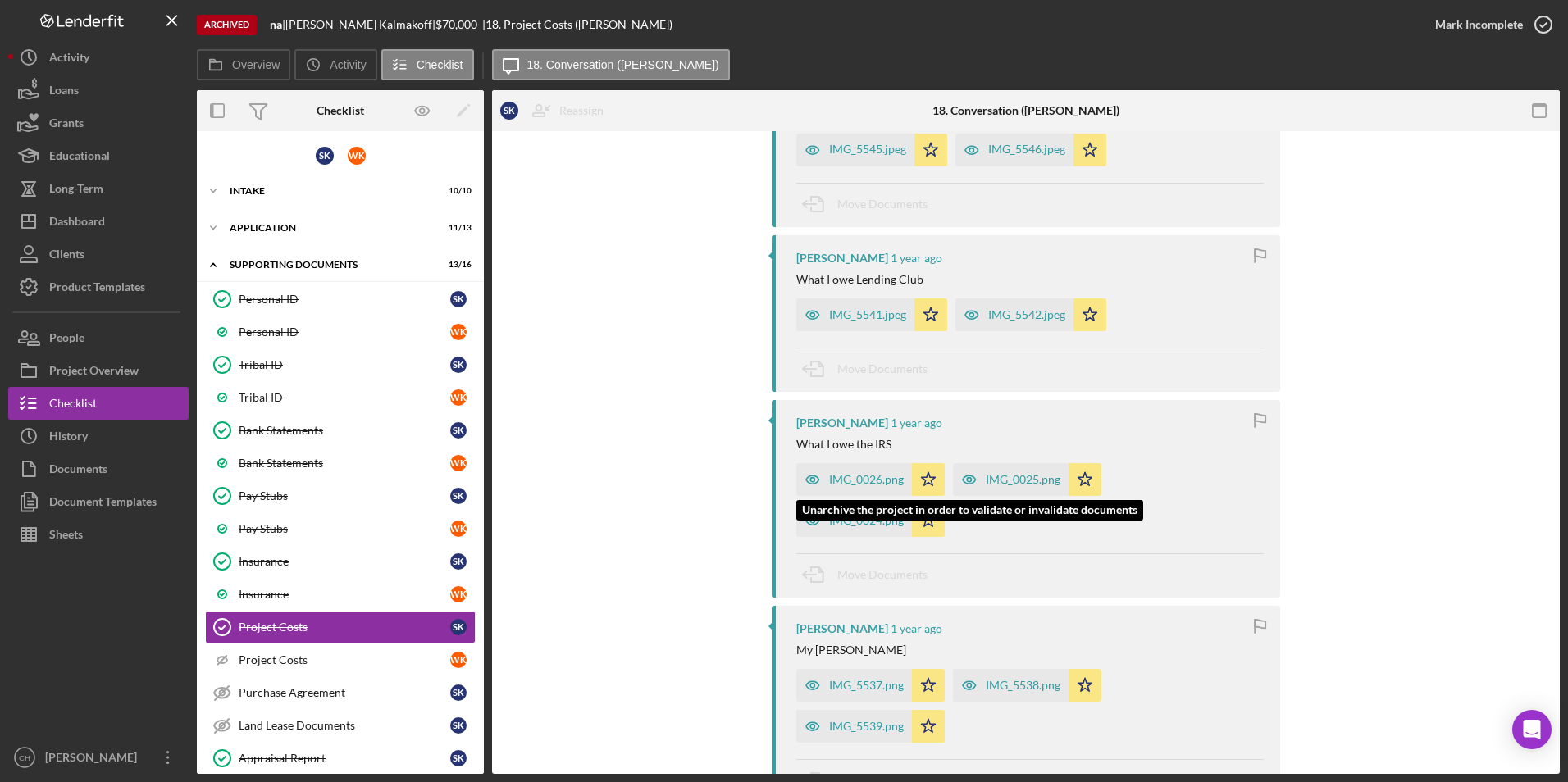
click at [861, 486] on div "IMG_0026.png" at bounding box center [866, 480] width 75 height 13
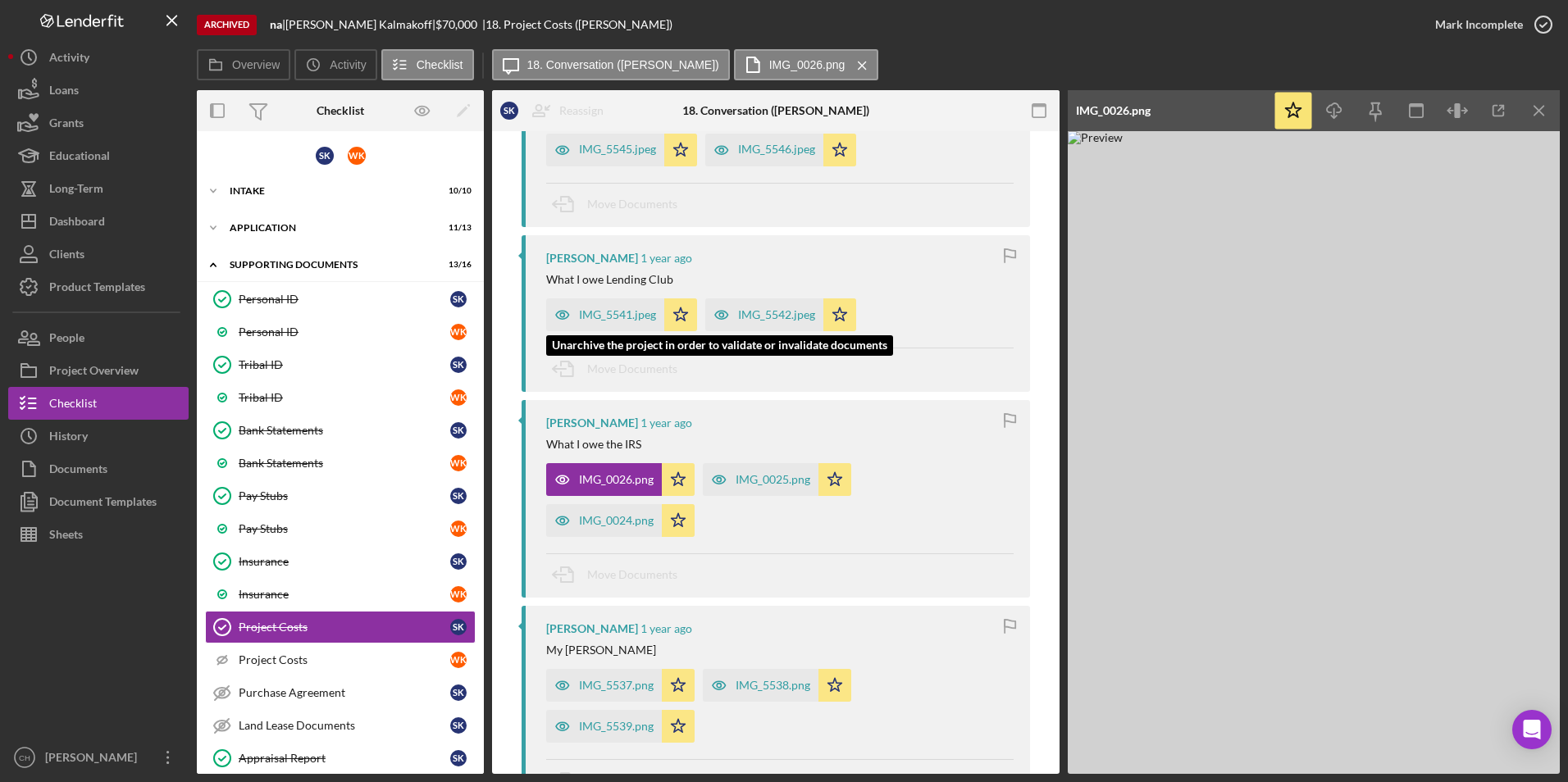
click at [608, 321] on div "IMG_5541.jpeg" at bounding box center [617, 315] width 77 height 13
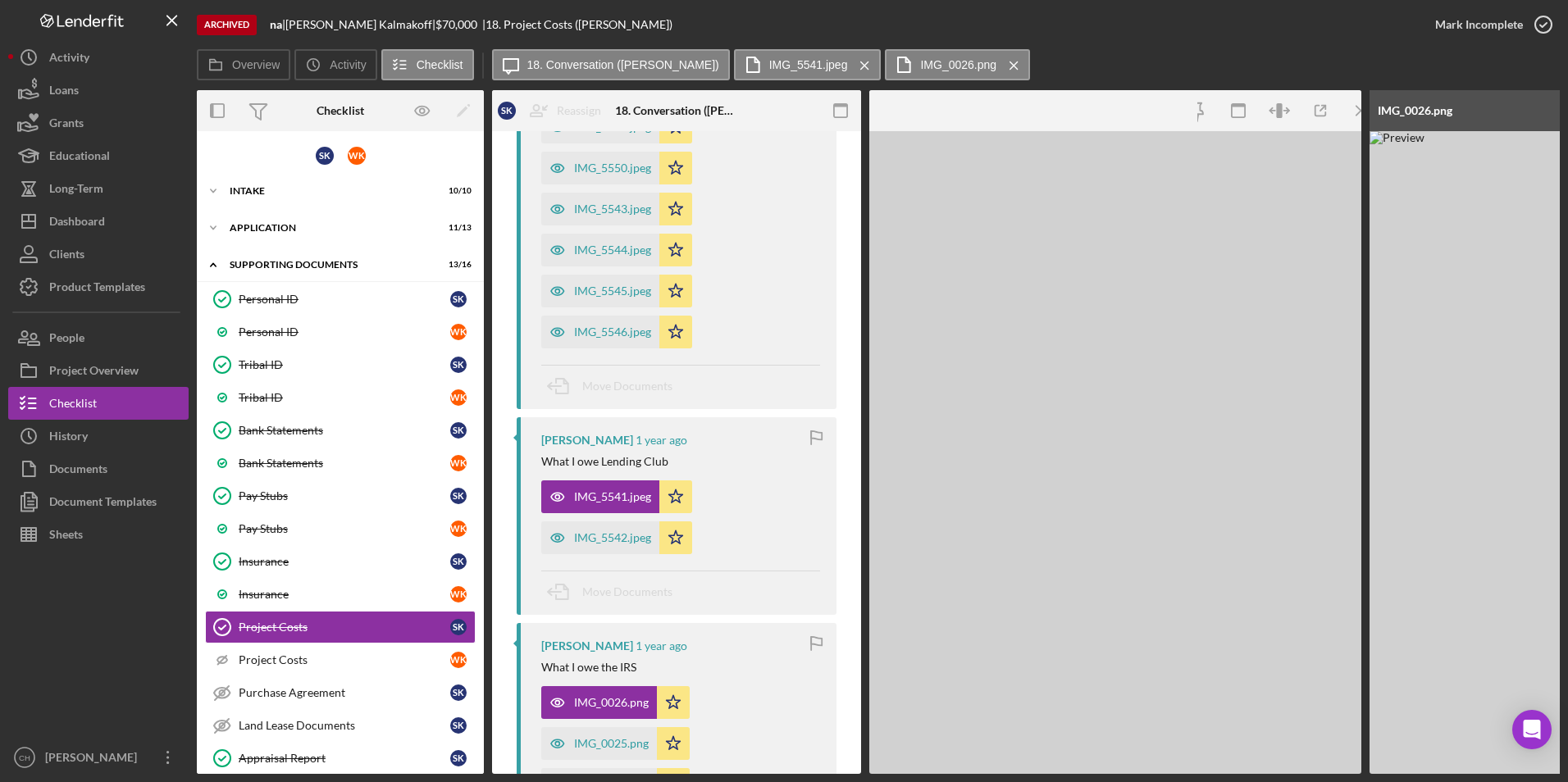
scroll to position [638, 0]
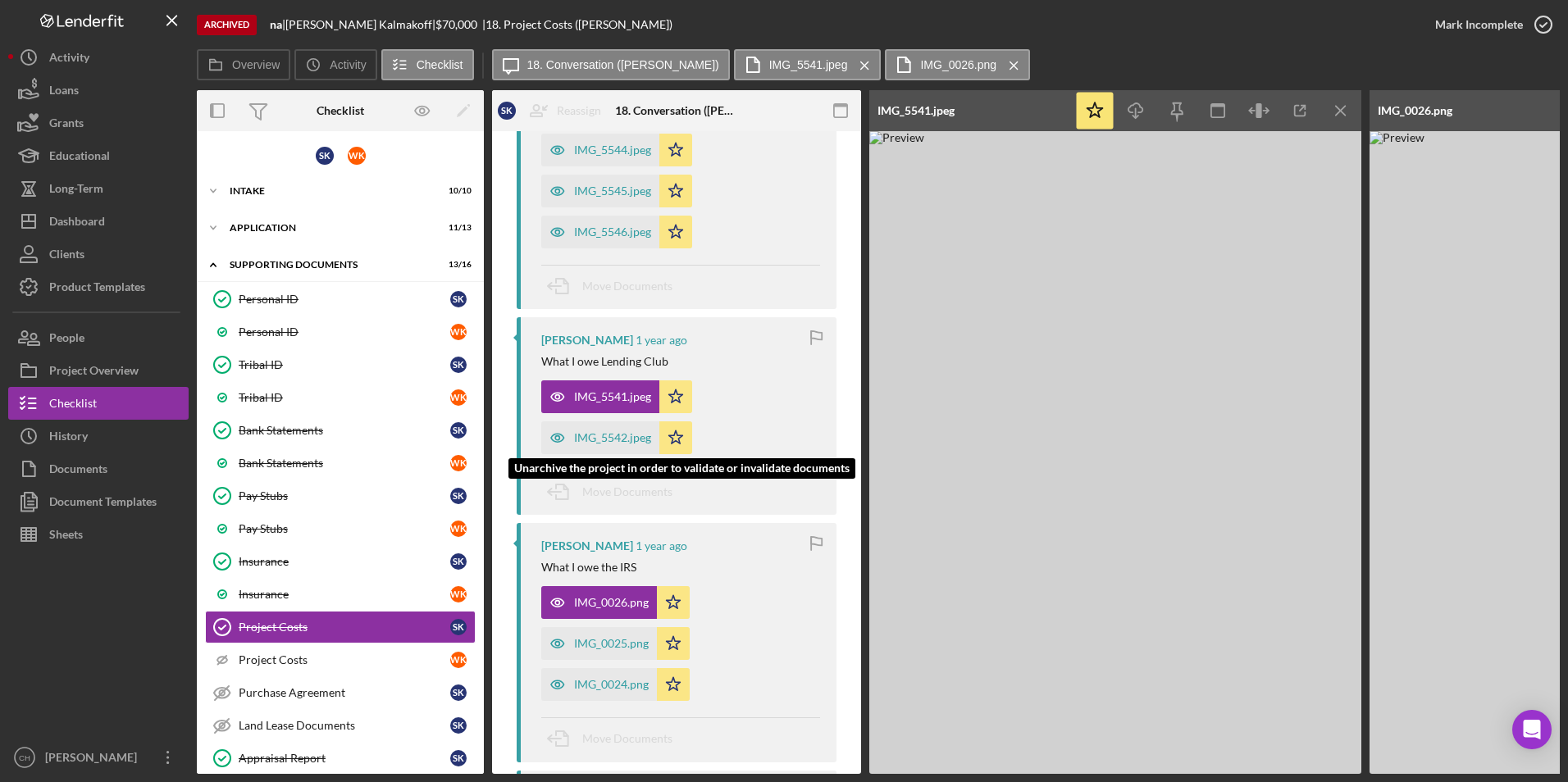
click at [600, 444] on div "IMG_5542.jpeg" at bounding box center [613, 438] width 77 height 13
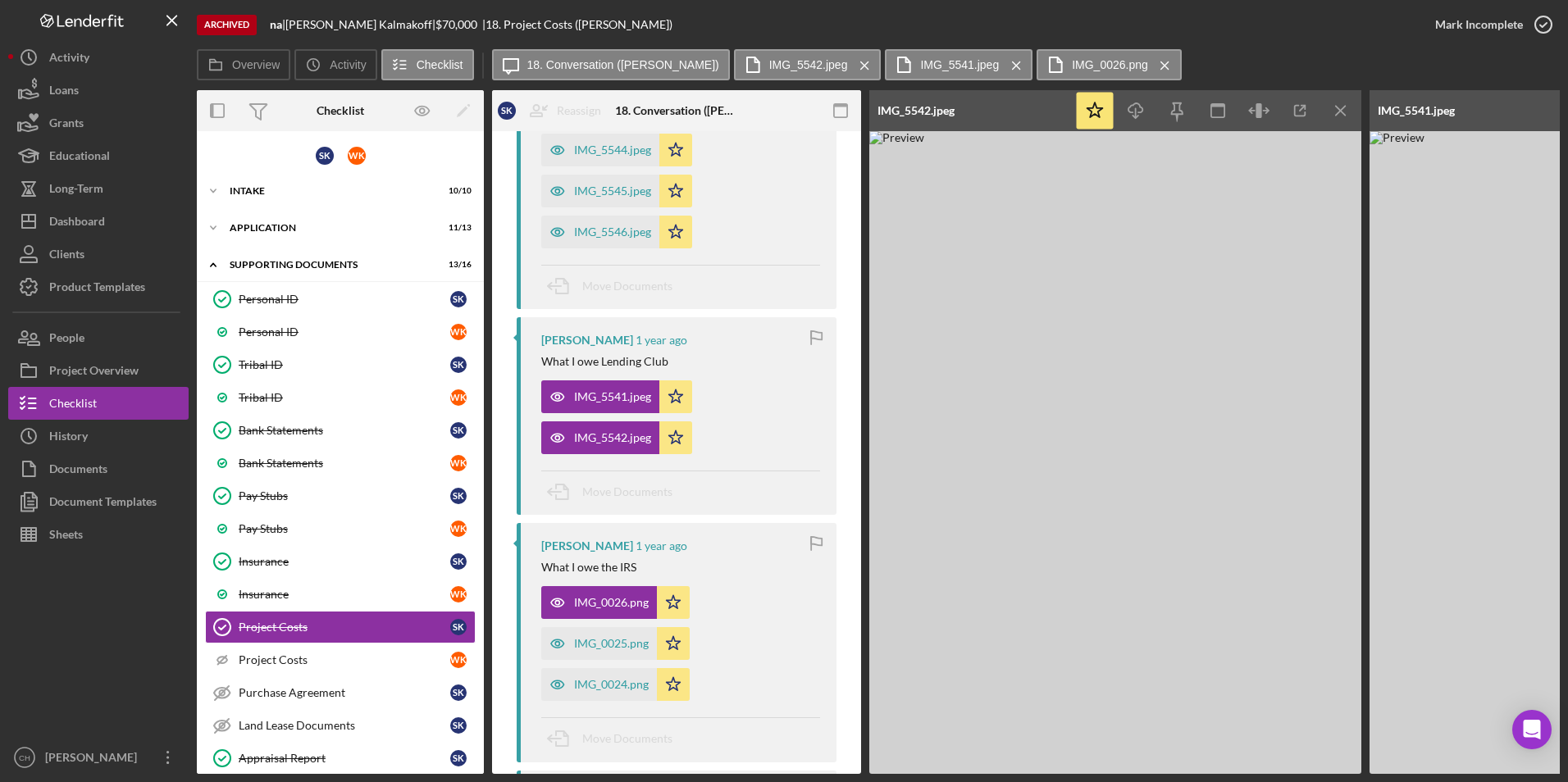
click at [587, 239] on div "IMG_5546.jpeg" at bounding box center [613, 232] width 77 height 13
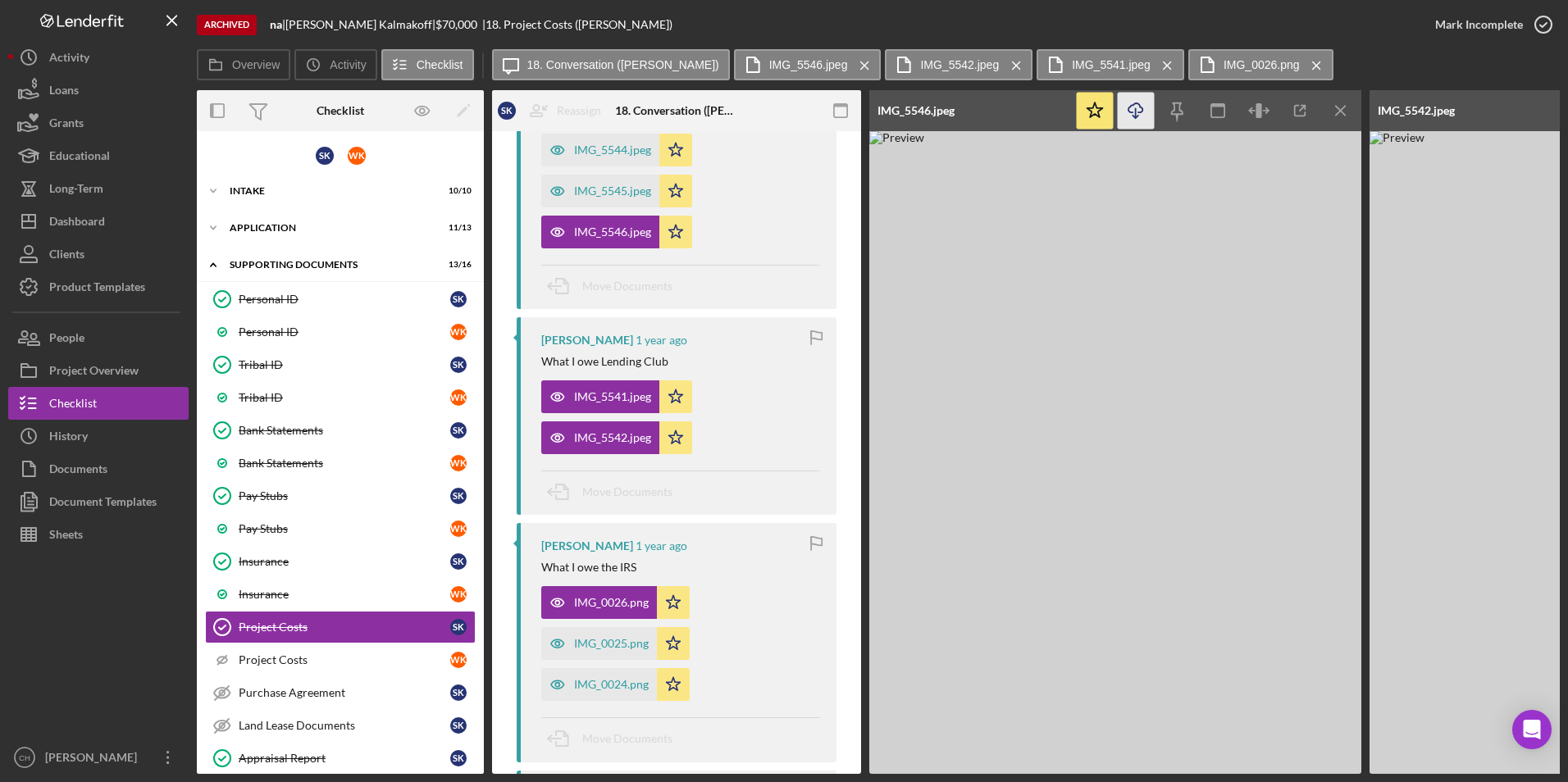
click at [1136, 111] on line "button" at bounding box center [1136, 112] width 0 height 9
click at [596, 198] on div "IMG_5545.jpeg" at bounding box center [613, 191] width 77 height 13
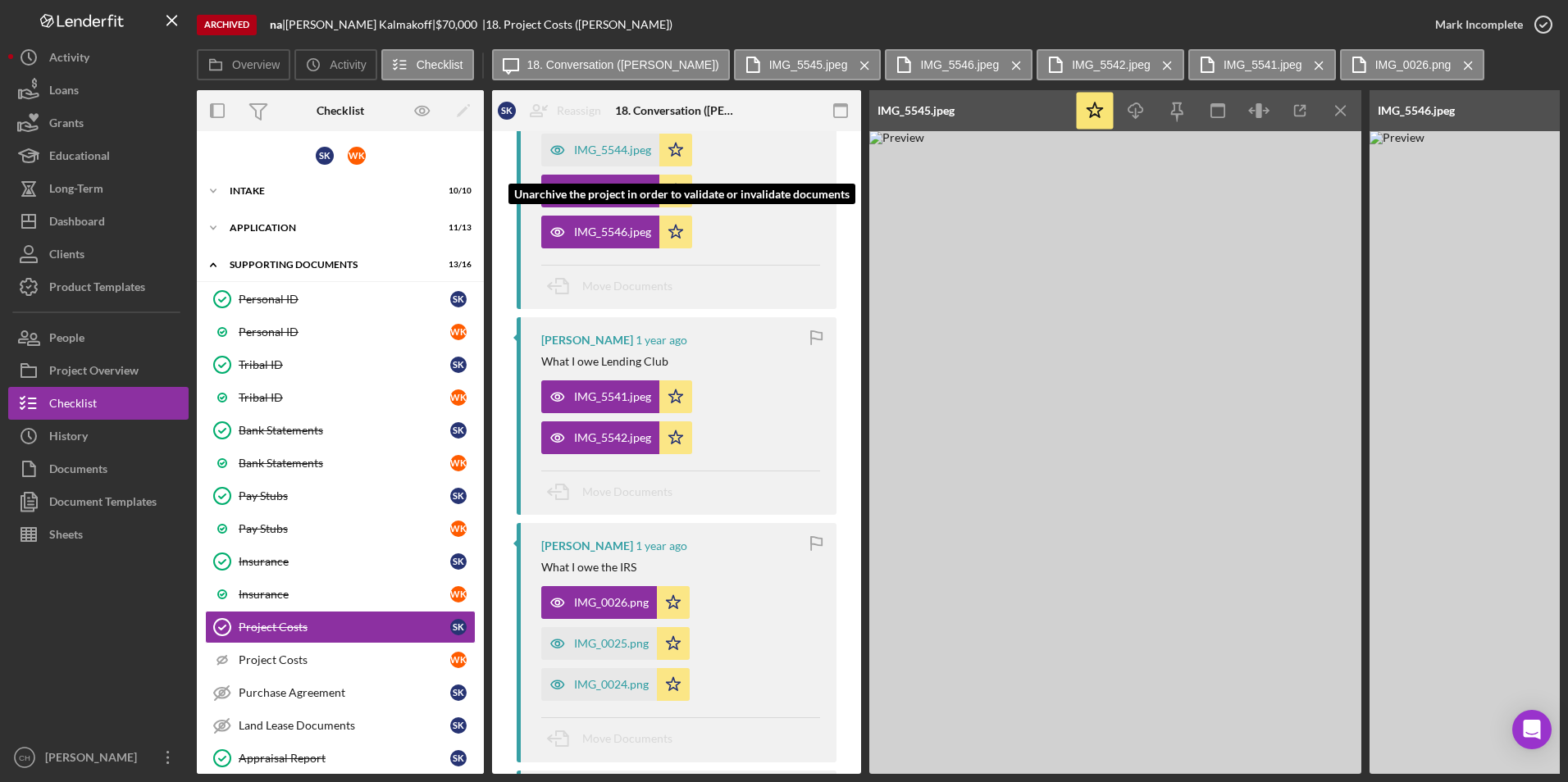
click at [594, 155] on div "IMG_5544.jpeg" at bounding box center [600, 150] width 118 height 33
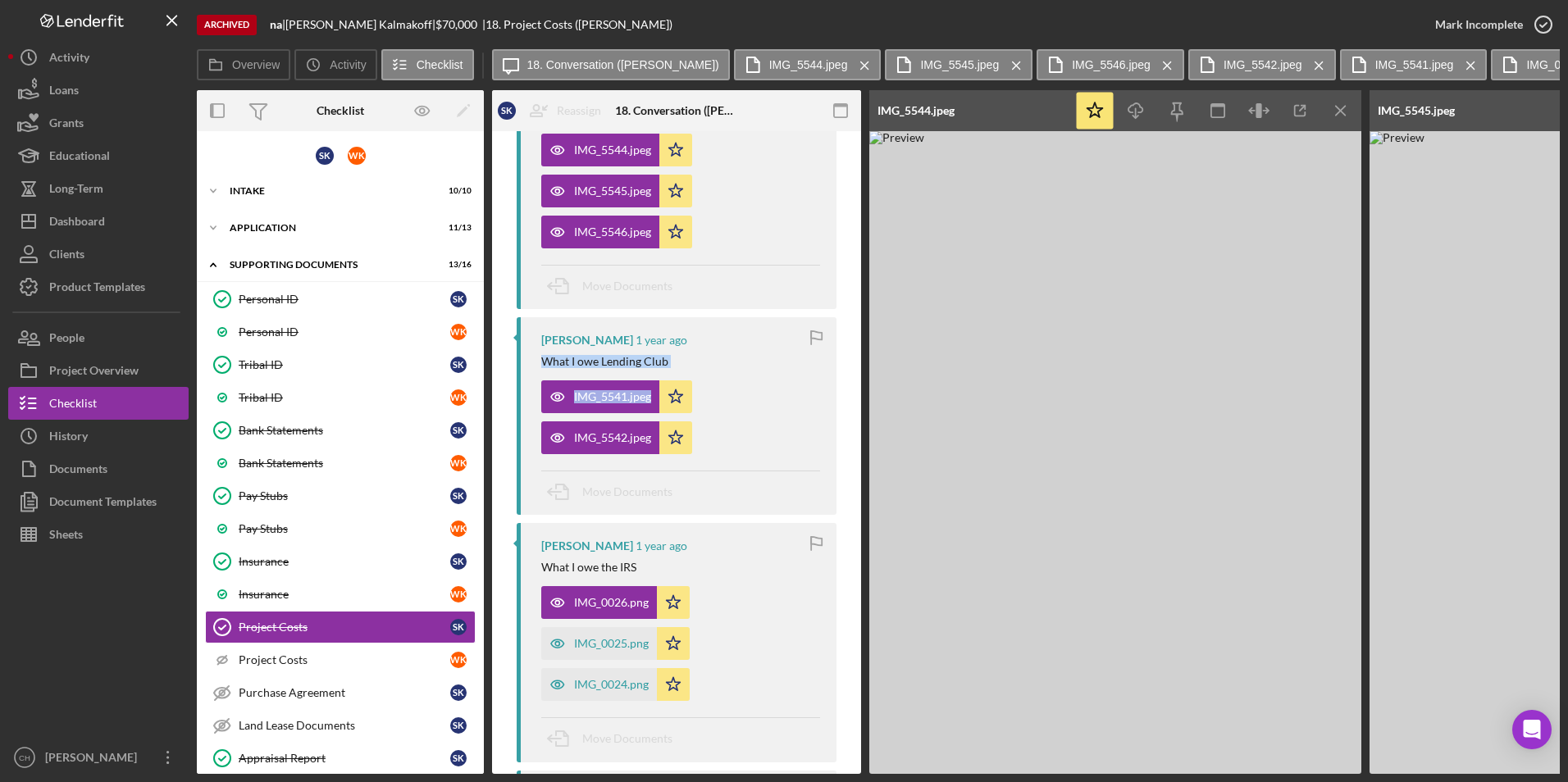
drag, startPoint x: 856, startPoint y: 386, endPoint x: 847, endPoint y: 358, distance: 29.4
click at [847, 358] on div "This project has been archived. You must unarchive it to upload documentation, …" at bounding box center [677, 354] width 369 height 1721
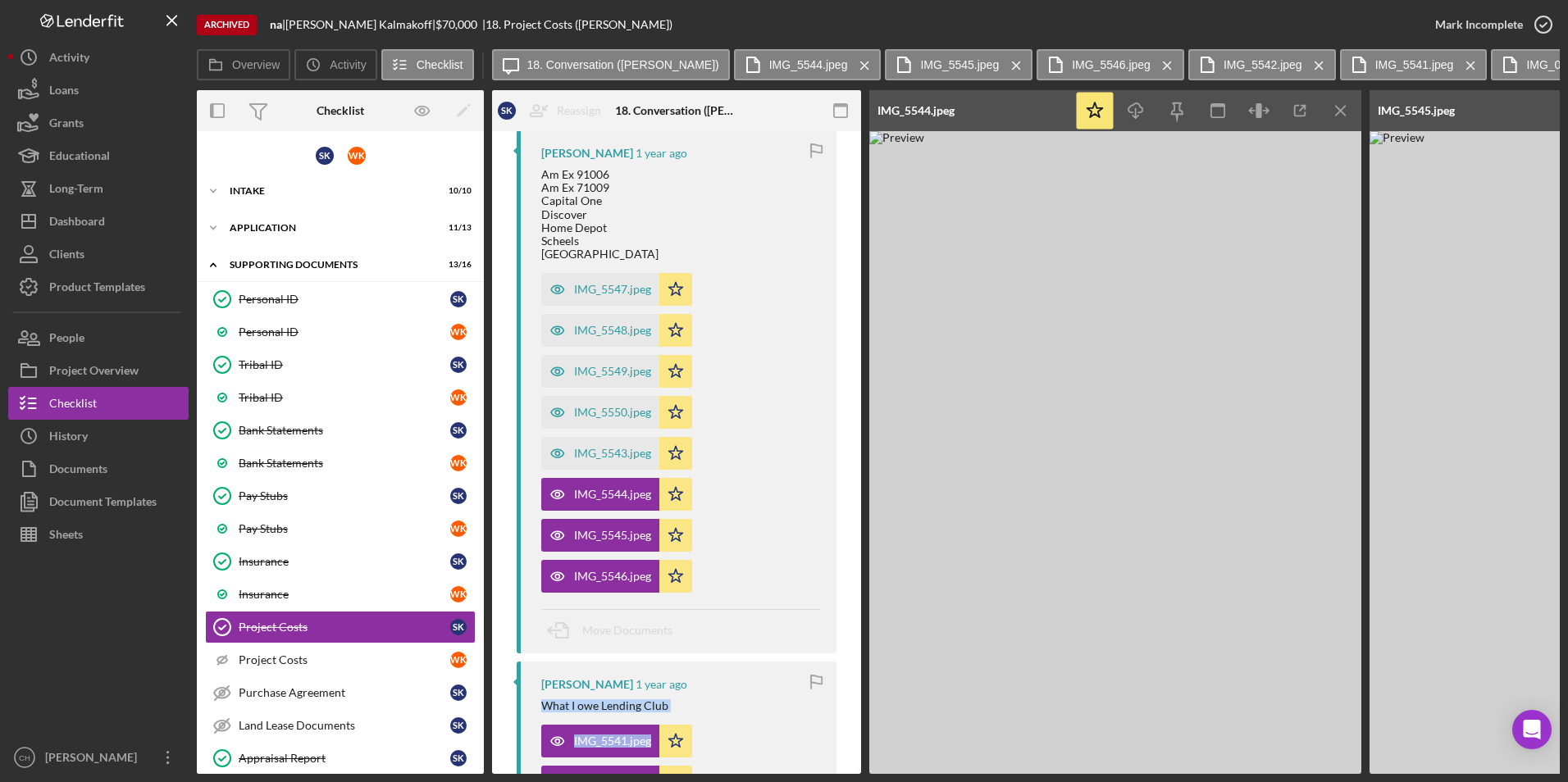
scroll to position [241, 0]
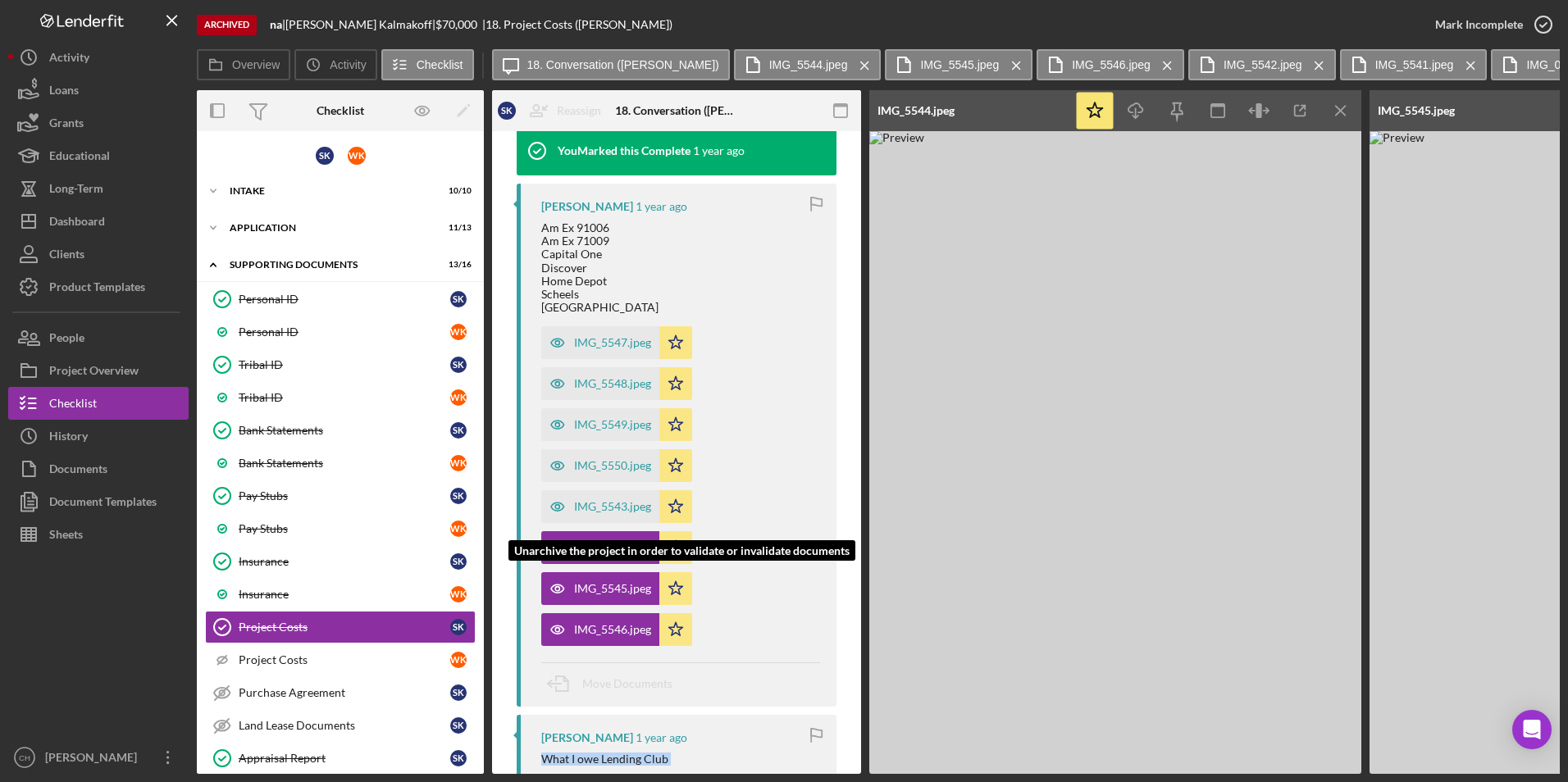
click at [608, 512] on div "IMG_5543.jpeg" at bounding box center [600, 507] width 118 height 33
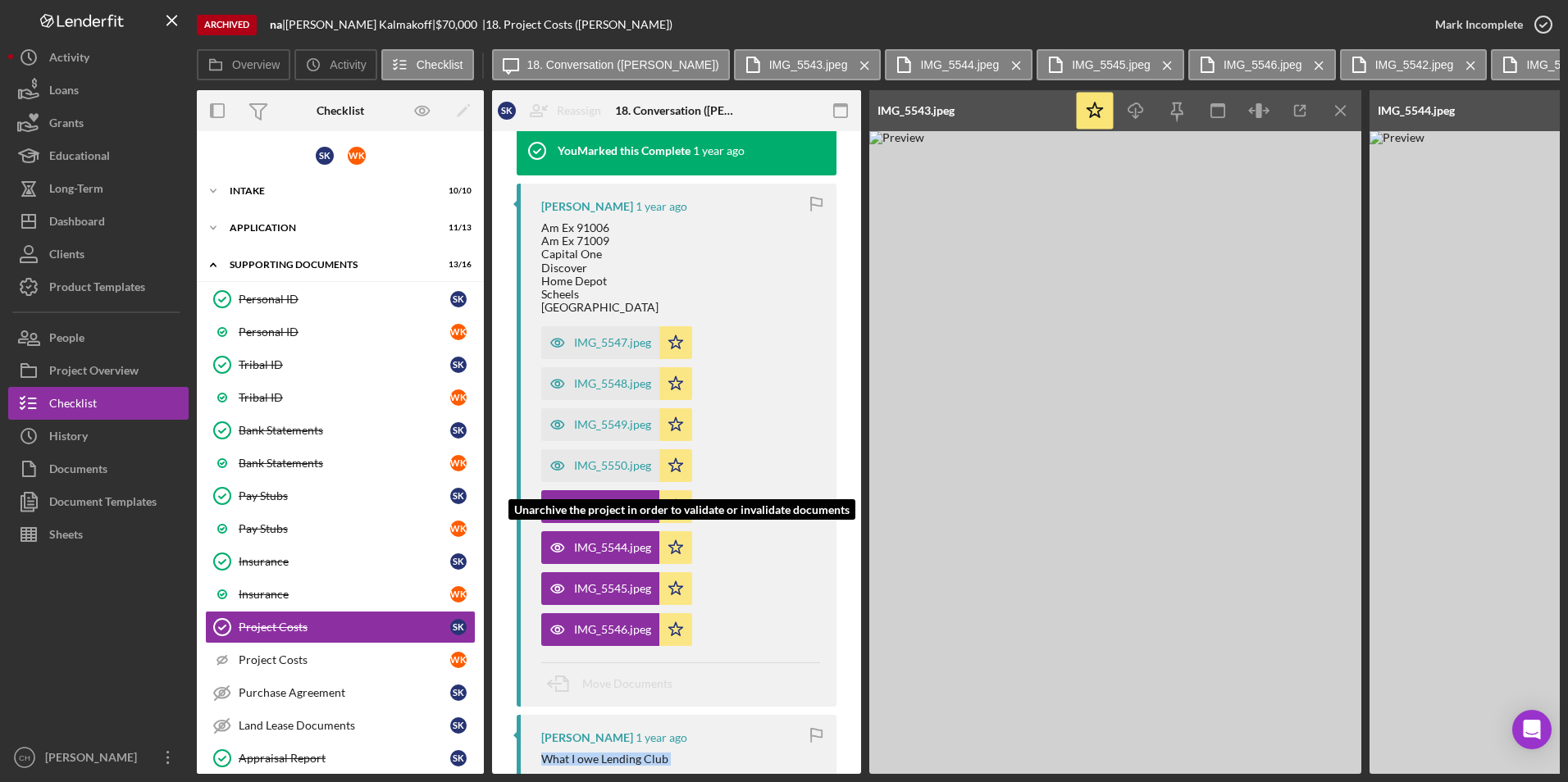
click at [603, 472] on div "IMG_5550.jpeg" at bounding box center [613, 466] width 77 height 13
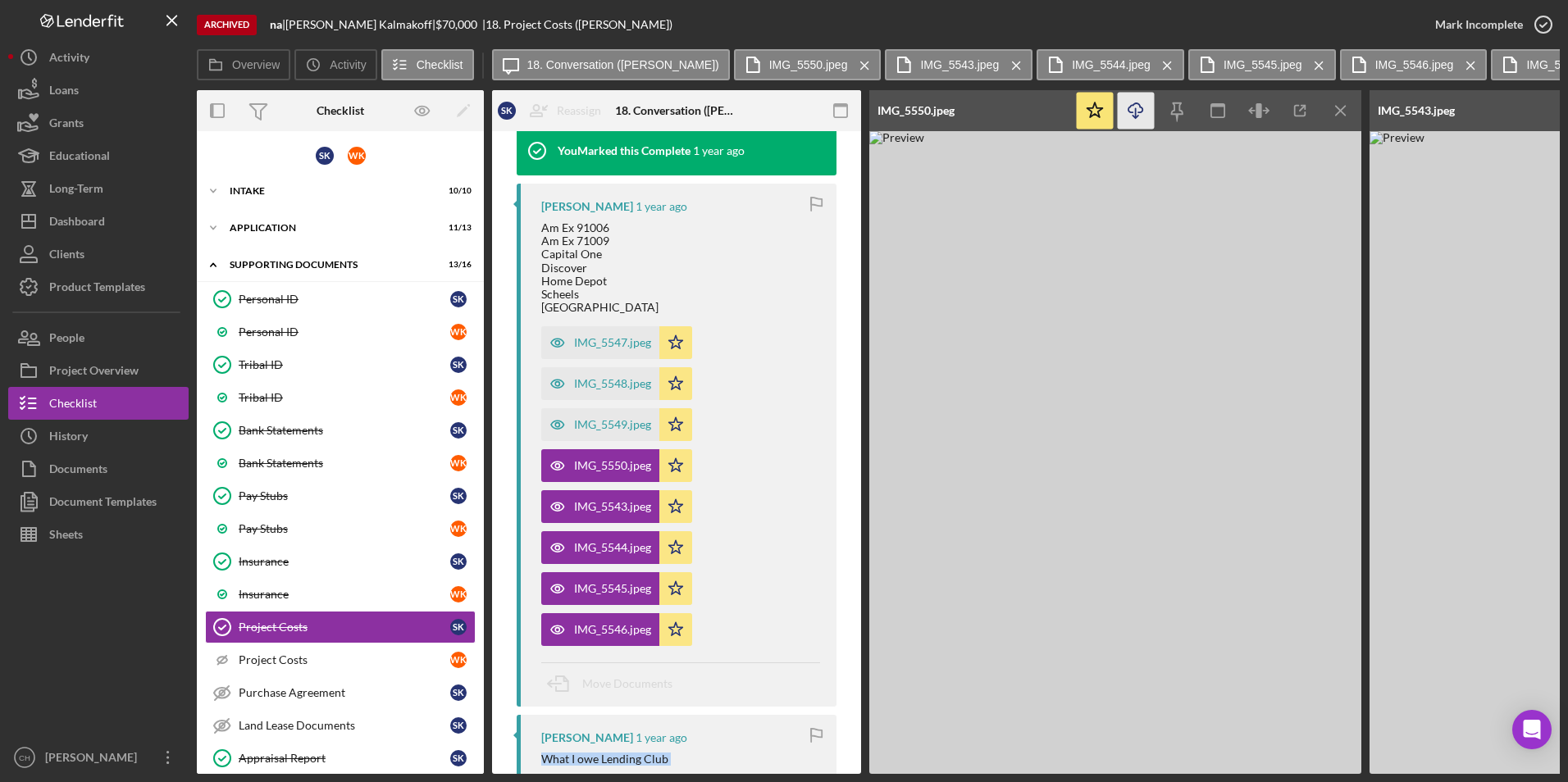
click at [1138, 119] on icon "Icon/Download" at bounding box center [1136, 110] width 37 height 37
click at [593, 431] on div "IMG_5549.jpeg" at bounding box center [613, 424] width 77 height 13
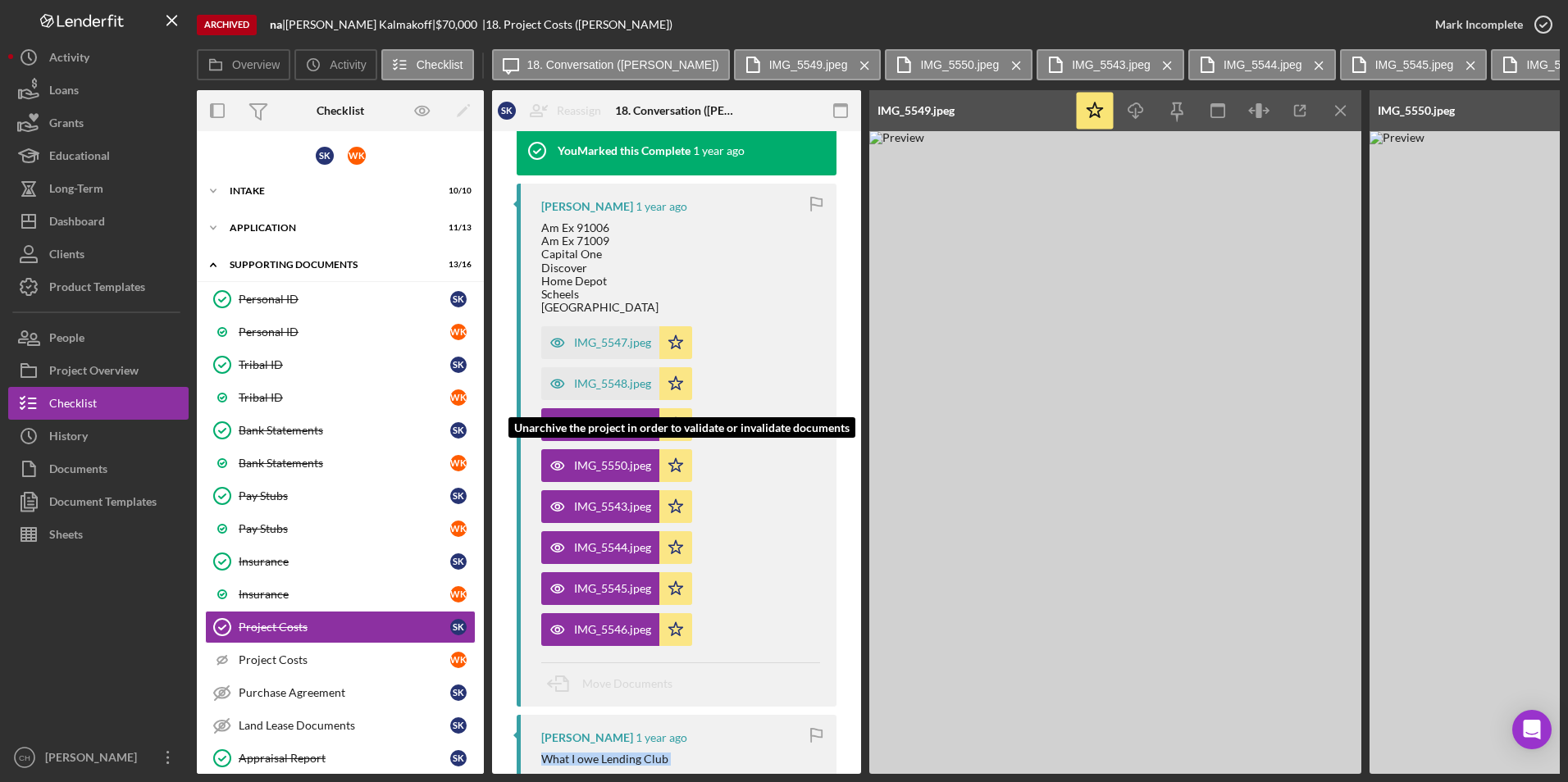
click at [618, 391] on div "IMG_5548.jpeg" at bounding box center [613, 384] width 77 height 13
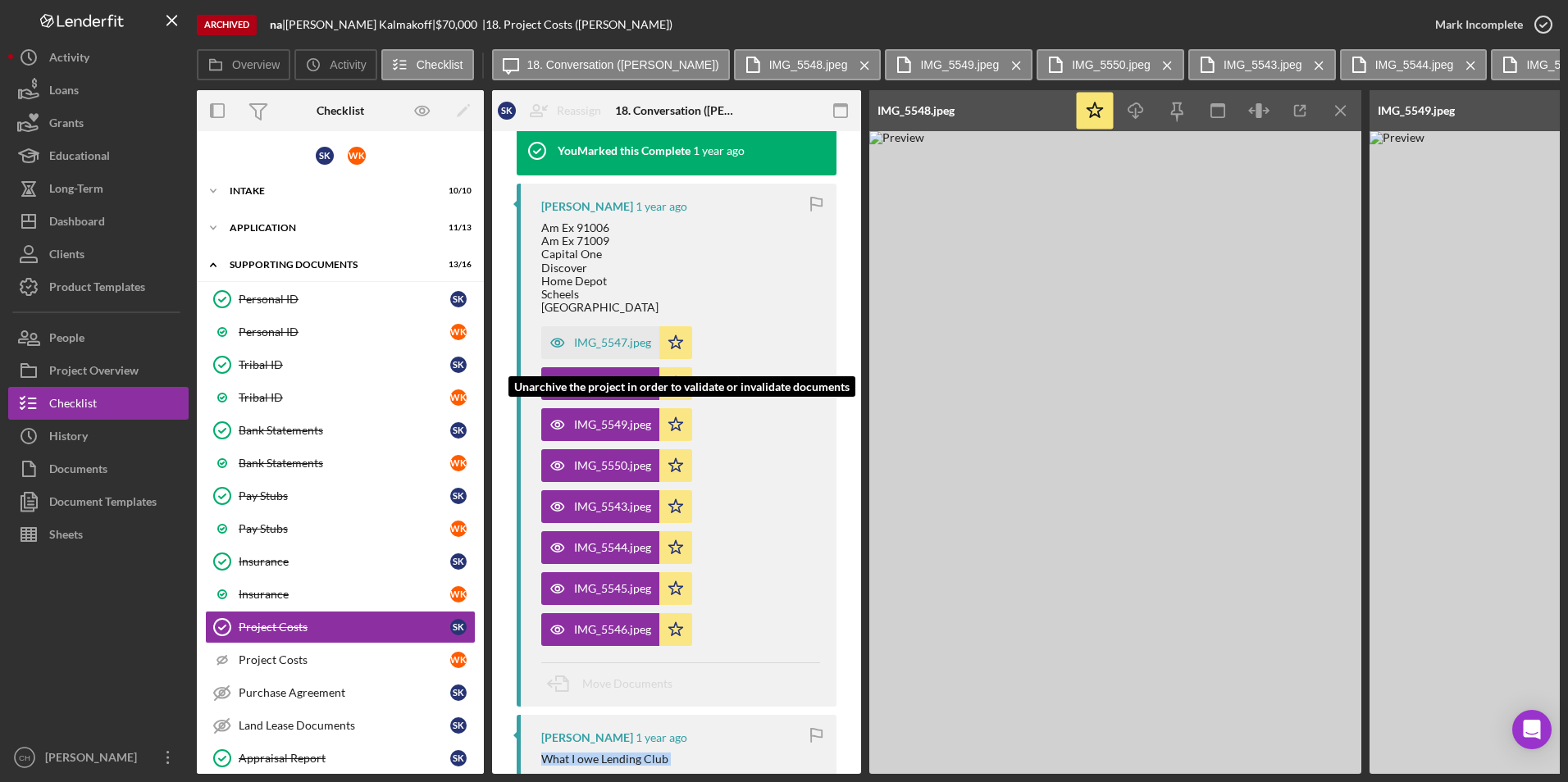
click at [592, 359] on div "IMG_5547.jpeg" at bounding box center [600, 343] width 118 height 33
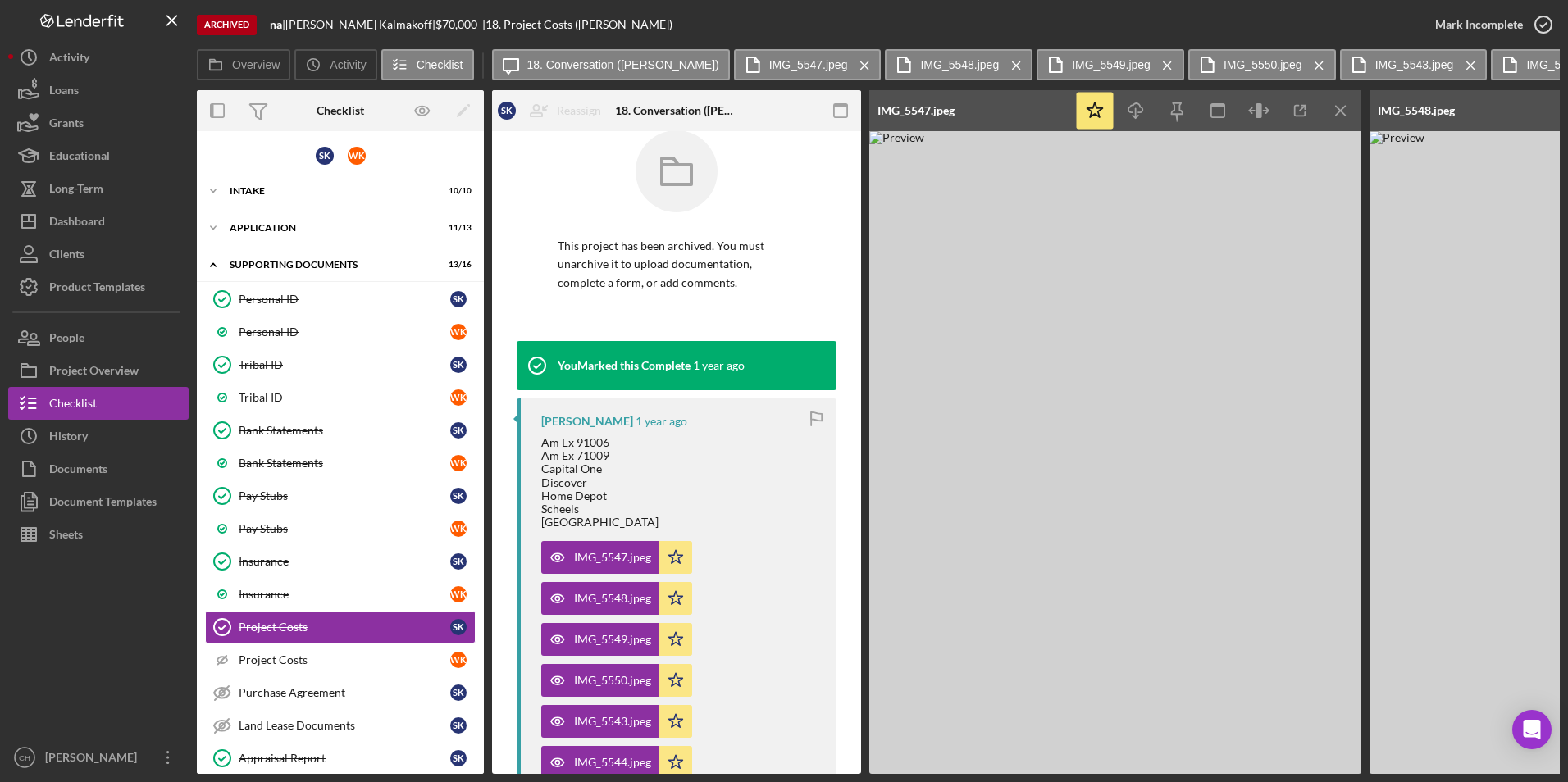
scroll to position [0, 0]
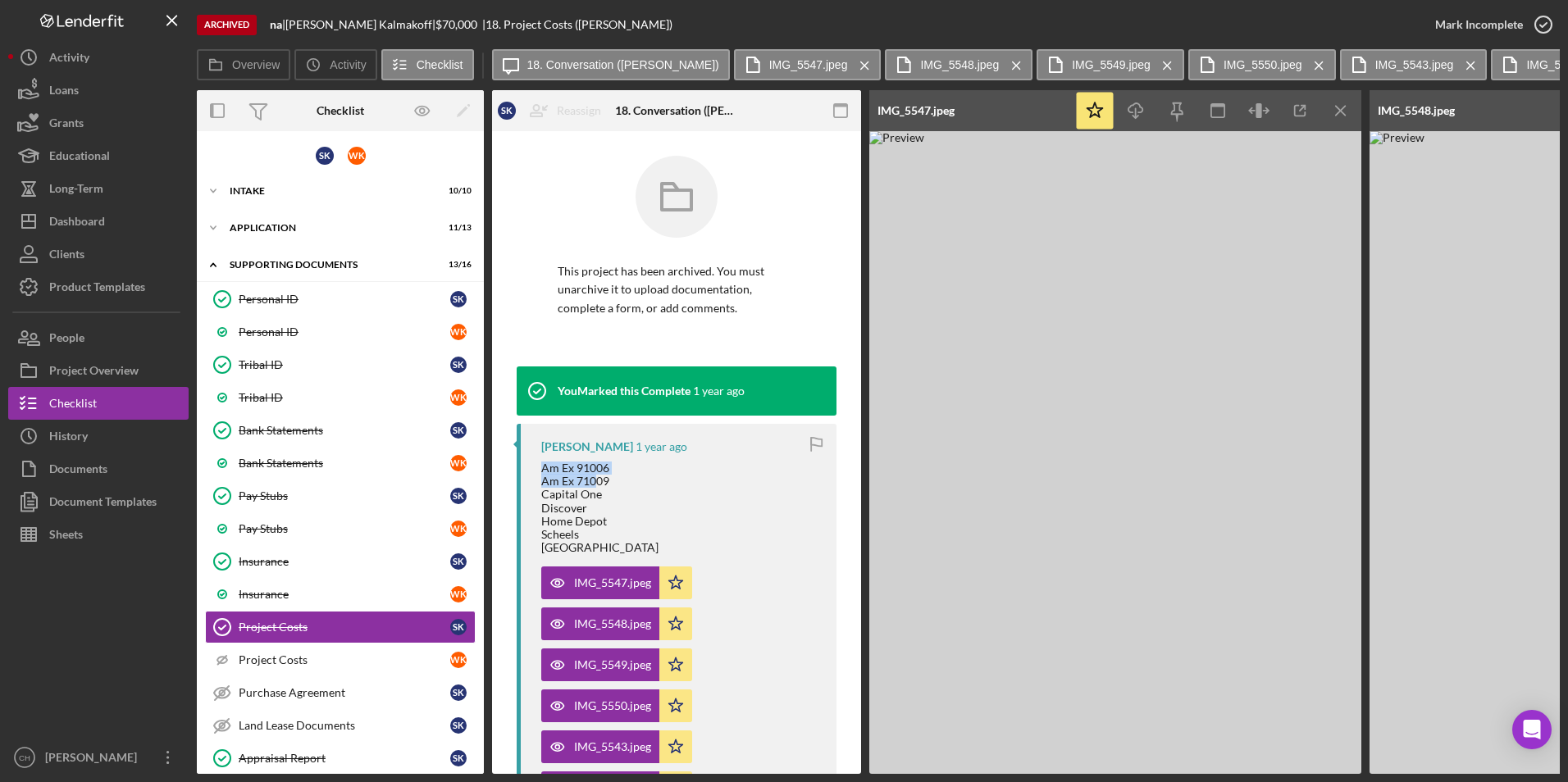
drag, startPoint x: 540, startPoint y: 466, endPoint x: 597, endPoint y: 479, distance: 58.5
click at [597, 479] on div "[PERSON_NAME] [DATE] Am Ex 91006 Am Ex 71009 Capital One Discover Home Depot Sc…" at bounding box center [677, 685] width 320 height 523
drag, startPoint x: 597, startPoint y: 479, endPoint x: 547, endPoint y: 442, distance: 62.2
click at [547, 442] on div "[PERSON_NAME]" at bounding box center [587, 447] width 92 height 13
drag, startPoint x: 529, startPoint y: 443, endPoint x: 631, endPoint y: 557, distance: 153.0
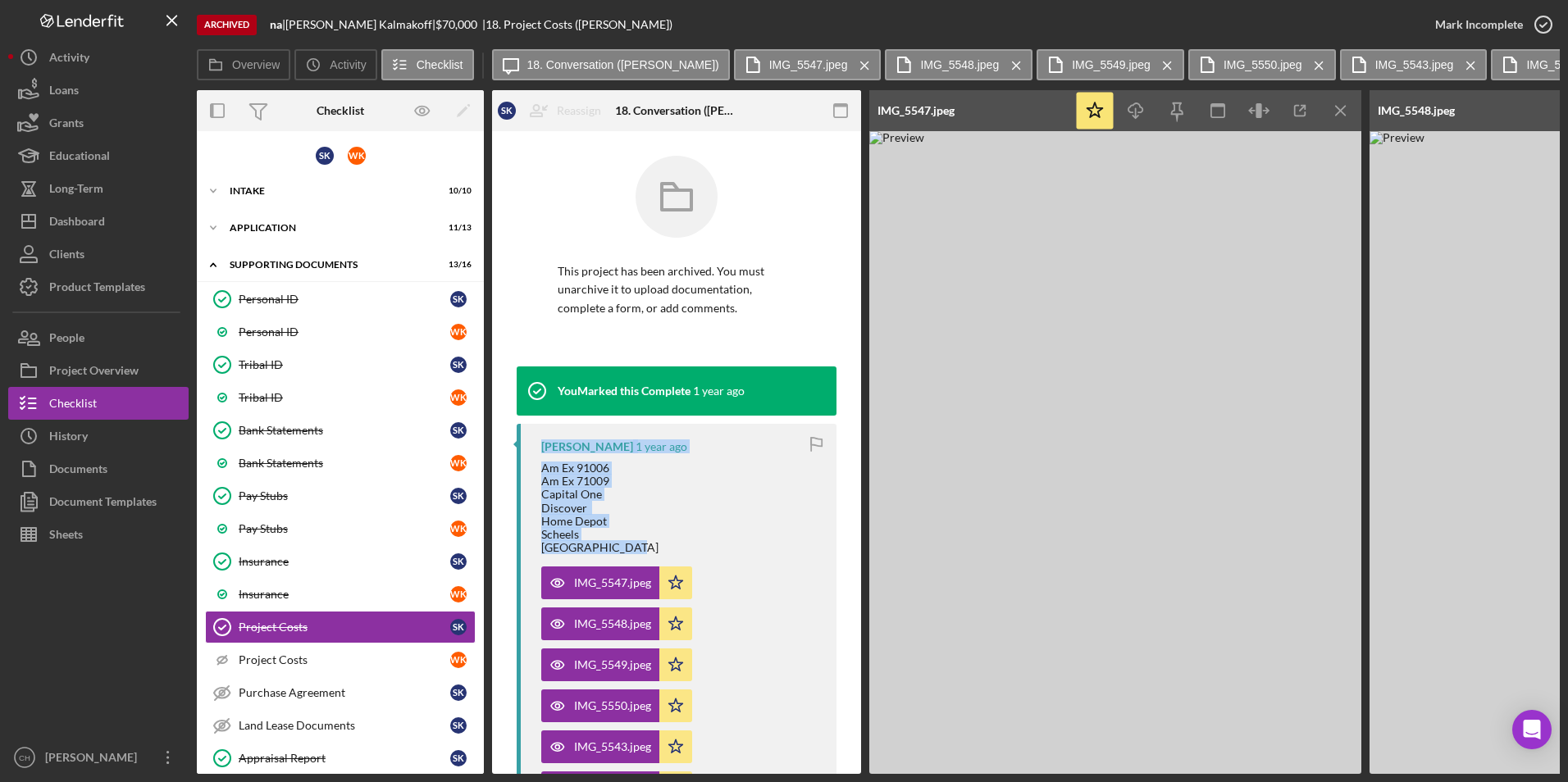
click at [631, 557] on div "[PERSON_NAME] [DATE] Am Ex 91006 Am Ex 71009 Capital One Discover Home Depot Sc…" at bounding box center [677, 685] width 320 height 523
drag, startPoint x: 631, startPoint y: 557, endPoint x: 624, endPoint y: 531, distance: 26.9
click at [624, 531] on div "Am Ex 91006 Am Ex 71009 Capital One Discover Home Depot Scheels [GEOGRAPHIC_DAT…" at bounding box center [681, 508] width 279 height 92
drag, startPoint x: 542, startPoint y: 466, endPoint x: 612, endPoint y: 562, distance: 118.8
click at [612, 555] on div "Am Ex 91006 Am Ex 71009 Capital One Discover Home Depot Scheels [GEOGRAPHIC_DAT…" at bounding box center [681, 508] width 279 height 92
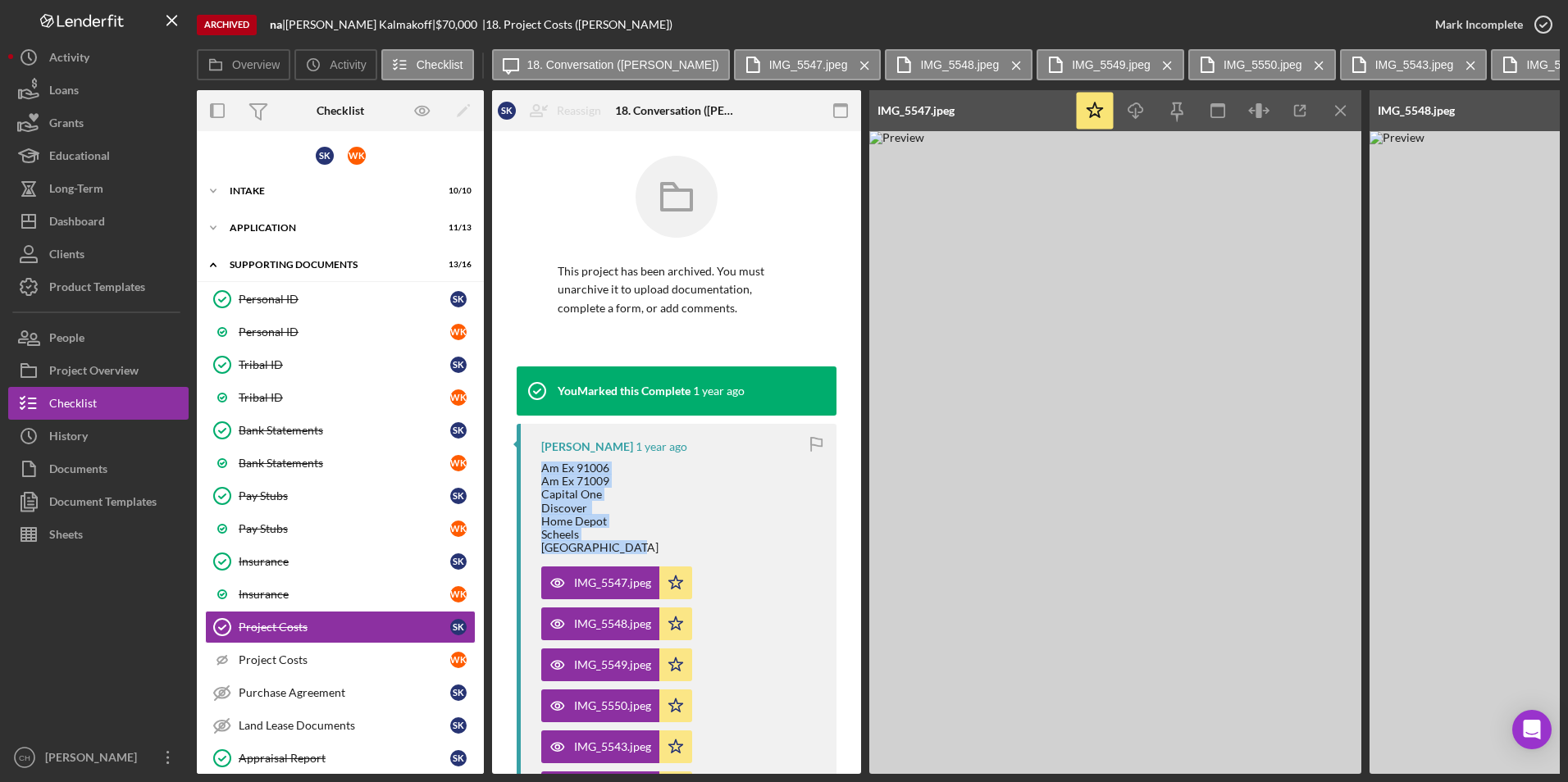
copy div "Am Ex 91006 Am Ex 71009 Capital One Discover Home Depot Scheels [GEOGRAPHIC_DAT…"
click at [851, 65] on icon "Icon/Menu Close" at bounding box center [865, 66] width 29 height 41
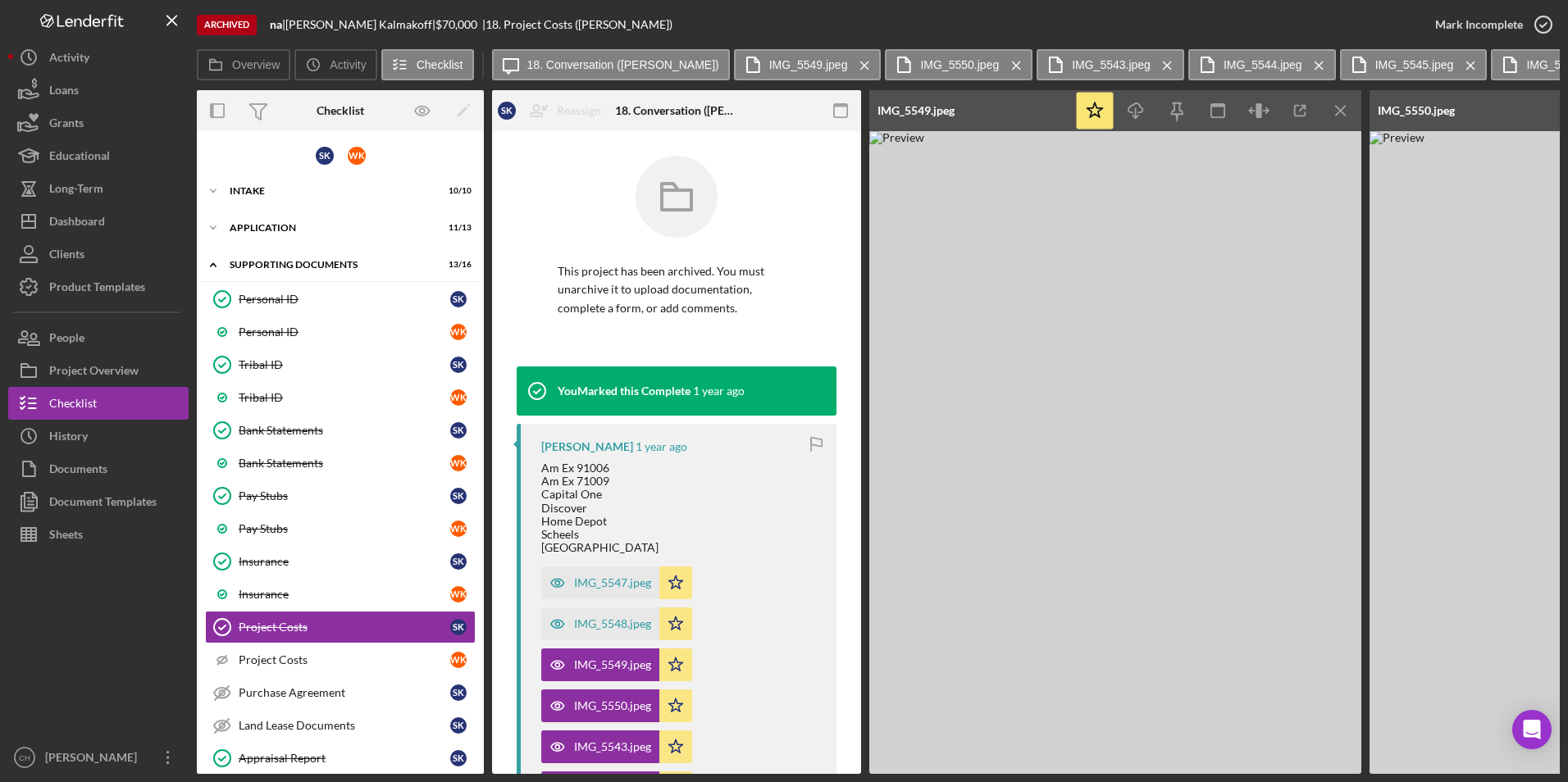
click at [851, 65] on icon "Icon/Menu Close" at bounding box center [865, 66] width 29 height 41
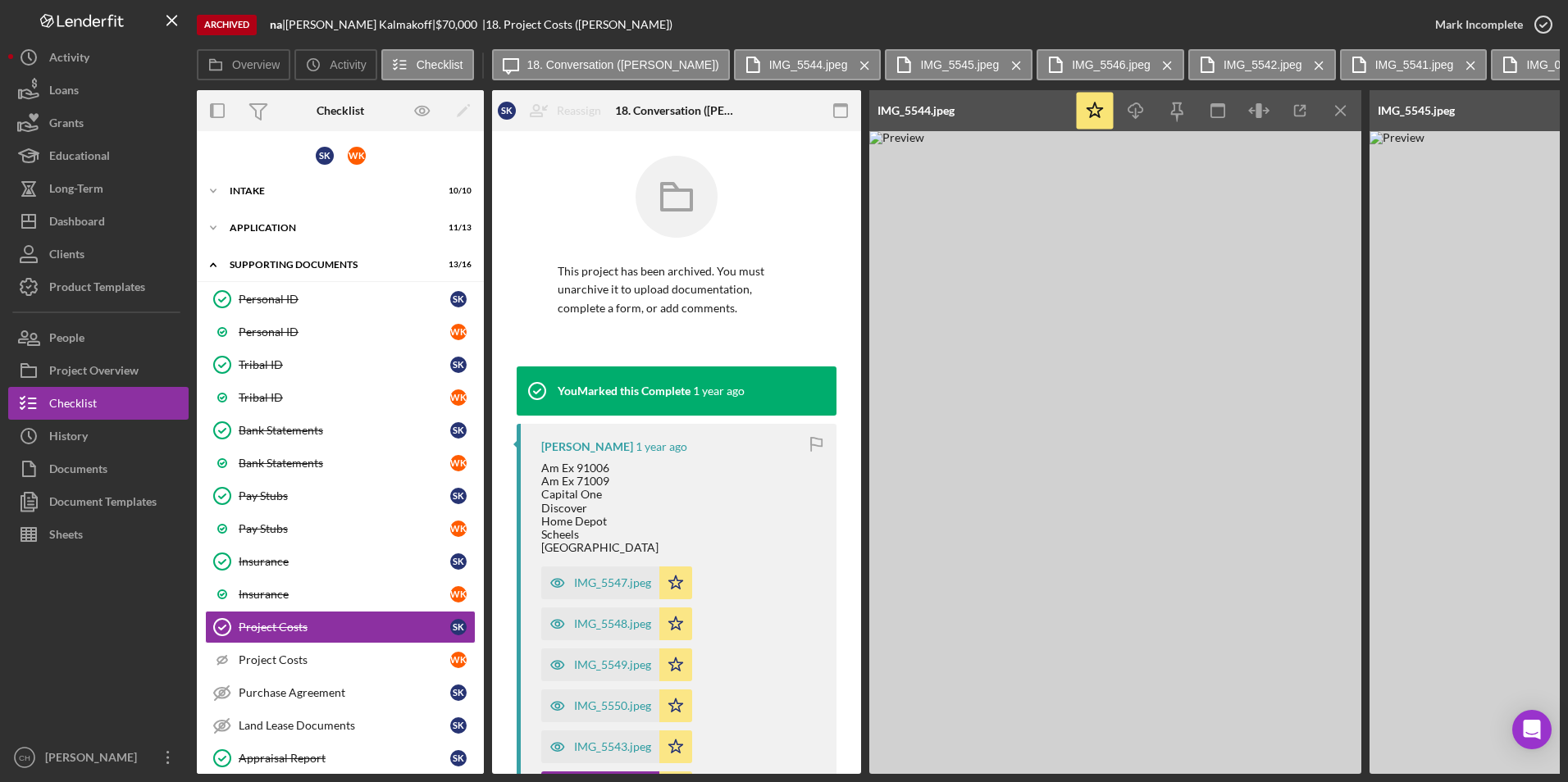
click at [851, 65] on icon "Icon/Menu Close" at bounding box center [865, 66] width 29 height 41
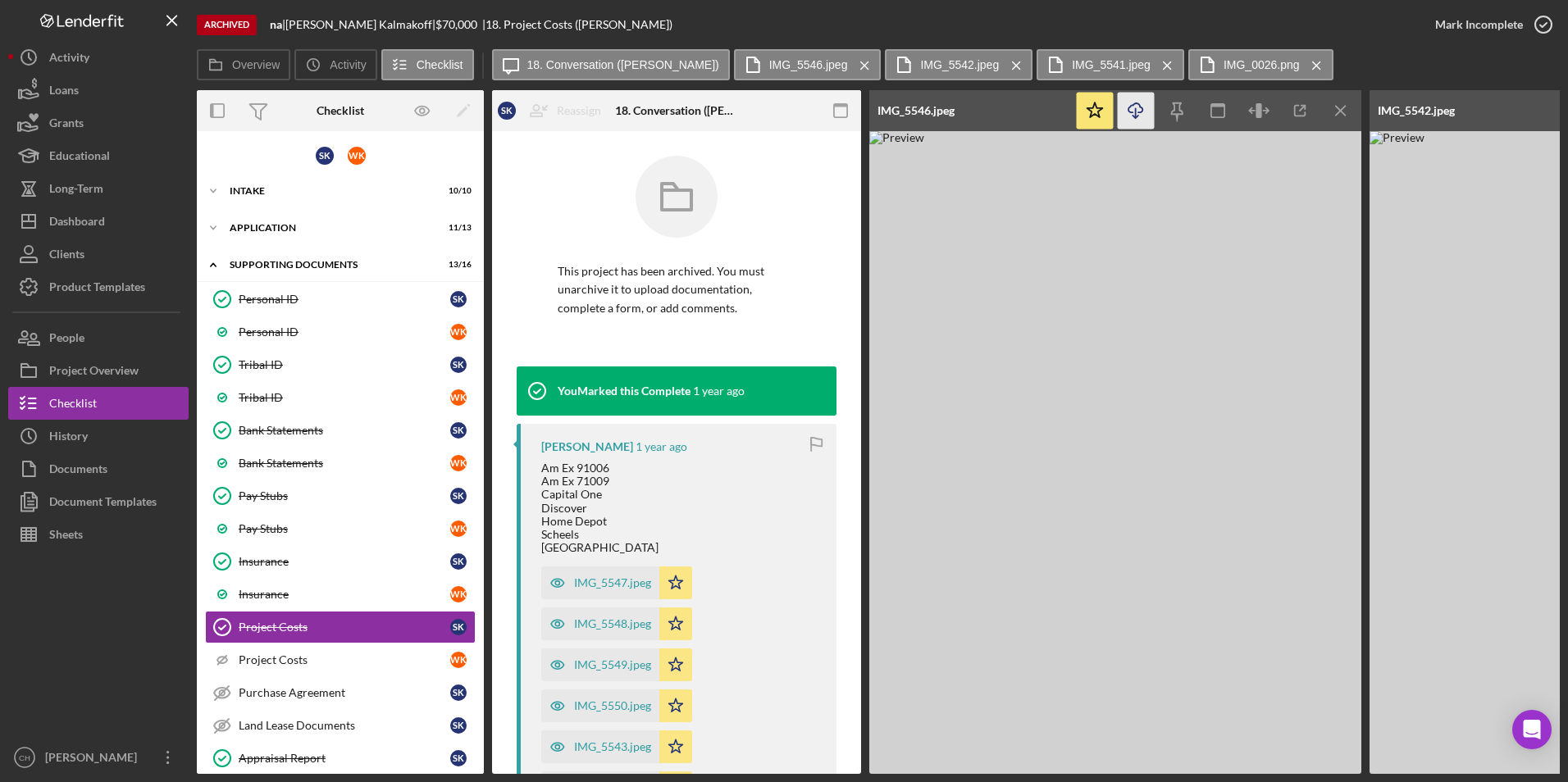
click at [851, 65] on icon "Icon/Menu Close" at bounding box center [865, 66] width 29 height 41
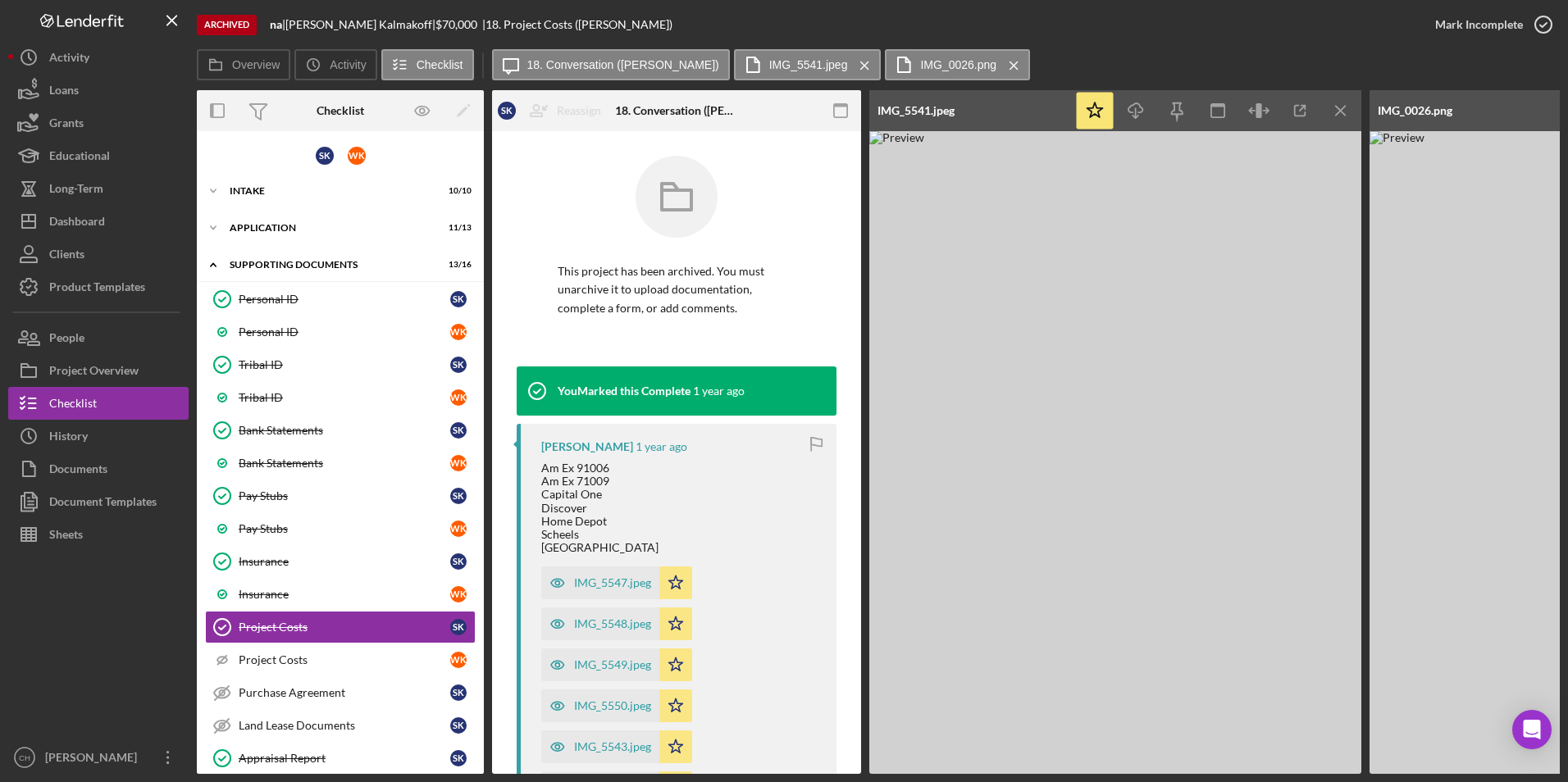
click at [851, 65] on icon "Icon/Menu Close" at bounding box center [865, 66] width 29 height 41
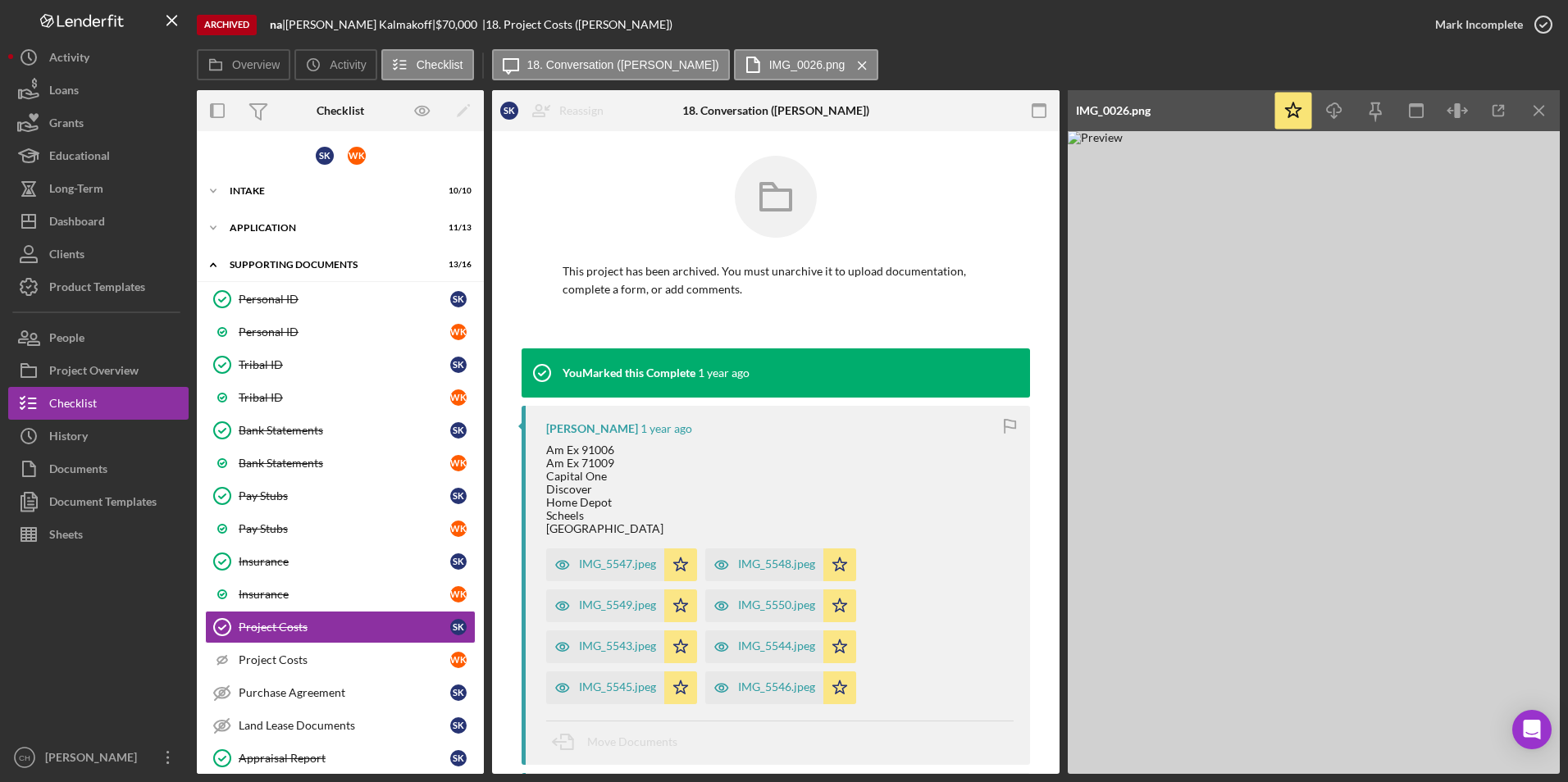
click at [848, 65] on icon "Icon/Menu Close" at bounding box center [862, 66] width 29 height 41
